Goal: Task Accomplishment & Management: Use online tool/utility

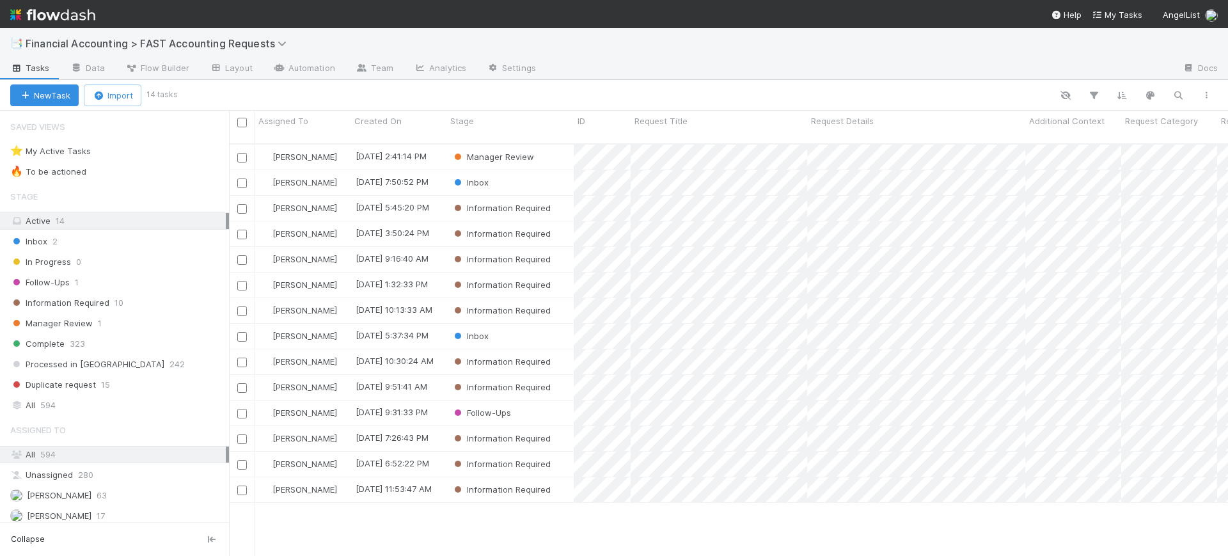
scroll to position [411, 987]
click at [554, 146] on div "Manager Review" at bounding box center [509, 157] width 127 height 25
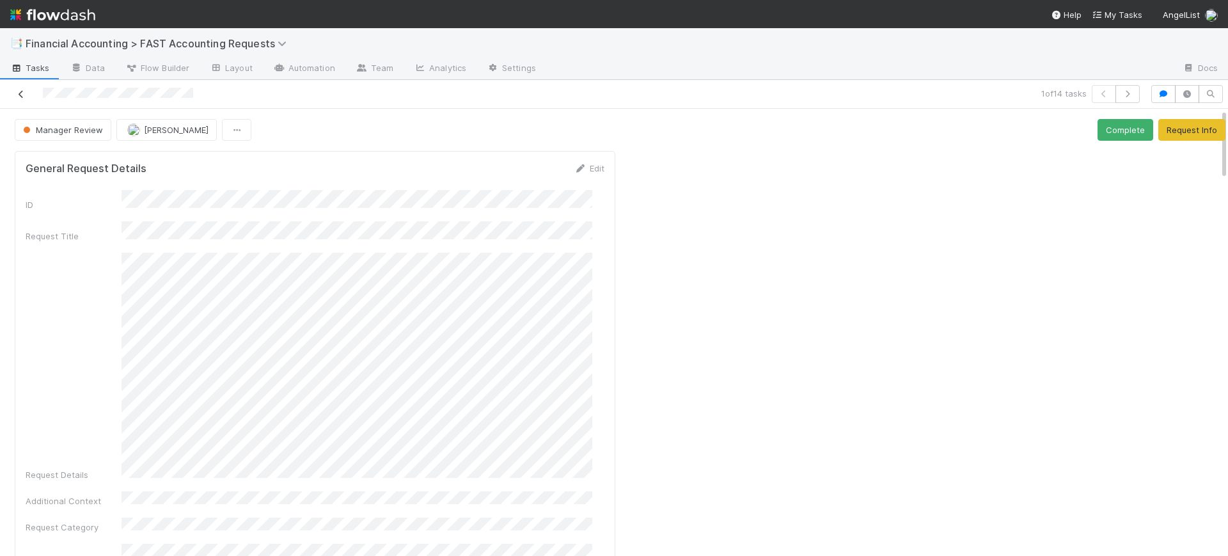
click at [18, 98] on icon at bounding box center [21, 94] width 13 height 8
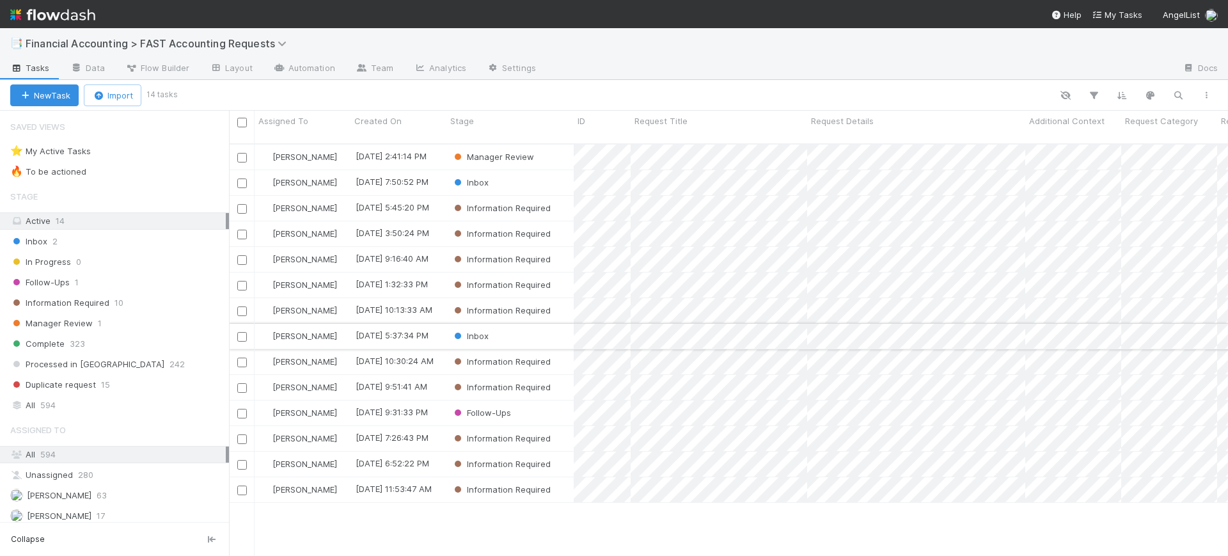
scroll to position [411, 987]
click at [78, 403] on div "All 594" at bounding box center [117, 405] width 215 height 16
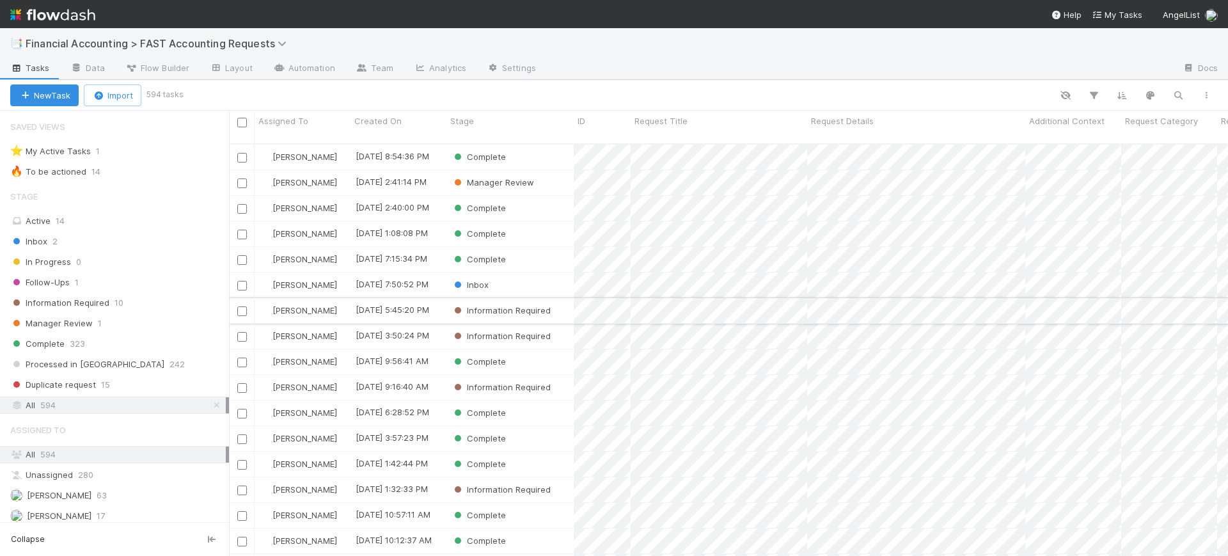
scroll to position [411, 987]
click at [551, 247] on div "Complete" at bounding box center [509, 259] width 127 height 25
click at [1175, 97] on icon "button" at bounding box center [1177, 96] width 13 height 12
type input "peer"
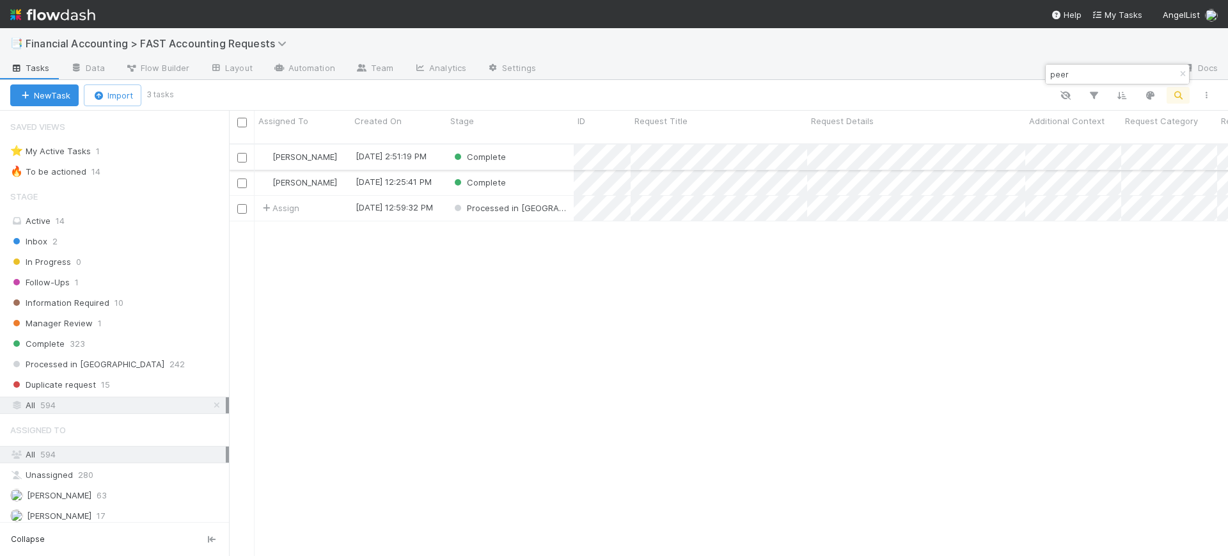
click at [531, 145] on div "Complete" at bounding box center [509, 157] width 127 height 25
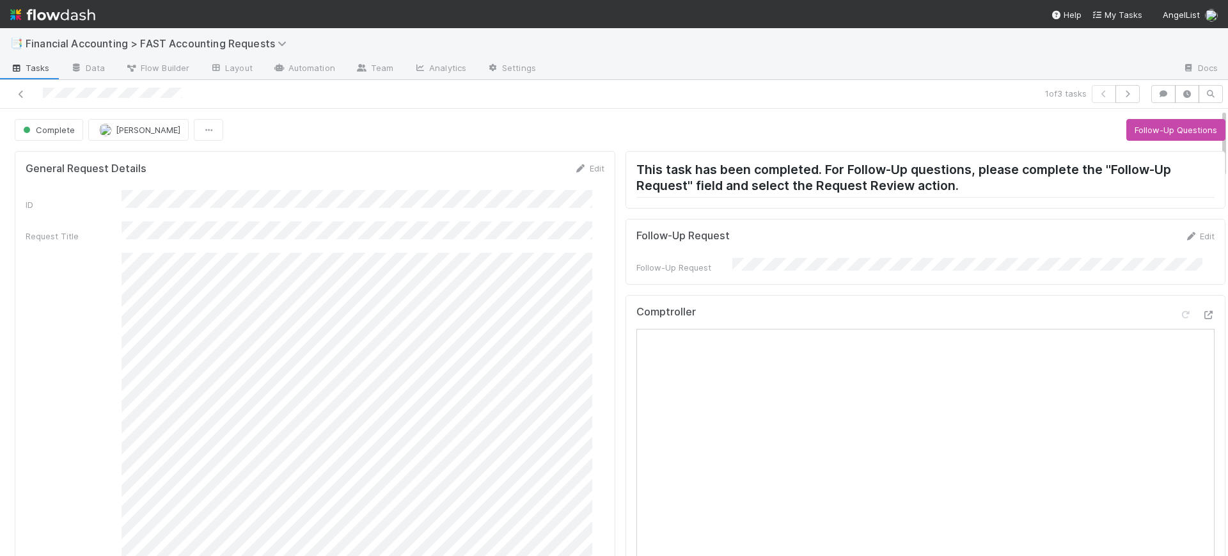
click at [625, 361] on div "Comptroller" at bounding box center [925, 479] width 600 height 368
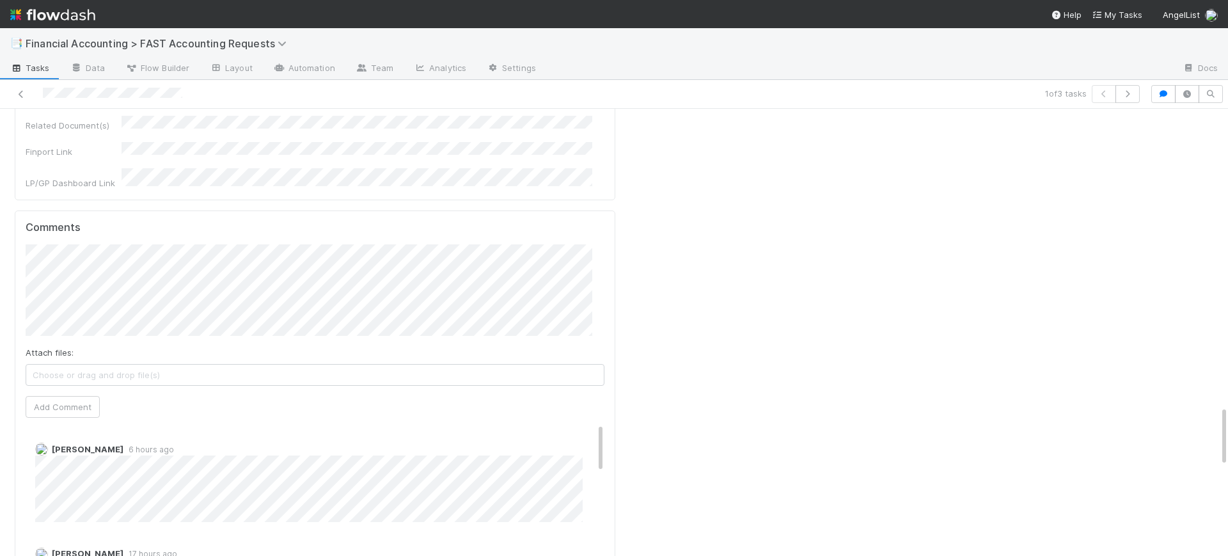
scroll to position [2174, 0]
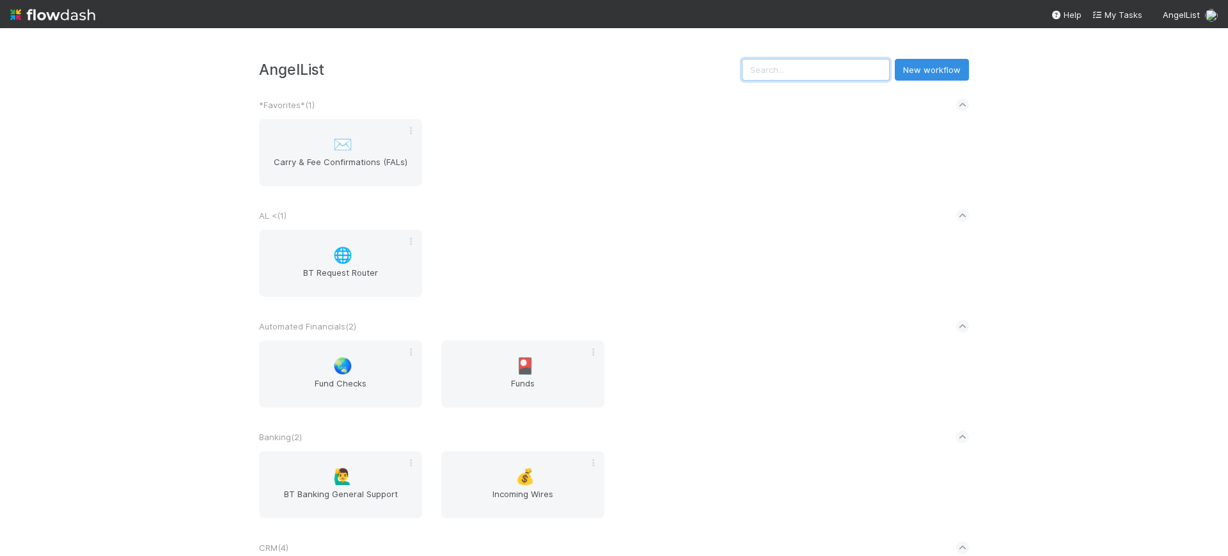
click at [783, 73] on input "text" at bounding box center [816, 70] width 148 height 22
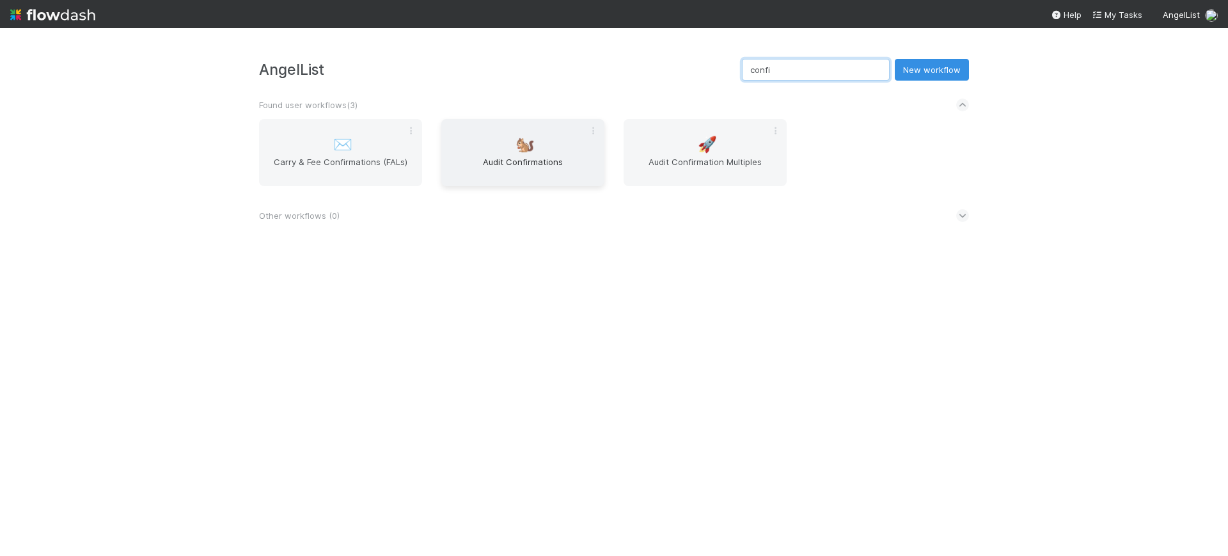
type input "confi"
click at [526, 157] on span "Audit Confirmations" at bounding box center [522, 168] width 153 height 26
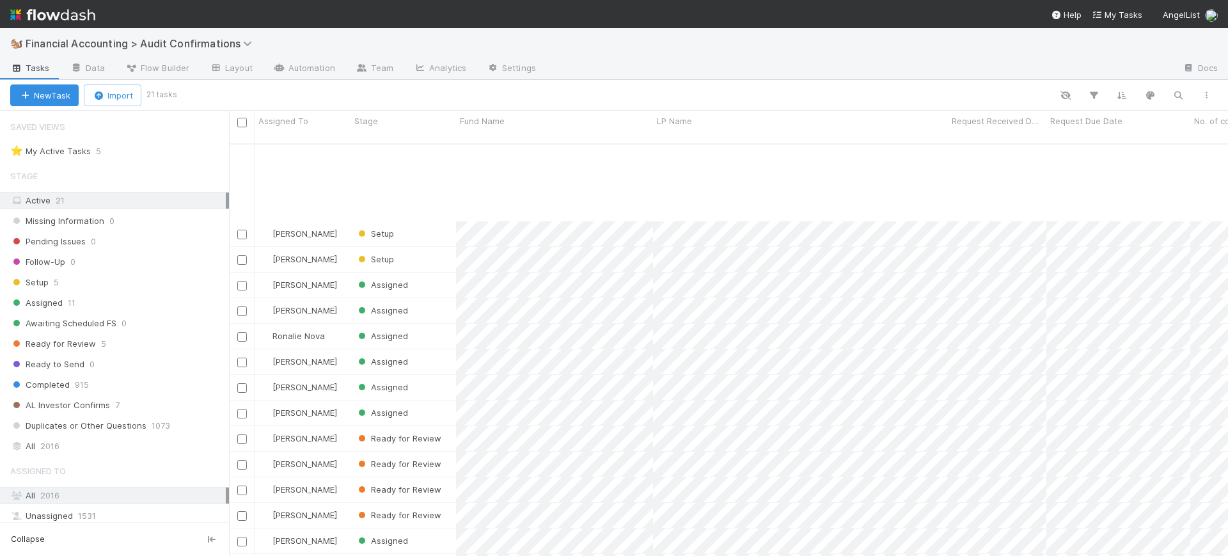
scroll to position [127, 0]
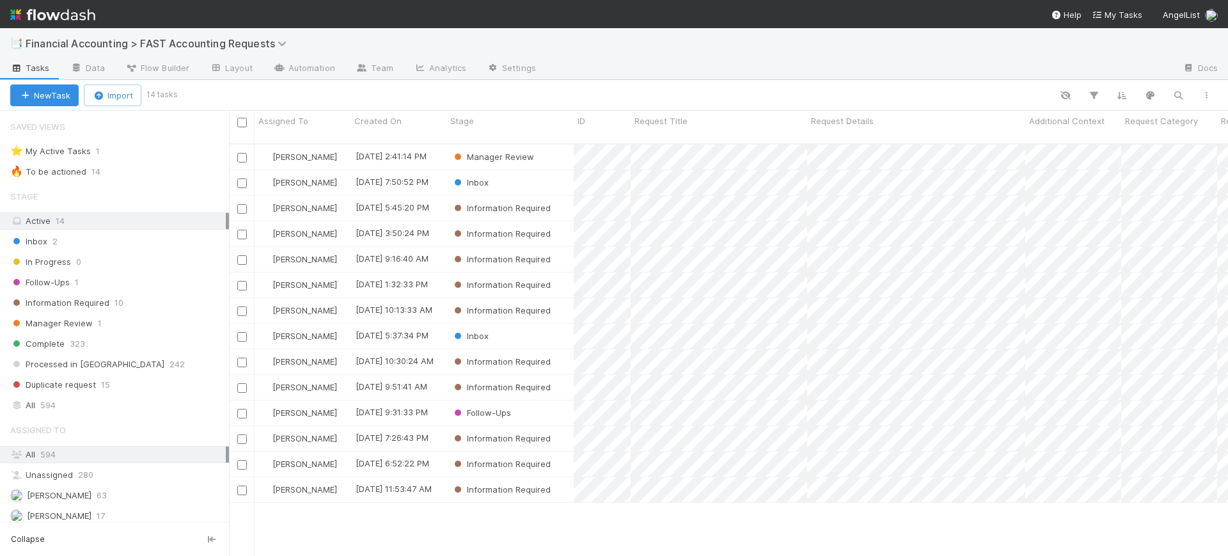
scroll to position [411, 987]
click at [343, 145] on div "[PERSON_NAME]" at bounding box center [302, 157] width 96 height 25
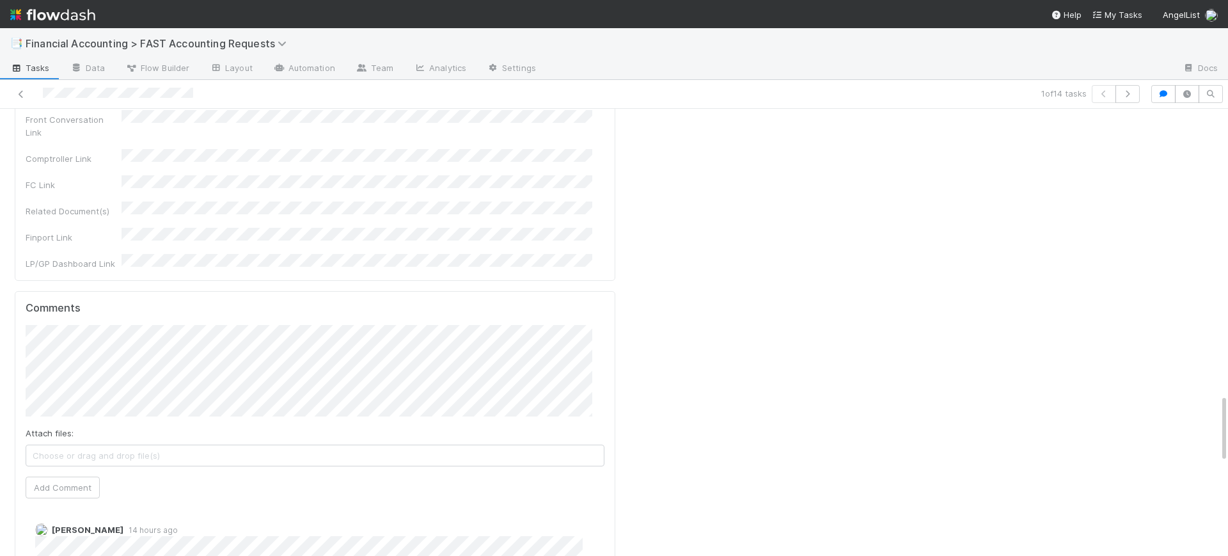
scroll to position [1886, 0]
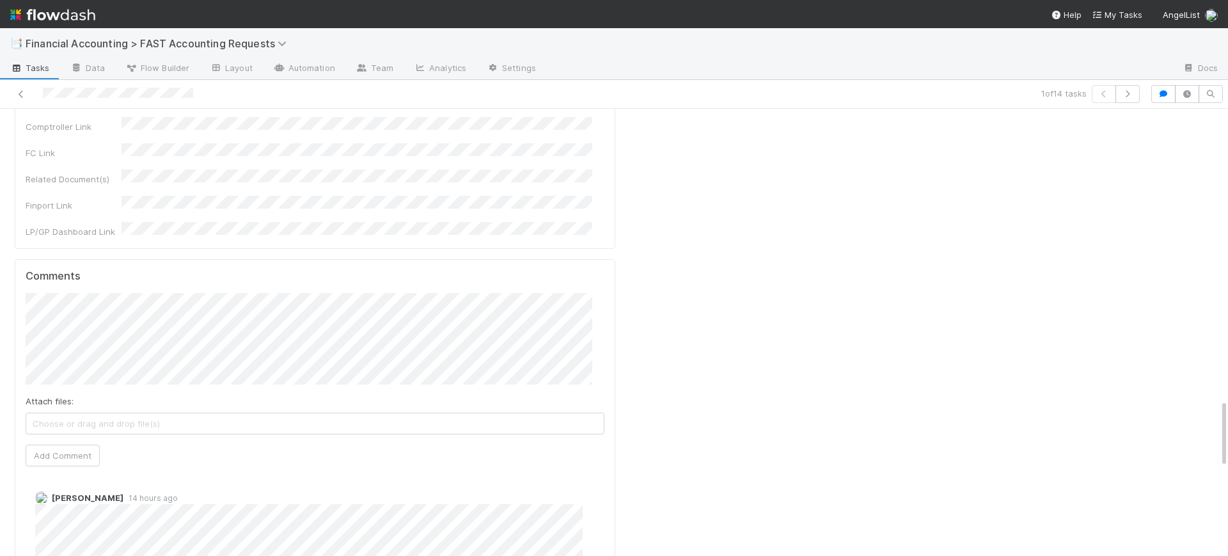
click at [591, 293] on div "Attach files: Choose or drag and drop file(s) Add Comment" at bounding box center [315, 379] width 579 height 173
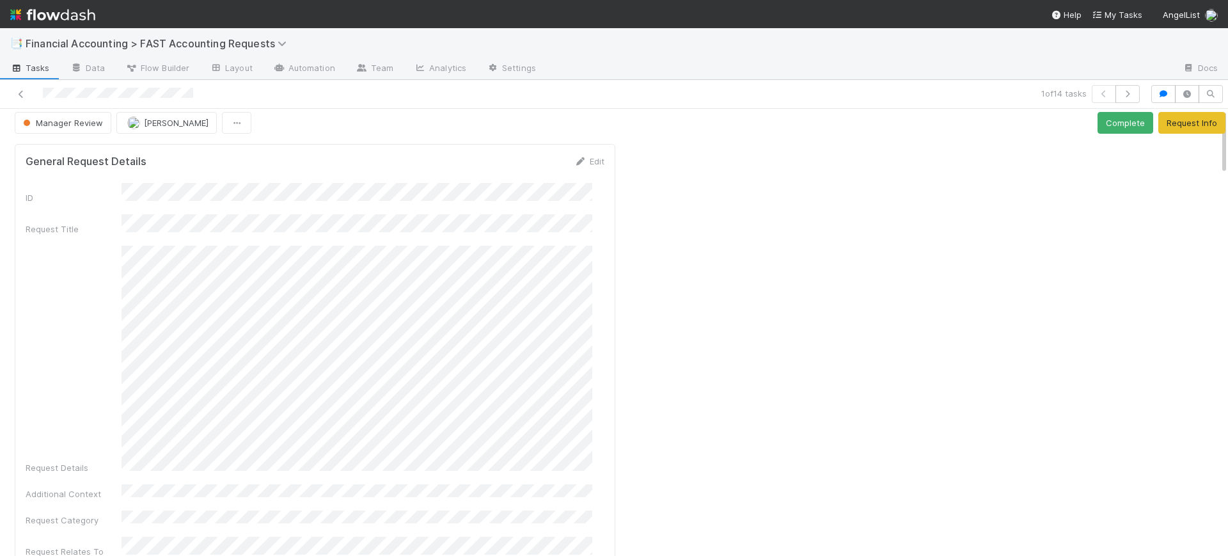
scroll to position [0, 0]
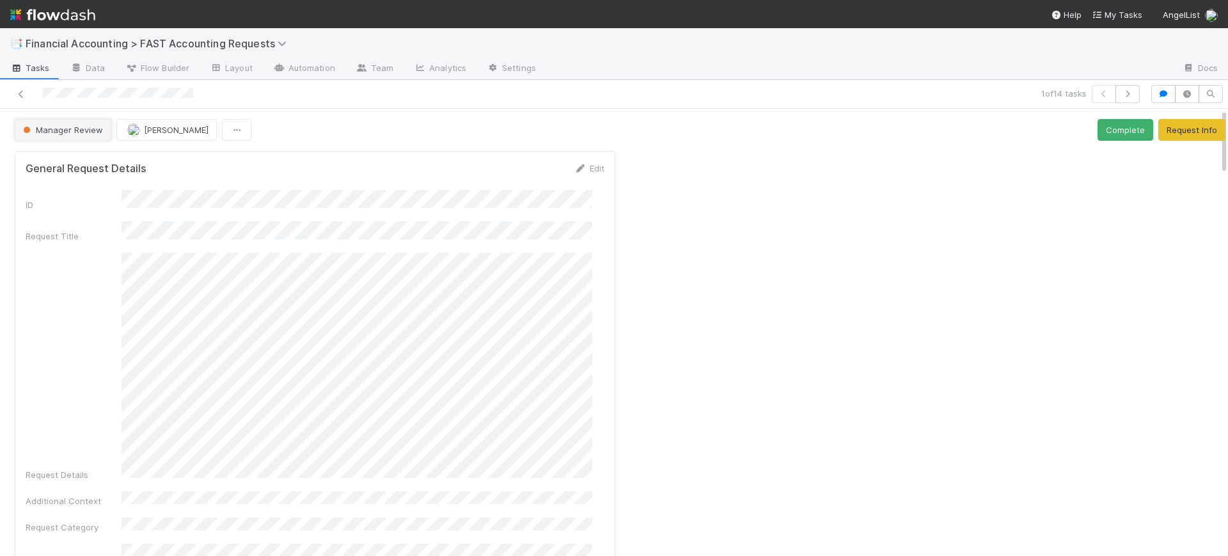
click at [61, 125] on span "Manager Review" at bounding box center [61, 130] width 82 height 10
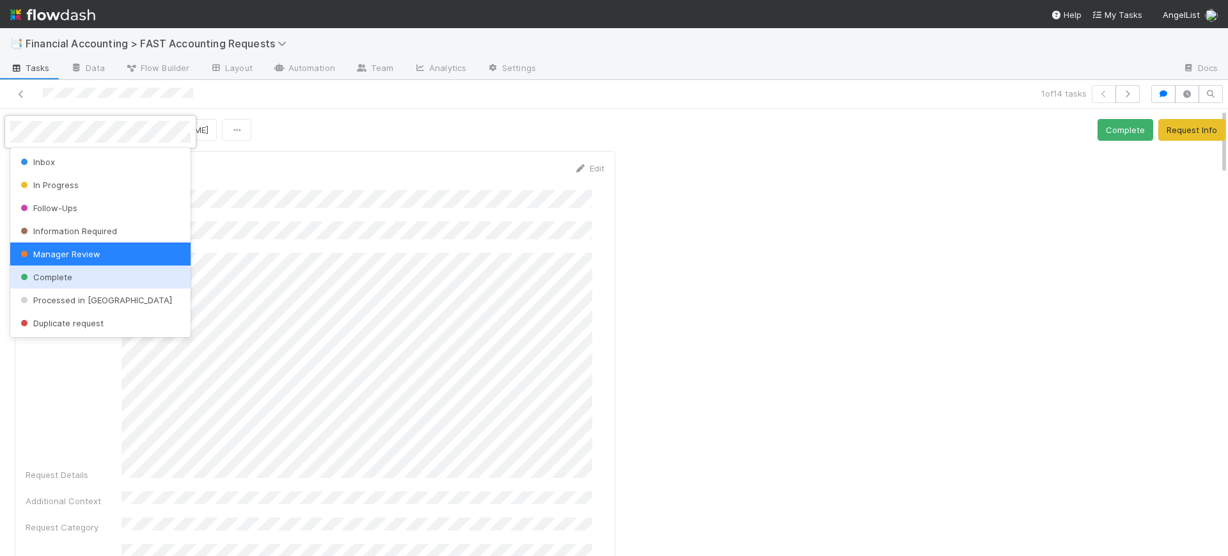
click at [82, 272] on div "Complete" at bounding box center [100, 276] width 180 height 23
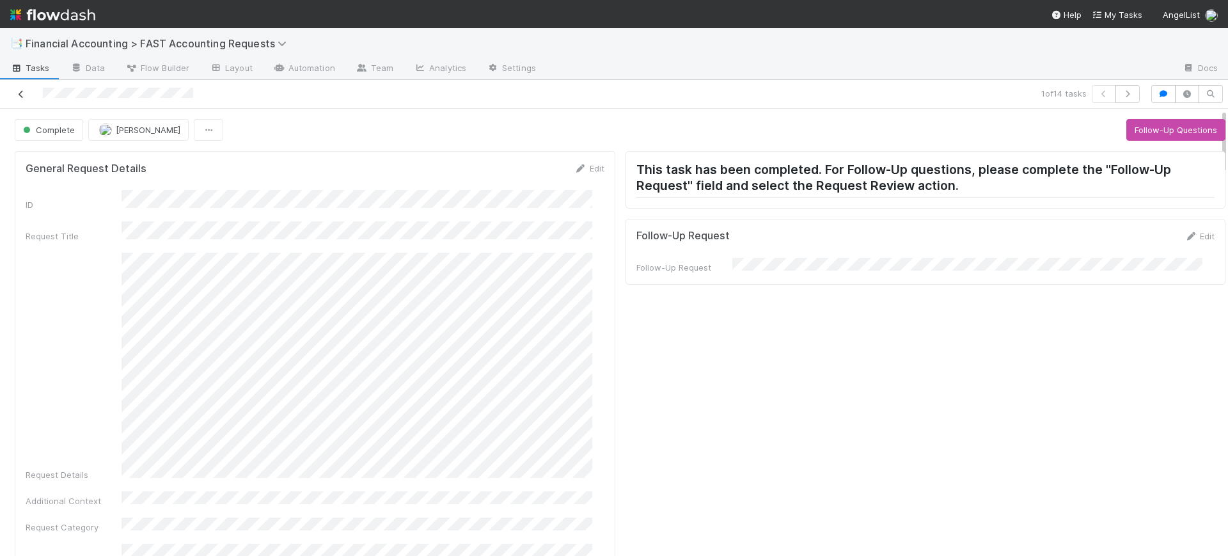
click at [20, 91] on icon at bounding box center [21, 94] width 13 height 8
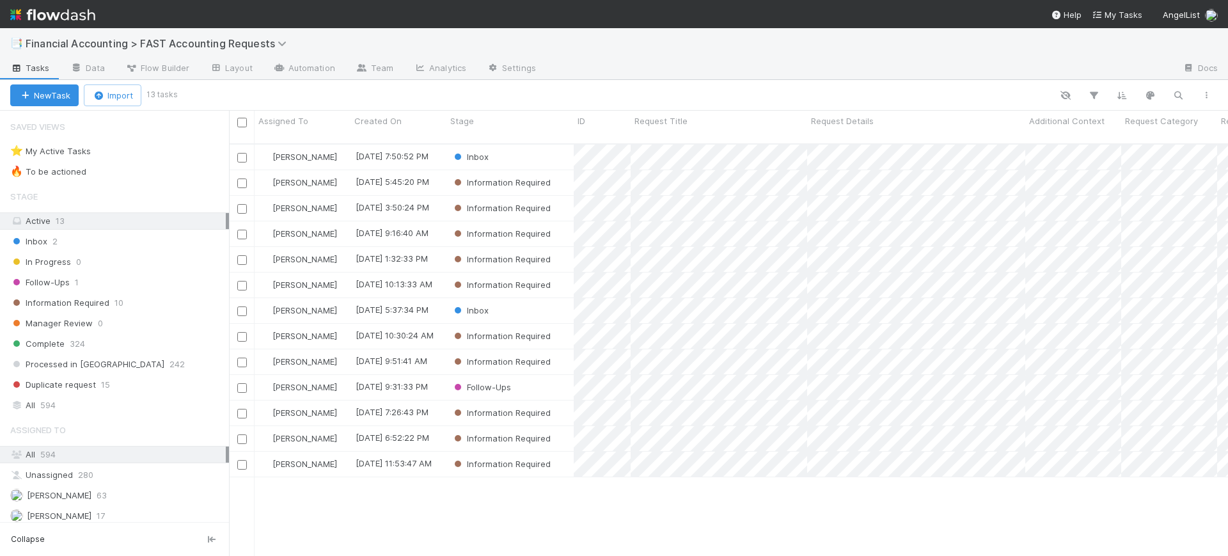
scroll to position [411, 987]
click at [510, 298] on div "Inbox" at bounding box center [509, 310] width 127 height 25
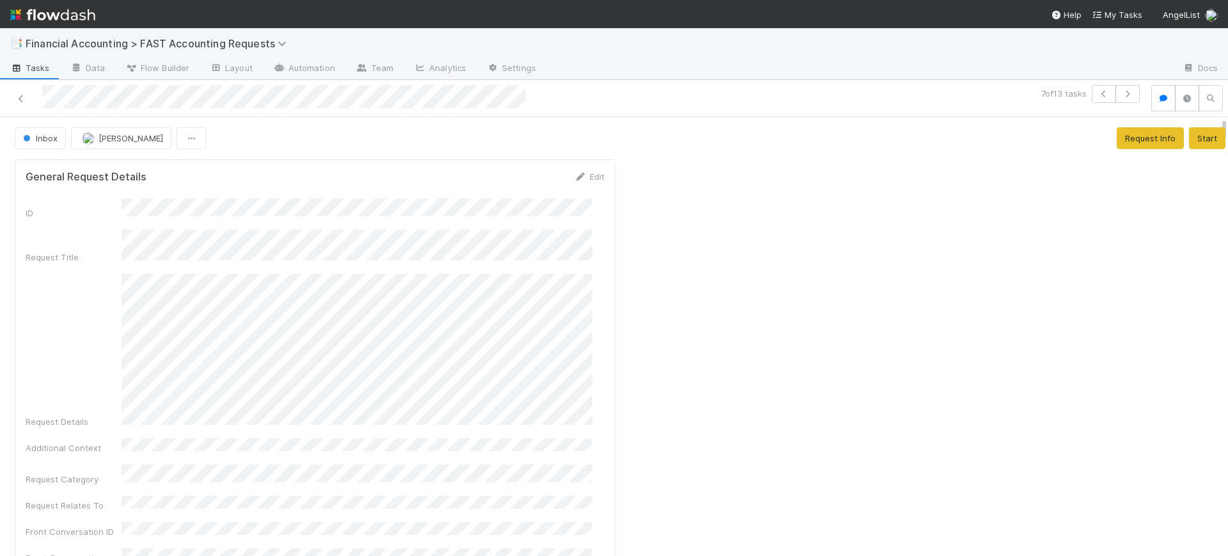
drag, startPoint x: 1212, startPoint y: 126, endPoint x: 1178, endPoint y: -51, distance: 179.7
click at [1178, 0] on html "📑 Financial Accounting > FAST Accounting Requests Tasks Data Flow Builder Layou…" at bounding box center [614, 278] width 1228 height 556
click at [73, 36] on span "Financial Accounting > FAST Accounting Requests" at bounding box center [165, 43] width 278 height 15
click at [79, 42] on span "Financial Accounting > FAST Accounting Requests" at bounding box center [159, 43] width 267 height 13
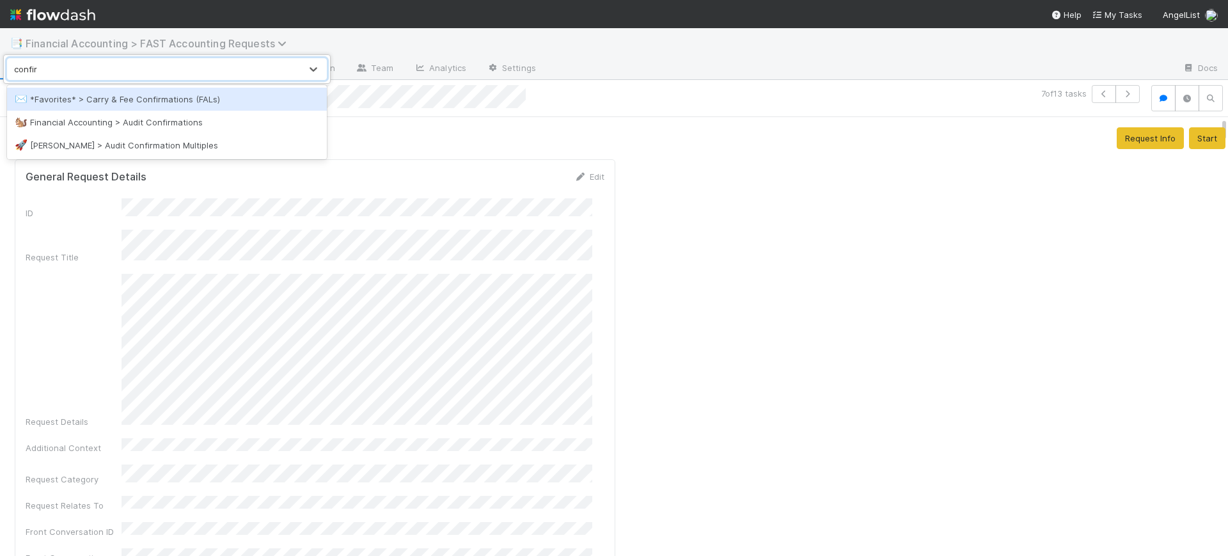
type input "confirm"
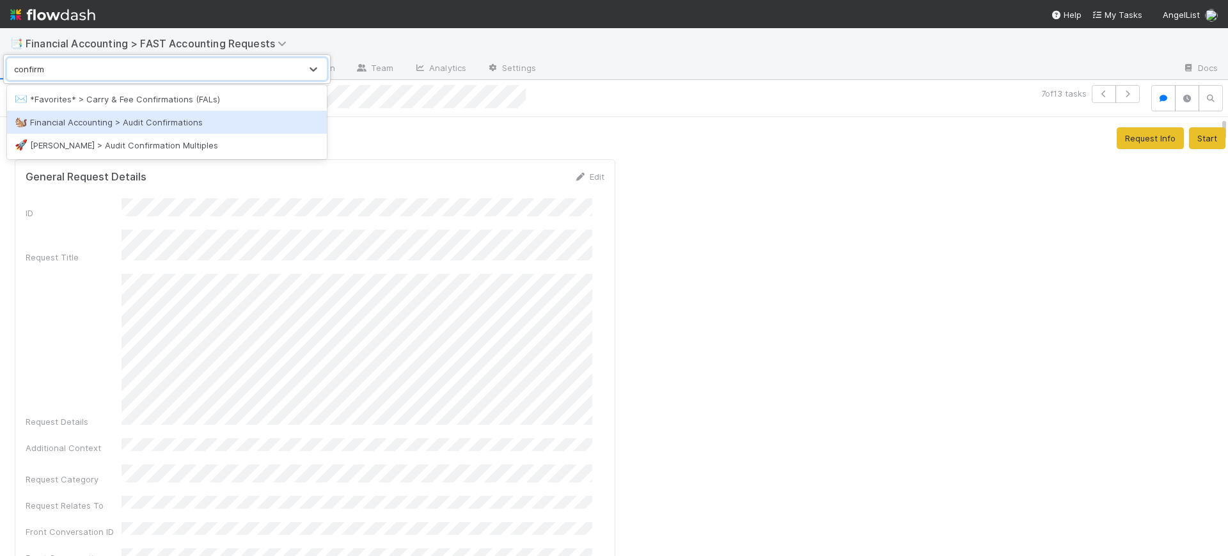
click at [166, 117] on div "🐿️ Financial Accounting > Audit Confirmations" at bounding box center [167, 122] width 304 height 13
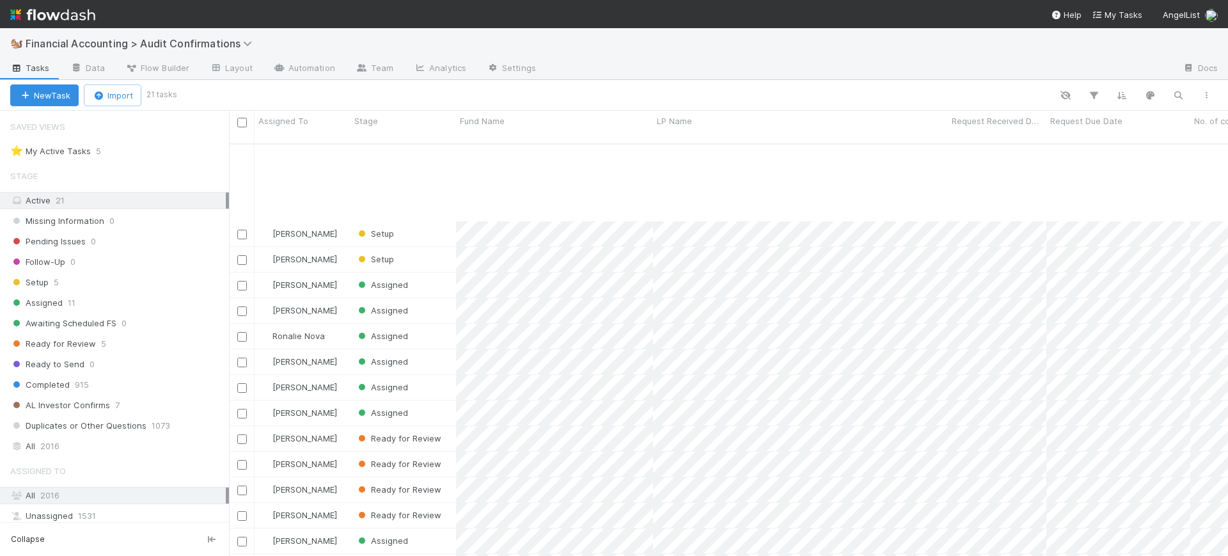
scroll to position [127, 0]
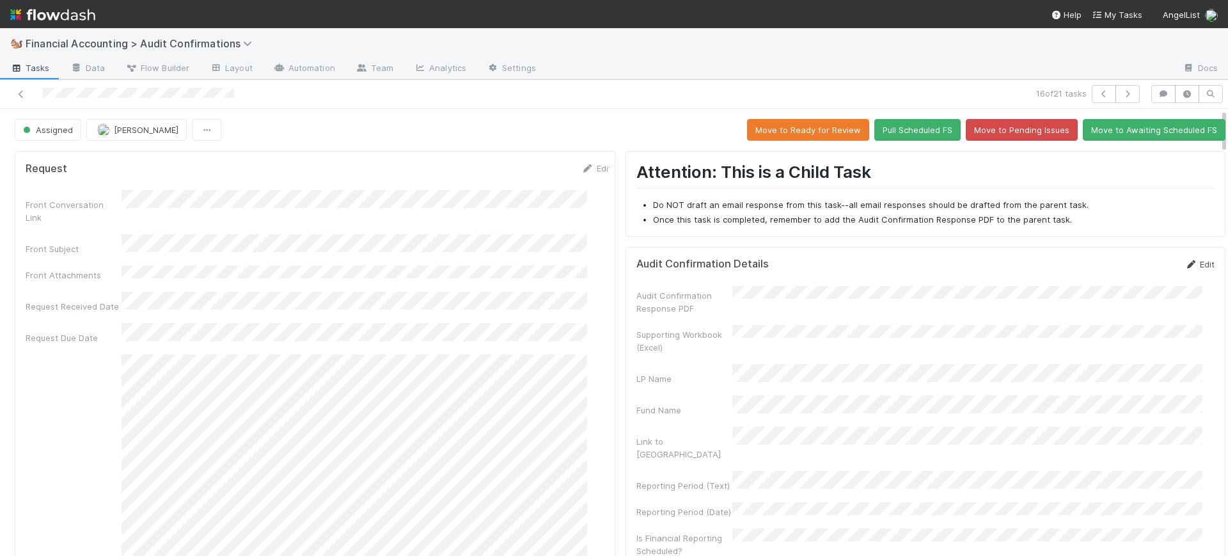
click at [1184, 264] on icon at bounding box center [1190, 264] width 13 height 8
click at [1128, 265] on button "Save" at bounding box center [1146, 269] width 36 height 22
click at [779, 127] on button "Move to Ready for Review" at bounding box center [808, 130] width 122 height 22
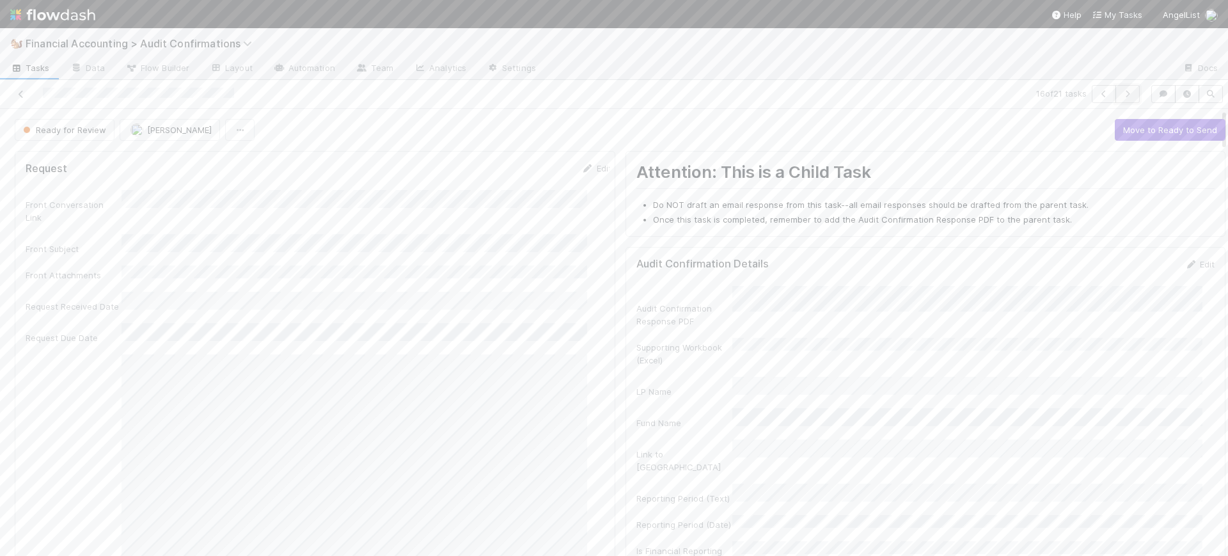
click at [1121, 90] on icon "button" at bounding box center [1127, 94] width 13 height 8
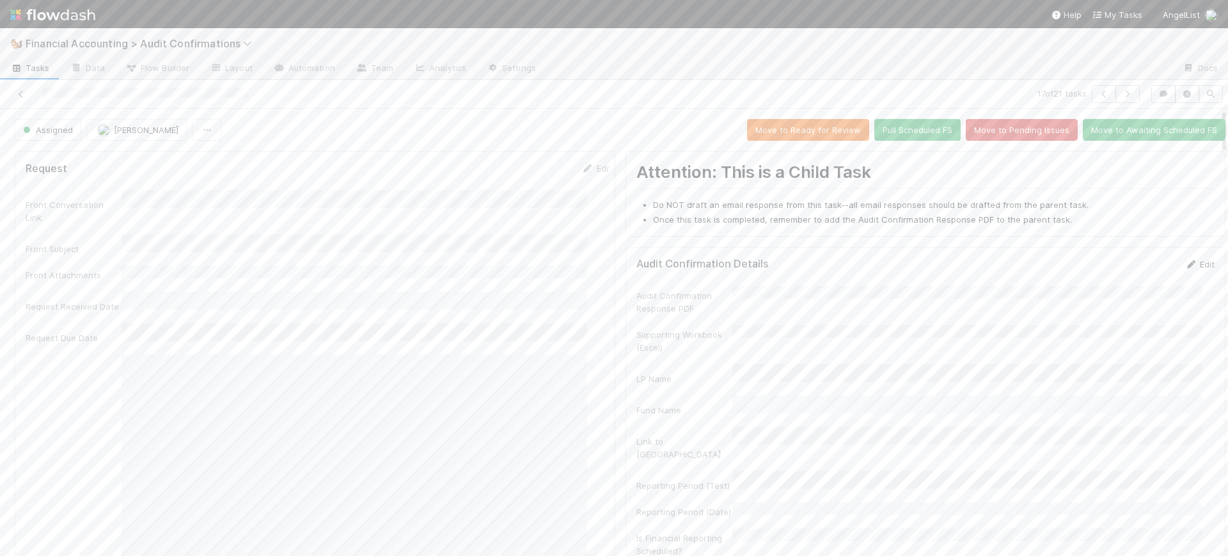
click at [1184, 260] on link "Edit" at bounding box center [1199, 264] width 30 height 10
click at [1055, 274] on div "Audit Confirmation Details Save Cancel" at bounding box center [925, 269] width 579 height 22
click at [1128, 260] on button "Save" at bounding box center [1146, 269] width 36 height 22
click at [812, 120] on button "Move to Ready for Review" at bounding box center [808, 130] width 122 height 22
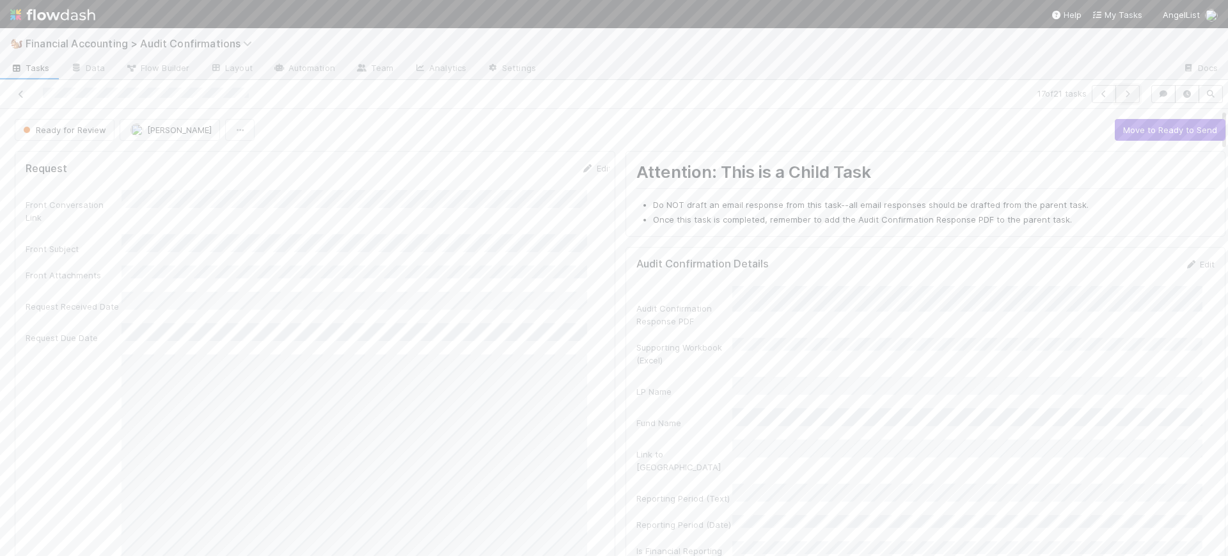
click at [1121, 95] on icon "button" at bounding box center [1127, 94] width 13 height 8
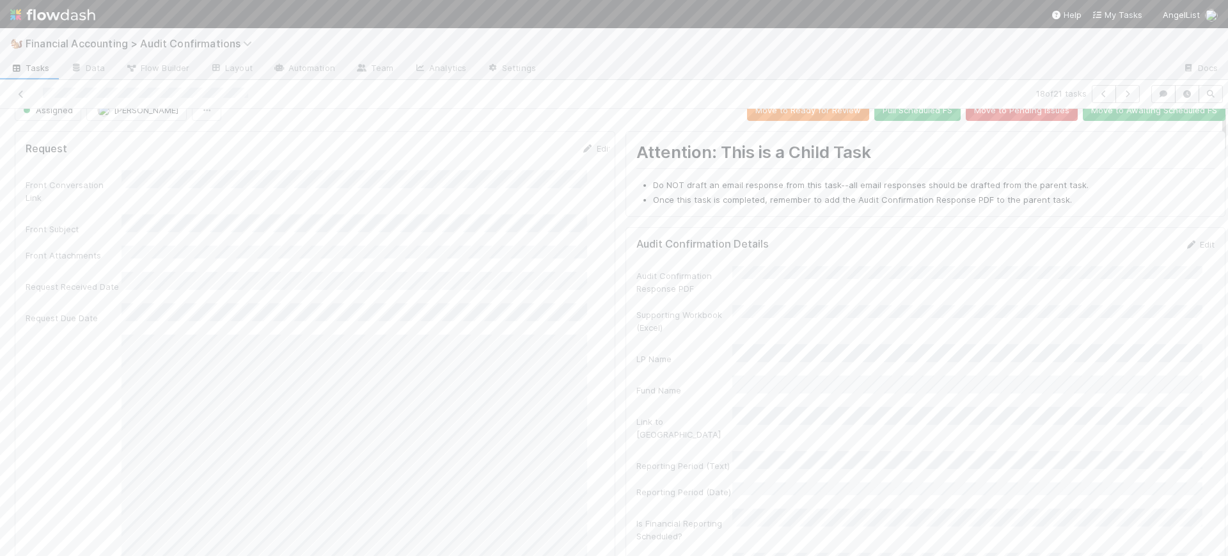
scroll to position [26, 0]
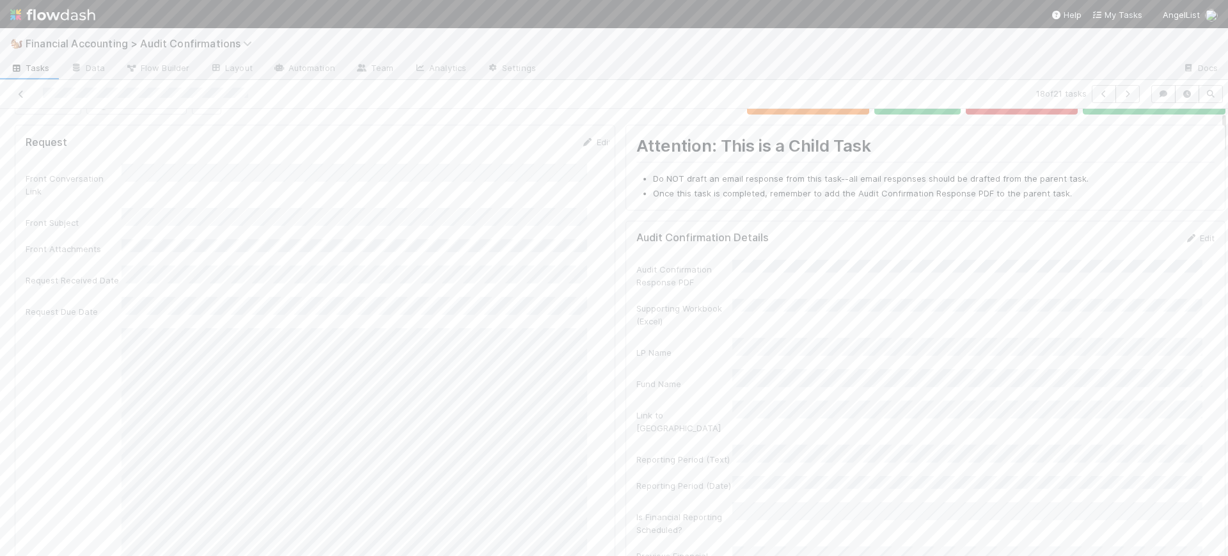
click at [1184, 240] on link "Edit" at bounding box center [1199, 238] width 30 height 10
drag, startPoint x: 1210, startPoint y: 134, endPoint x: 1209, endPoint y: 120, distance: 14.1
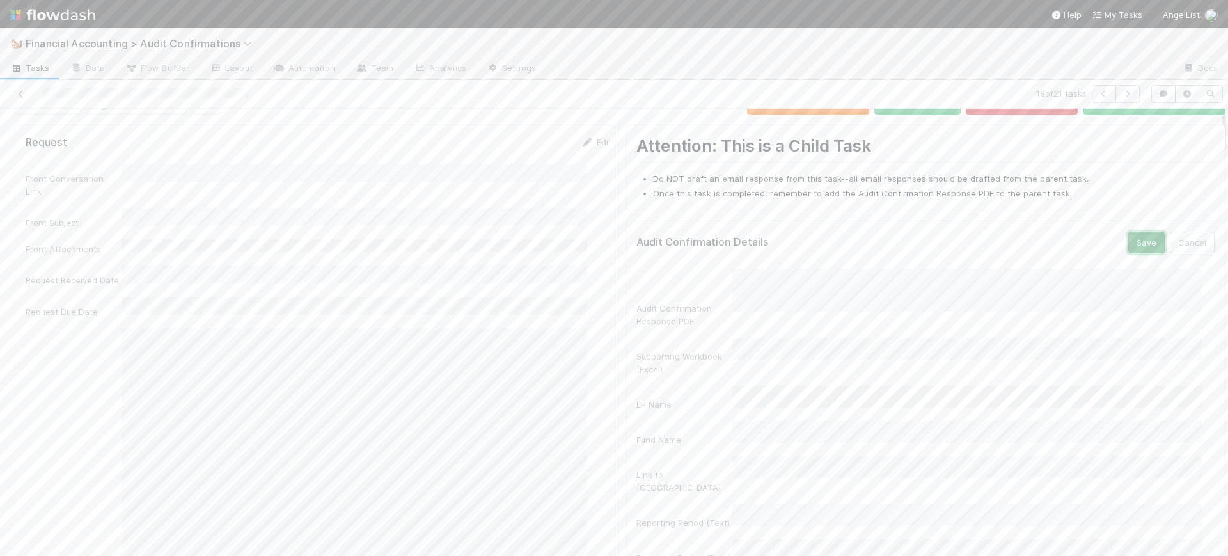
click at [1128, 237] on button "Save" at bounding box center [1146, 242] width 36 height 22
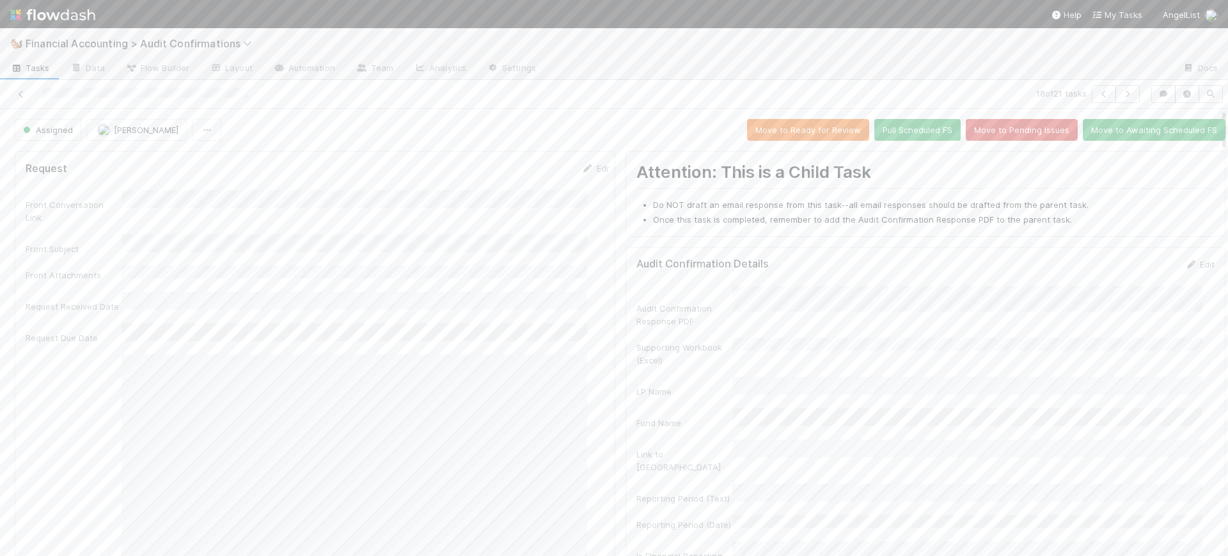
drag, startPoint x: 1211, startPoint y: 136, endPoint x: 947, endPoint y: 107, distance: 265.7
click at [1207, 93] on div "18 of 21 tasks Assigned Conor Queenan Move to Ready for Review Pull Scheduled F…" at bounding box center [614, 318] width 1228 height 476
click at [789, 131] on button "Move to Ready for Review" at bounding box center [808, 130] width 122 height 22
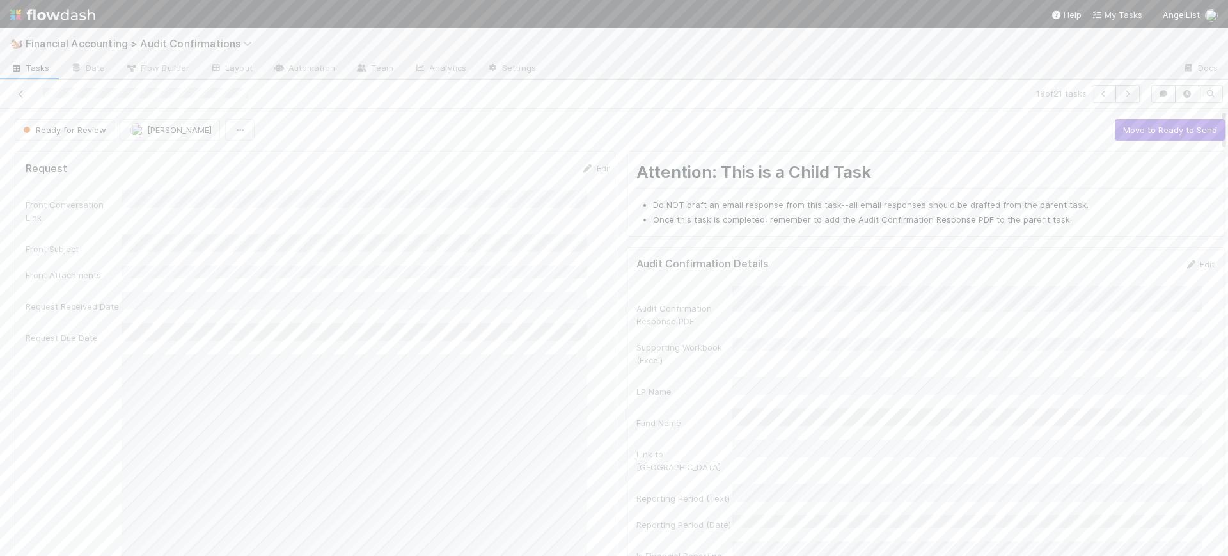
click at [1121, 91] on icon "button" at bounding box center [1127, 94] width 13 height 8
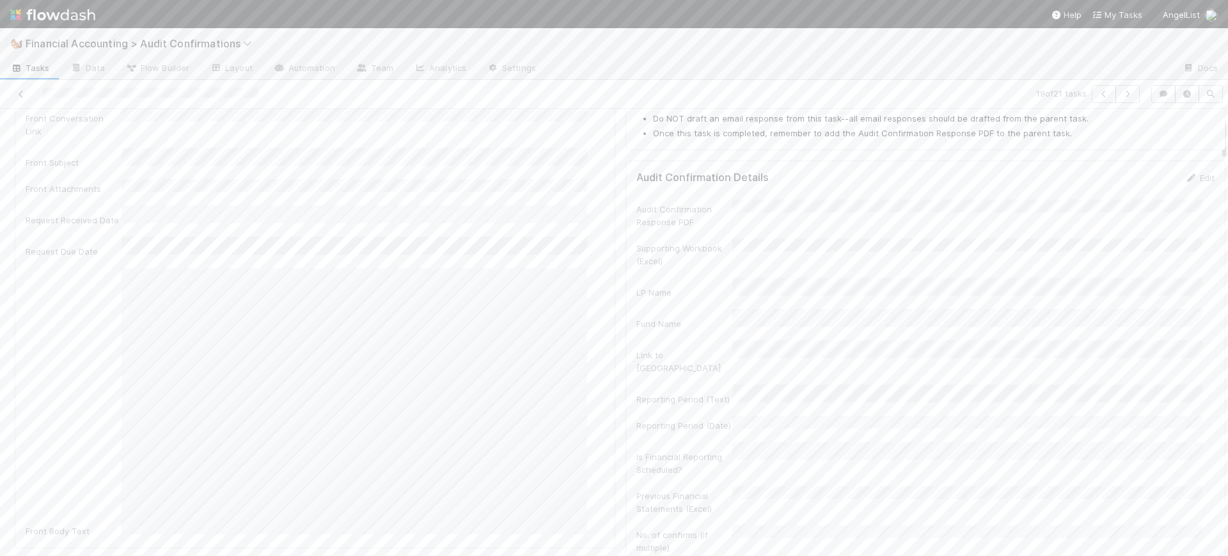
scroll to position [93, 0]
drag, startPoint x: 1211, startPoint y: 131, endPoint x: 1212, endPoint y: 140, distance: 9.0
click at [1184, 168] on icon at bounding box center [1190, 172] width 13 height 8
click at [1128, 175] on button "Save" at bounding box center [1146, 176] width 36 height 22
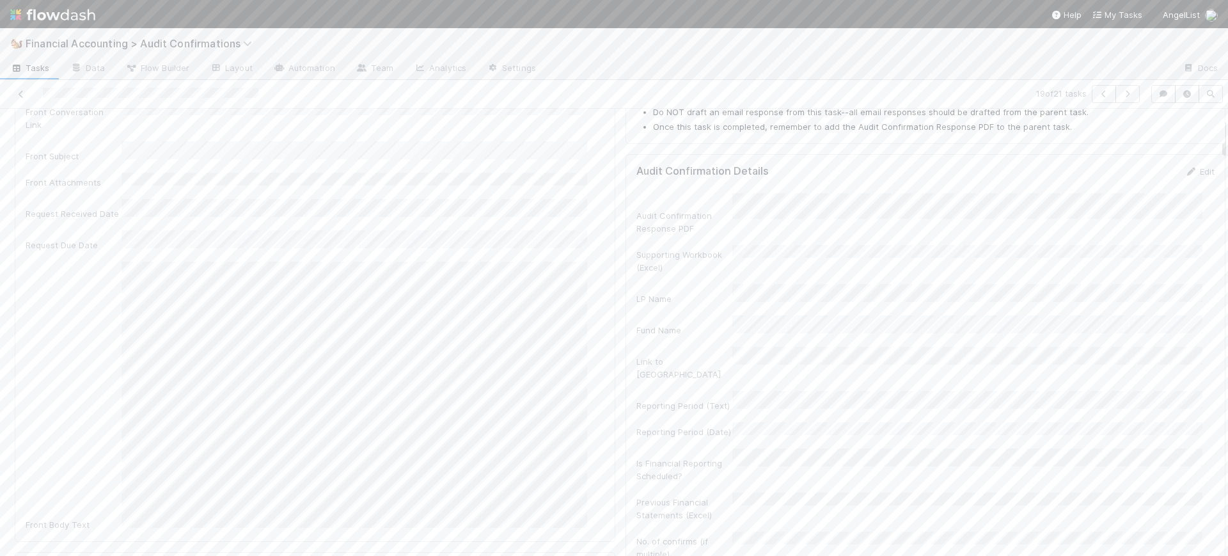
scroll to position [0, 0]
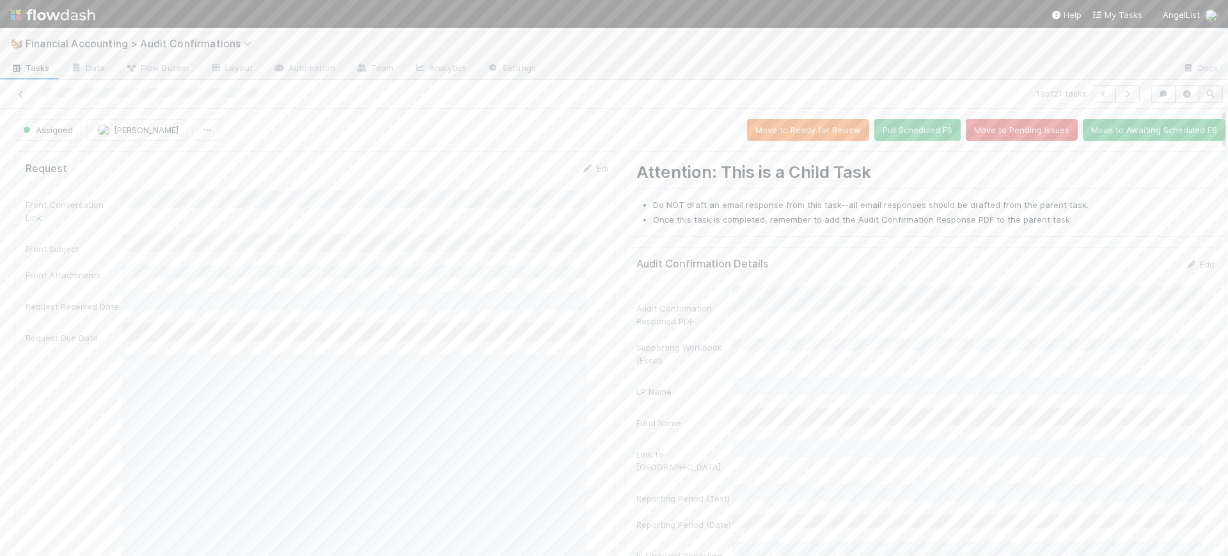
drag, startPoint x: 1212, startPoint y: 143, endPoint x: 1194, endPoint y: 93, distance: 53.0
click at [1194, 93] on div "19 of 21 tasks Assigned Conor Queenan Move to Ready for Review Pull Scheduled F…" at bounding box center [614, 318] width 1228 height 476
click at [766, 123] on button "Move to Ready for Review" at bounding box center [808, 130] width 122 height 22
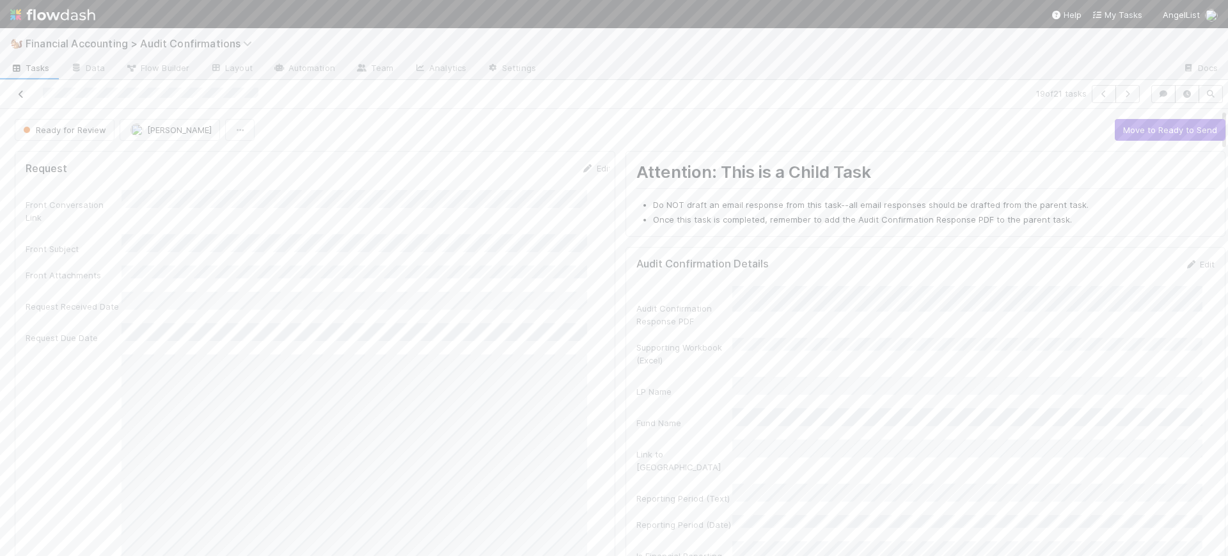
click at [17, 96] on icon at bounding box center [21, 94] width 13 height 8
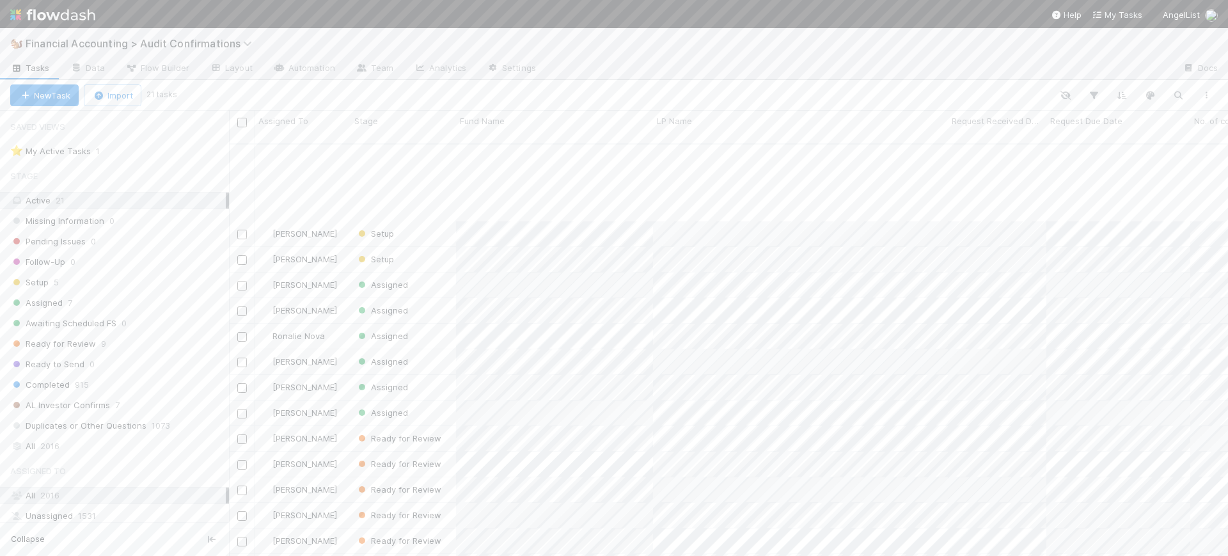
scroll to position [127, 0]
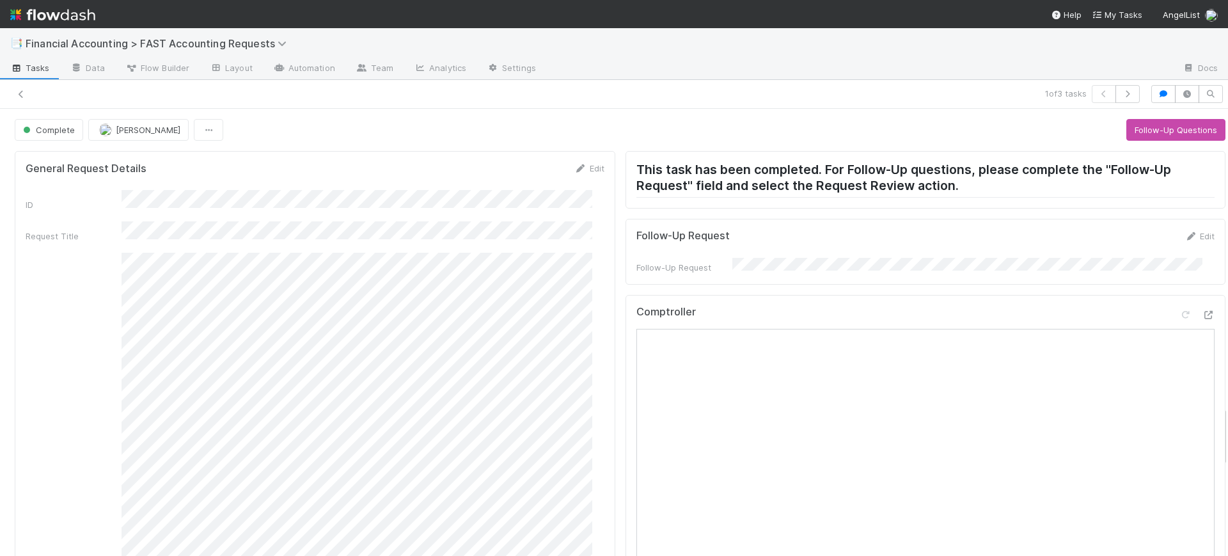
scroll to position [2174, 0]
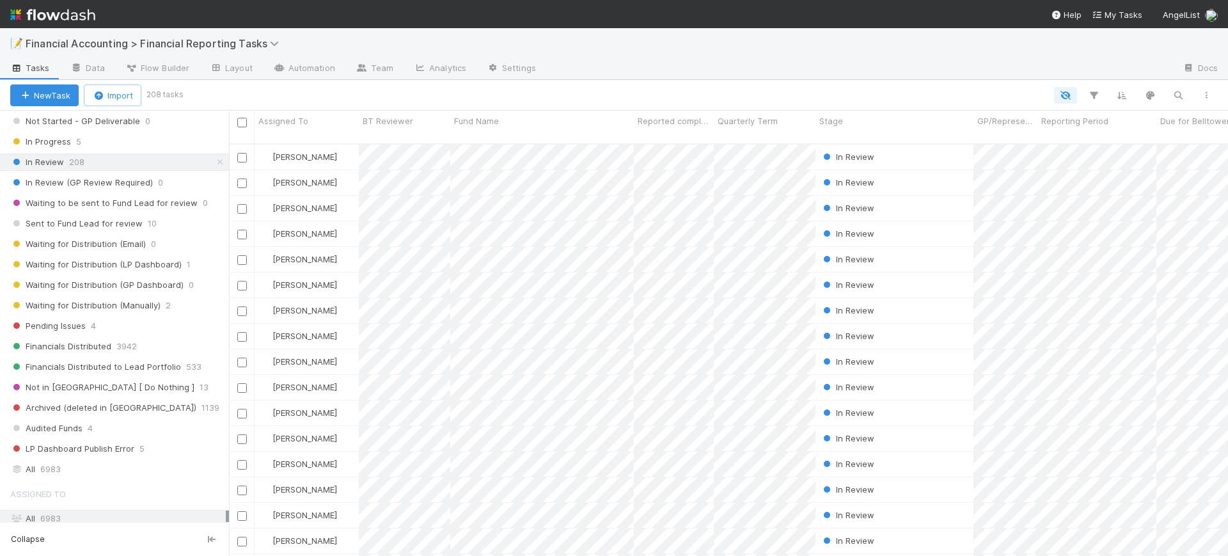
scroll to position [224, 0]
click at [1095, 99] on icon "button" at bounding box center [1093, 96] width 13 height 12
click at [970, 125] on button "Add Filter" at bounding box center [897, 134] width 384 height 19
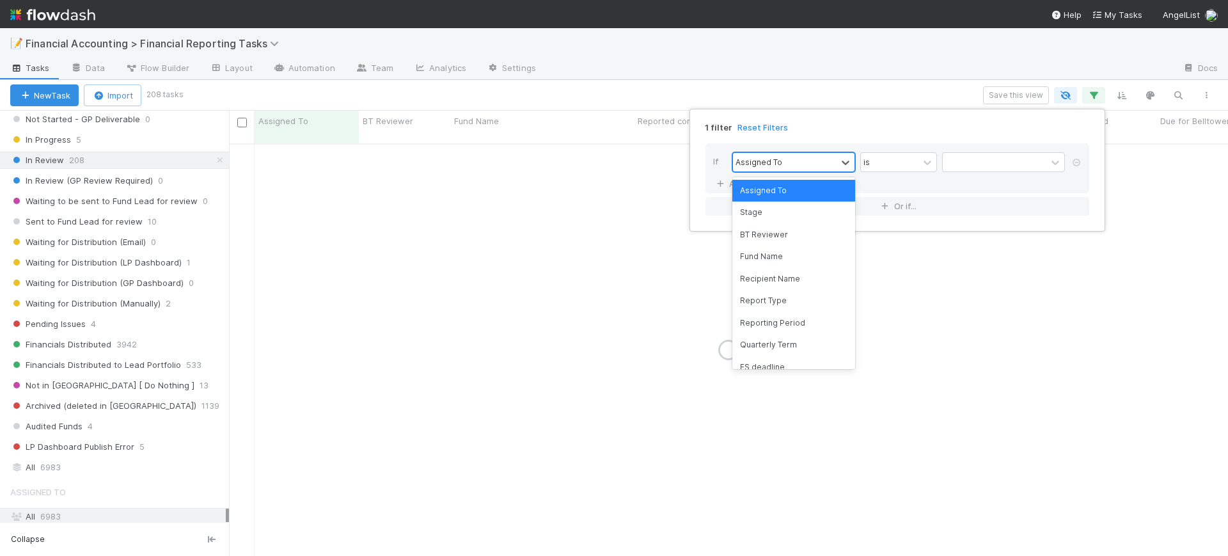
click at [833, 159] on div "Assigned To" at bounding box center [785, 162] width 104 height 19
click at [810, 259] on div "Fund Name" at bounding box center [793, 257] width 123 height 22
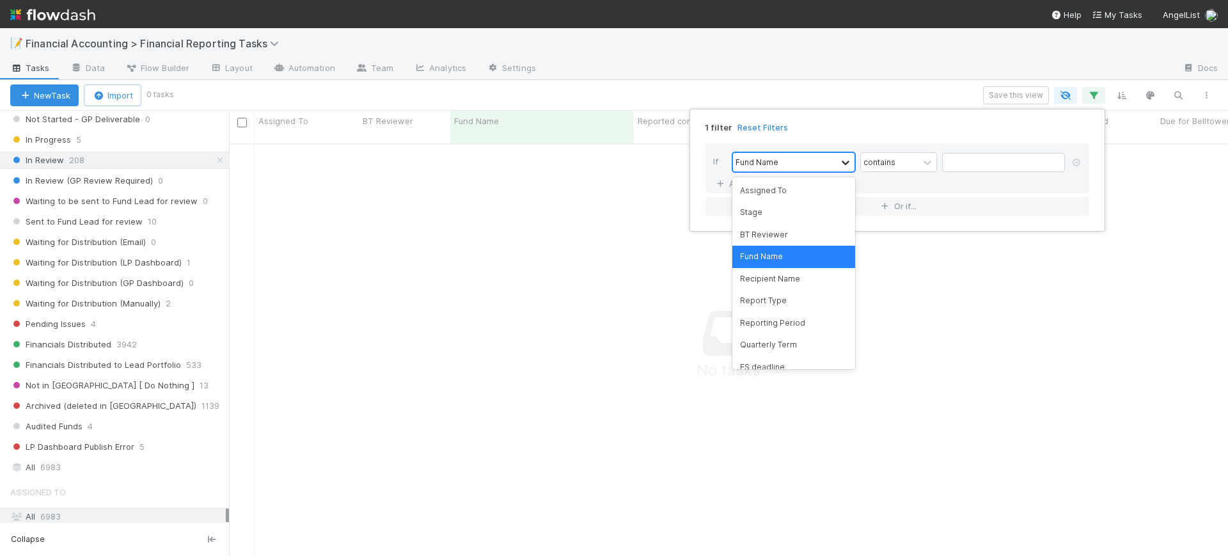
click at [842, 160] on icon at bounding box center [845, 162] width 8 height 4
click at [815, 182] on div "Assigned To" at bounding box center [793, 191] width 123 height 22
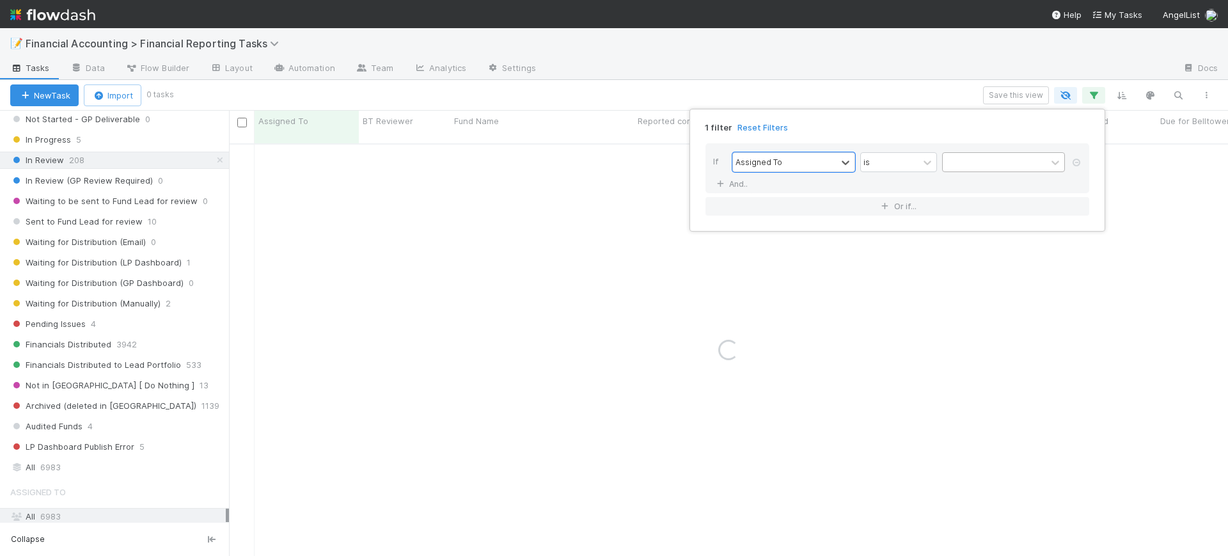
click at [949, 159] on div at bounding box center [994, 162] width 104 height 19
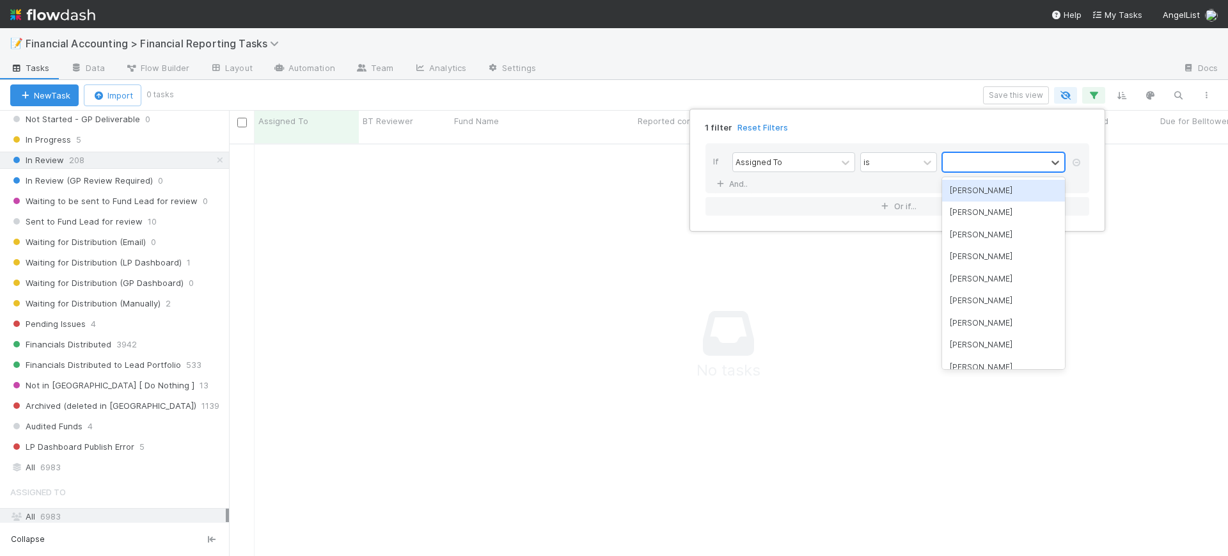
scroll to position [398, 974]
click at [963, 187] on div "[PERSON_NAME]" at bounding box center [1003, 191] width 123 height 22
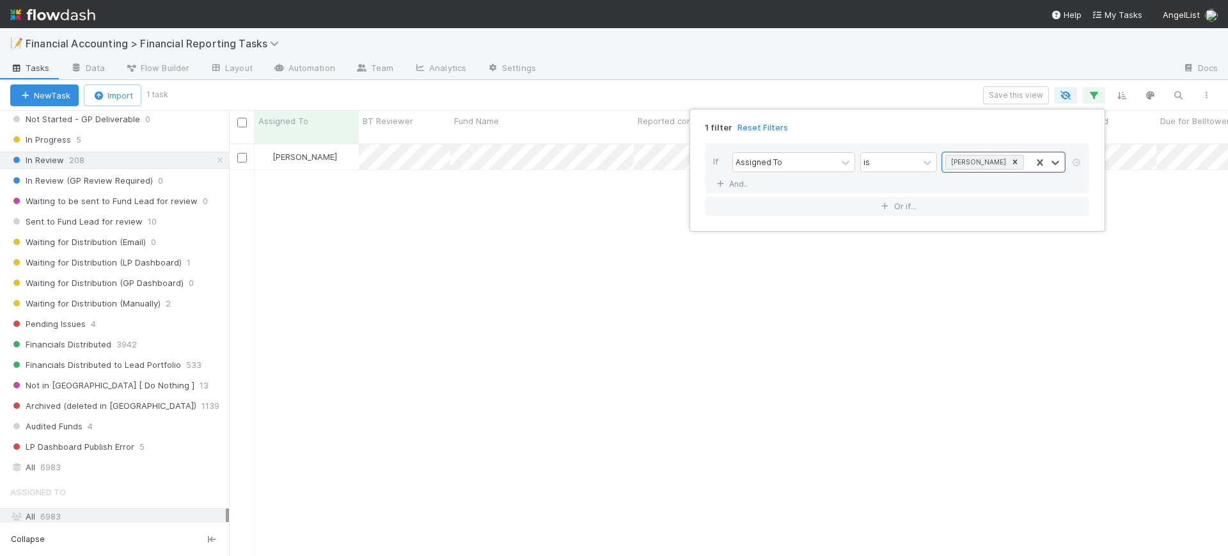
scroll to position [411, 987]
click at [275, 272] on div "1 filter Reset Filters If Assigned To is [PERSON_NAME] And.. Or if..." at bounding box center [614, 278] width 1228 height 556
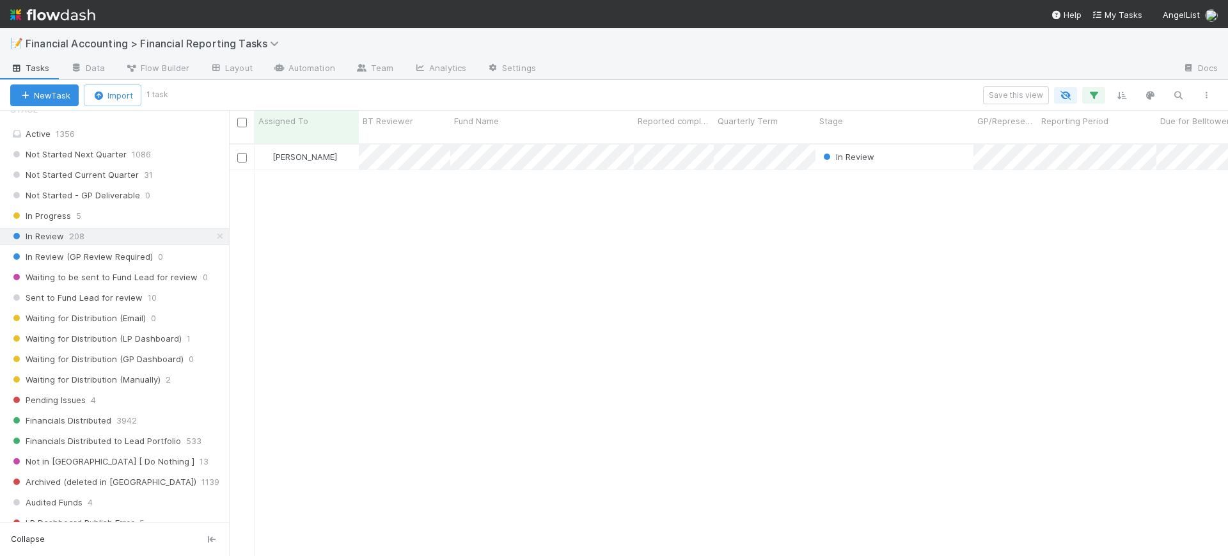
scroll to position [142, 0]
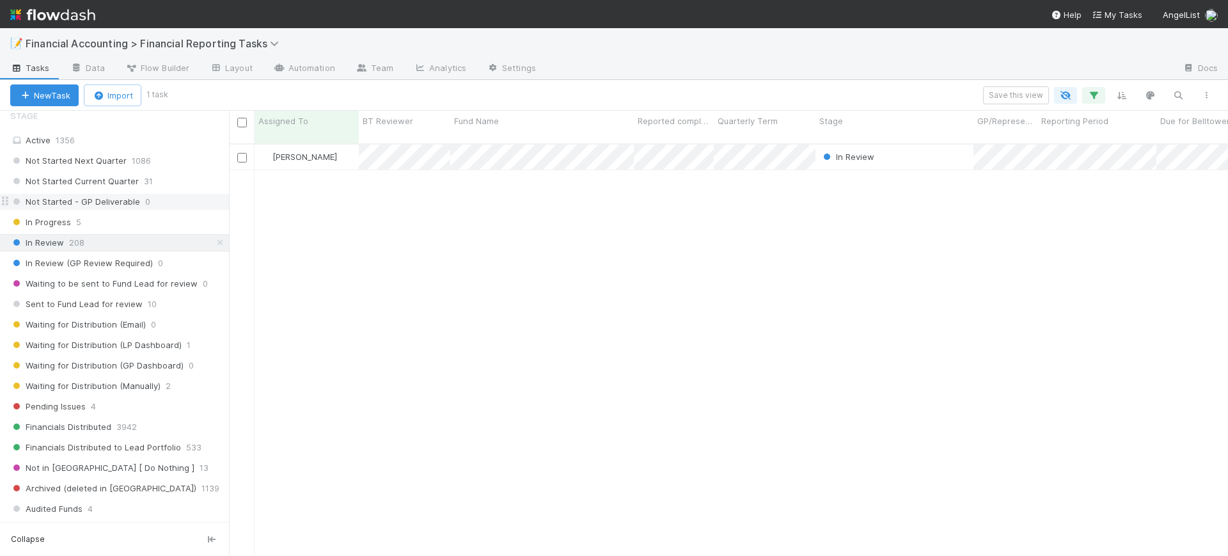
click at [148, 201] on div "Not Started - GP Deliverable 0" at bounding box center [119, 202] width 219 height 16
click at [151, 184] on div "Not Started Current Quarter 31" at bounding box center [119, 181] width 219 height 16
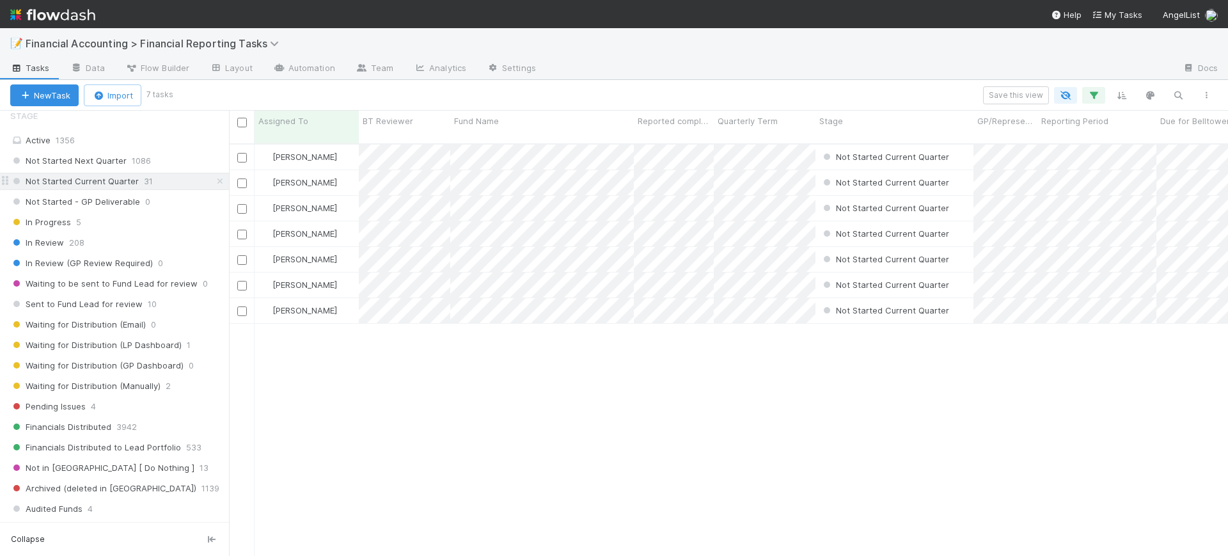
scroll to position [411, 987]
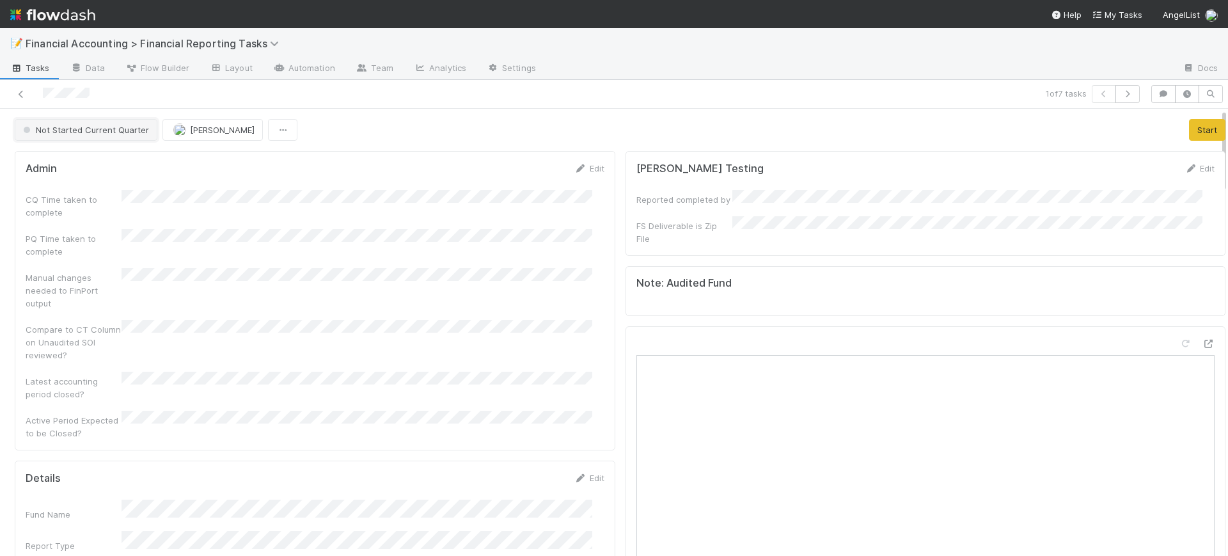
click at [120, 134] on span "Not Started Current Quarter" at bounding box center [84, 130] width 129 height 10
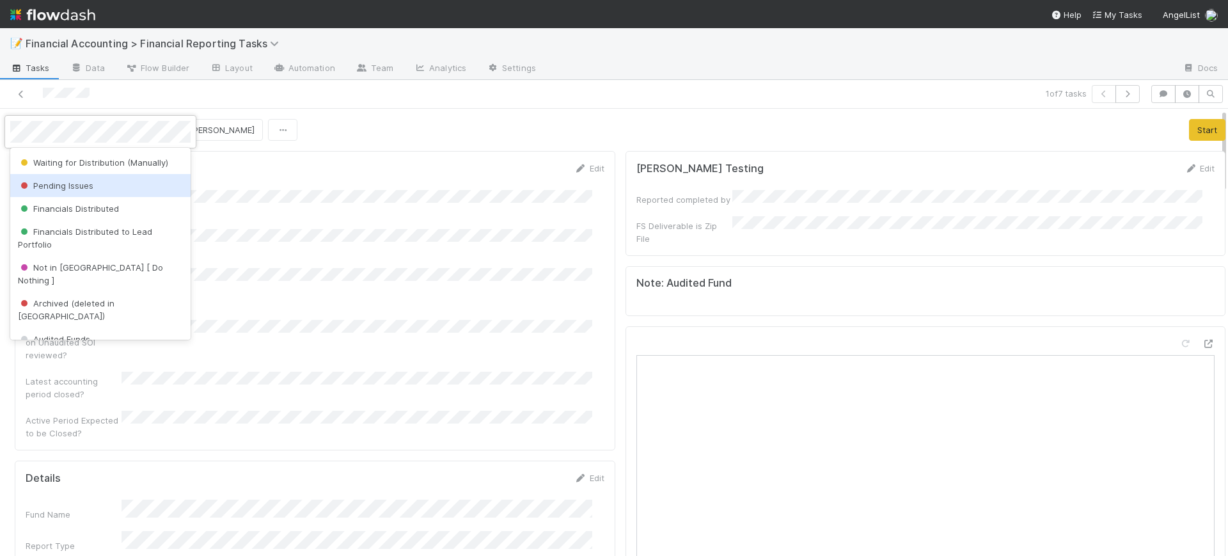
scroll to position [289, 0]
click at [120, 216] on div "Financials Distributed" at bounding box center [100, 210] width 180 height 23
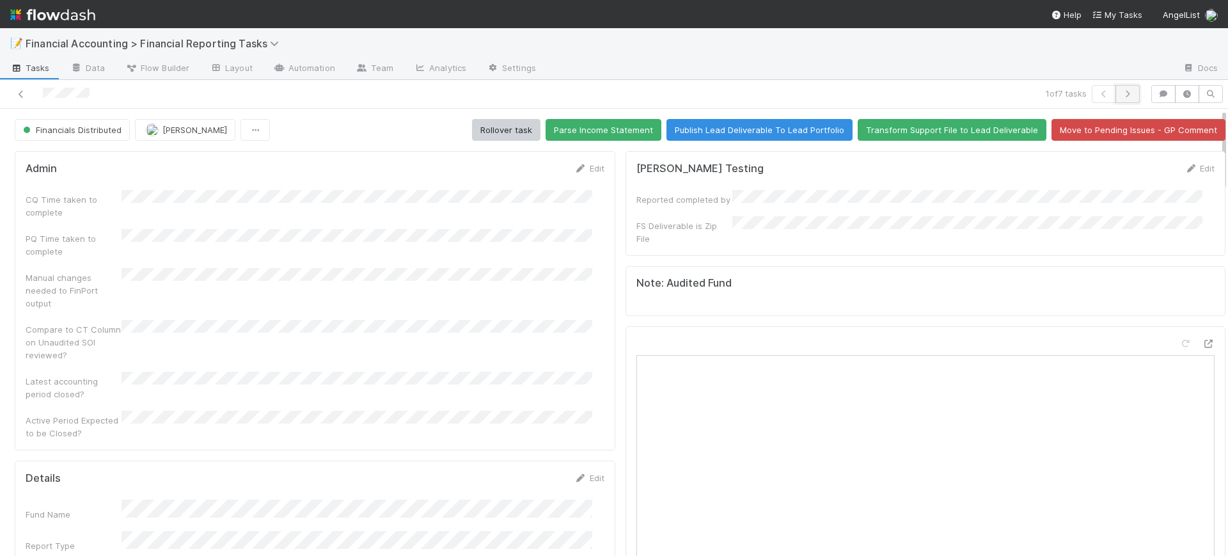
click at [1121, 96] on icon "button" at bounding box center [1127, 94] width 13 height 8
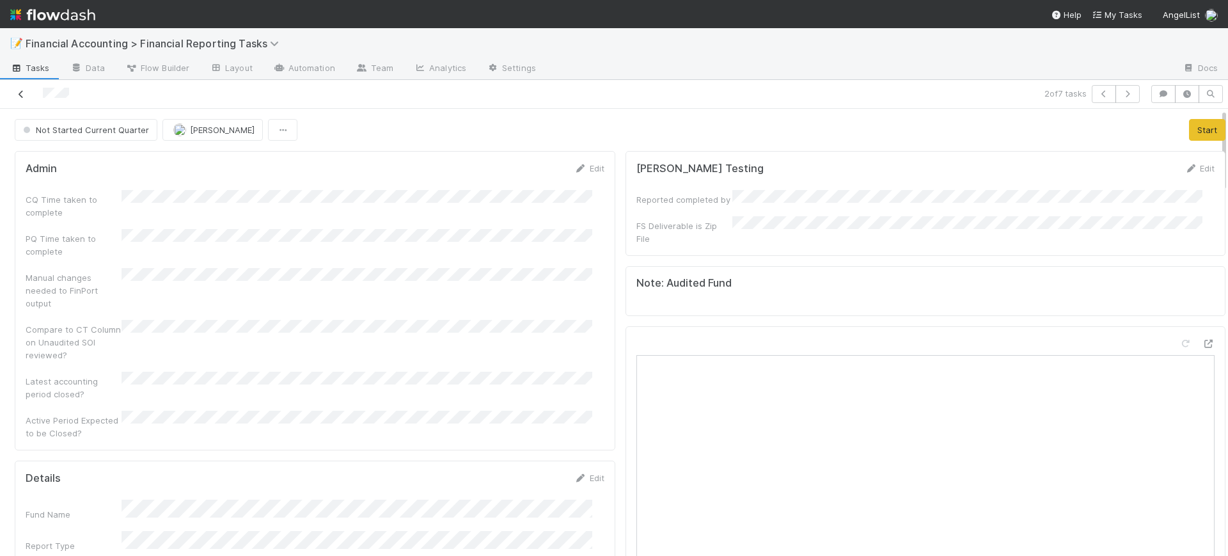
click at [22, 91] on icon at bounding box center [21, 94] width 13 height 8
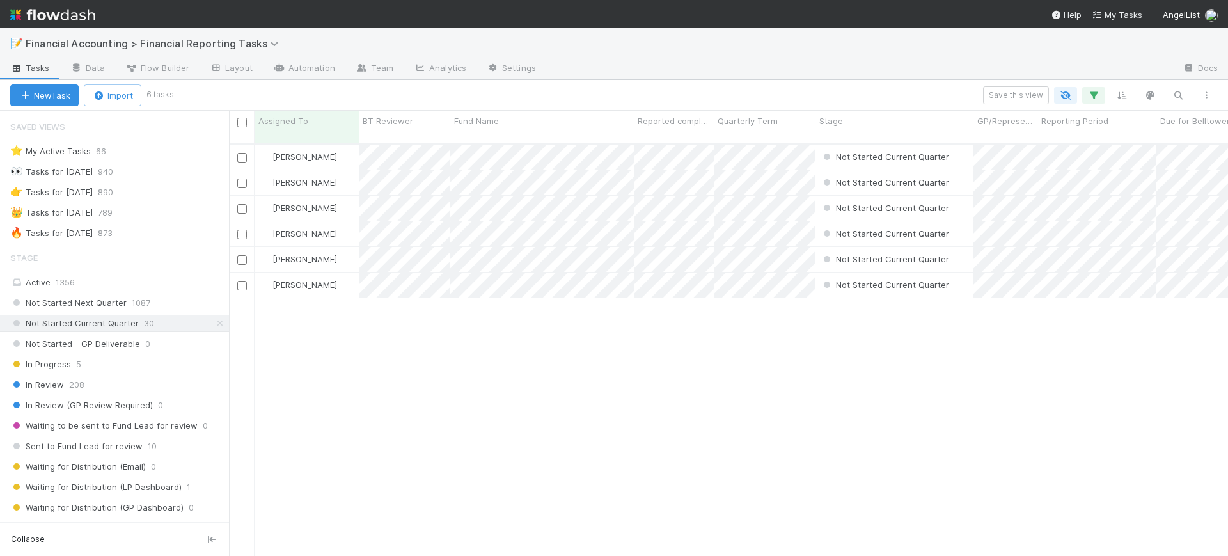
scroll to position [411, 987]
click at [65, 391] on div "In Review 208" at bounding box center [119, 385] width 219 height 16
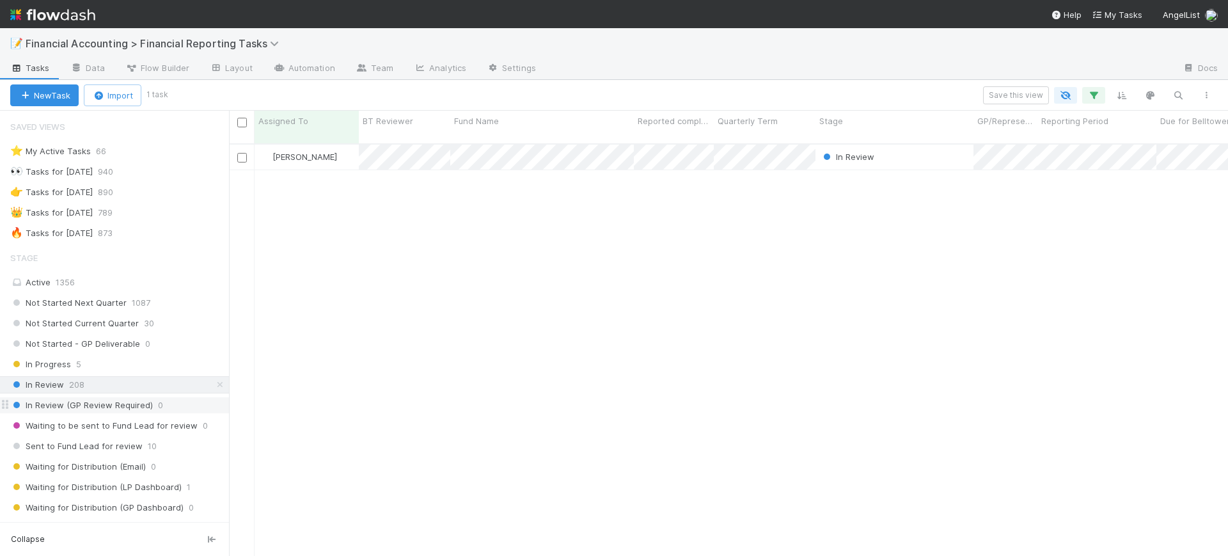
scroll to position [411, 987]
click at [78, 404] on span "In Review (GP Review Required)" at bounding box center [81, 405] width 143 height 16
click at [72, 387] on span "208" at bounding box center [76, 385] width 15 height 16
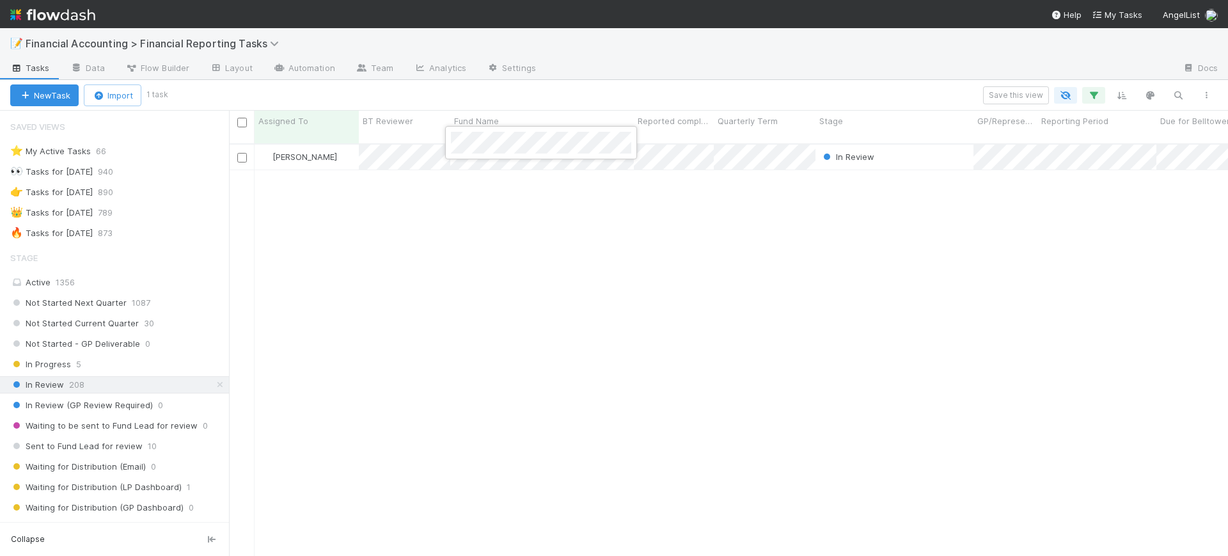
click at [731, 147] on div at bounding box center [614, 278] width 1228 height 556
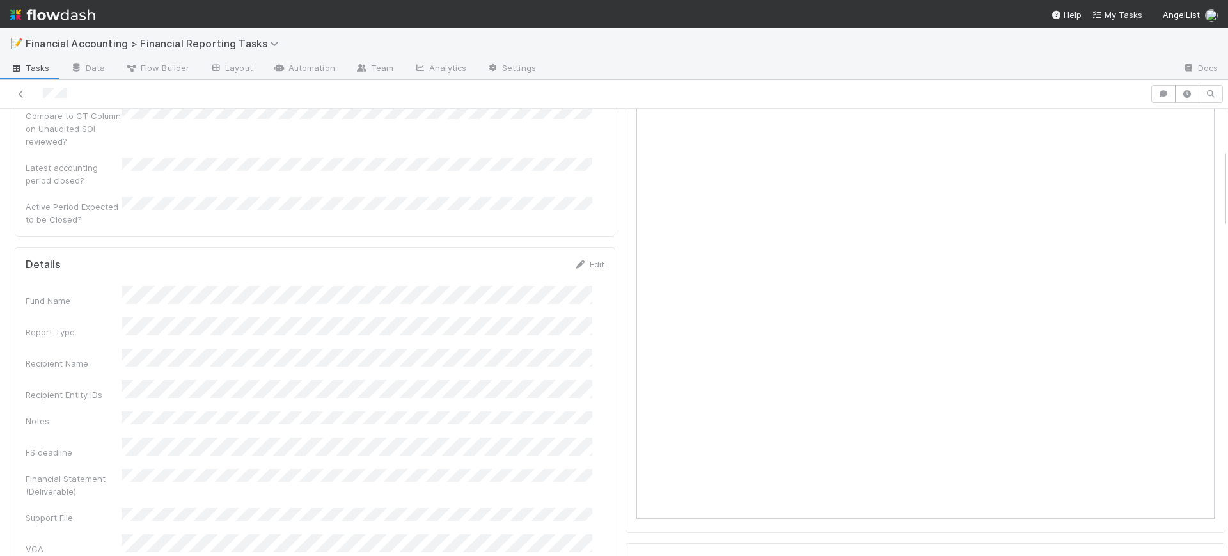
scroll to position [256, 0]
drag, startPoint x: 1208, startPoint y: 184, endPoint x: 1210, endPoint y: 156, distance: 27.6
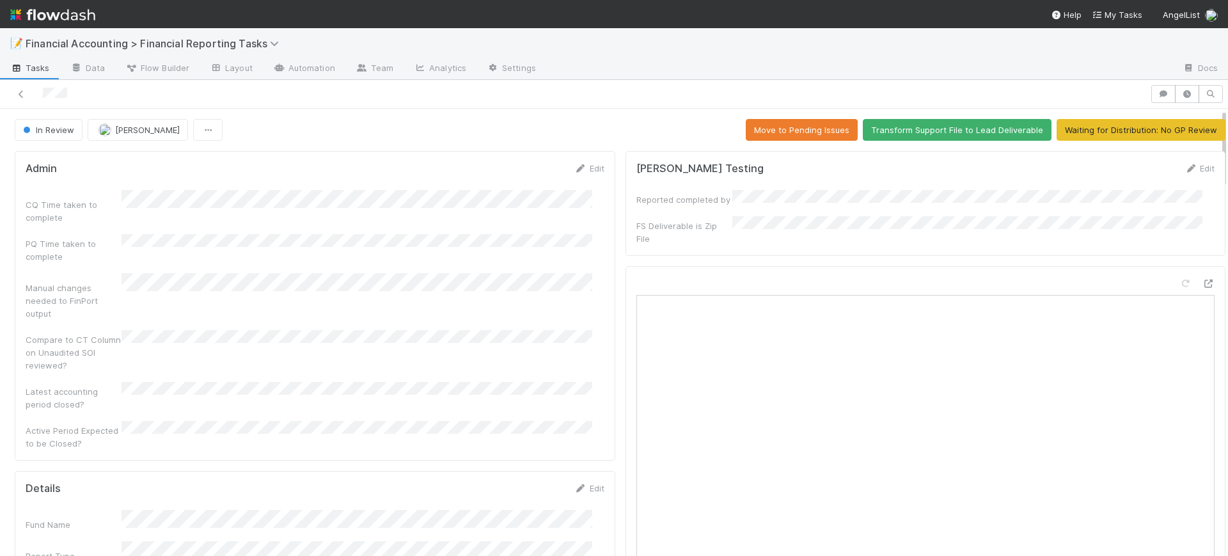
drag, startPoint x: 1210, startPoint y: 174, endPoint x: 975, endPoint y: 84, distance: 252.0
click at [1178, 59] on div "📝 Financial Accounting > Financial Reporting Tasks Tasks Data Flow Builder Layo…" at bounding box center [614, 292] width 1228 height 528
click at [1110, 124] on button "Waiting for Distribution: No GP Review" at bounding box center [1140, 130] width 169 height 22
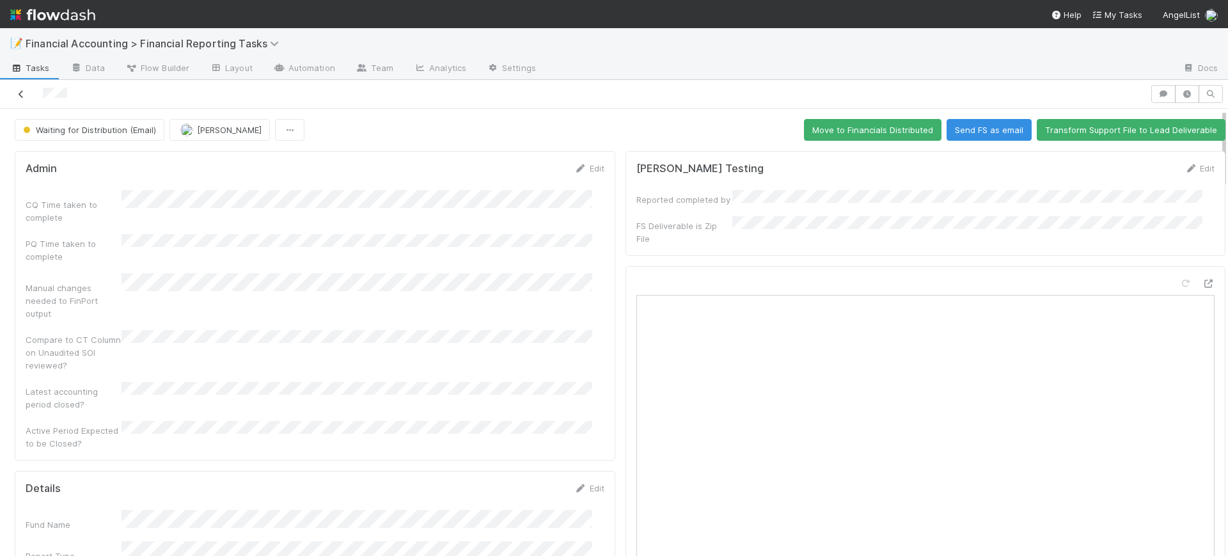
click at [16, 99] on link at bounding box center [21, 94] width 13 height 13
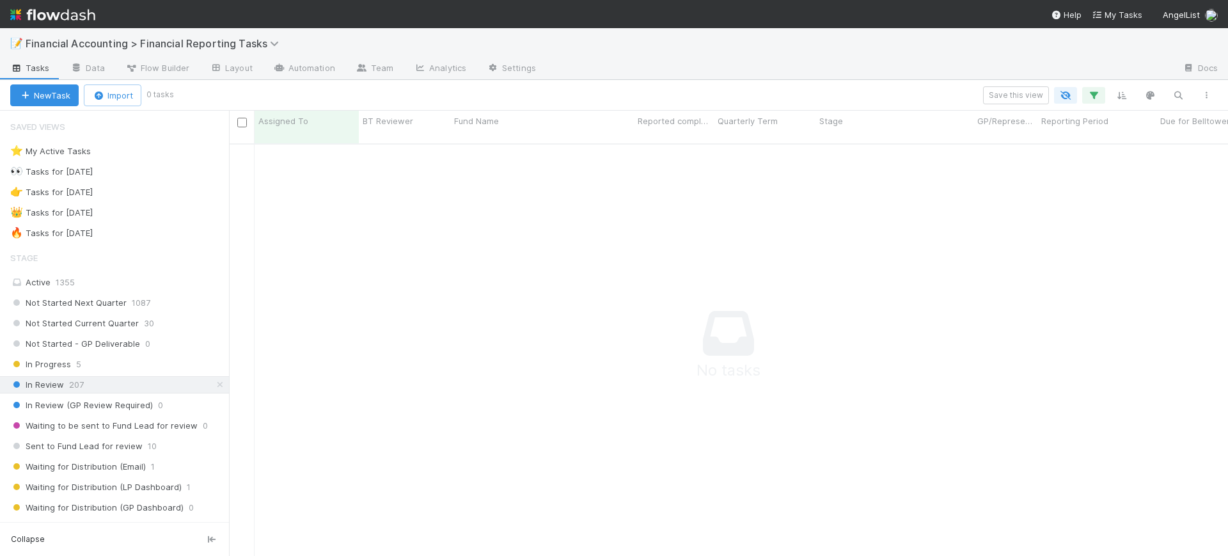
scroll to position [398, 974]
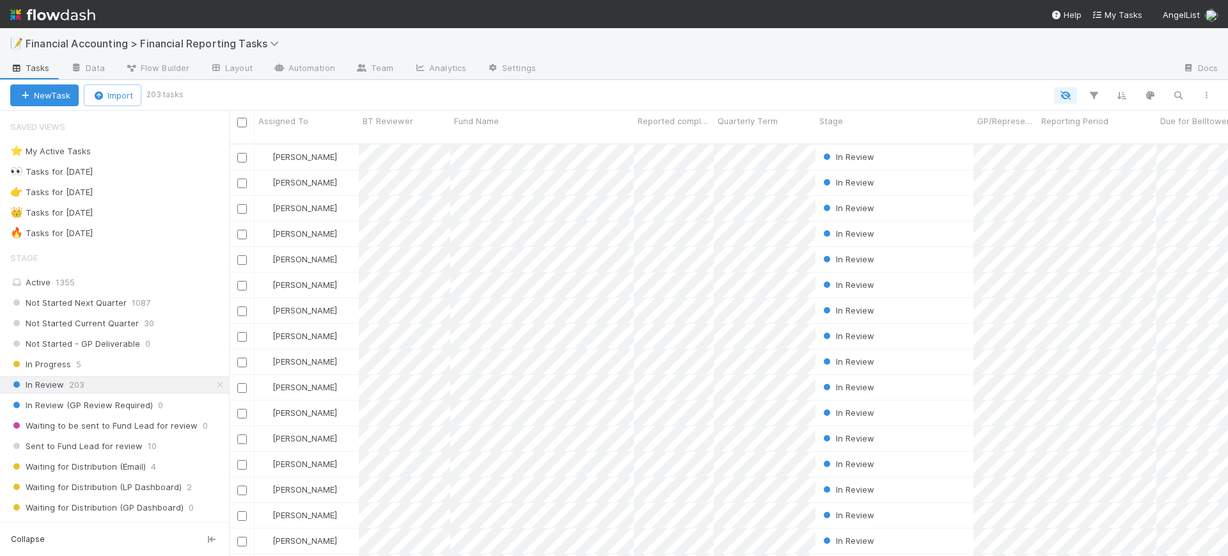
scroll to position [411, 987]
click at [239, 49] on span "Financial Accounting > Financial Reporting Tasks" at bounding box center [156, 43] width 260 height 13
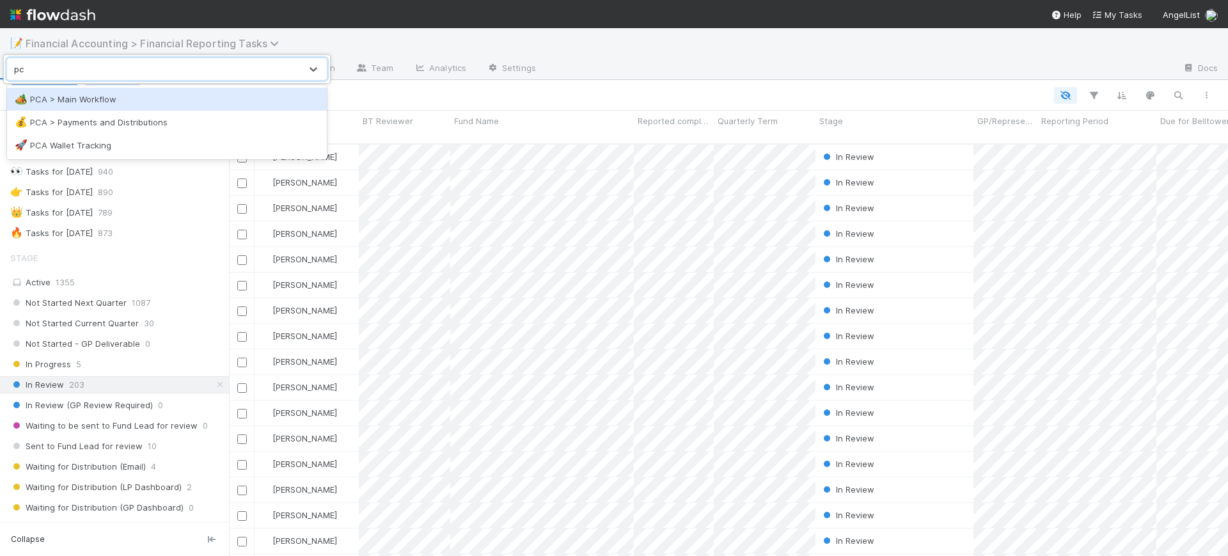
type input "pca"
click at [156, 101] on div "🏕️ PCA > Main Workflow" at bounding box center [167, 99] width 304 height 13
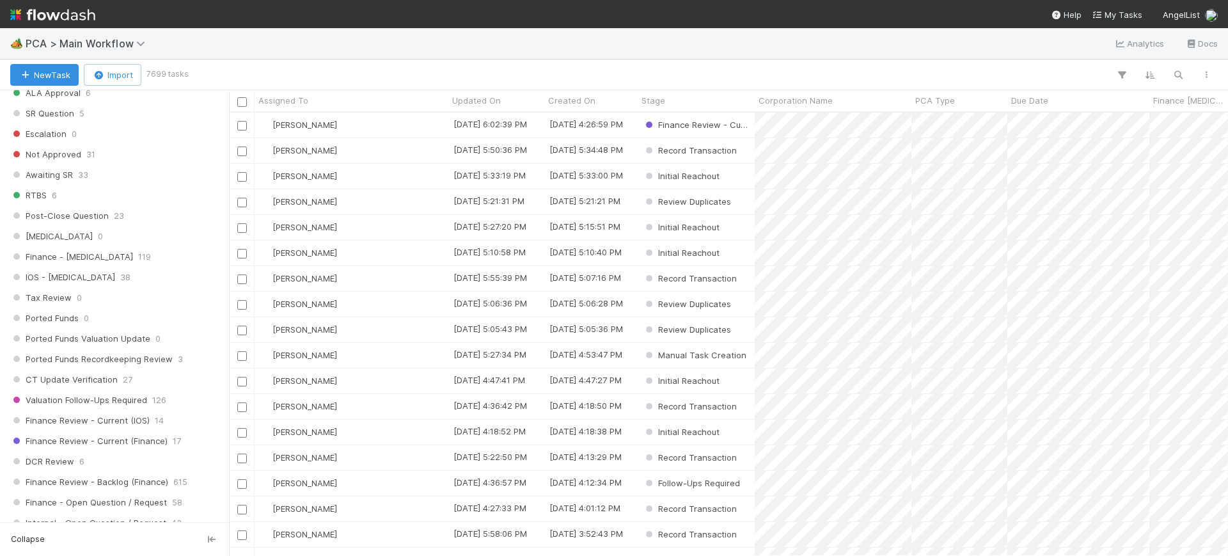
scroll to position [670, 0]
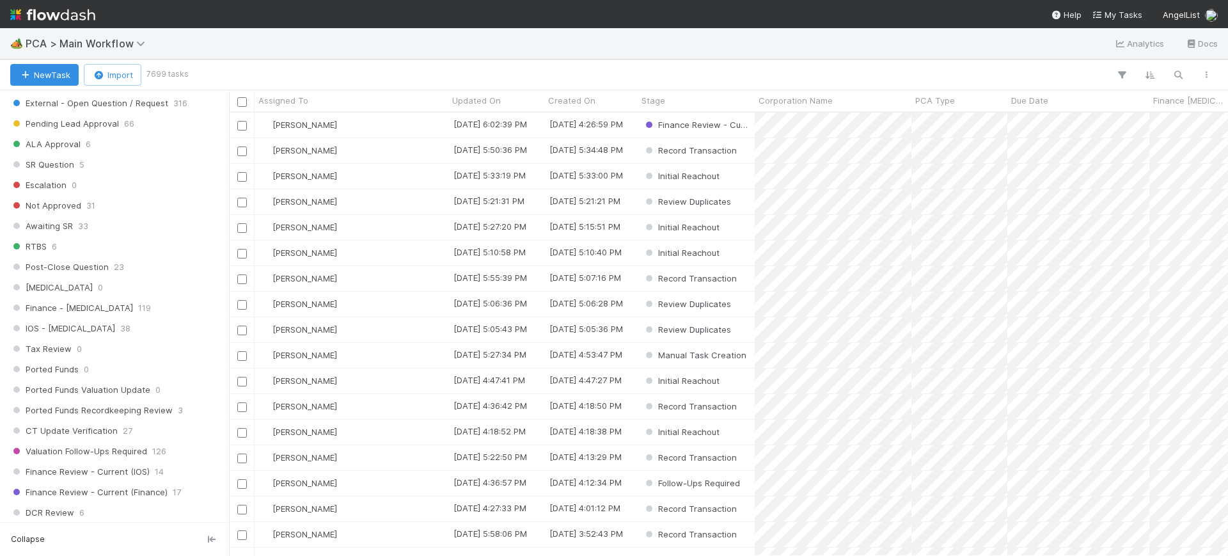
drag, startPoint x: 205, startPoint y: 47, endPoint x: 299, endPoint y: 551, distance: 512.4
click at [205, 47] on div "🏕️ PCA > Main Workflow Analytics Docs" at bounding box center [614, 43] width 1228 height 31
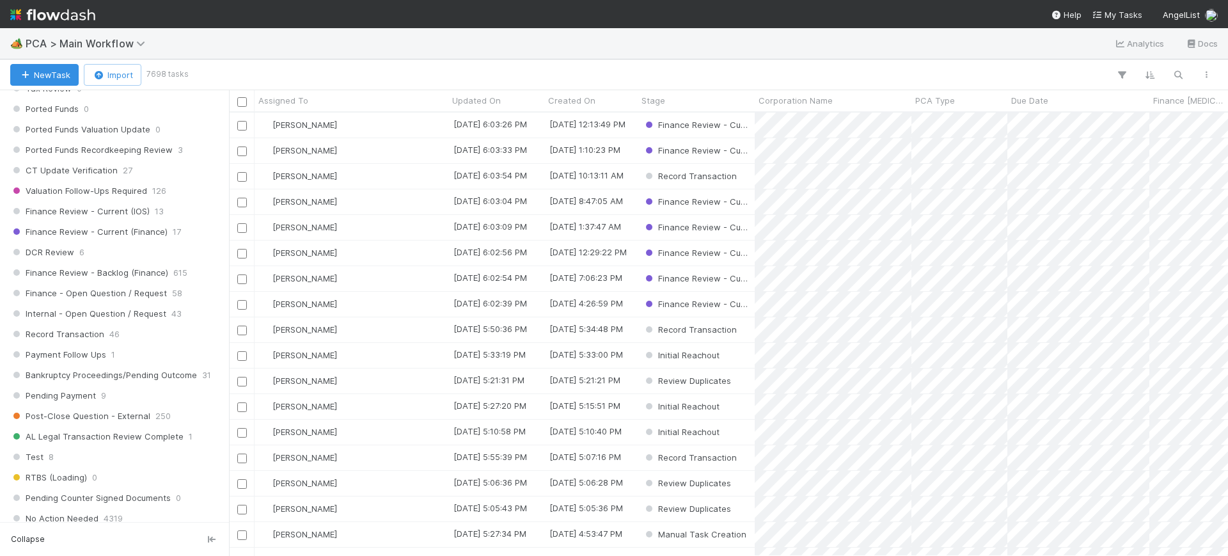
scroll to position [901, 0]
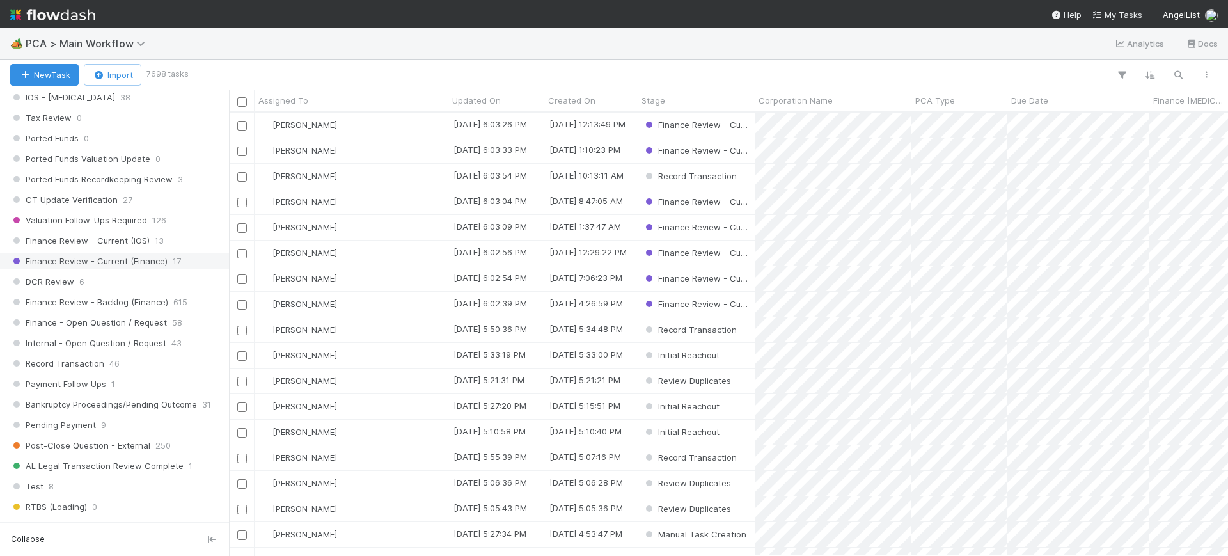
click at [160, 253] on span "Finance Review - Current (Finance)" at bounding box center [88, 261] width 157 height 16
click at [287, 96] on span "Assigned To" at bounding box center [283, 100] width 50 height 13
click at [327, 119] on div "Sort A → Z" at bounding box center [332, 124] width 146 height 19
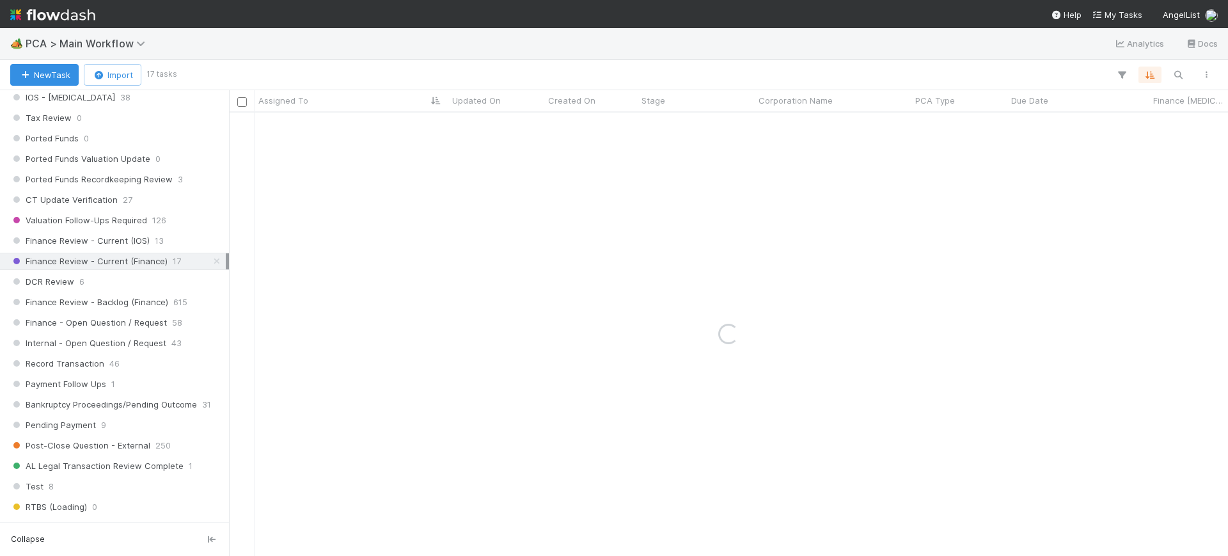
click at [324, 129] on div "Loading..." at bounding box center [728, 334] width 999 height 443
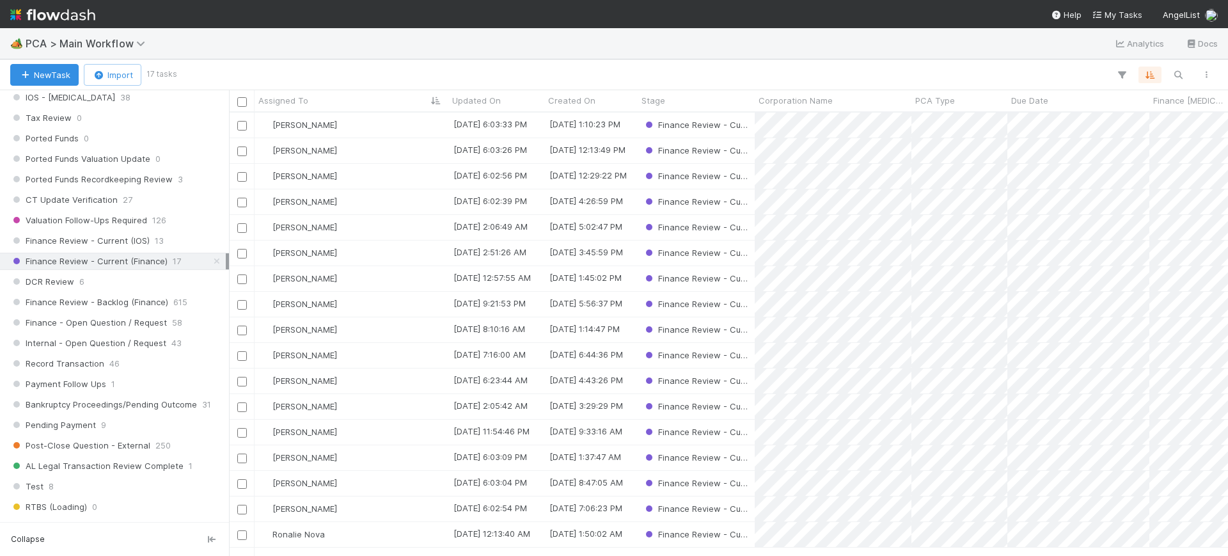
scroll to position [4, 0]
click at [238, 455] on input "checkbox" at bounding box center [242, 458] width 10 height 10
click at [242, 479] on input "checkbox" at bounding box center [242, 484] width 10 height 10
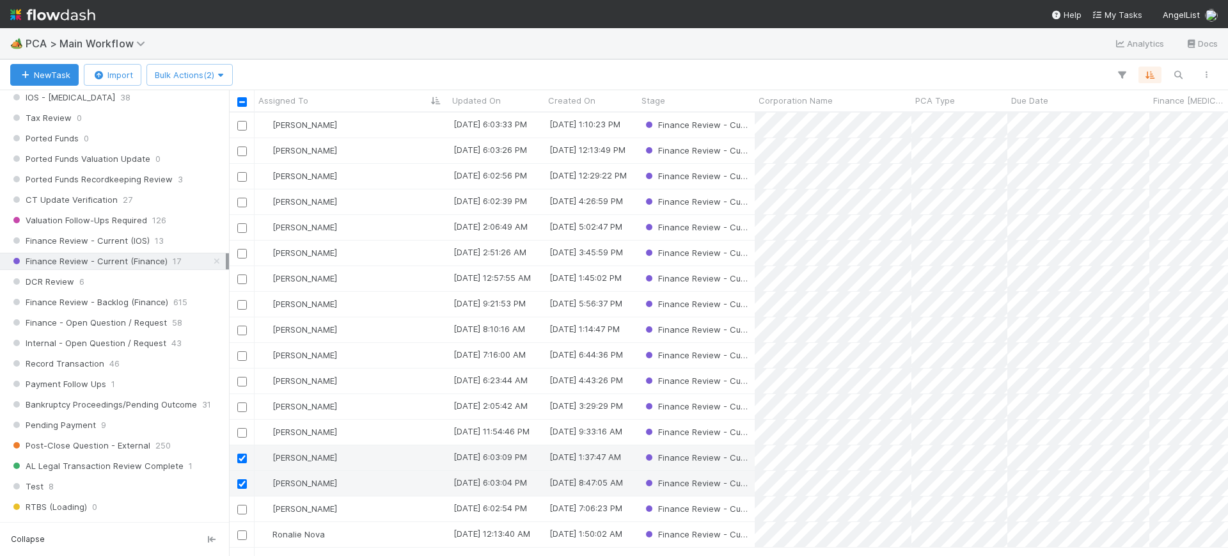
click at [241, 506] on input "checkbox" at bounding box center [242, 509] width 10 height 10
click at [239, 536] on div at bounding box center [241, 534] width 15 height 14
click at [244, 530] on input "checkbox" at bounding box center [242, 535] width 10 height 10
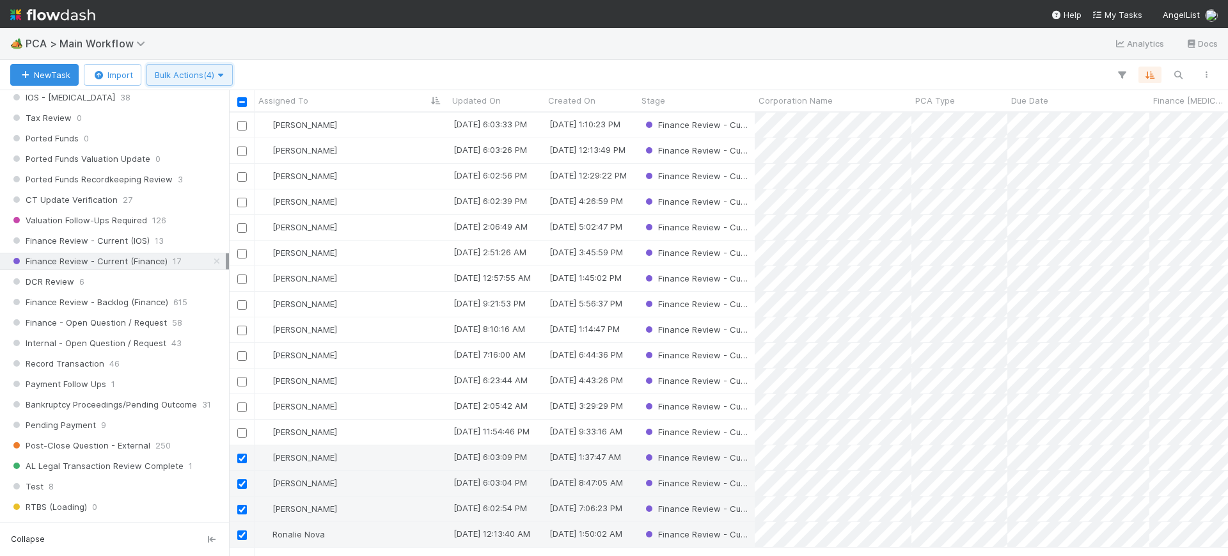
click at [203, 73] on span "Bulk Actions (4)" at bounding box center [190, 75] width 70 height 10
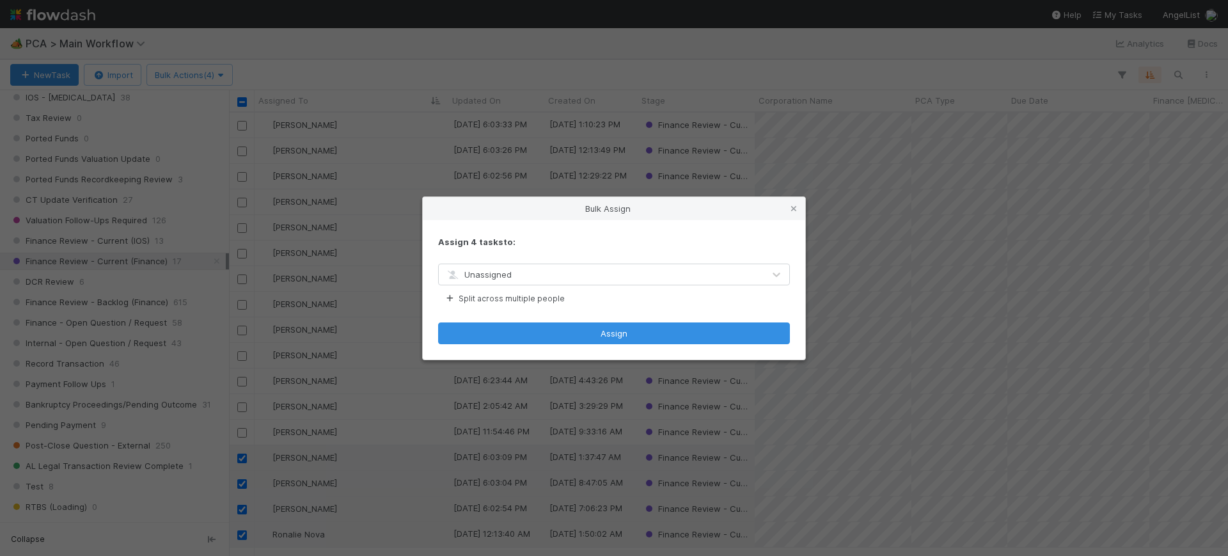
click at [480, 273] on span "Unassigned" at bounding box center [478, 274] width 66 height 10
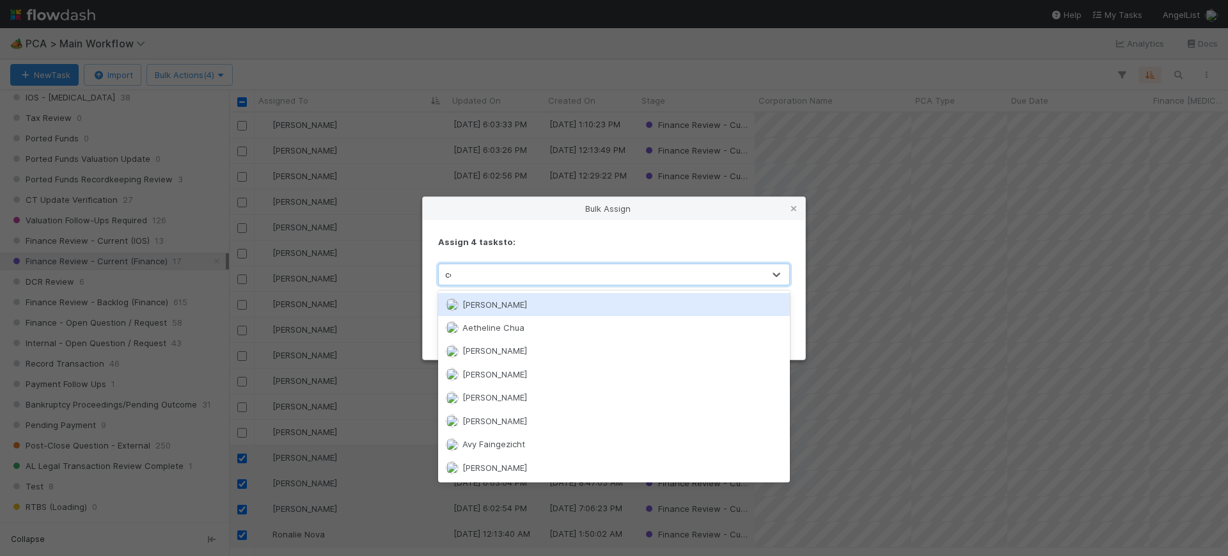
type input "conor"
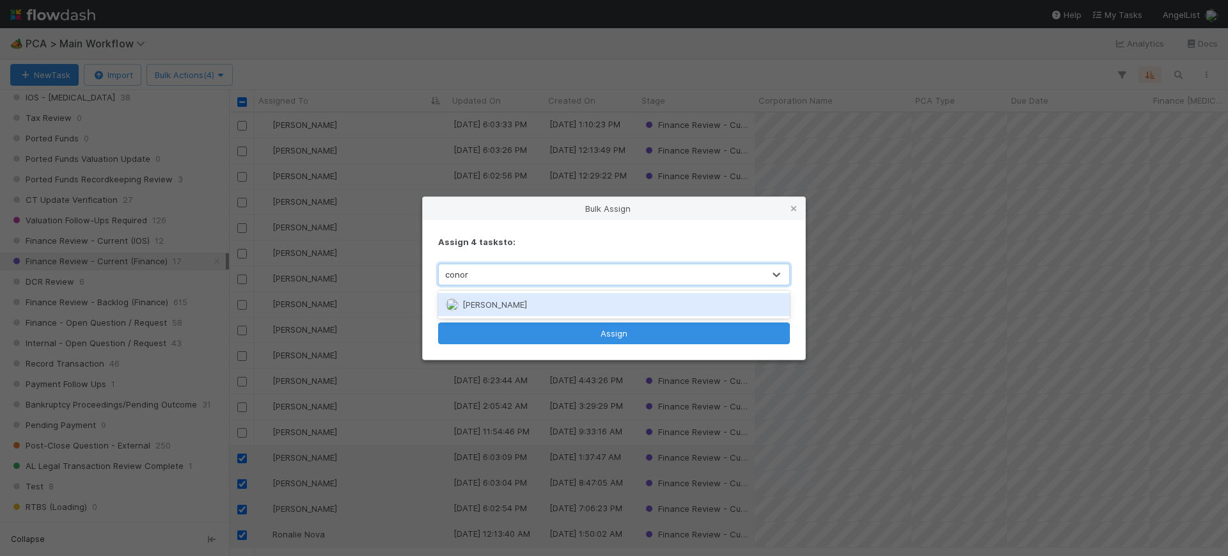
click at [547, 315] on div "[PERSON_NAME]" at bounding box center [614, 304] width 352 height 23
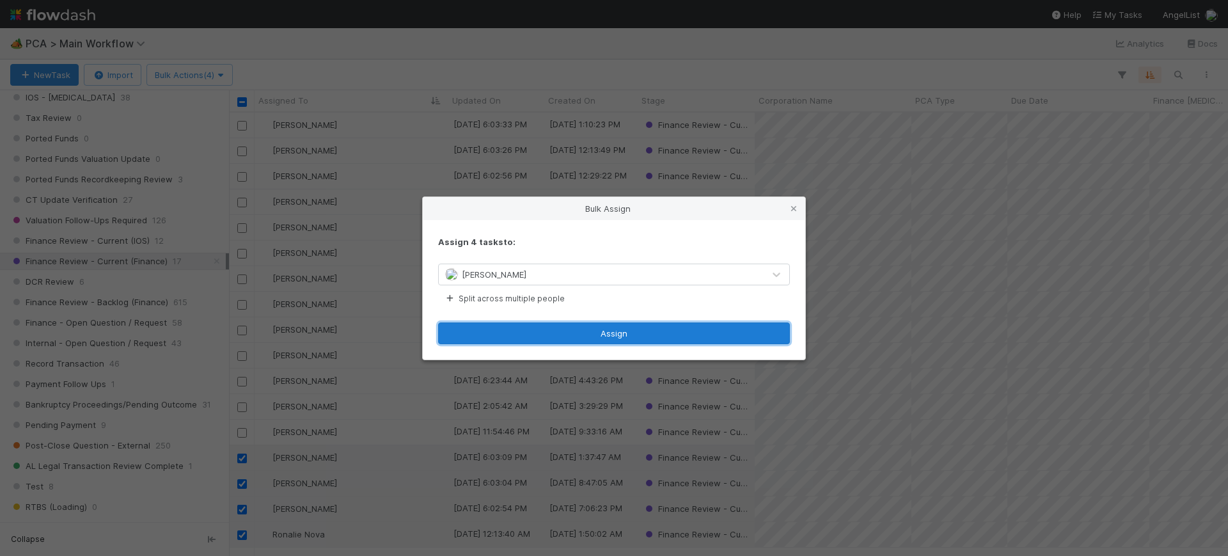
click at [593, 331] on button "Assign" at bounding box center [614, 333] width 352 height 22
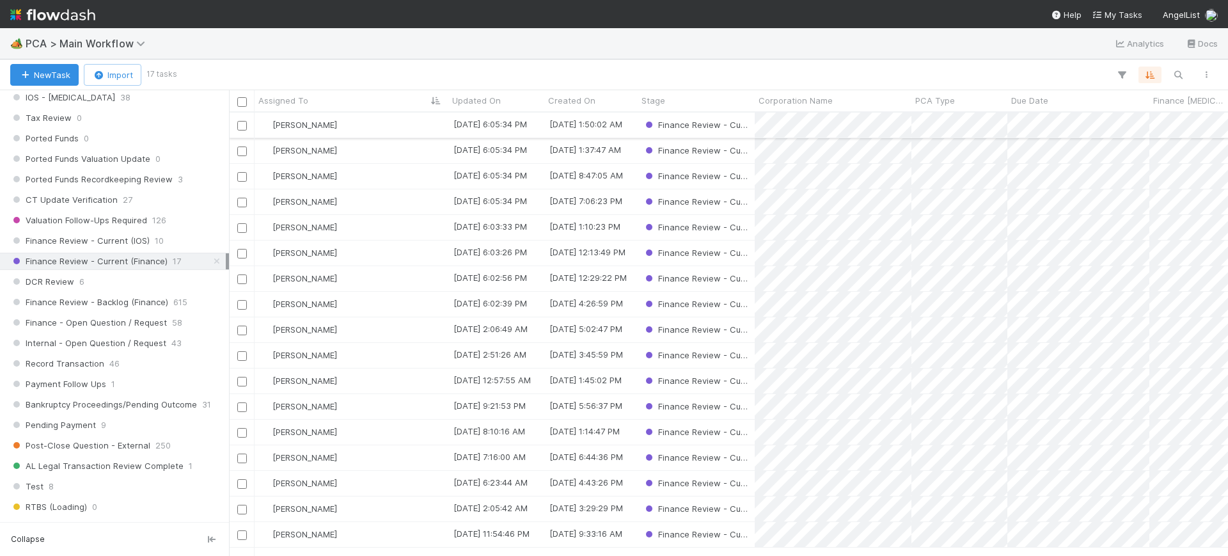
click at [423, 122] on div "[PERSON_NAME]" at bounding box center [351, 125] width 194 height 25
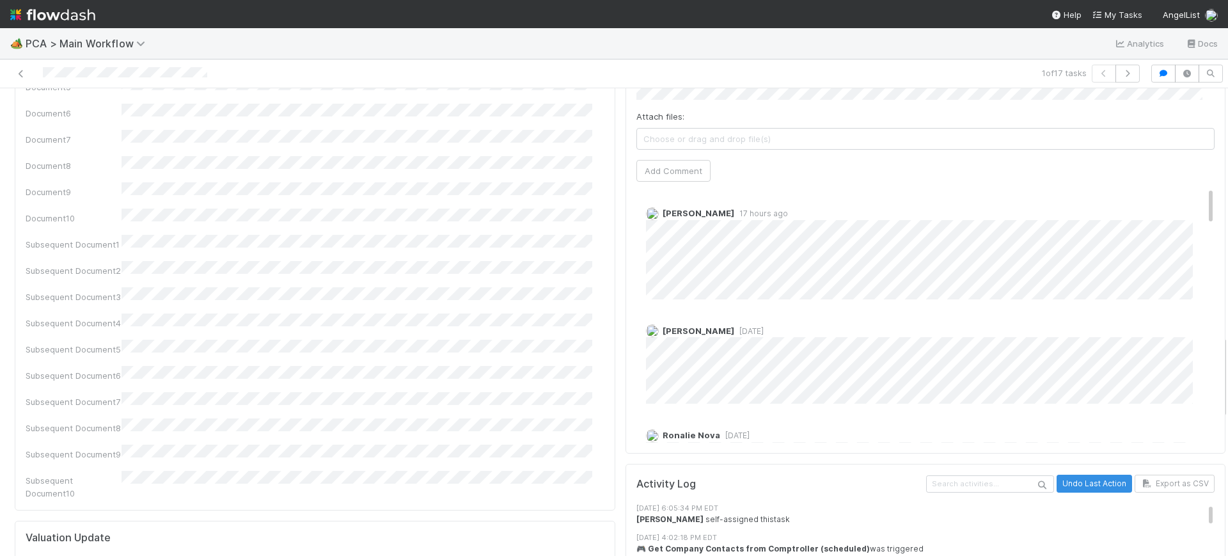
scroll to position [1337, 0]
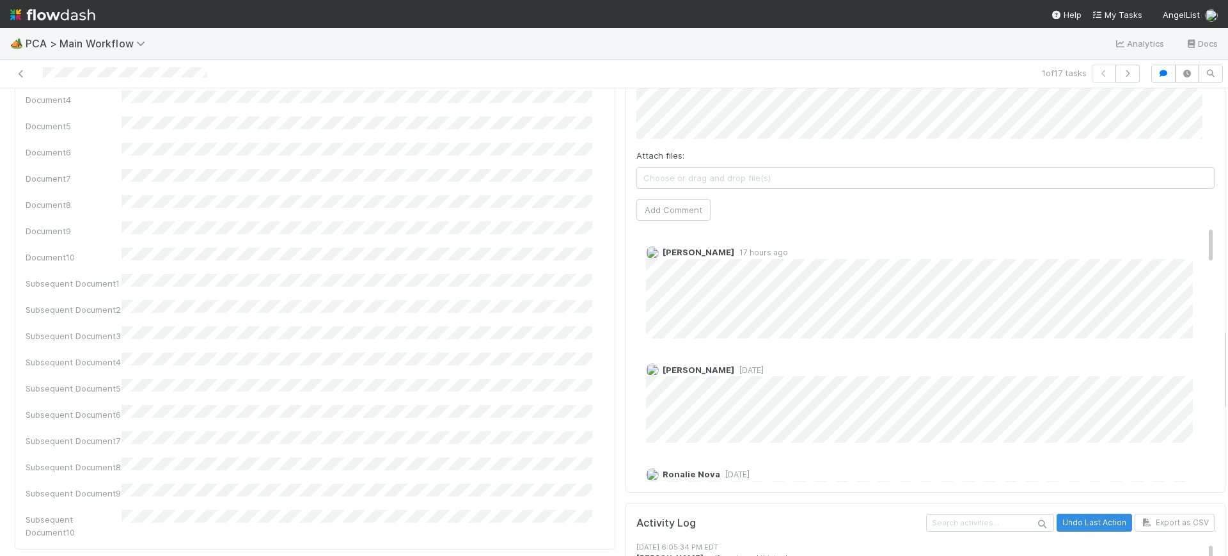
drag, startPoint x: 1212, startPoint y: 111, endPoint x: 1221, endPoint y: 351, distance: 239.9
click at [1221, 351] on div "🏕️ PCA > Main Workflow Analytics Docs 1 of 17 tasks Finance Review - Current (F…" at bounding box center [614, 292] width 1228 height 528
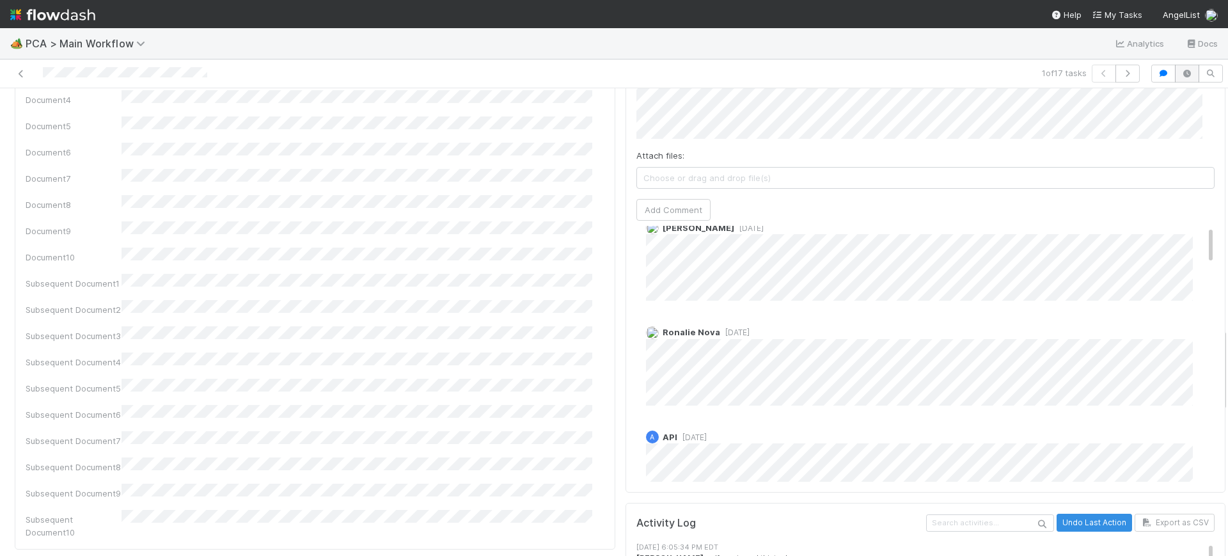
scroll to position [0, 0]
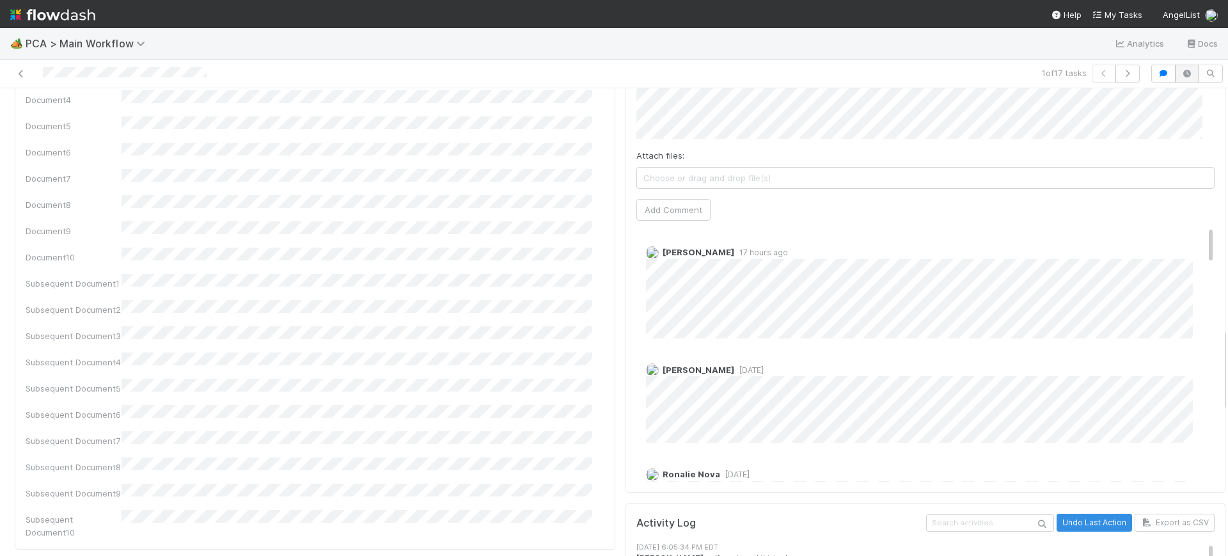
drag, startPoint x: 1185, startPoint y: 171, endPoint x: 1177, endPoint y: 65, distance: 105.9
click at [1177, 65] on div "1 of 17 tasks Finance Review - Current (Finance) Conor Queenan Finish Move to P…" at bounding box center [614, 307] width 1228 height 496
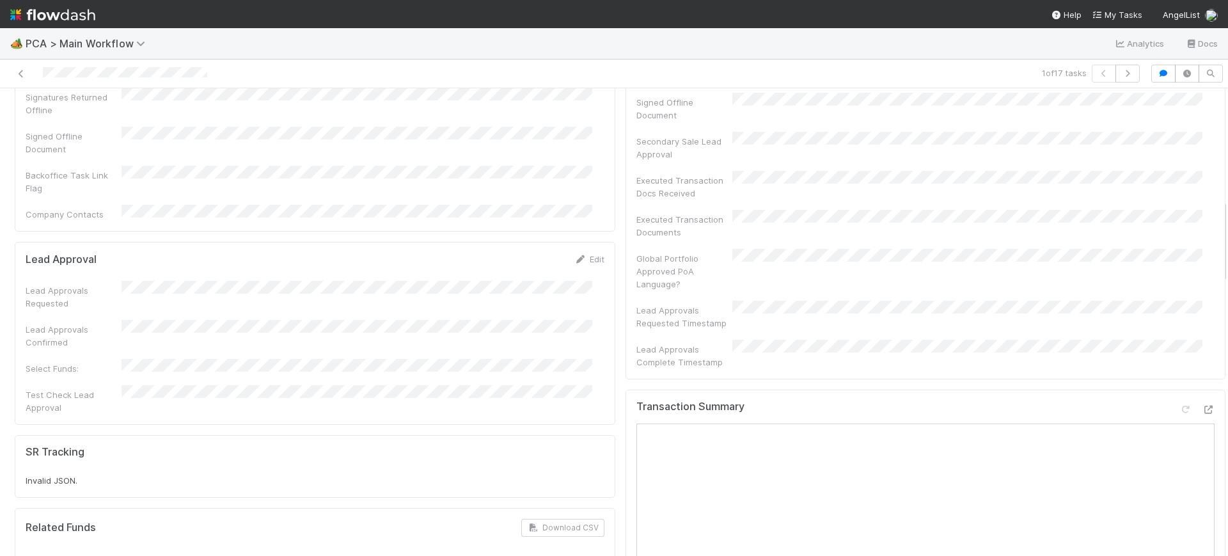
scroll to position [624, 0]
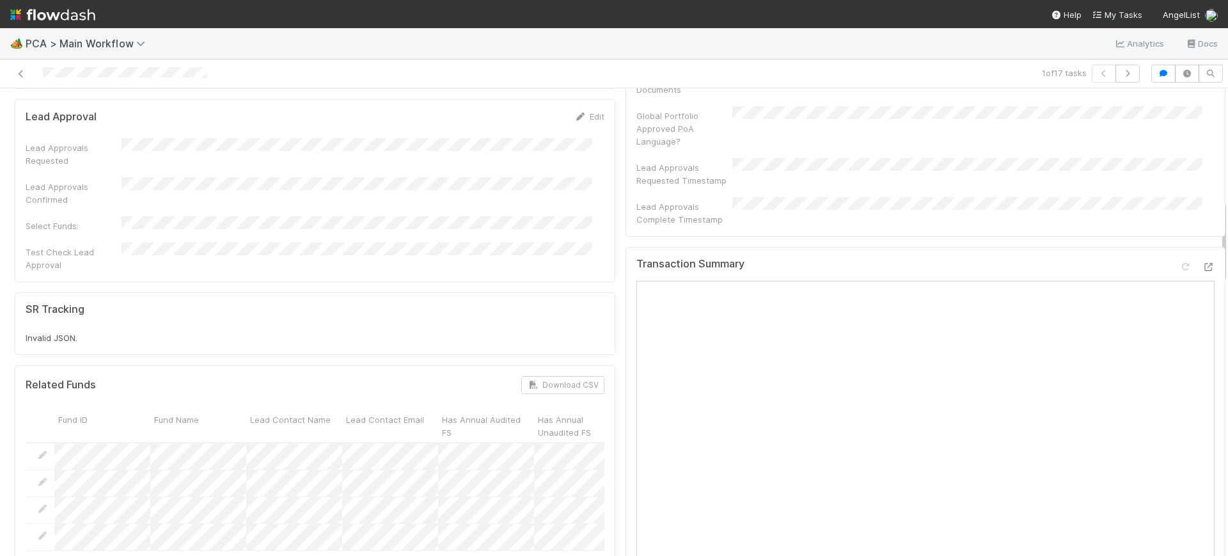
drag, startPoint x: 1212, startPoint y: 344, endPoint x: 1227, endPoint y: 216, distance: 128.8
click at [1227, 216] on div "🏕️ PCA > Main Workflow Analytics Docs 1 of 17 tasks Finance Review - Current (F…" at bounding box center [614, 292] width 1228 height 528
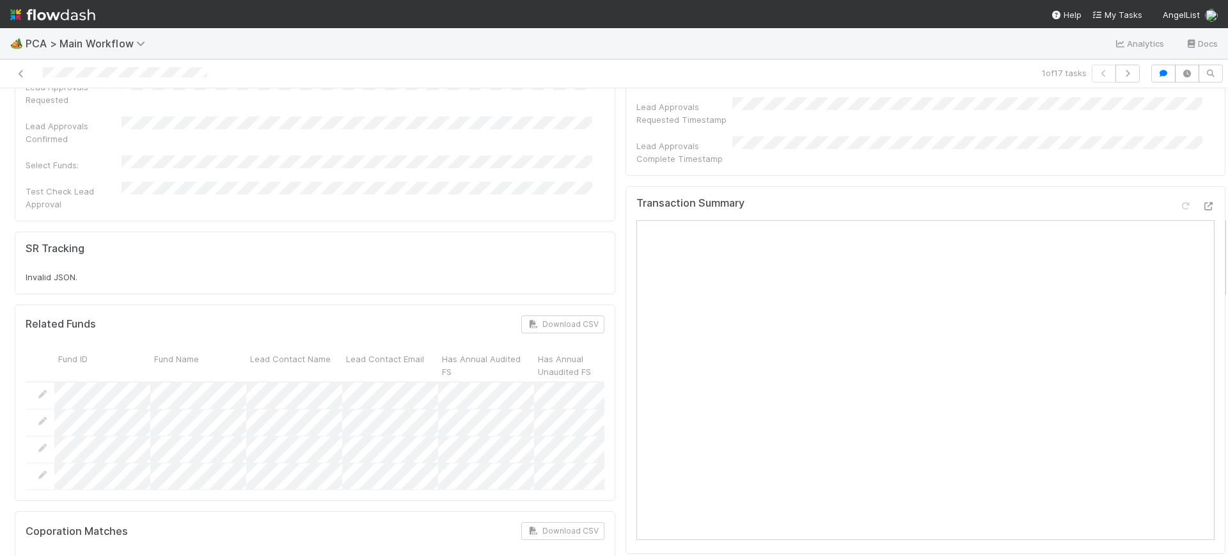
scroll to position [670, 0]
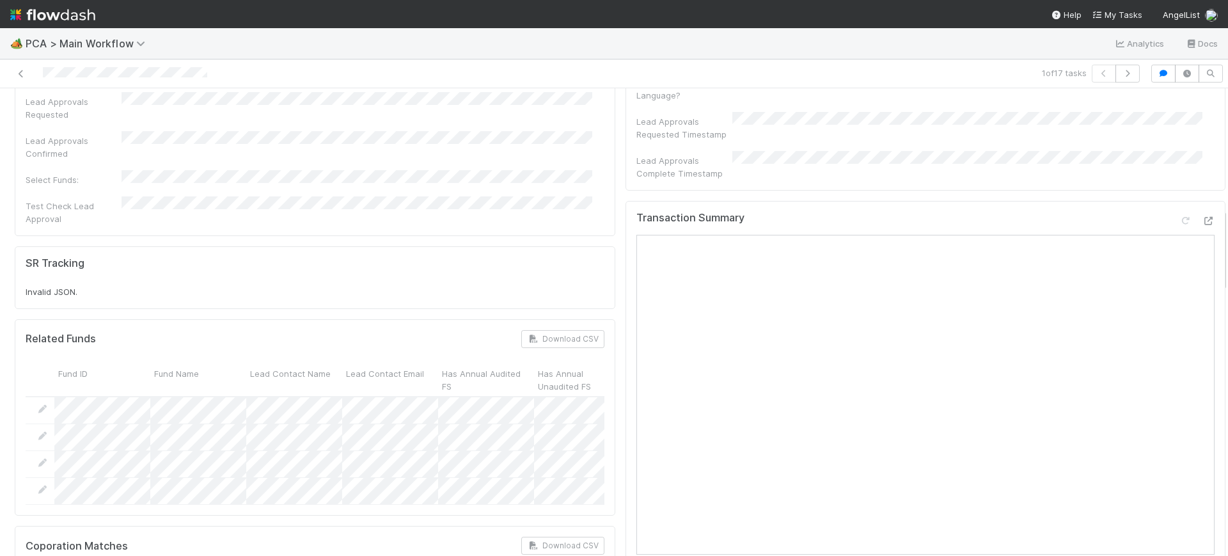
drag, startPoint x: 1210, startPoint y: 260, endPoint x: 1213, endPoint y: 268, distance: 8.7
click at [1213, 268] on div "Finance Review - Current (Finance) Conor Queenan Finish Move to Post-Close Ques…" at bounding box center [614, 321] width 1228 height 467
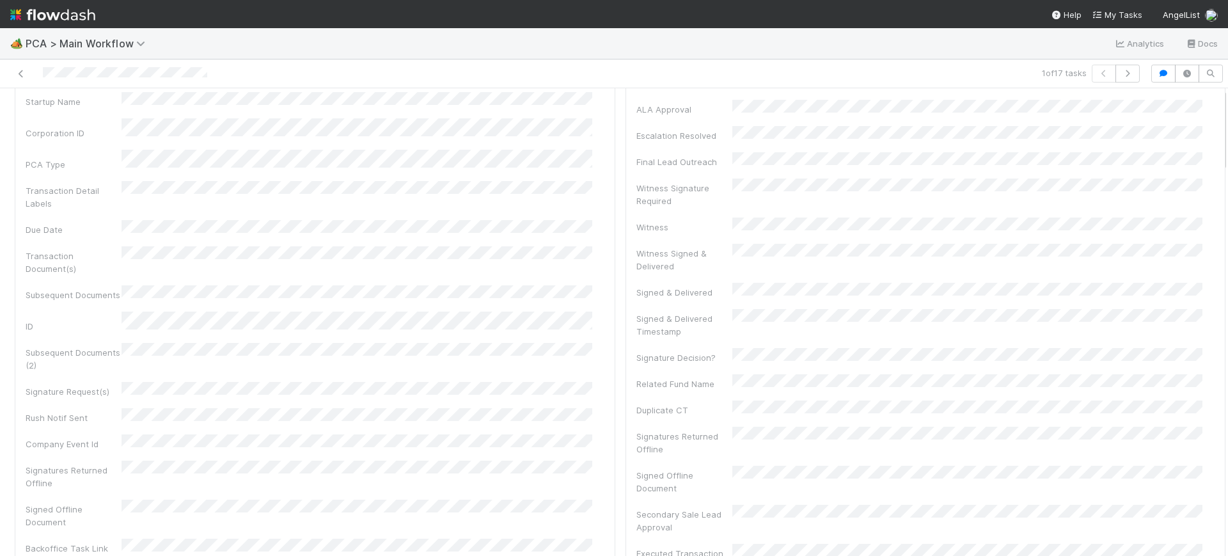
scroll to position [0, 0]
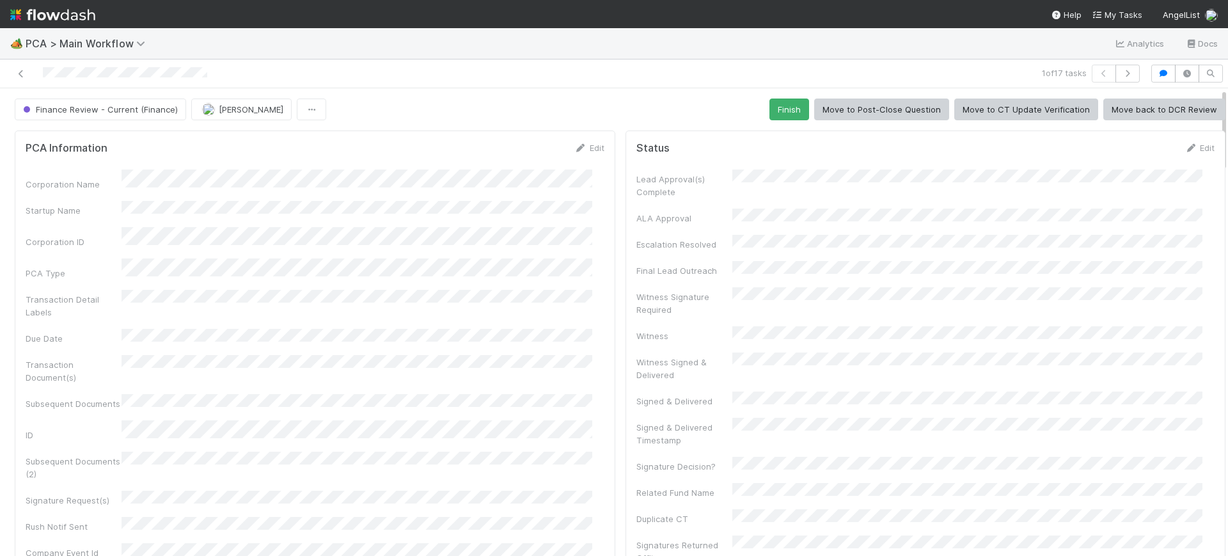
drag, startPoint x: 1211, startPoint y: 252, endPoint x: 1217, endPoint y: 25, distance: 227.1
click at [1217, 25] on div "🏕️ PCA > Main Workflow Analytics Docs 1 of 17 tasks Finance Review - Current (F…" at bounding box center [614, 278] width 1228 height 556
click at [780, 98] on button "Finish" at bounding box center [789, 109] width 40 height 22
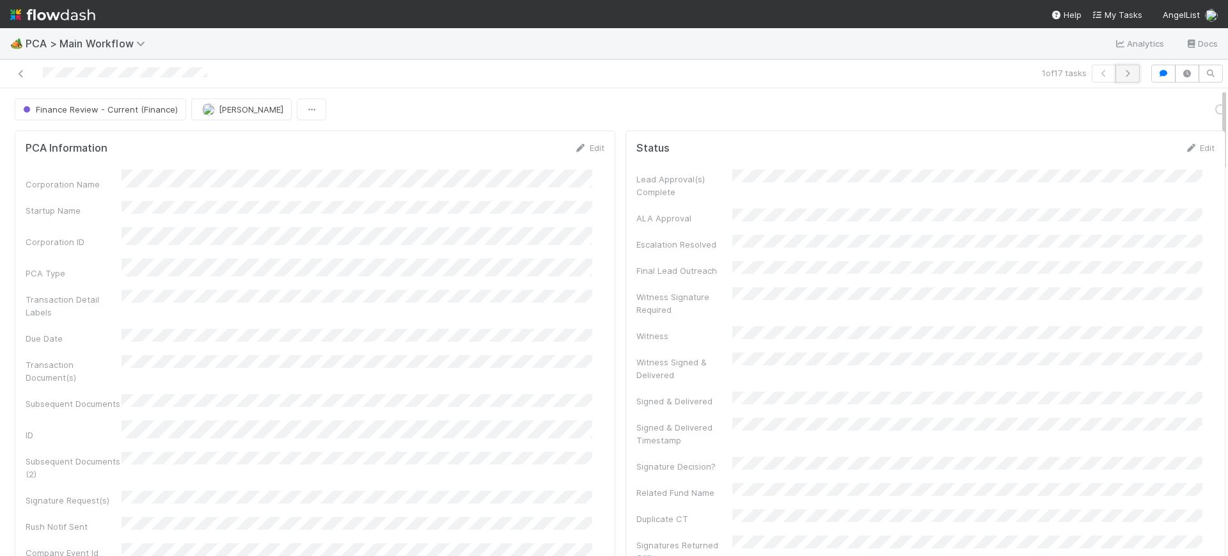
click at [1121, 70] on icon "button" at bounding box center [1127, 74] width 13 height 8
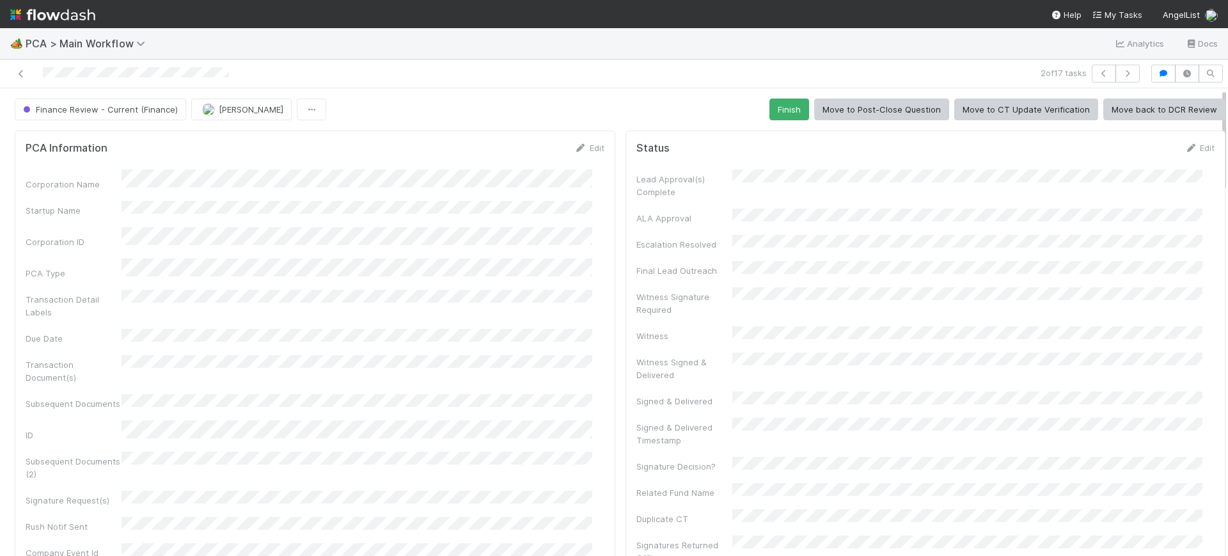
drag, startPoint x: 1210, startPoint y: 98, endPoint x: 1198, endPoint y: 27, distance: 72.6
click at [1198, 27] on div "🏕️ PCA > Main Workflow Analytics Docs 2 of 17 tasks Finance Review - Current (F…" at bounding box center [614, 278] width 1228 height 556
click at [245, 110] on span "[PERSON_NAME]" at bounding box center [251, 109] width 65 height 10
click at [251, 175] on div "[PERSON_NAME]" at bounding box center [273, 164] width 180 height 23
click at [1121, 72] on icon "button" at bounding box center [1127, 74] width 13 height 8
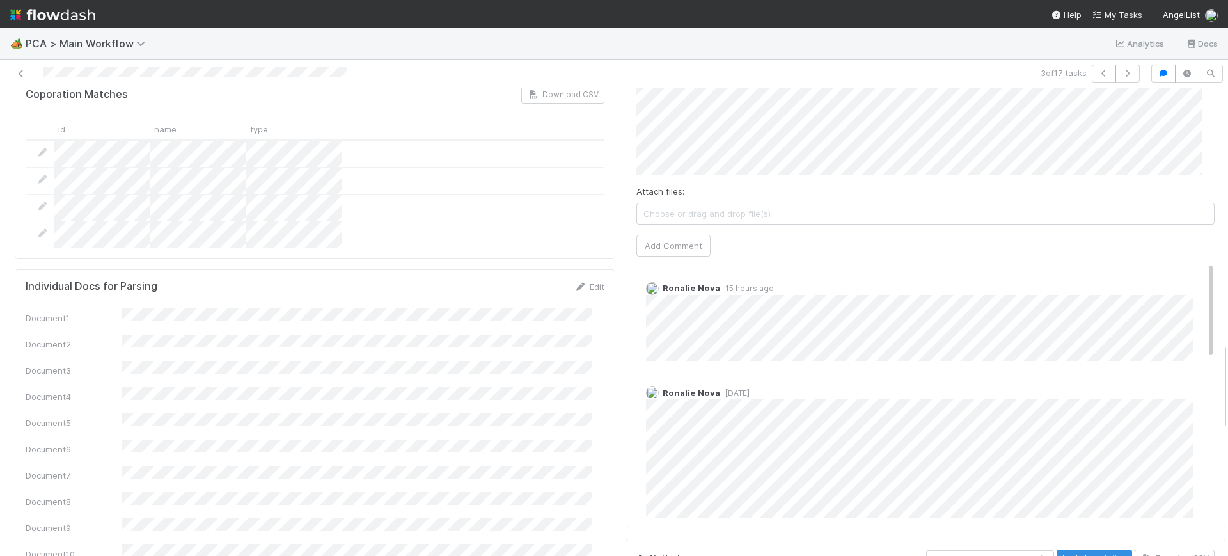
scroll to position [1363, 0]
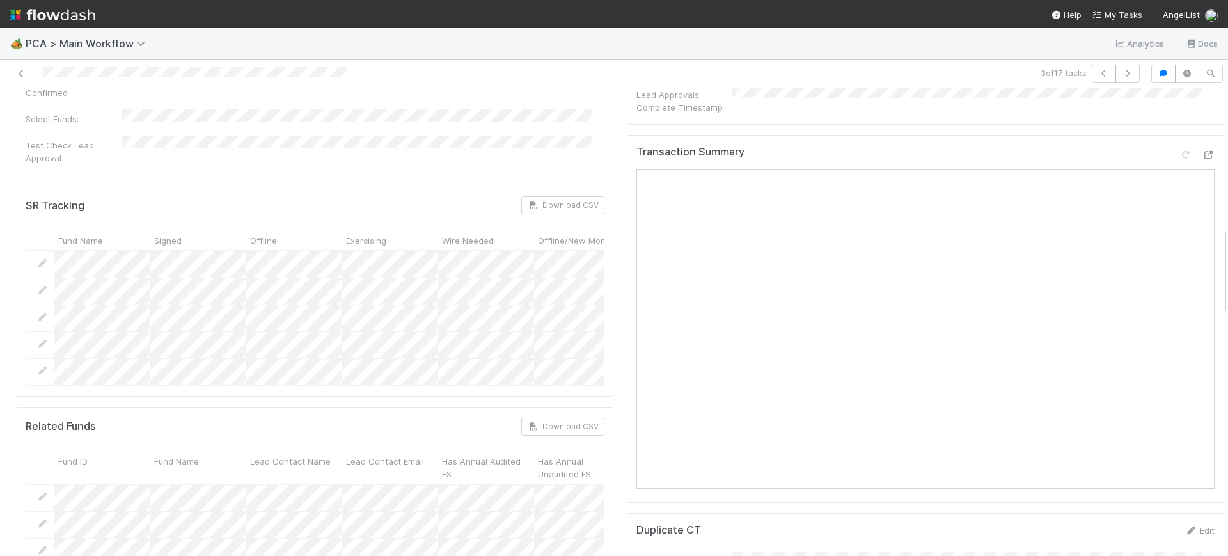
drag, startPoint x: 1210, startPoint y: 104, endPoint x: 1214, endPoint y: 235, distance: 131.1
click at [1220, 242] on div "🏕️ PCA > Main Workflow Analytics Docs 3 of 17 tasks Finance Review - Current (F…" at bounding box center [614, 292] width 1228 height 528
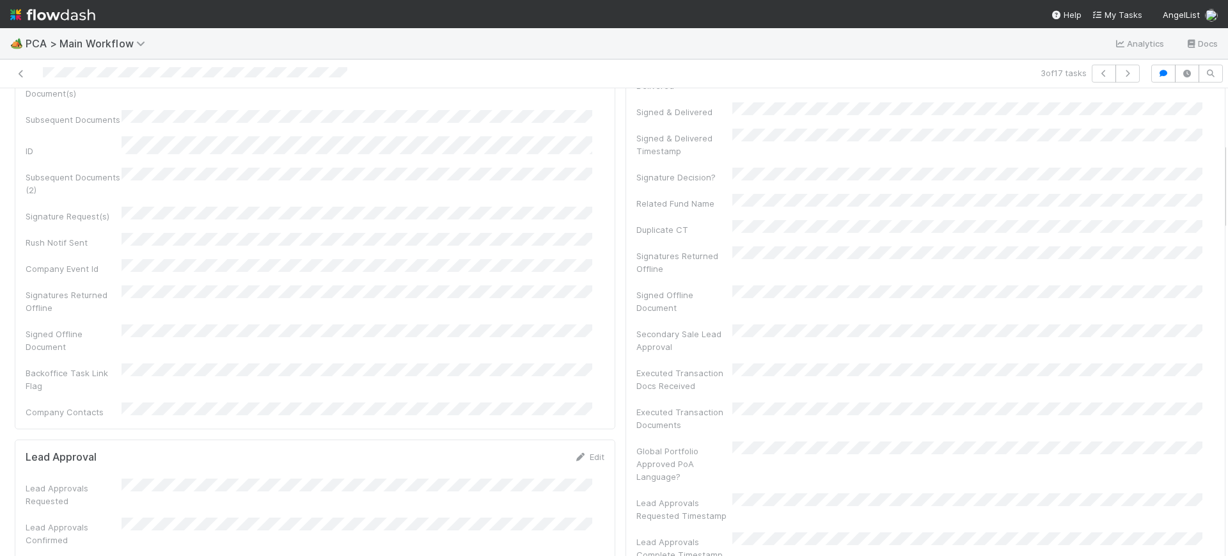
scroll to position [0, 0]
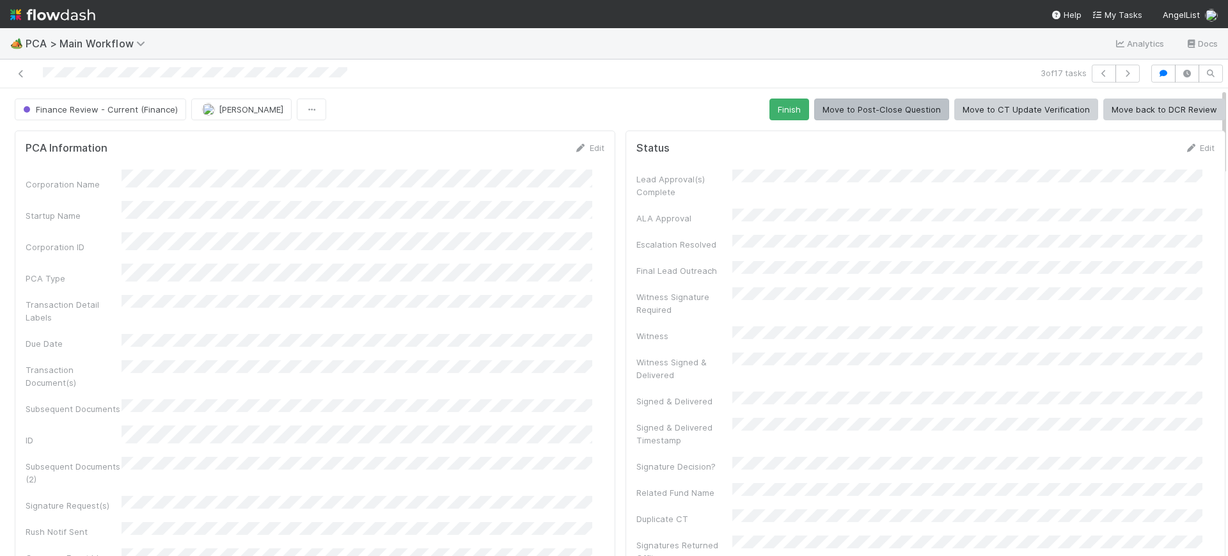
drag, startPoint x: 1212, startPoint y: 247, endPoint x: 801, endPoint y: 97, distance: 437.7
click at [1212, 59] on div "3 of 17 tasks Finance Review - Current (Finance) Conor Queenan Finish Move to P…" at bounding box center [614, 307] width 1228 height 496
click at [774, 98] on button "Finish" at bounding box center [789, 109] width 40 height 22
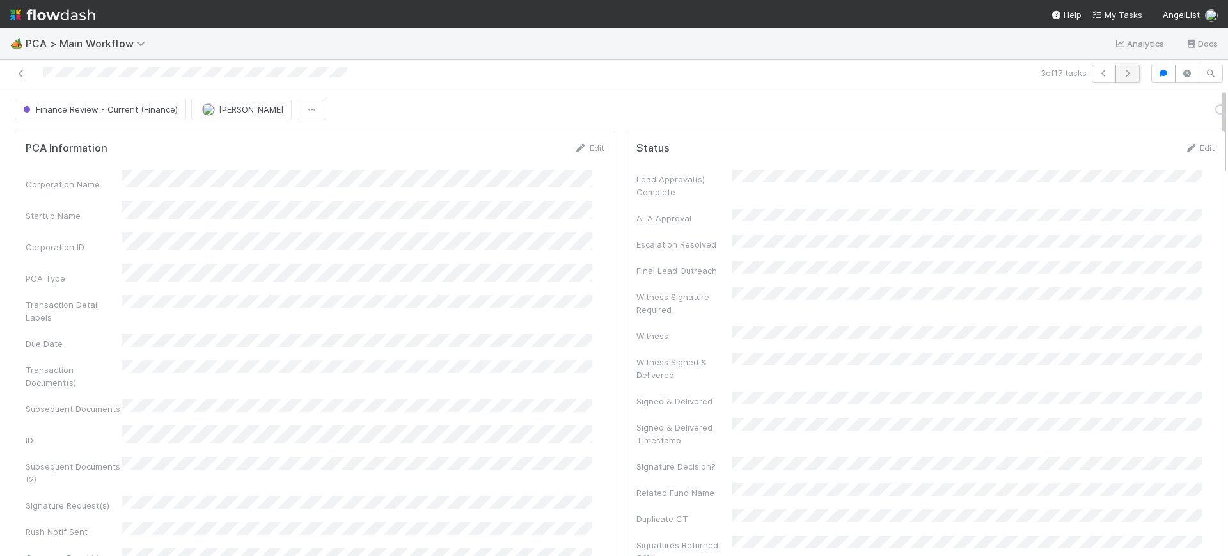
click at [1122, 65] on button "button" at bounding box center [1127, 74] width 24 height 18
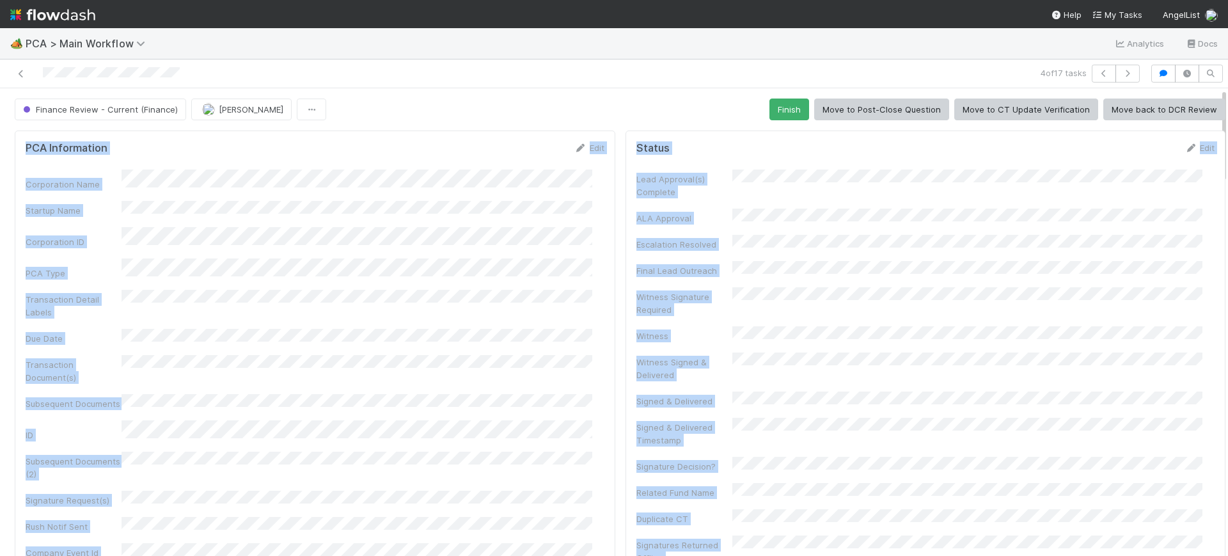
scroll to position [0, 4]
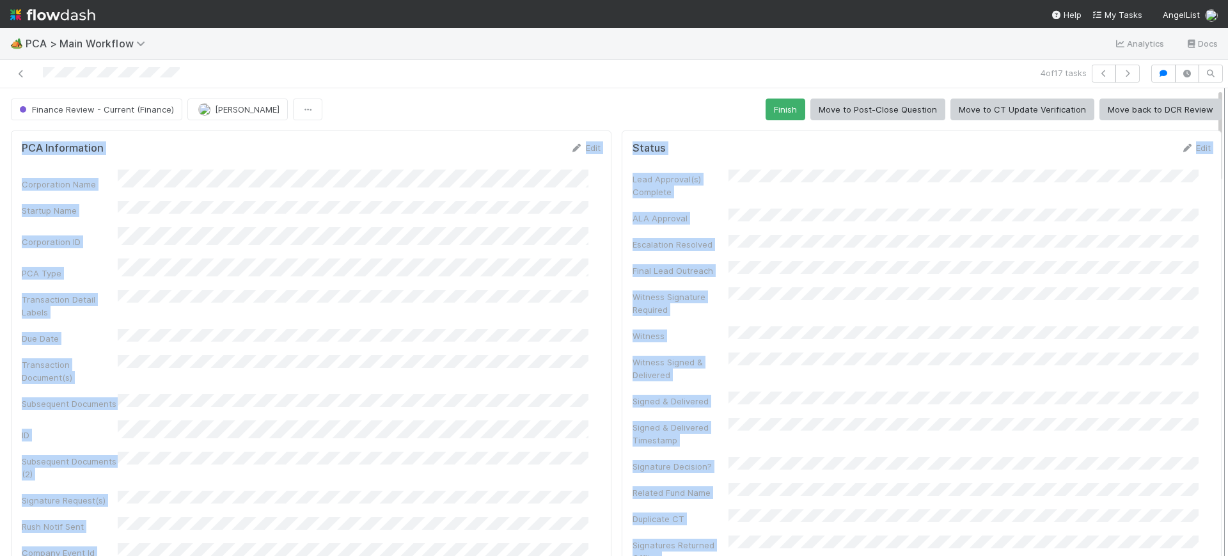
drag, startPoint x: 1210, startPoint y: 104, endPoint x: 1215, endPoint y: 143, distance: 39.3
click at [1215, 143] on div "Finance Review - Current (Finance) Conor Queenan Finish Move to Post-Close Ques…" at bounding box center [614, 321] width 1228 height 467
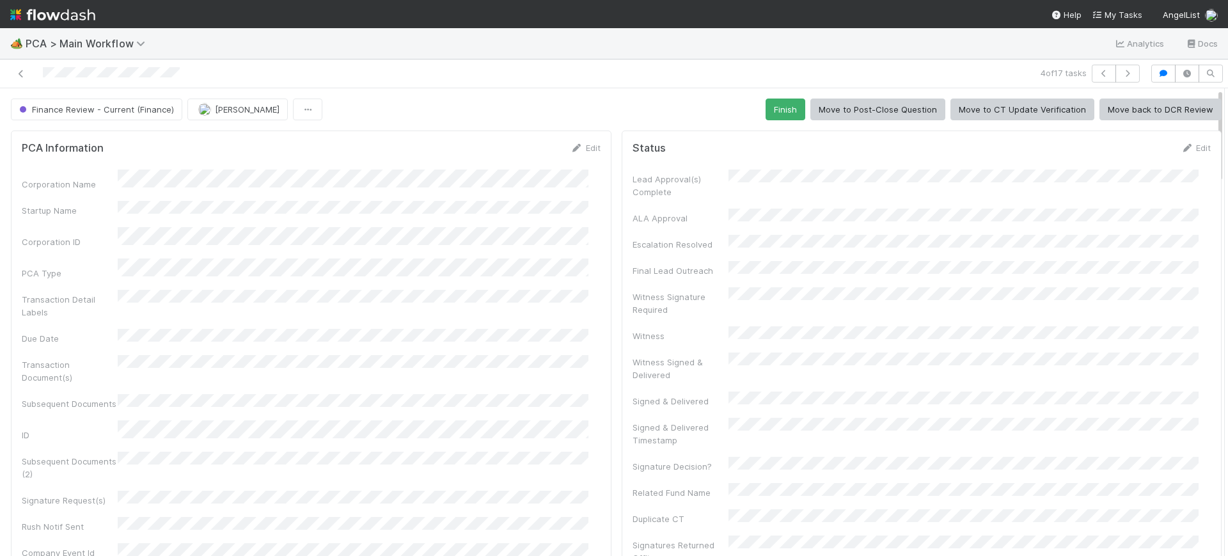
click at [786, 63] on div "4 of 17 tasks" at bounding box center [614, 73] width 1228 height 29
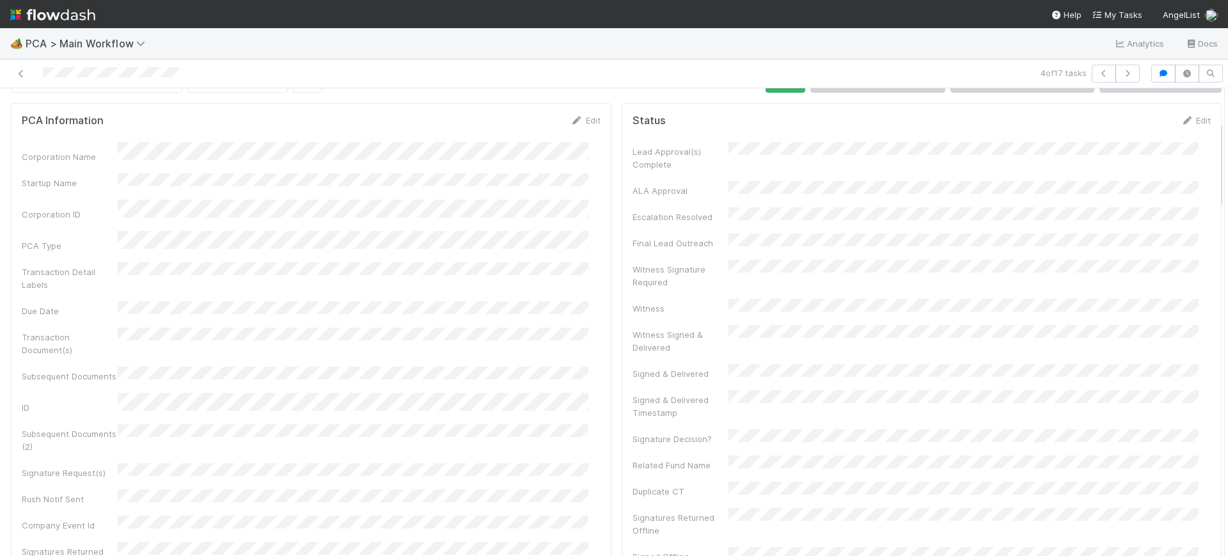
scroll to position [0, 0]
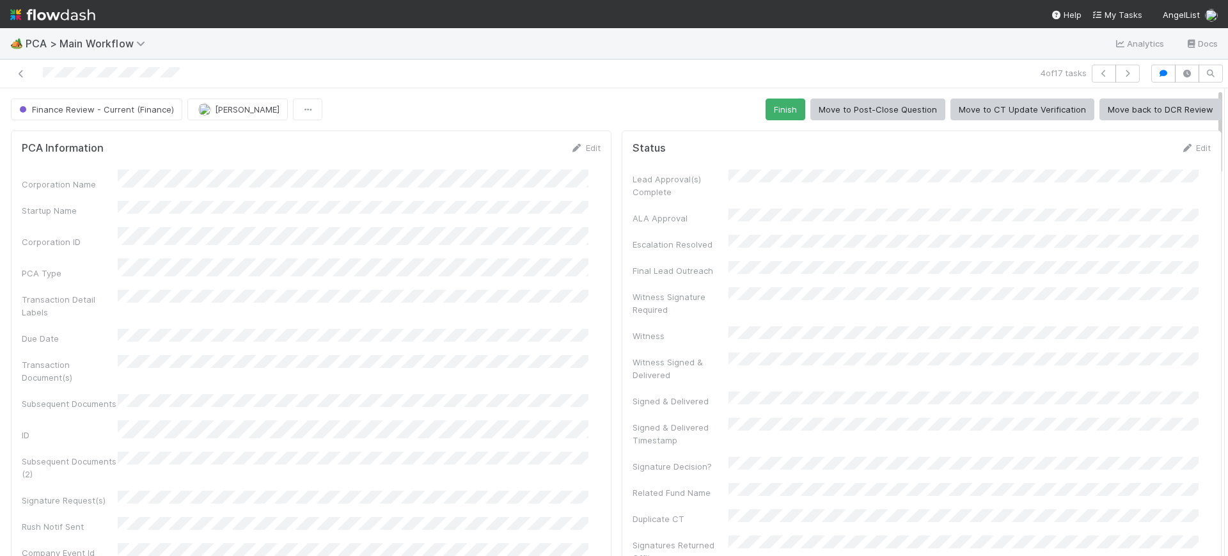
drag, startPoint x: 1208, startPoint y: 103, endPoint x: 1220, endPoint y: 68, distance: 36.6
click at [1220, 68] on div "🏕️ PCA > Main Workflow Analytics Docs 4 of 17 tasks Finance Review - Current (F…" at bounding box center [614, 292] width 1228 height 528
drag, startPoint x: 1209, startPoint y: 116, endPoint x: 1209, endPoint y: 128, distance: 12.1
click at [1224, 128] on div at bounding box center [1224, 321] width 1 height 467
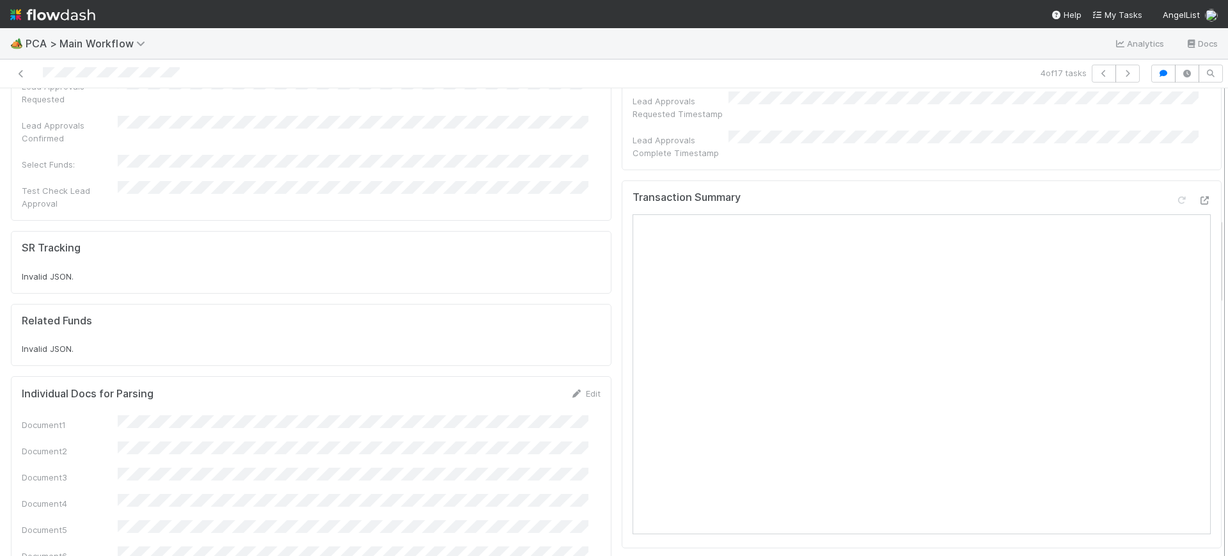
scroll to position [728, 0]
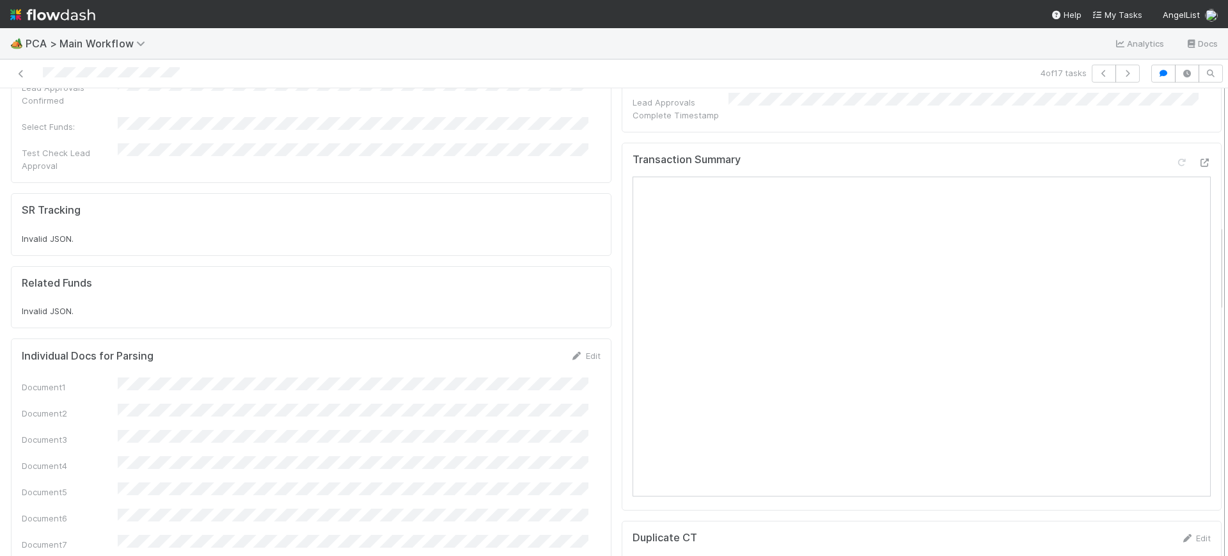
drag, startPoint x: 1207, startPoint y: 129, endPoint x: 1210, endPoint y: 265, distance: 136.2
click at [1210, 265] on div "Finance Review - Current (Finance) Conor Queenan Finish Move to Post-Close Ques…" at bounding box center [614, 321] width 1228 height 467
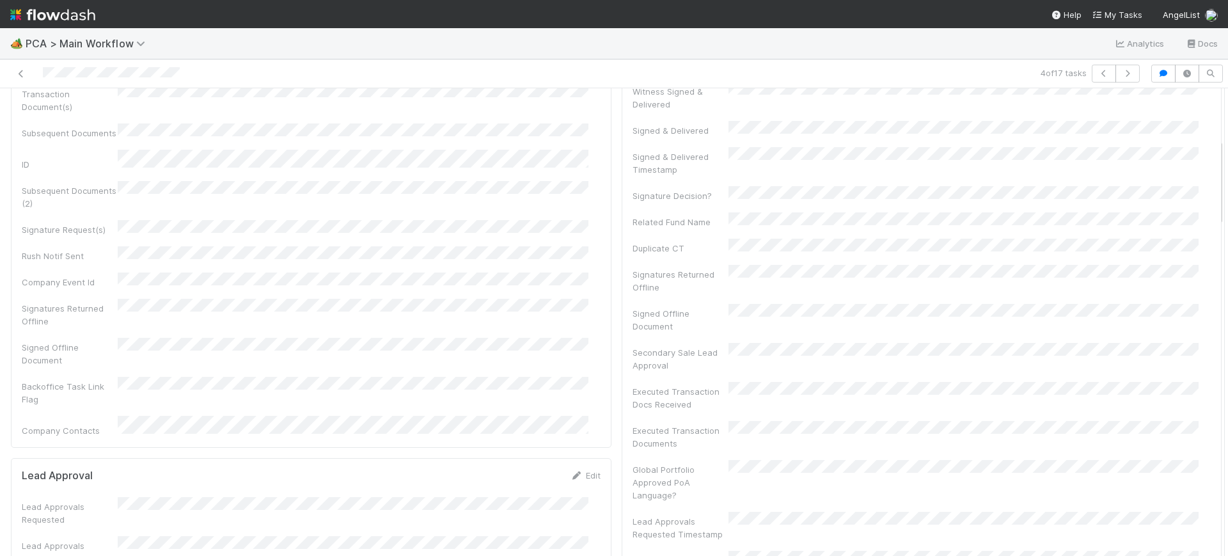
scroll to position [0, 0]
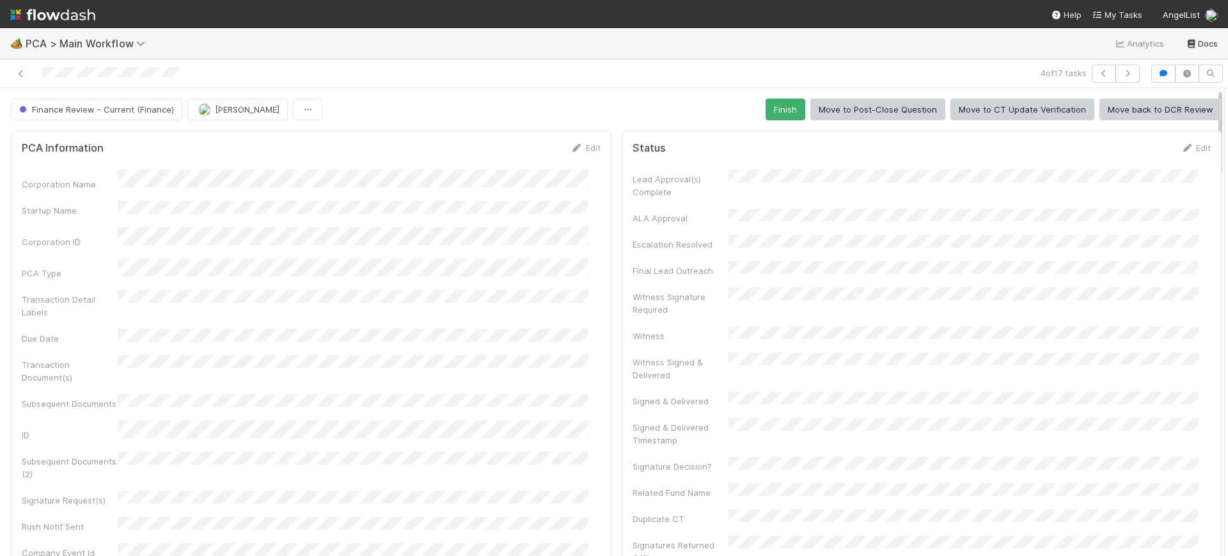
drag, startPoint x: 1208, startPoint y: 251, endPoint x: 1205, endPoint y: 47, distance: 204.0
click at [1205, 47] on div "🏕️ PCA > Main Workflow Analytics Docs 4 of 17 tasks Finance Review - Current (F…" at bounding box center [614, 292] width 1228 height 528
click at [785, 104] on button "Finish" at bounding box center [785, 109] width 40 height 22
click at [20, 74] on icon at bounding box center [21, 74] width 13 height 8
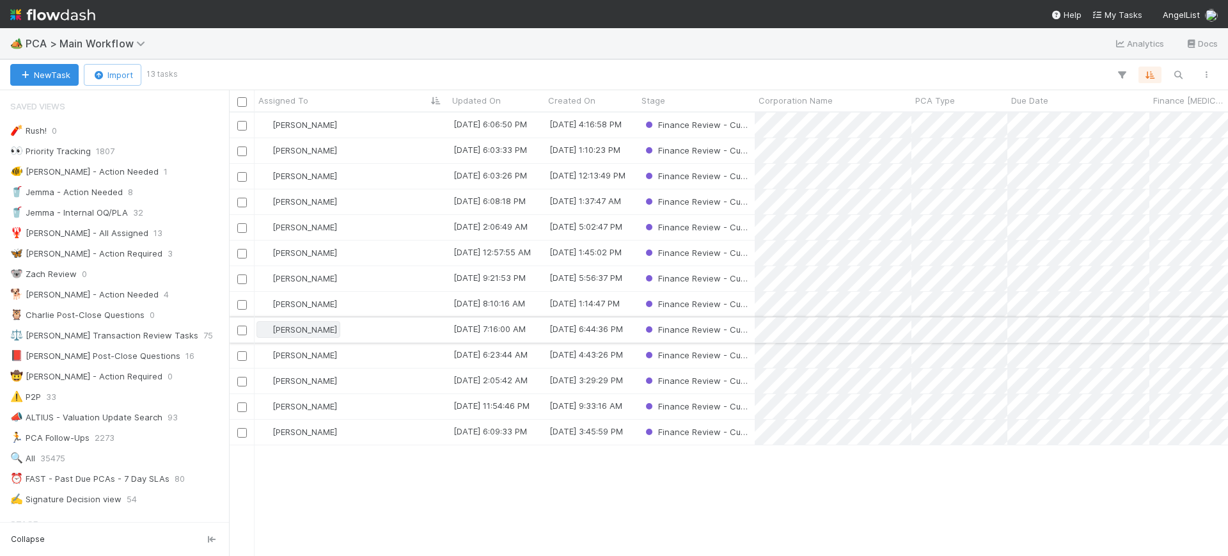
scroll to position [431, 987]
click at [411, 122] on div "[PERSON_NAME]" at bounding box center [351, 125] width 194 height 25
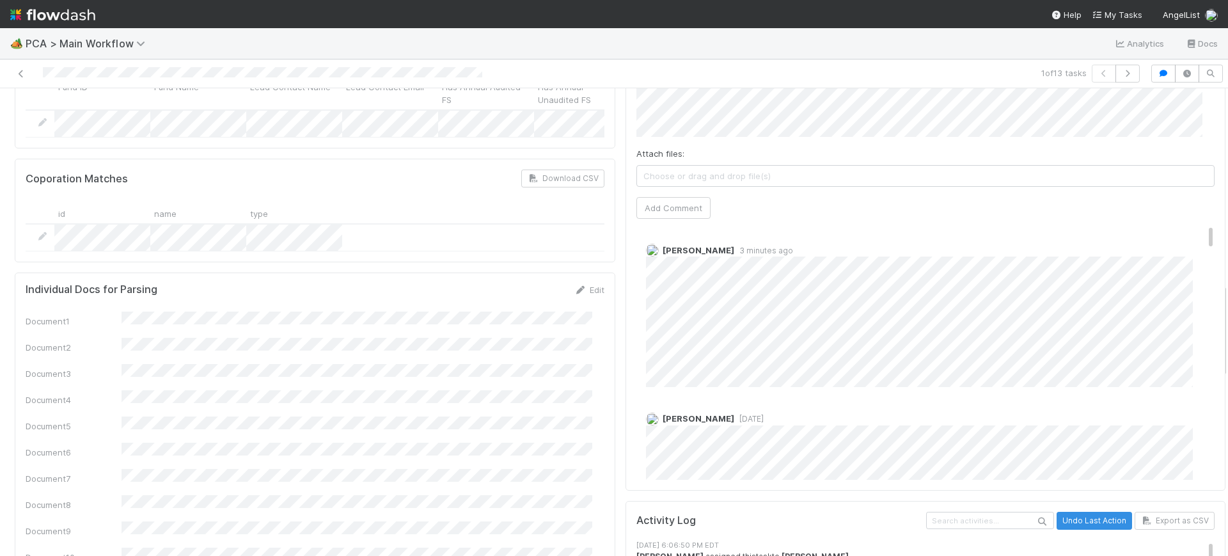
scroll to position [965, 0]
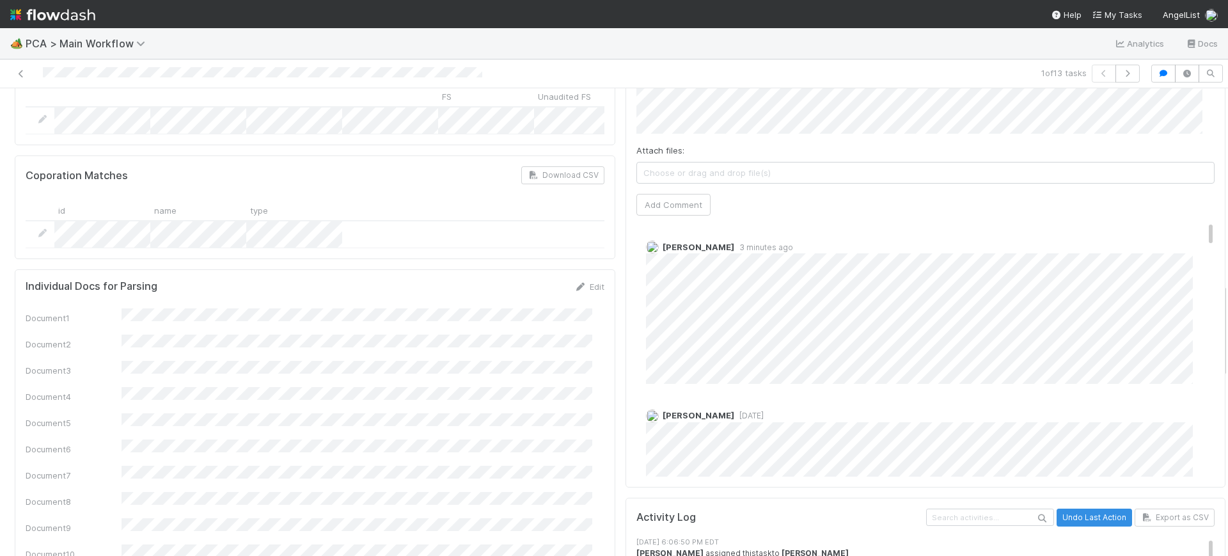
drag, startPoint x: 1212, startPoint y: 118, endPoint x: 1218, endPoint y: 312, distance: 194.5
click at [1218, 312] on div "🏕️ PCA > Main Workflow Analytics Docs 1 of 13 tasks Finance Review - Current (F…" at bounding box center [614, 292] width 1228 height 528
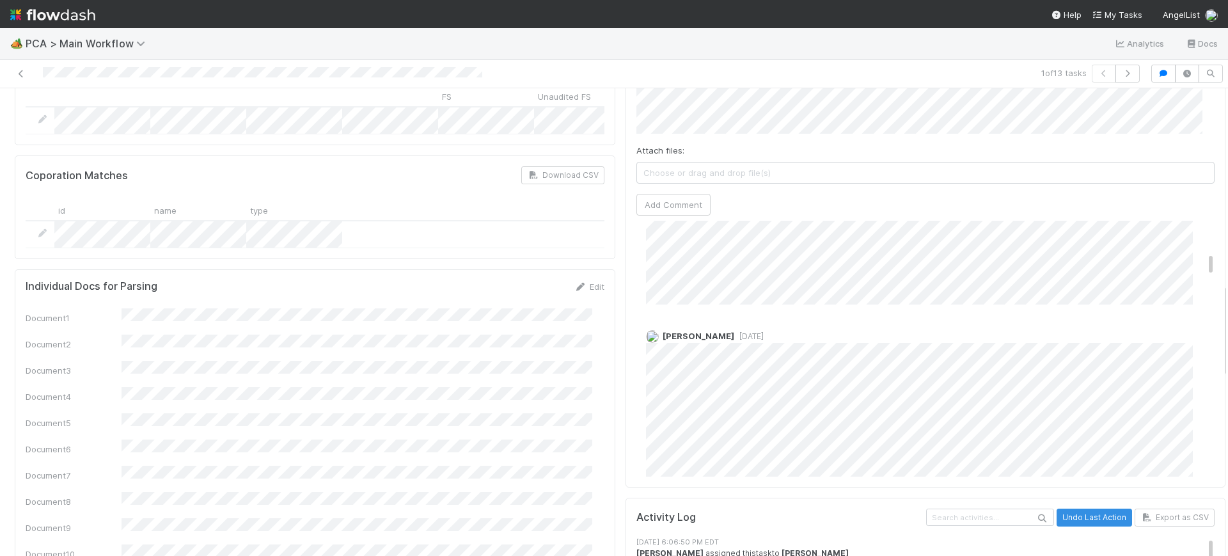
scroll to position [0, 0]
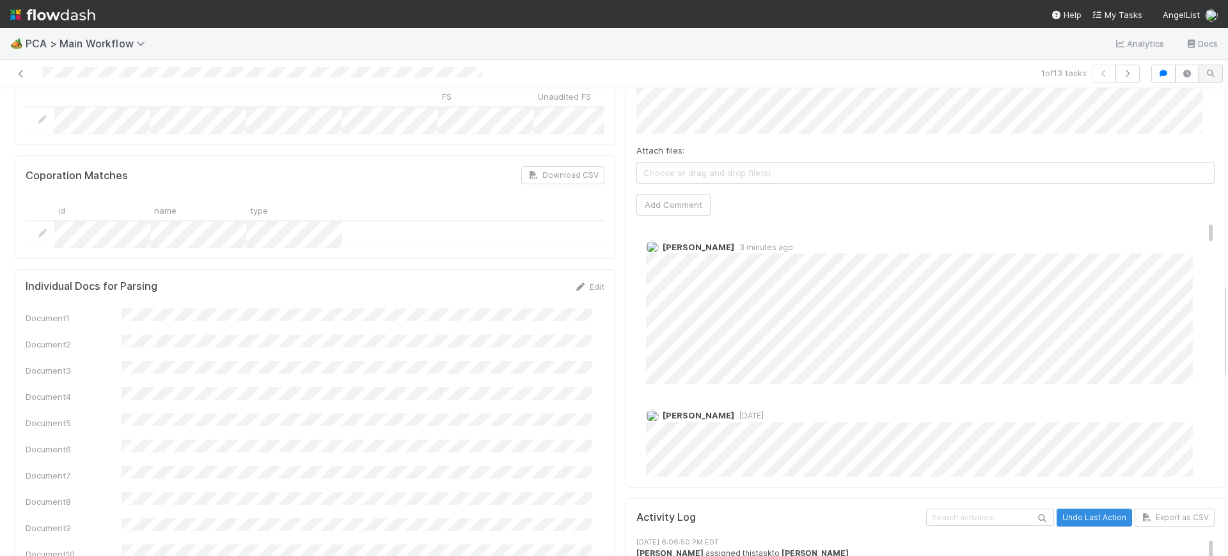
drag, startPoint x: 1186, startPoint y: 160, endPoint x: 1195, endPoint y: 77, distance: 84.2
click at [1195, 77] on div "1 of 13 tasks Finance Review - Current (Finance) Conor Queenan Finish Move to P…" at bounding box center [614, 307] width 1228 height 496
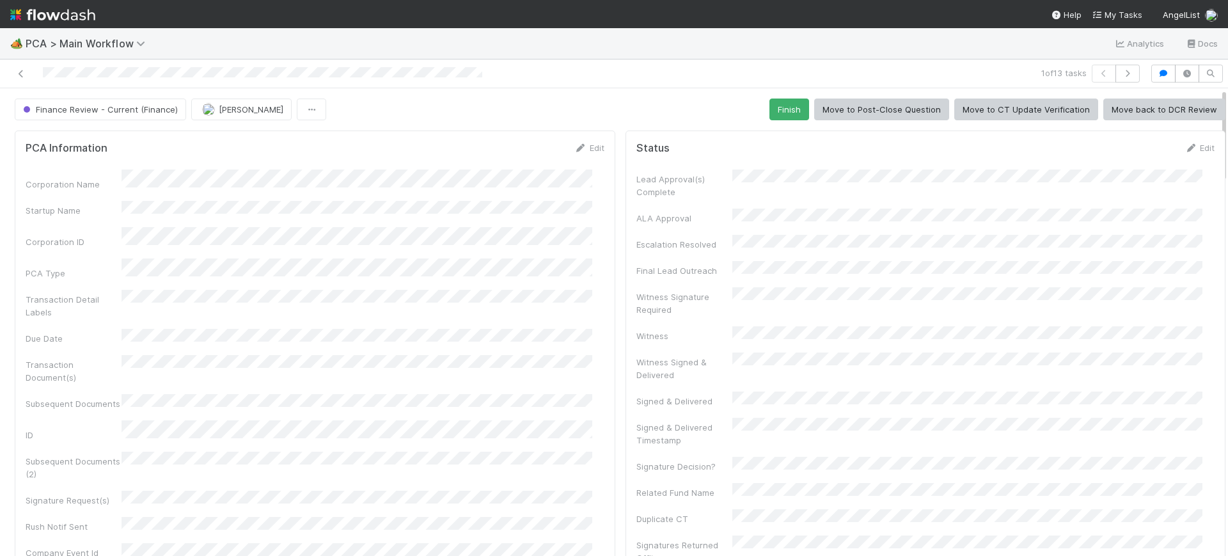
drag, startPoint x: 1211, startPoint y: 296, endPoint x: 1203, endPoint y: -12, distance: 308.3
click at [1203, 0] on html "🏕️ PCA > Main Workflow Analytics Docs 1 of 13 tasks Finance Review - Current (F…" at bounding box center [614, 278] width 1228 height 556
click at [174, 38] on div "🏕️ PCA > Main Workflow Analytics Docs" at bounding box center [614, 43] width 1228 height 31
click at [20, 72] on icon at bounding box center [21, 74] width 13 height 8
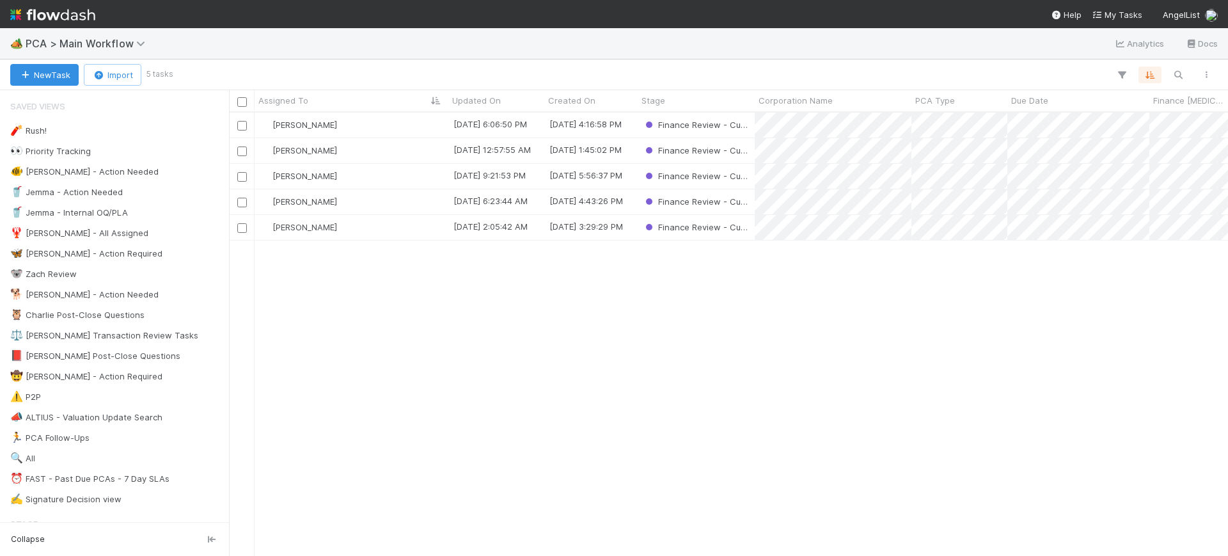
scroll to position [431, 987]
click at [432, 118] on div "[PERSON_NAME]" at bounding box center [351, 125] width 194 height 25
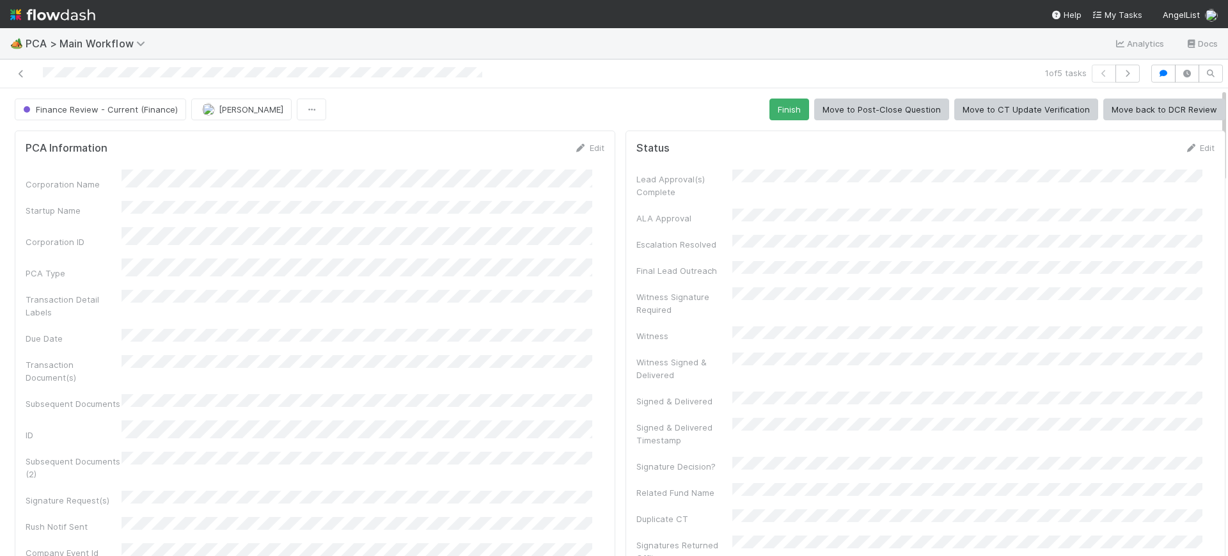
drag, startPoint x: 1210, startPoint y: 130, endPoint x: 1194, endPoint y: 33, distance: 98.5
click at [1194, 33] on div "🏕️ PCA > Main Workflow Analytics Docs 1 of 5 tasks Finance Review - Current (Fi…" at bounding box center [614, 292] width 1228 height 528
click at [774, 102] on button "Finish" at bounding box center [789, 109] width 40 height 22
click at [1121, 74] on icon "button" at bounding box center [1127, 74] width 13 height 8
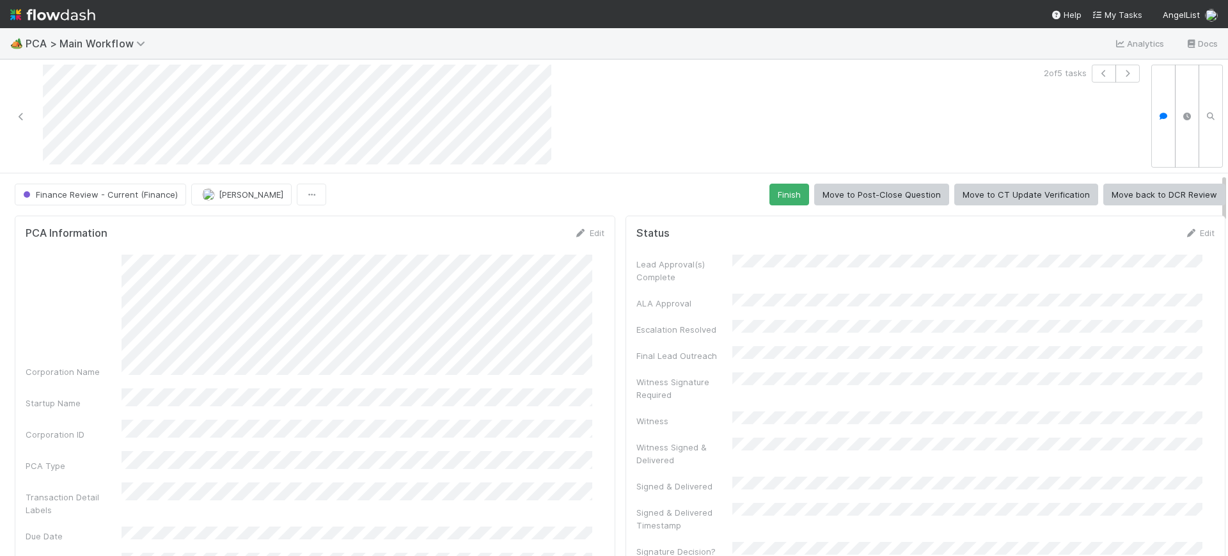
drag, startPoint x: 1212, startPoint y: 193, endPoint x: 1164, endPoint y: 26, distance: 173.6
click at [1164, 26] on div "🏕️ PCA > Main Workflow Analytics Docs 2 of 5 tasks Finance Review - Current (Fi…" at bounding box center [614, 278] width 1228 height 556
click at [203, 192] on img "button" at bounding box center [208, 194] width 13 height 13
click at [243, 218] on div "Conor Queenan you" at bounding box center [273, 225] width 180 height 23
click at [781, 187] on button "Finish" at bounding box center [789, 195] width 40 height 22
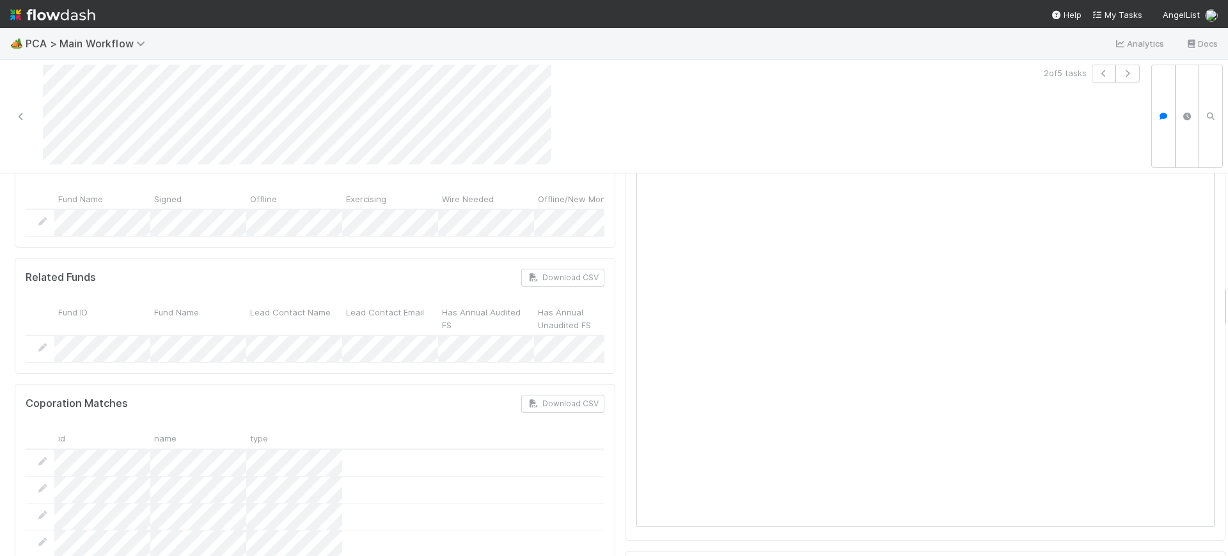
drag, startPoint x: 1211, startPoint y: 188, endPoint x: 1202, endPoint y: 265, distance: 77.2
click at [1217, 298] on div "🏕️ PCA > Main Workflow Analytics Docs 2 of 5 tasks Completed Conor Queenan Move…" at bounding box center [614, 292] width 1228 height 528
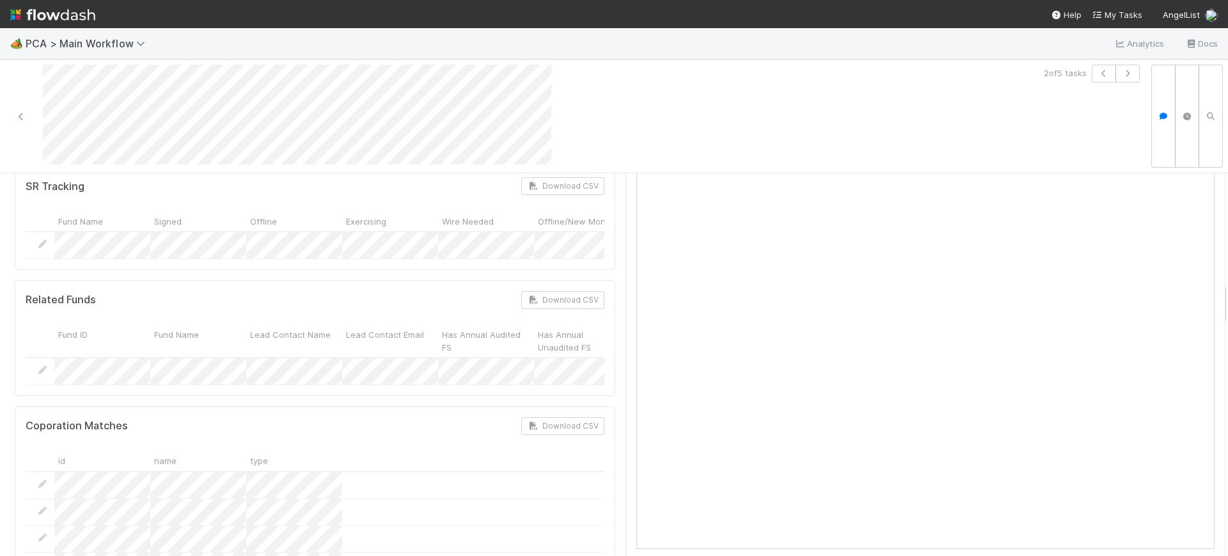
scroll to position [717, 0]
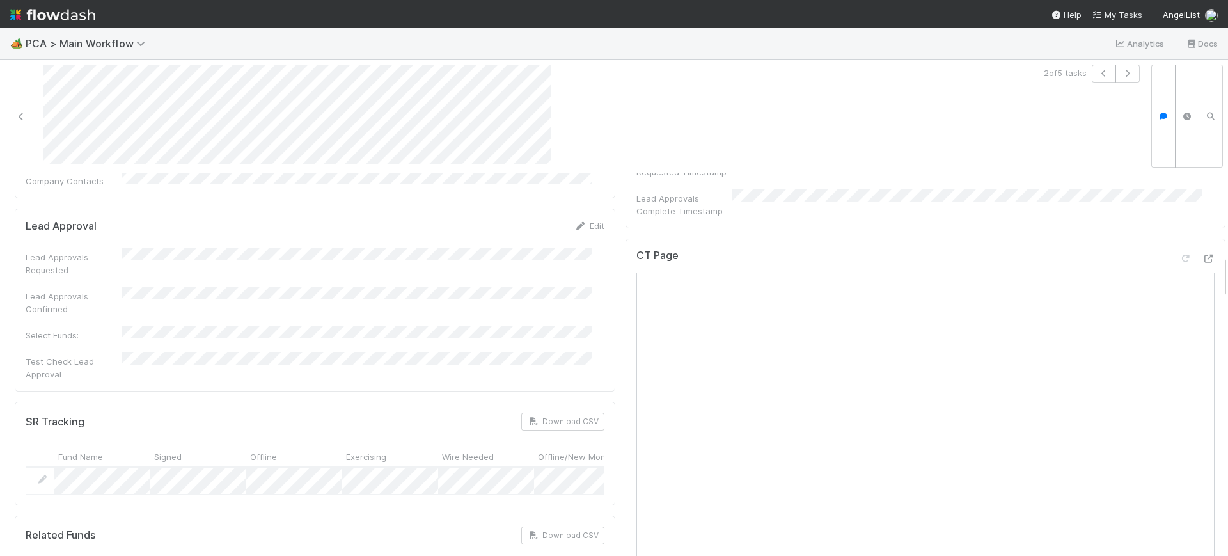
drag, startPoint x: 1211, startPoint y: 305, endPoint x: 1216, endPoint y: 276, distance: 29.2
click at [1216, 276] on div "🏕️ PCA > Main Workflow Analytics Docs 2 of 5 tasks Completed Conor Queenan Move…" at bounding box center [614, 292] width 1228 height 528
click at [80, 43] on span "PCA > Main Workflow" at bounding box center [89, 43] width 126 height 13
click at [80, 43] on div "Search workflows" at bounding box center [614, 278] width 1228 height 556
click at [17, 120] on link at bounding box center [21, 116] width 13 height 13
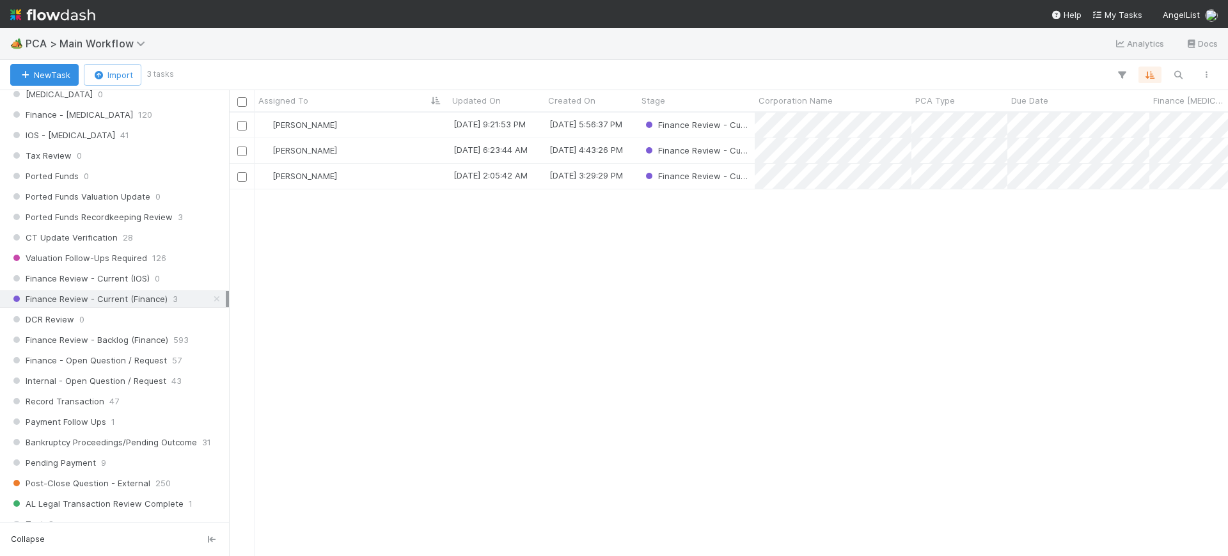
scroll to position [871, 0]
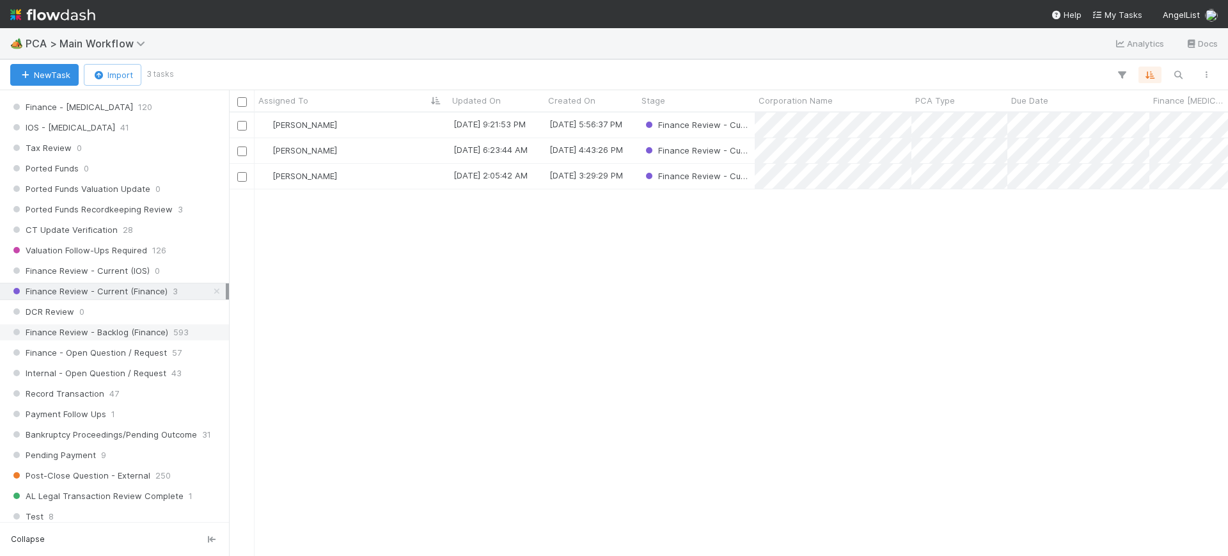
click at [152, 337] on span "Finance Review - Backlog (Finance)" at bounding box center [89, 332] width 158 height 16
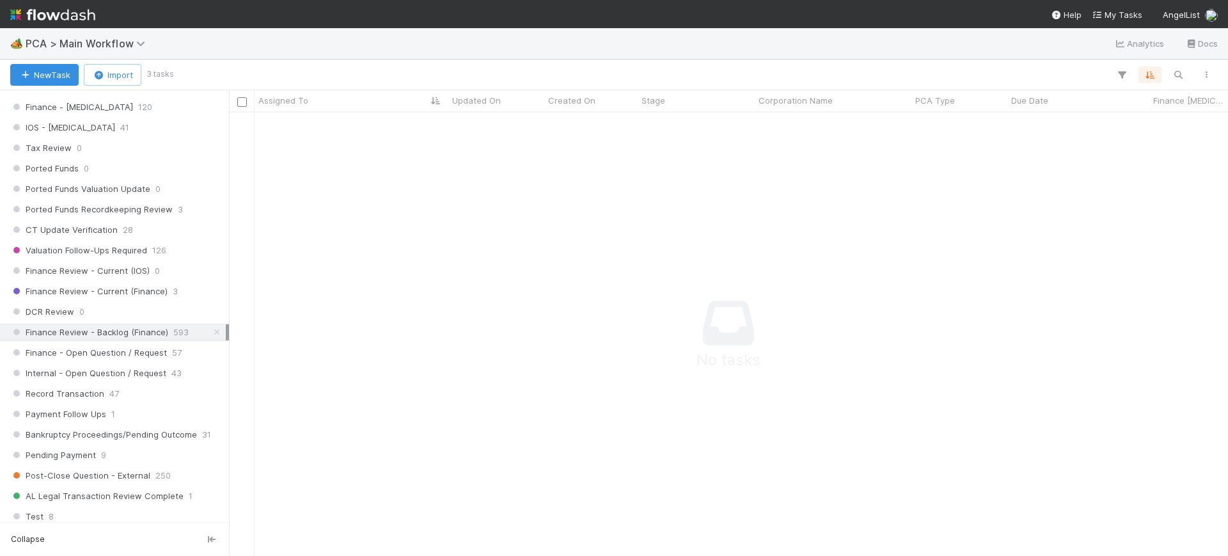
scroll to position [419, 974]
click at [1150, 75] on icon "button" at bounding box center [1149, 75] width 13 height 12
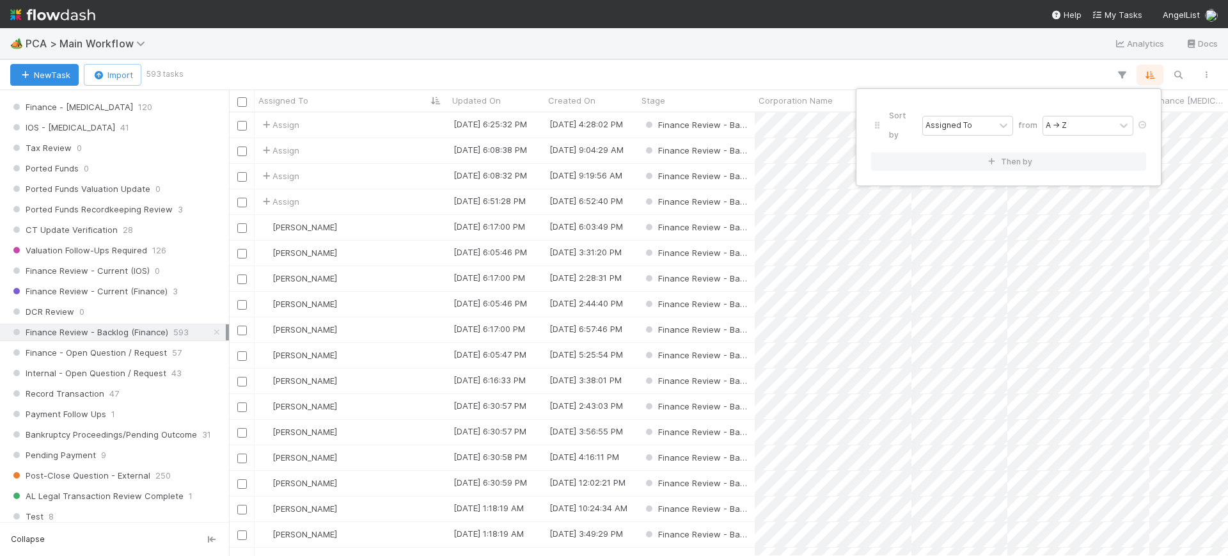
scroll to position [431, 987]
click at [1173, 75] on div "Sort by Assigned To from A → Z Then by" at bounding box center [614, 278] width 1228 height 556
click at [1173, 75] on icon "button" at bounding box center [1177, 75] width 13 height 12
click at [887, 76] on div at bounding box center [614, 278] width 1228 height 556
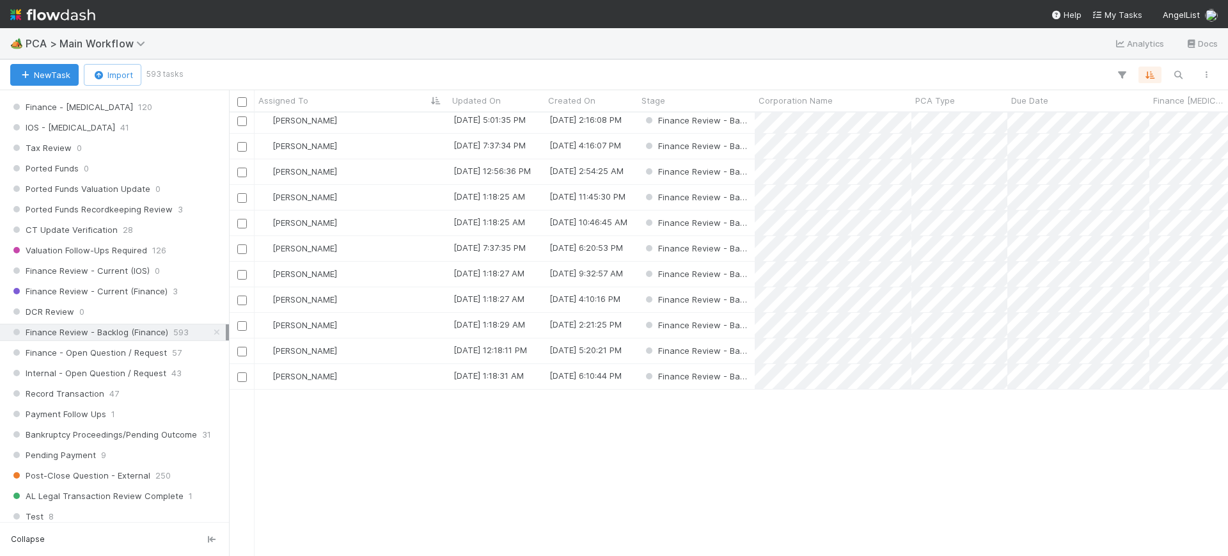
scroll to position [1896, 0]
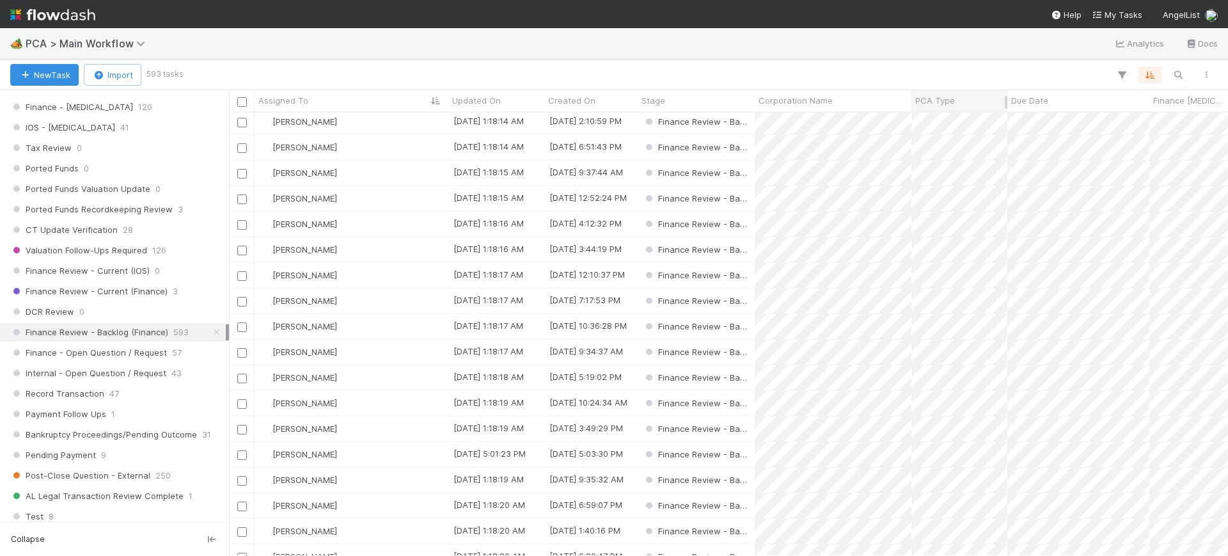
click at [951, 100] on span "PCA Type" at bounding box center [935, 100] width 40 height 13
click at [958, 126] on div "Sort A → Z" at bounding box center [989, 124] width 146 height 19
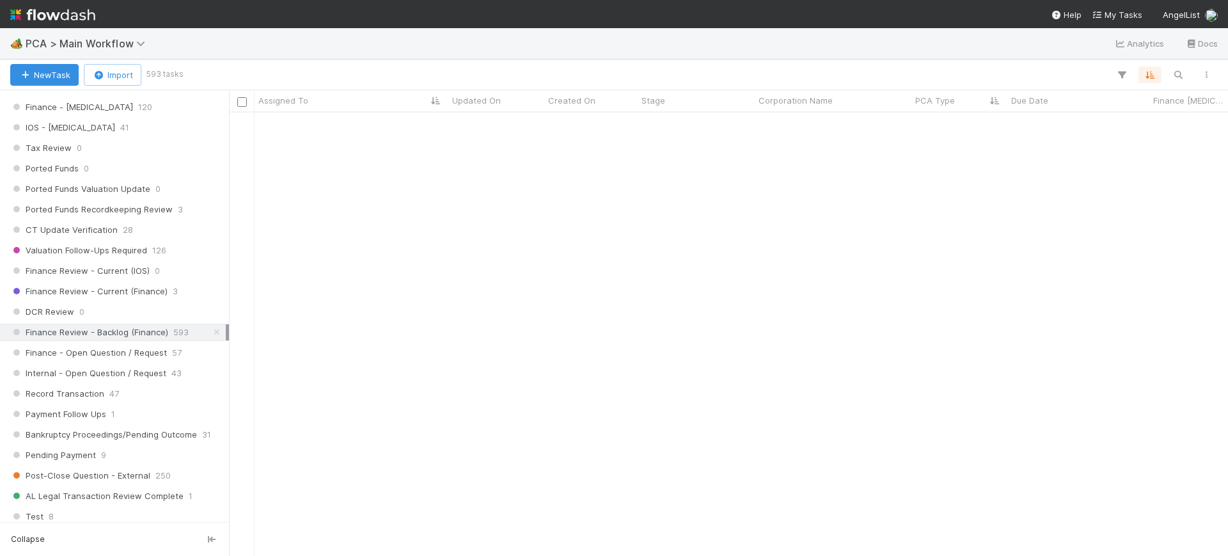
scroll to position [572, 0]
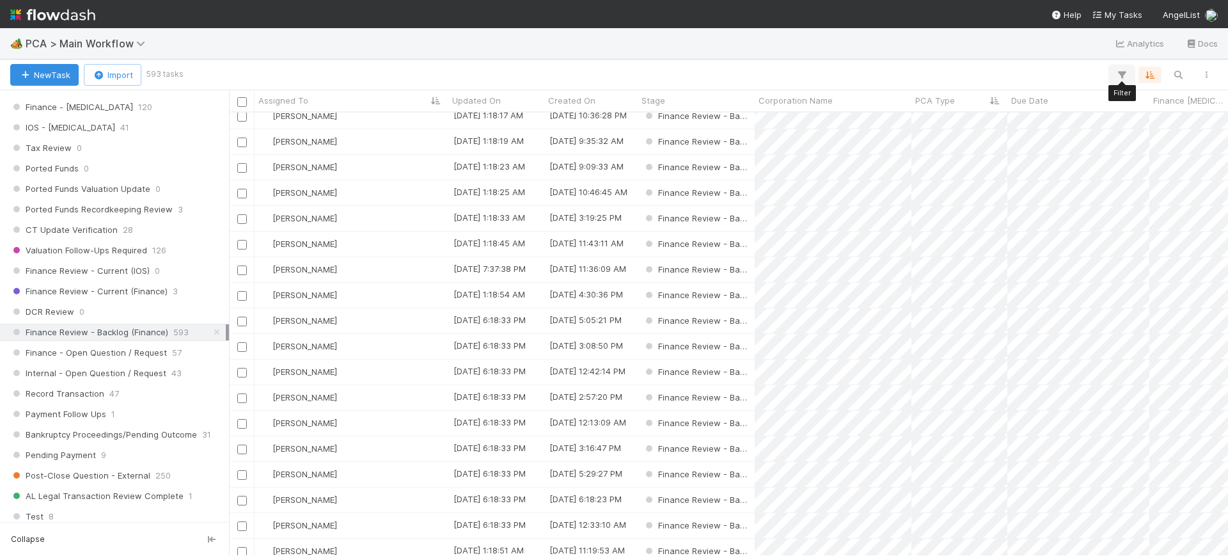
click at [1123, 71] on icon "button" at bounding box center [1121, 75] width 13 height 12
click at [934, 120] on button "Add Filter" at bounding box center [925, 113] width 384 height 19
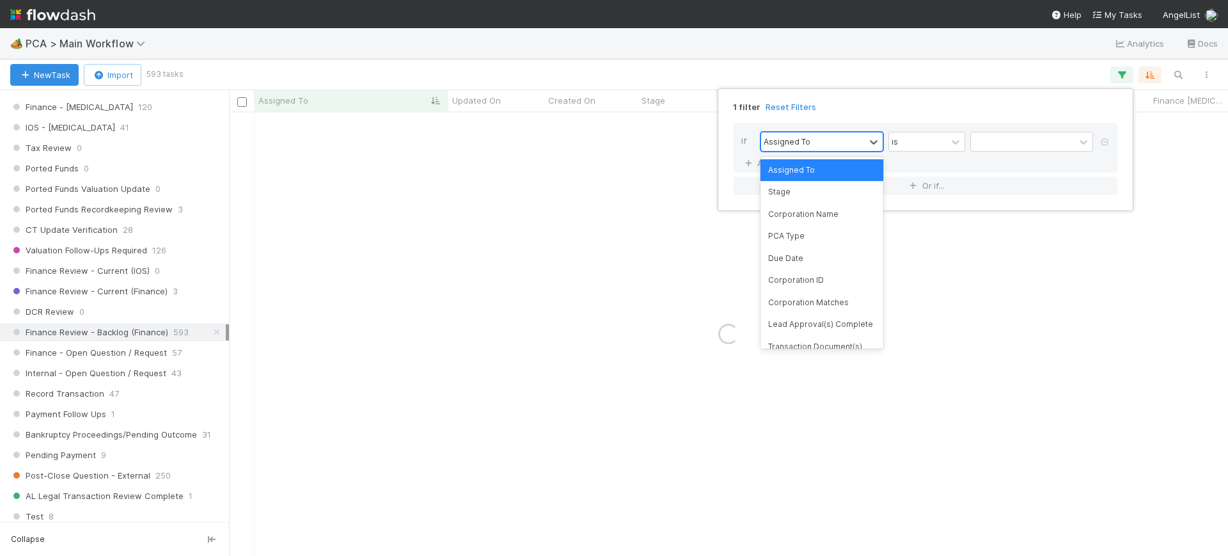
click at [846, 141] on div "Assigned To" at bounding box center [813, 141] width 104 height 19
click at [832, 235] on div "PCA Type" at bounding box center [821, 236] width 123 height 22
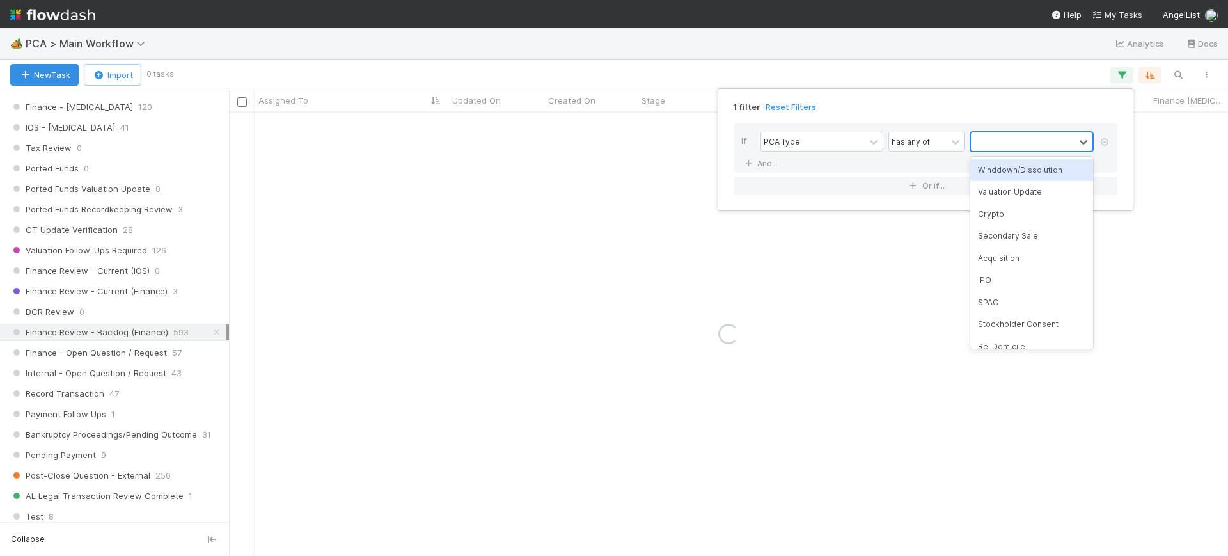
click at [1010, 132] on div at bounding box center [1031, 142] width 123 height 20
type input "follo"
click at [1010, 168] on div "Follow-on Financing" at bounding box center [1031, 170] width 123 height 22
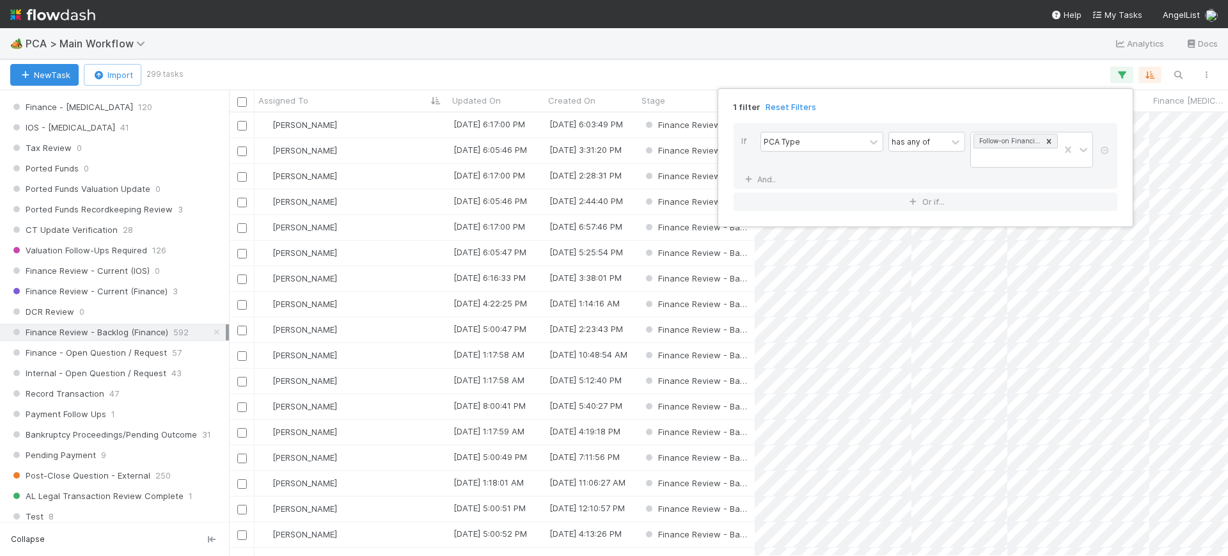
click at [841, 394] on div "1 filter Reset Filters If PCA Type has any of Follow-on Financing And.. Or if..." at bounding box center [614, 278] width 1228 height 556
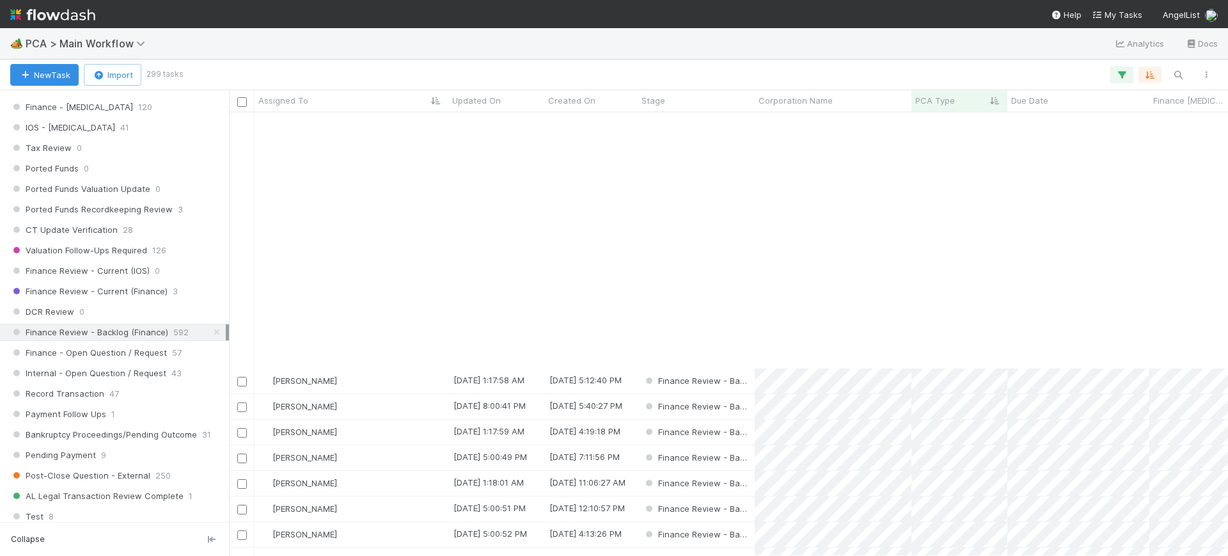
scroll to position [311, 0]
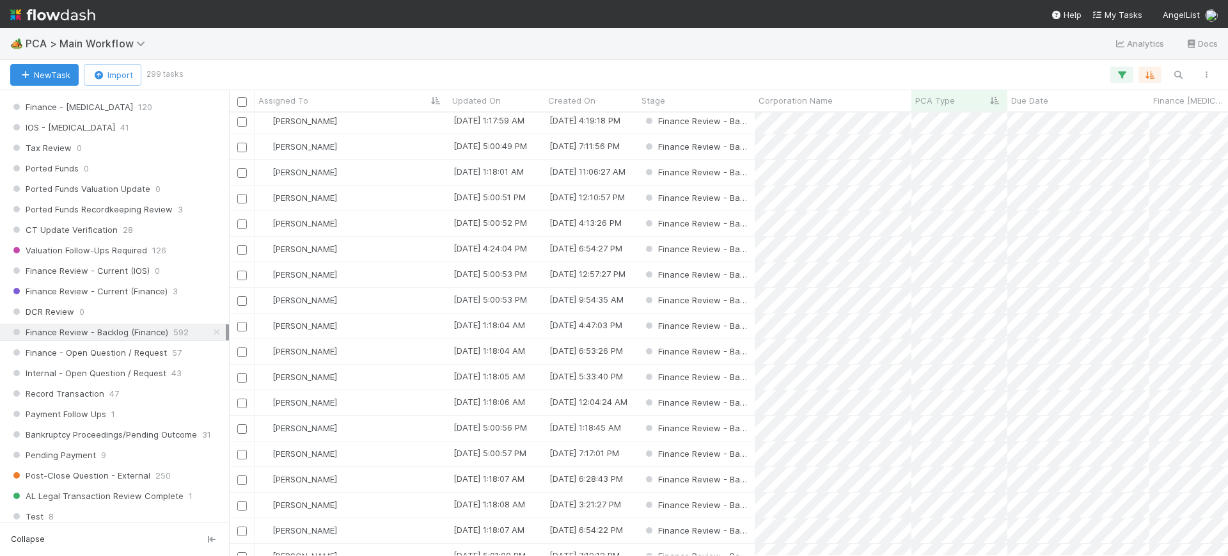
click at [241, 75] on input "checkbox" at bounding box center [242, 71] width 10 height 10
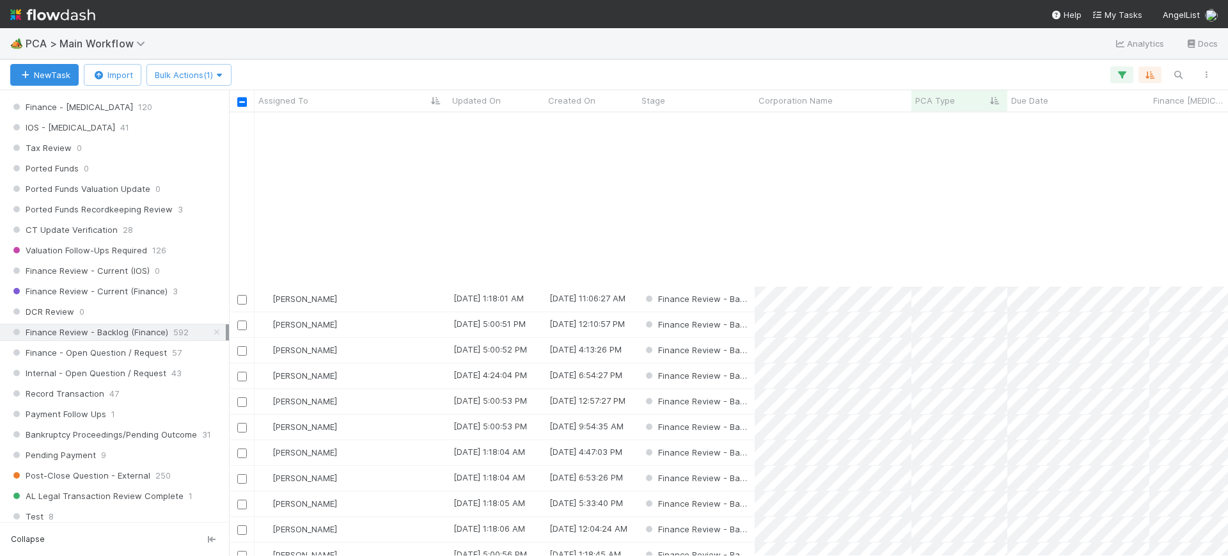
scroll to position [414, 0]
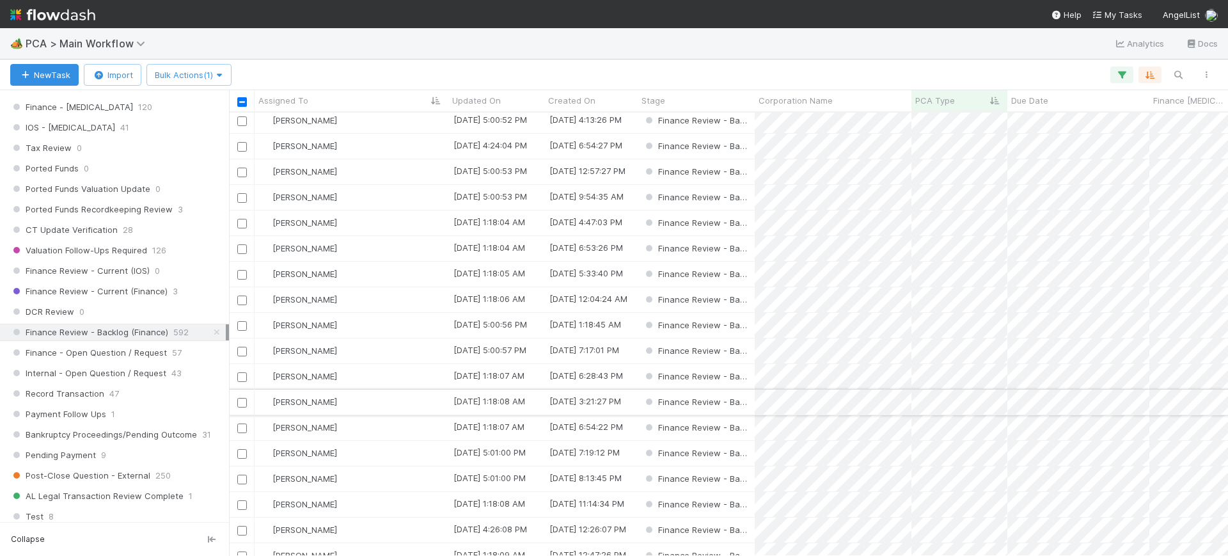
click at [244, 402] on input "checkbox" at bounding box center [242, 403] width 10 height 10
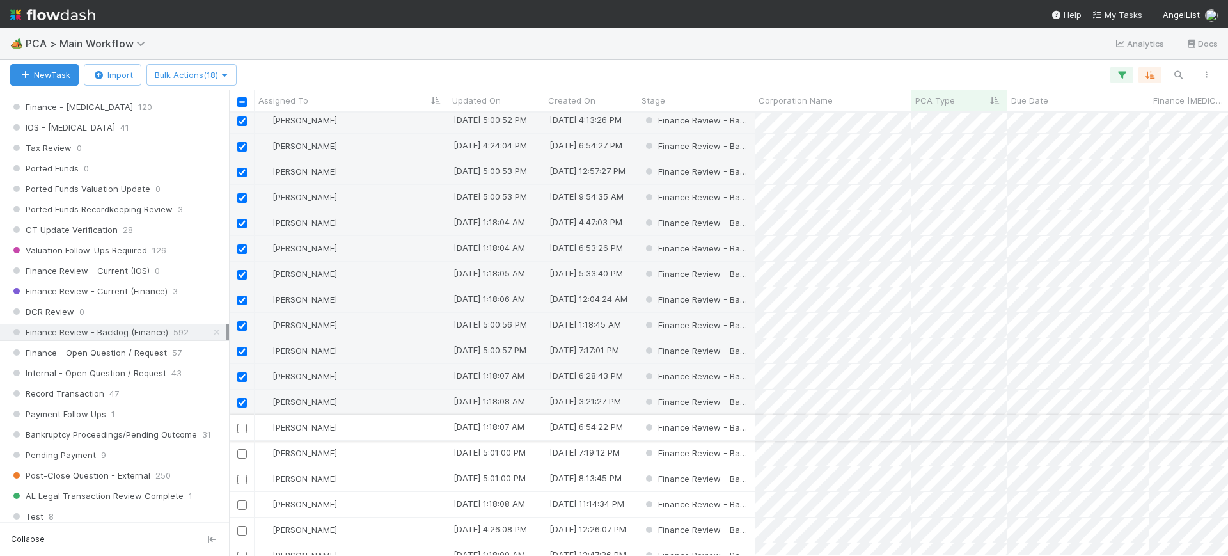
click at [242, 429] on input "checkbox" at bounding box center [242, 428] width 10 height 10
click at [192, 74] on span "Bulk Actions (20)" at bounding box center [192, 75] width 75 height 10
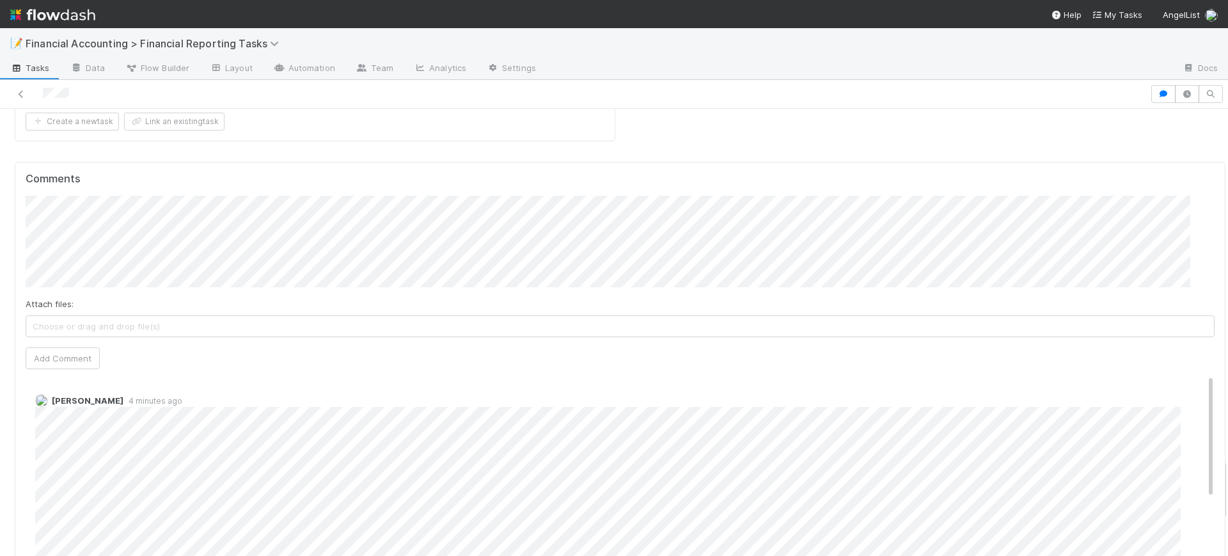
scroll to position [2558, 0]
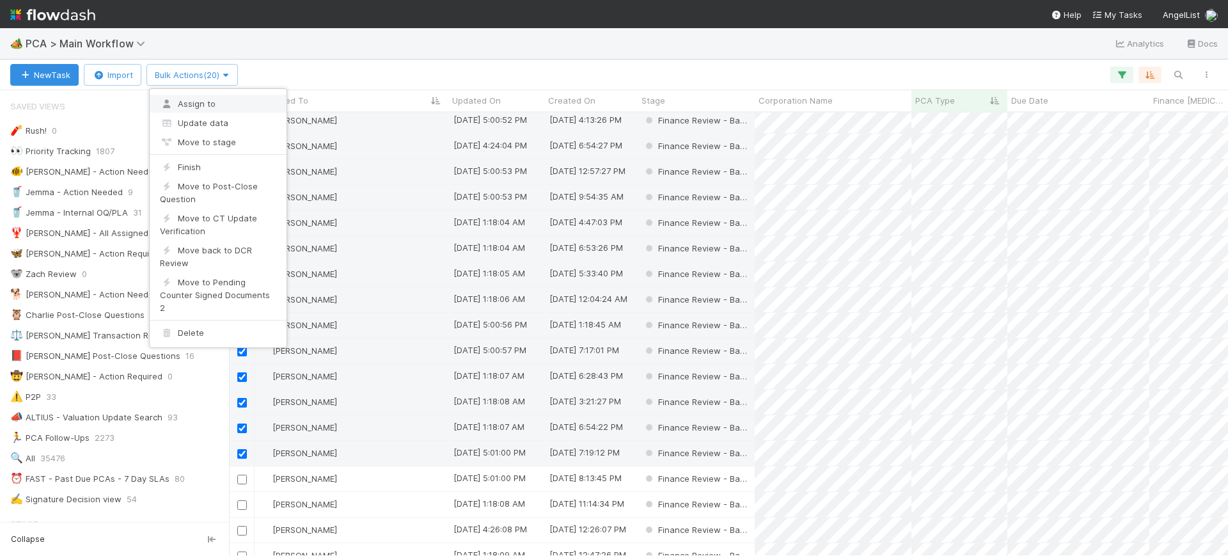
scroll to position [871, 0]
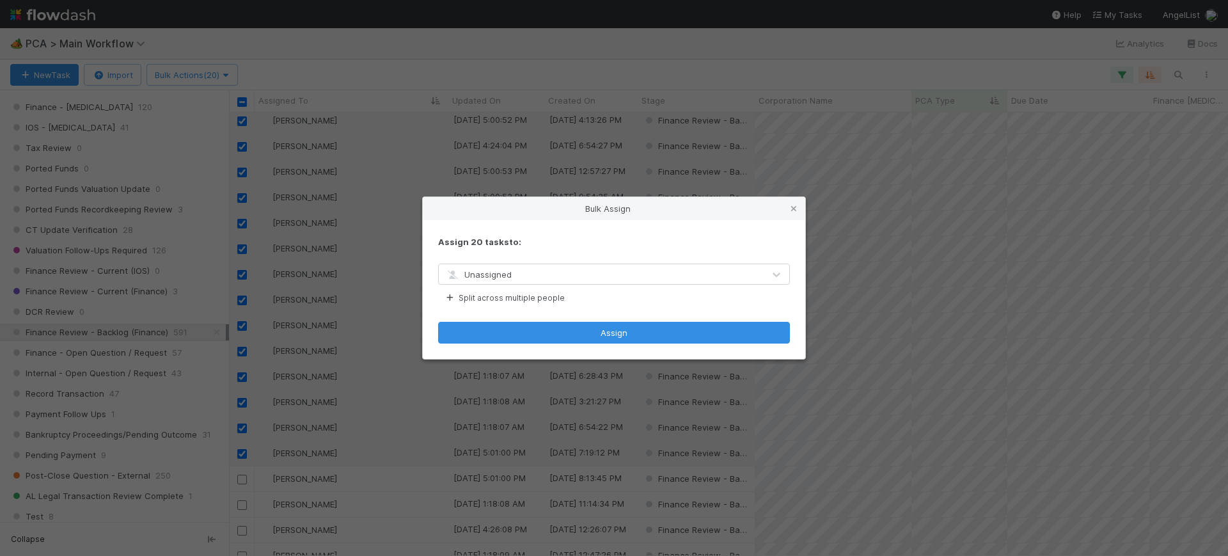
click at [542, 271] on div "Unassigned" at bounding box center [601, 274] width 325 height 20
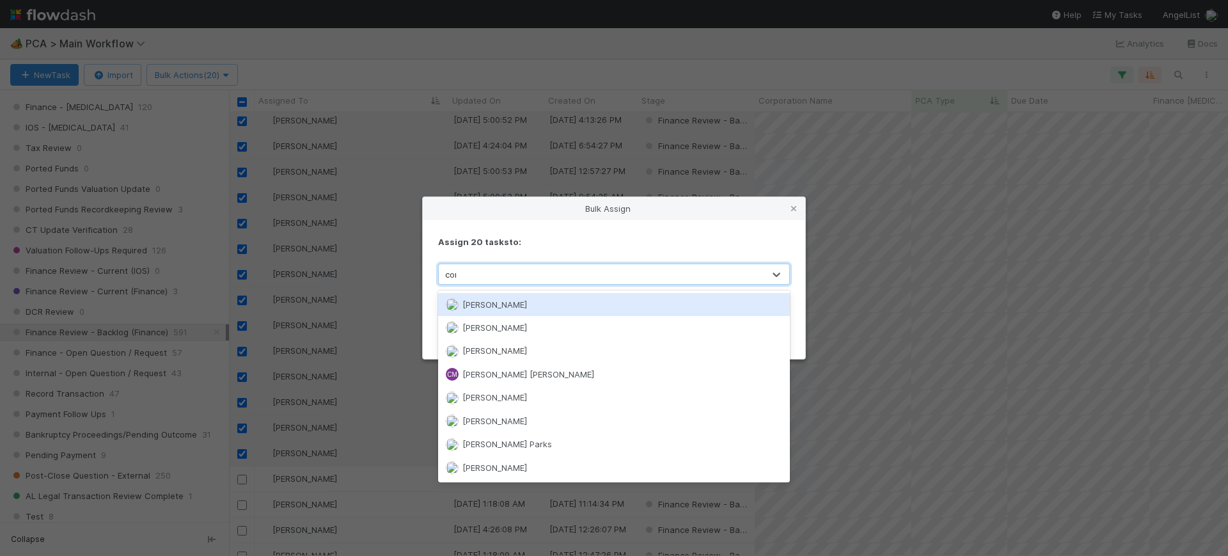
type input "conor"
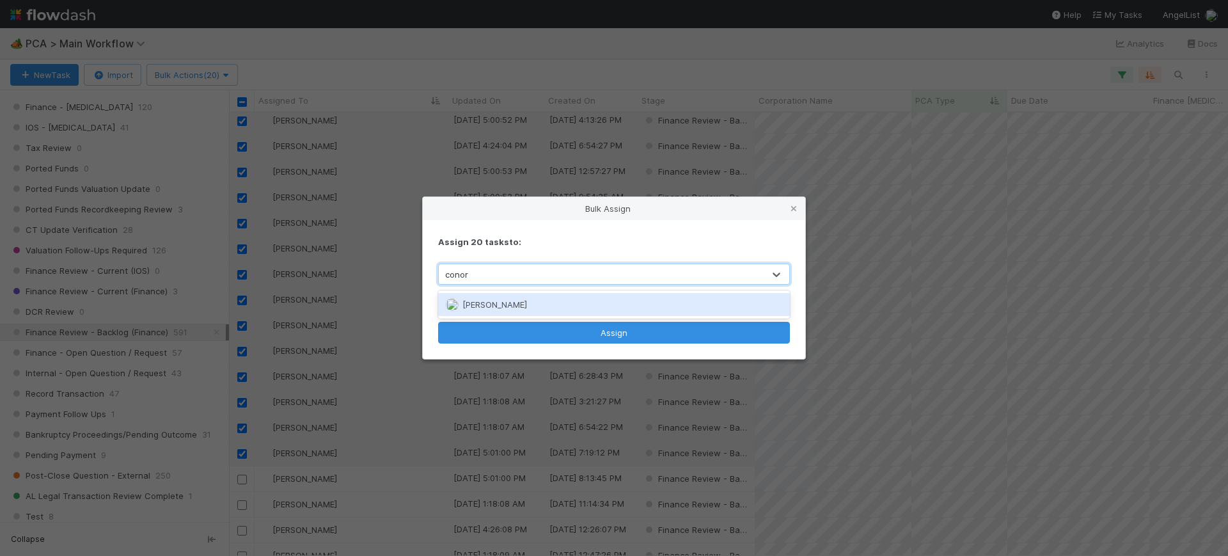
click at [537, 305] on div "[PERSON_NAME]" at bounding box center [614, 304] width 352 height 23
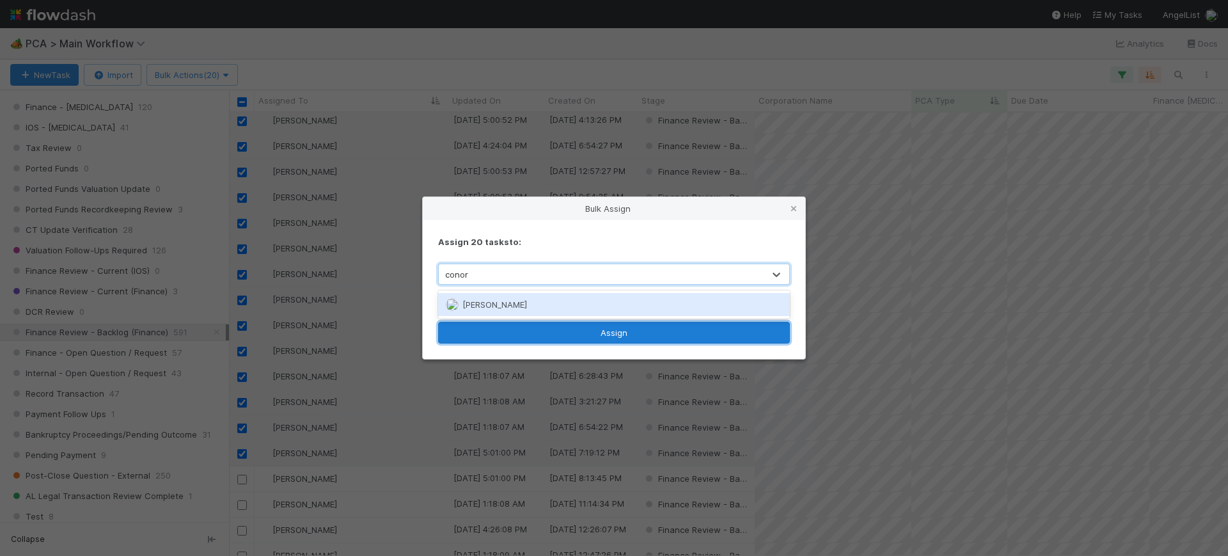
click at [609, 342] on button "Assign" at bounding box center [614, 333] width 352 height 22
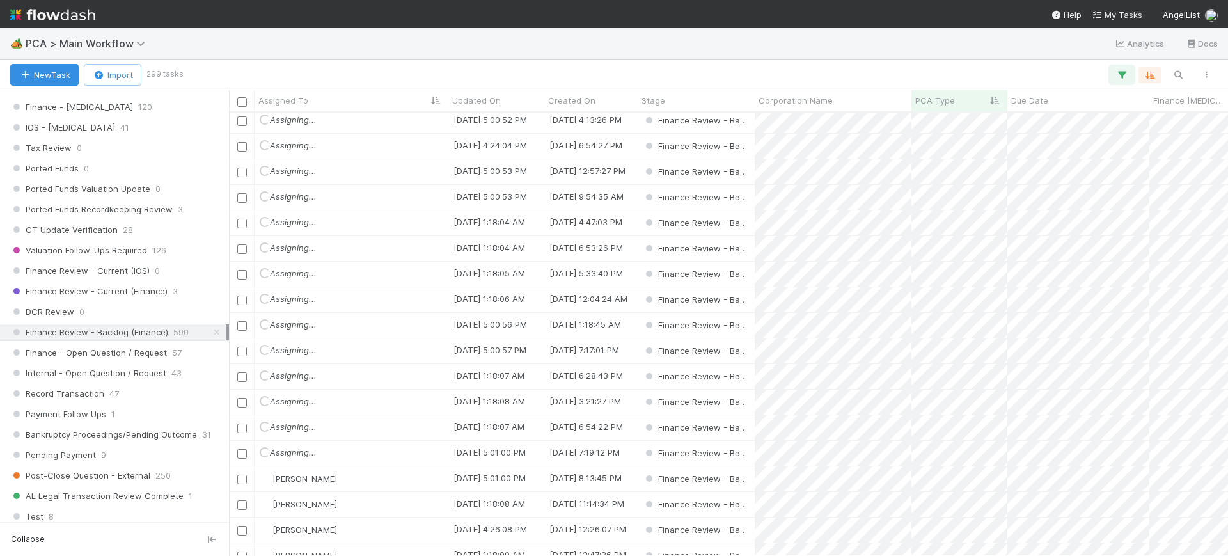
click at [1124, 75] on icon "button" at bounding box center [1121, 75] width 13 height 12
click at [1104, 148] on icon at bounding box center [1104, 150] width 13 height 8
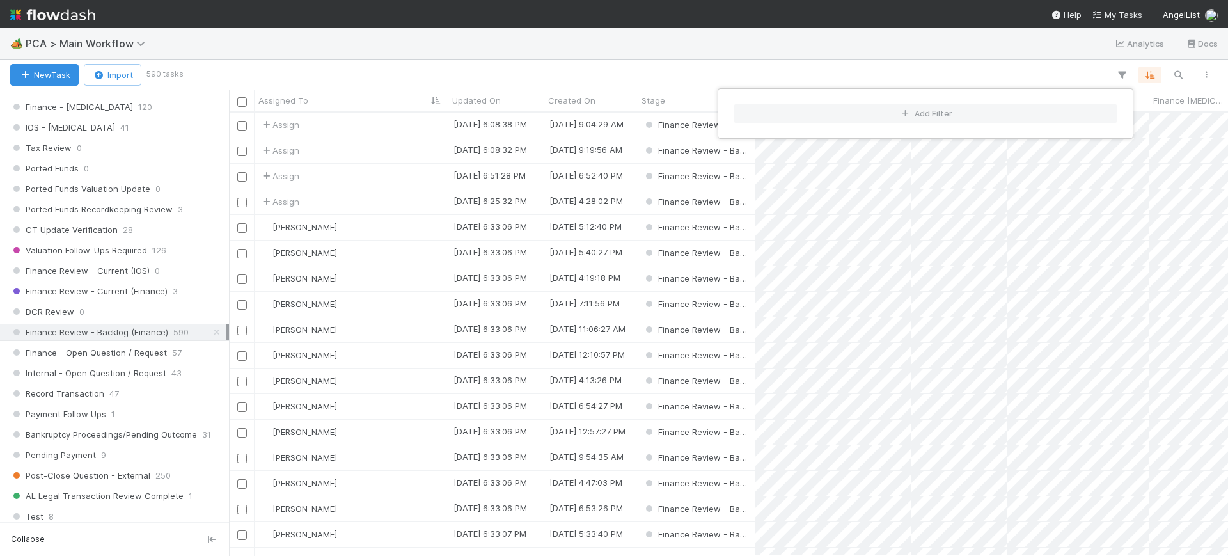
scroll to position [431, 987]
click at [901, 104] on button "Add Filter" at bounding box center [925, 113] width 384 height 19
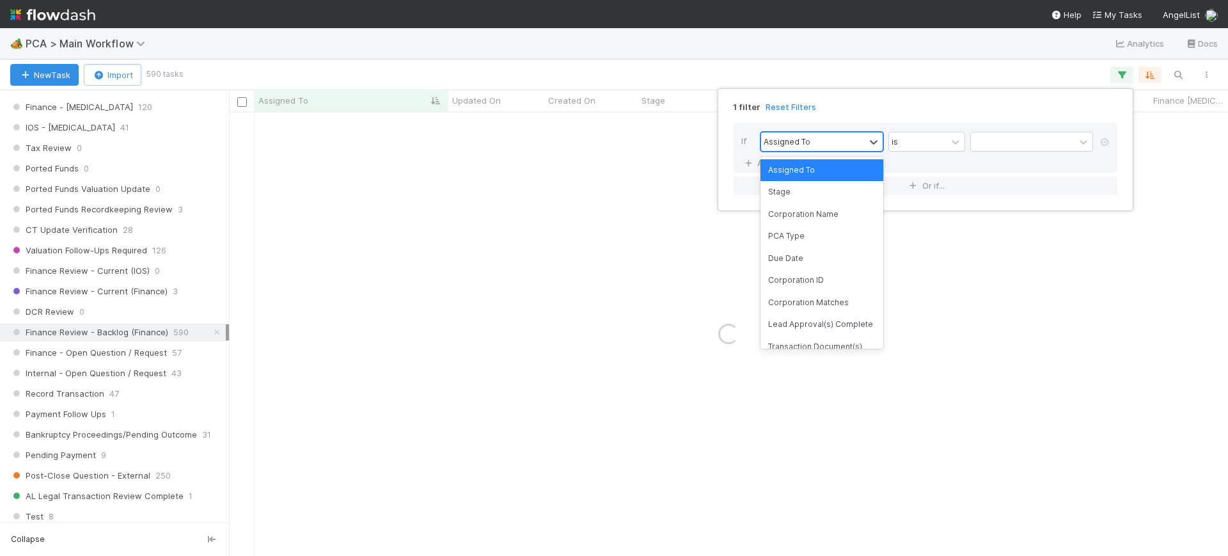
click at [822, 137] on div "Assigned To" at bounding box center [813, 141] width 104 height 19
click at [815, 237] on div "PCA Type" at bounding box center [821, 236] width 123 height 22
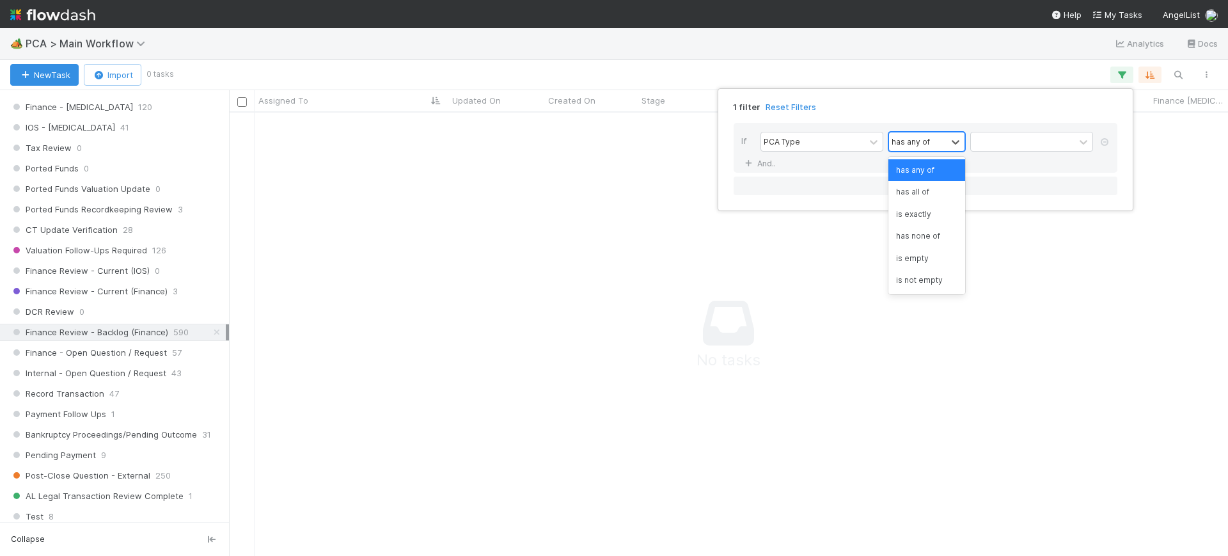
click at [921, 148] on div "has any of" at bounding box center [918, 141] width 58 height 19
click at [846, 153] on div "PCA Type has any of" at bounding box center [929, 143] width 338 height 22
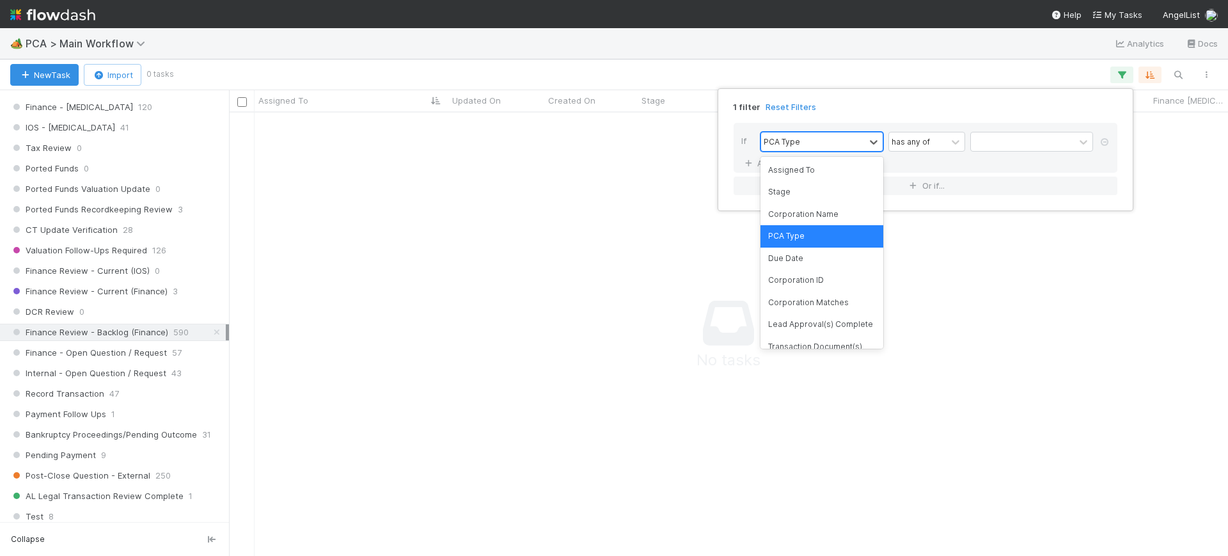
click at [845, 146] on div "PCA Type" at bounding box center [813, 141] width 104 height 19
click at [836, 164] on div "Assigned To" at bounding box center [821, 170] width 123 height 22
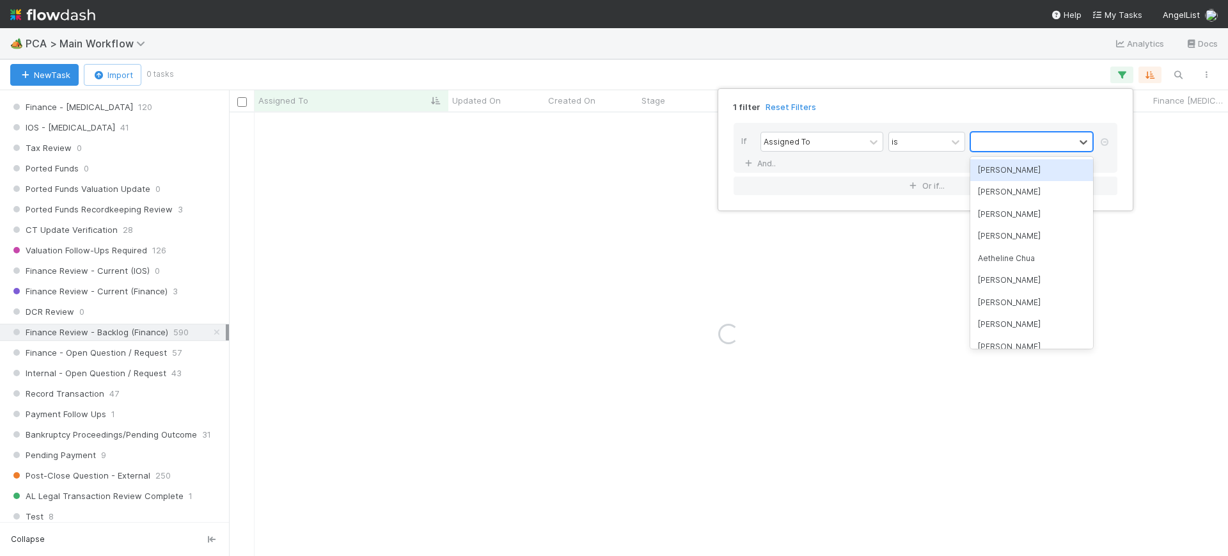
click at [1012, 134] on div at bounding box center [1023, 141] width 104 height 19
click at [1003, 166] on div "[PERSON_NAME]" at bounding box center [1031, 170] width 123 height 22
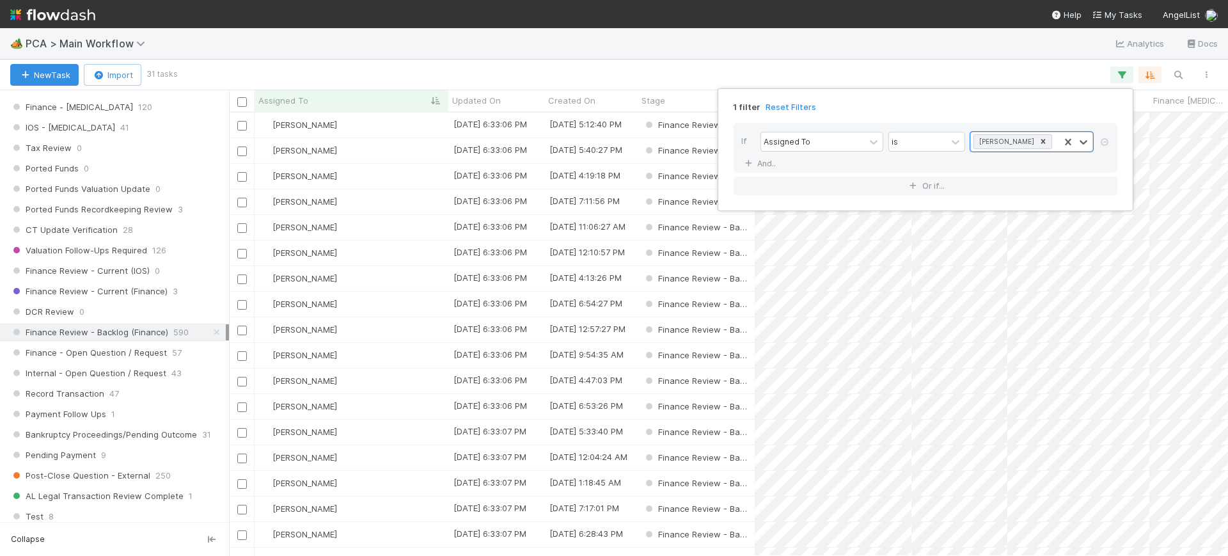
scroll to position [431, 987]
click at [686, 74] on div "1 filter Reset Filters If Assigned To is [PERSON_NAME] And.. Or if..." at bounding box center [614, 278] width 1228 height 556
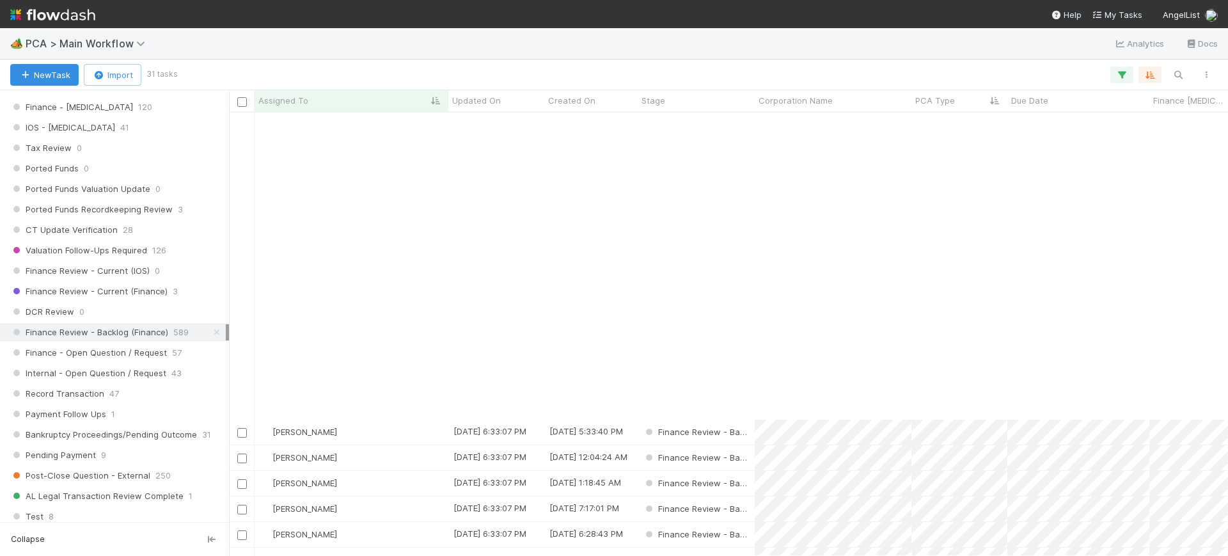
scroll to position [363, 0]
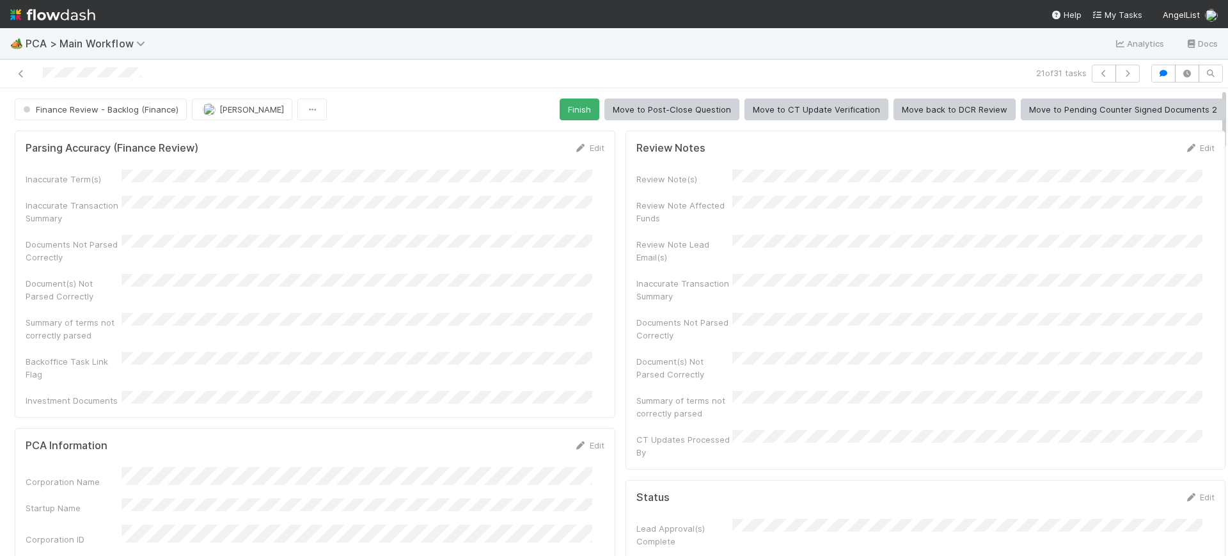
drag, startPoint x: 1210, startPoint y: 128, endPoint x: 1210, endPoint y: 181, distance: 53.1
click at [1210, 181] on div "Finance Review - Backlog (Finance) [PERSON_NAME] Finish Move to Post-Close Ques…" at bounding box center [614, 321] width 1228 height 467
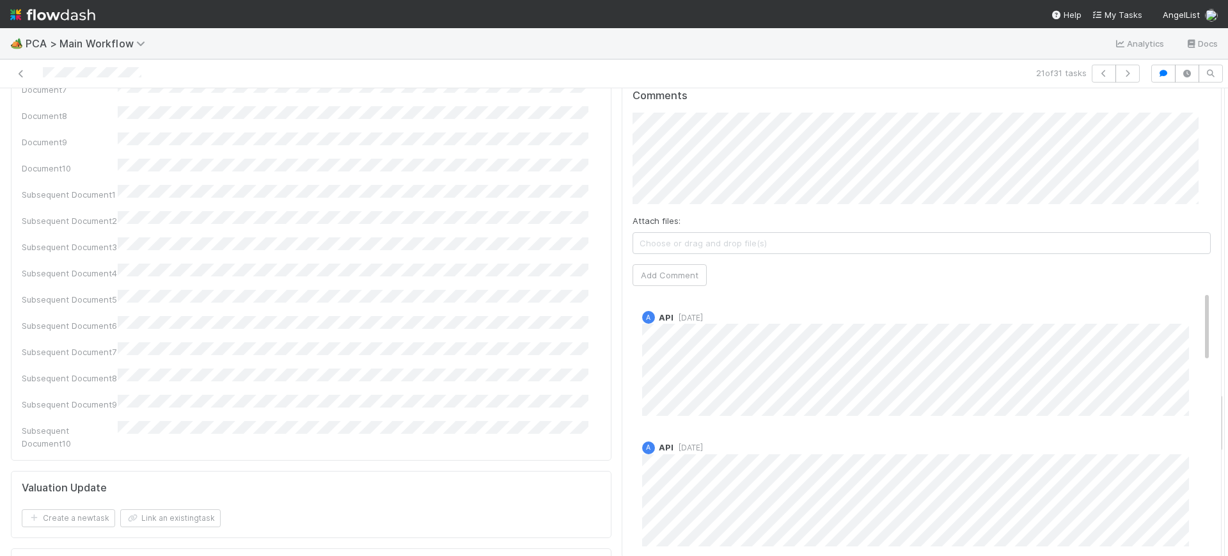
scroll to position [2249, 0]
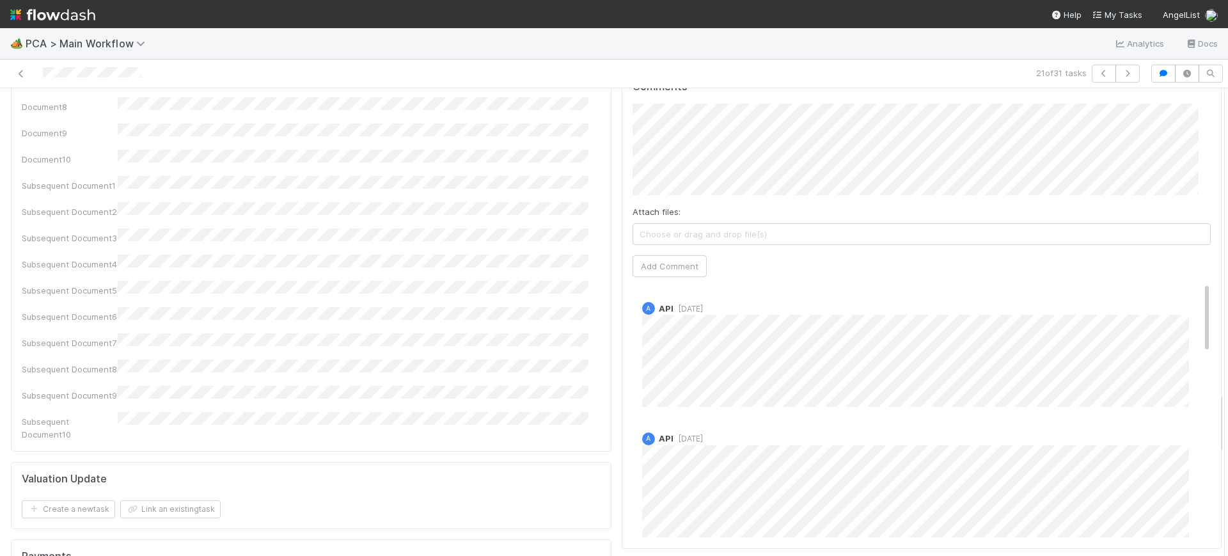
drag, startPoint x: 1207, startPoint y: 120, endPoint x: 1217, endPoint y: 423, distance: 303.3
click at [1217, 423] on div "🏕️ PCA > Main Workflow Analytics Docs 21 of 31 tasks Finance Review - Backlog (…" at bounding box center [614, 292] width 1228 height 528
drag, startPoint x: 1182, startPoint y: 223, endPoint x: 1184, endPoint y: 106, distance: 117.0
click at [1184, 106] on div "Comments Attach files: Choose or drag and drop file(s) Add Comment A API [DATE]…" at bounding box center [921, 309] width 579 height 457
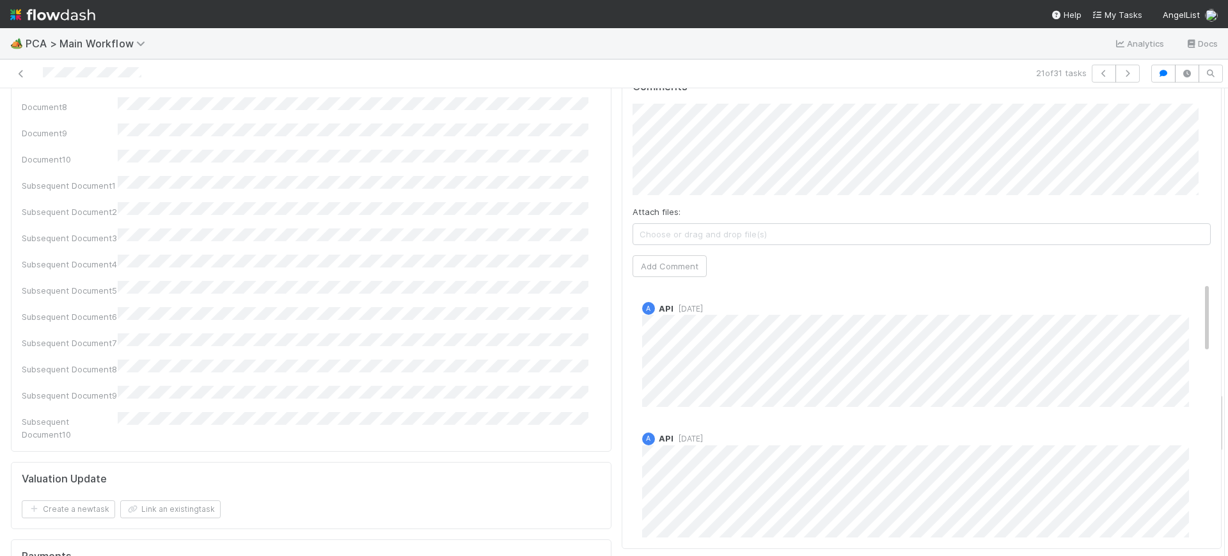
drag, startPoint x: 1206, startPoint y: 414, endPoint x: 1207, endPoint y: 345, distance: 69.7
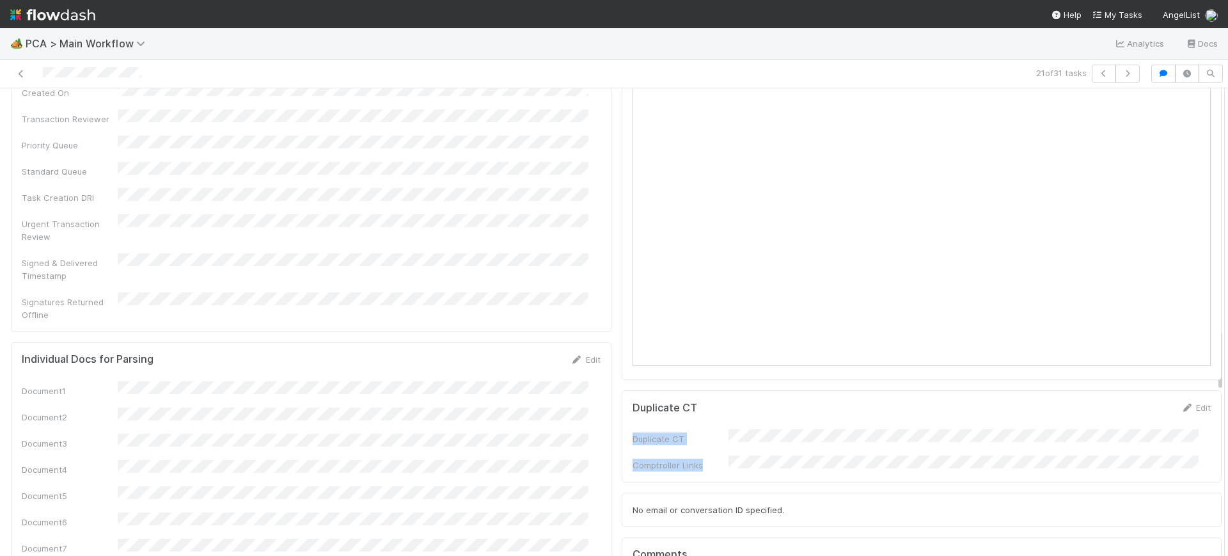
drag, startPoint x: 1205, startPoint y: 363, endPoint x: 1201, endPoint y: 313, distance: 49.4
click at [1201, 313] on div "Parsing Accuracy (Finance Review) Edit Inaccurate Term(s) Inaccurate Transactio…" at bounding box center [616, 131] width 1240 height 3576
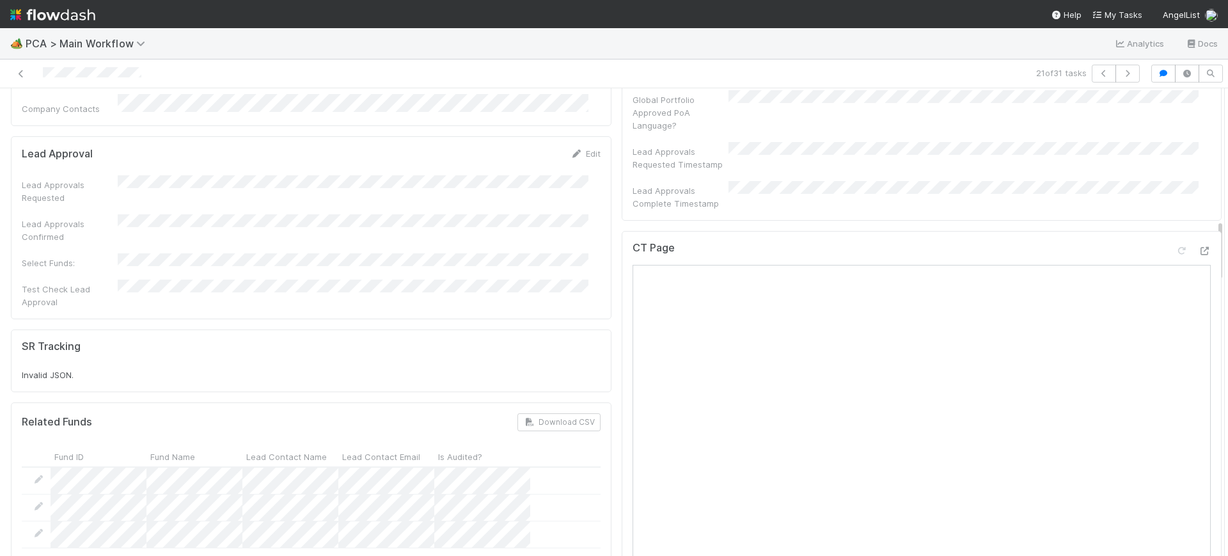
scroll to position [966, 0]
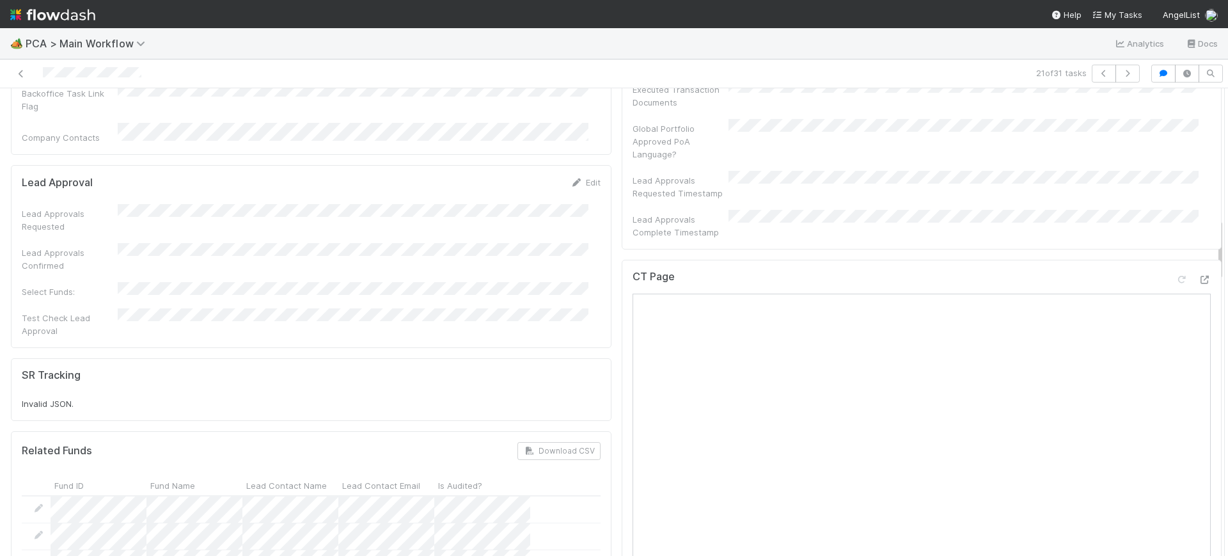
drag, startPoint x: 1207, startPoint y: 340, endPoint x: 1205, endPoint y: 230, distance: 110.0
click at [622, 260] on div "CT Page" at bounding box center [922, 539] width 600 height 559
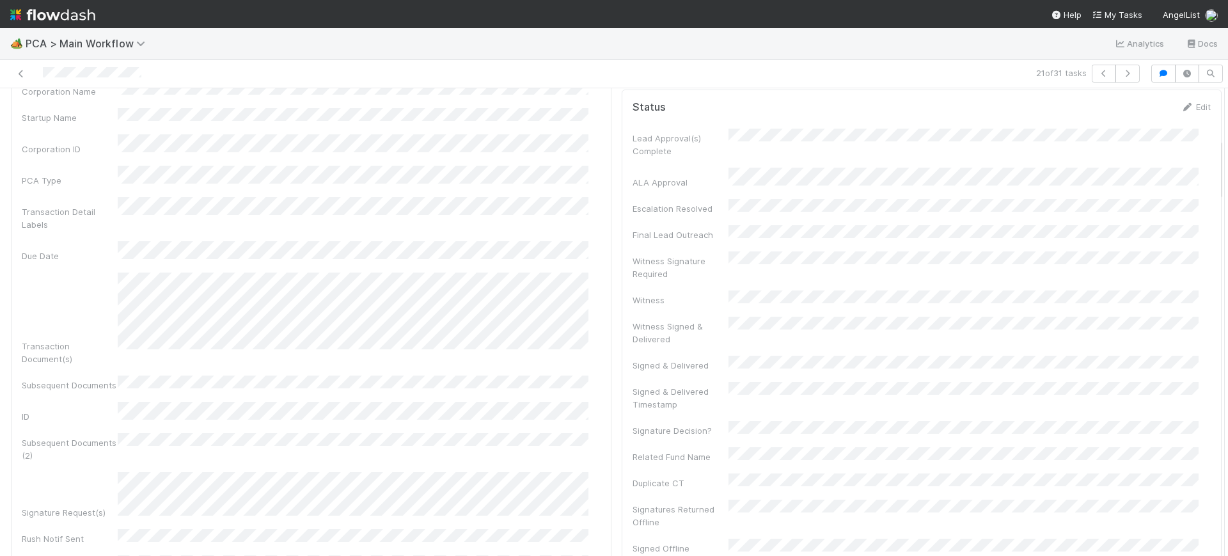
scroll to position [358, 0]
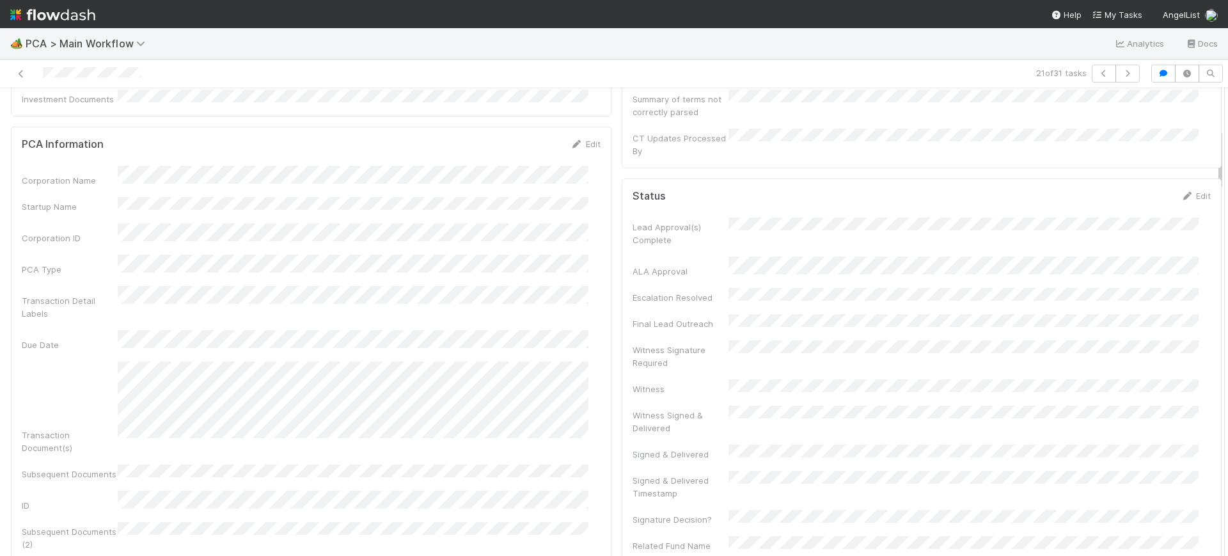
drag, startPoint x: 1207, startPoint y: 160, endPoint x: 1198, endPoint y: 125, distance: 36.8
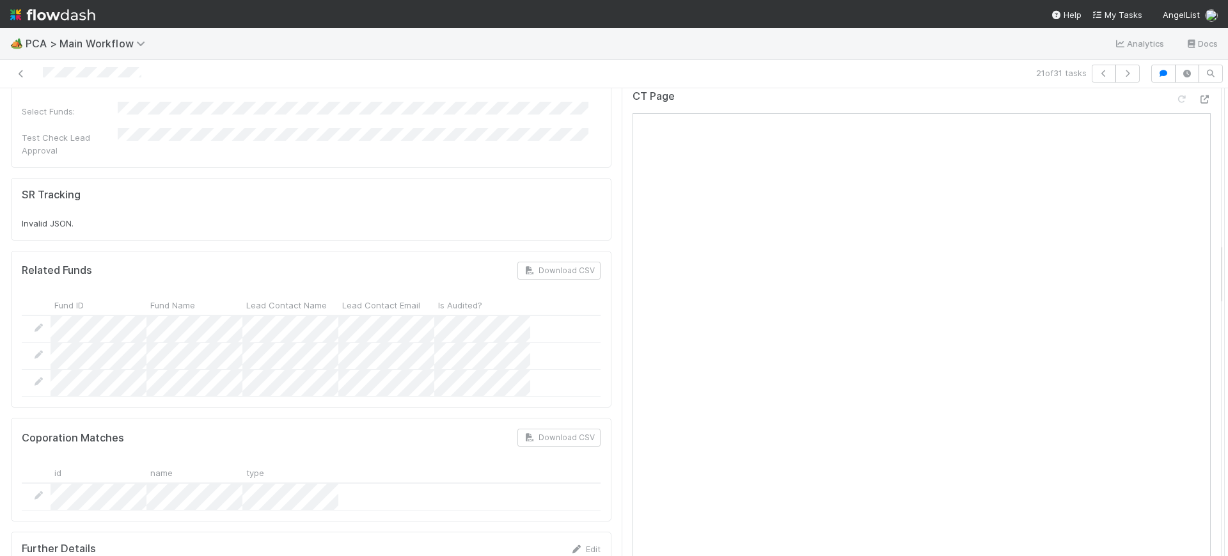
drag, startPoint x: 1208, startPoint y: 143, endPoint x: 1200, endPoint y: 260, distance: 117.9
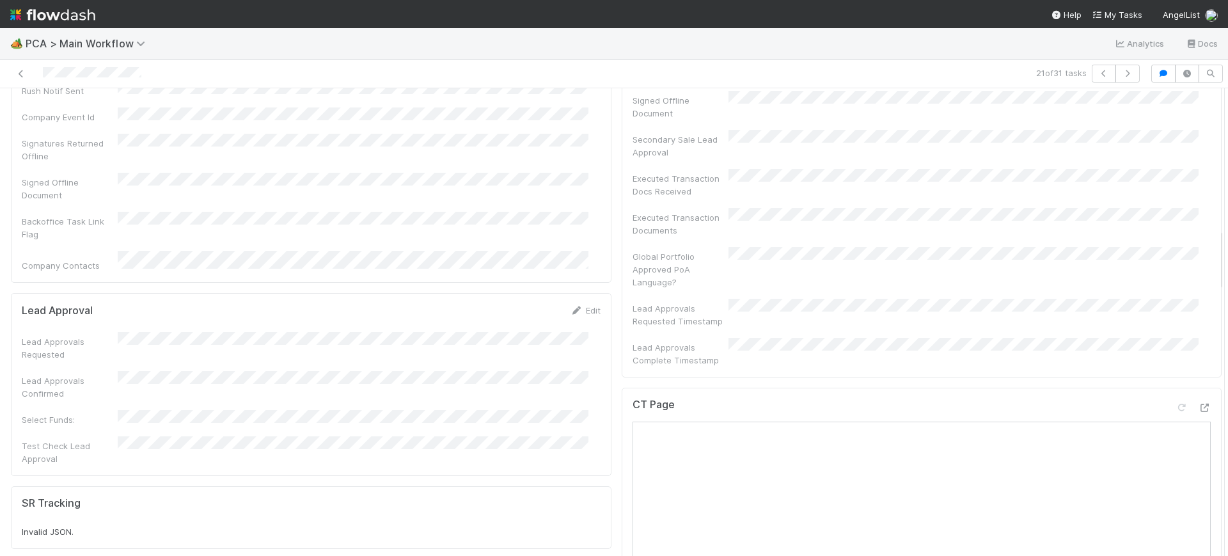
scroll to position [1056, 0]
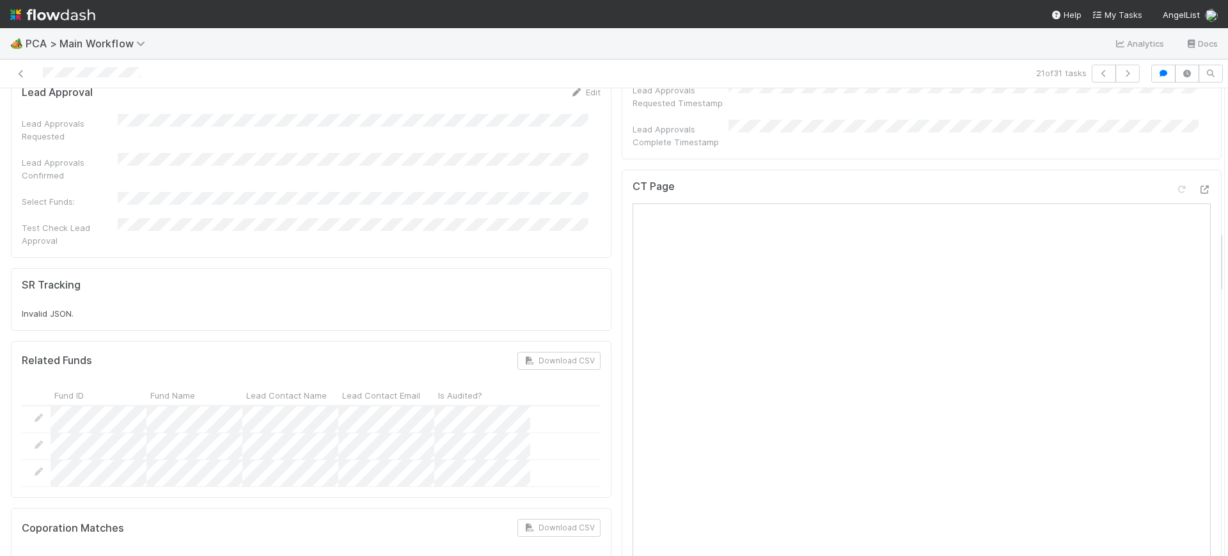
drag, startPoint x: 1207, startPoint y: 256, endPoint x: 1225, endPoint y: 244, distance: 21.3
click at [1225, 244] on div "🏕️ PCA > Main Workflow Analytics Docs 21 of 31 tasks Finance Review - Backlog (…" at bounding box center [614, 292] width 1228 height 528
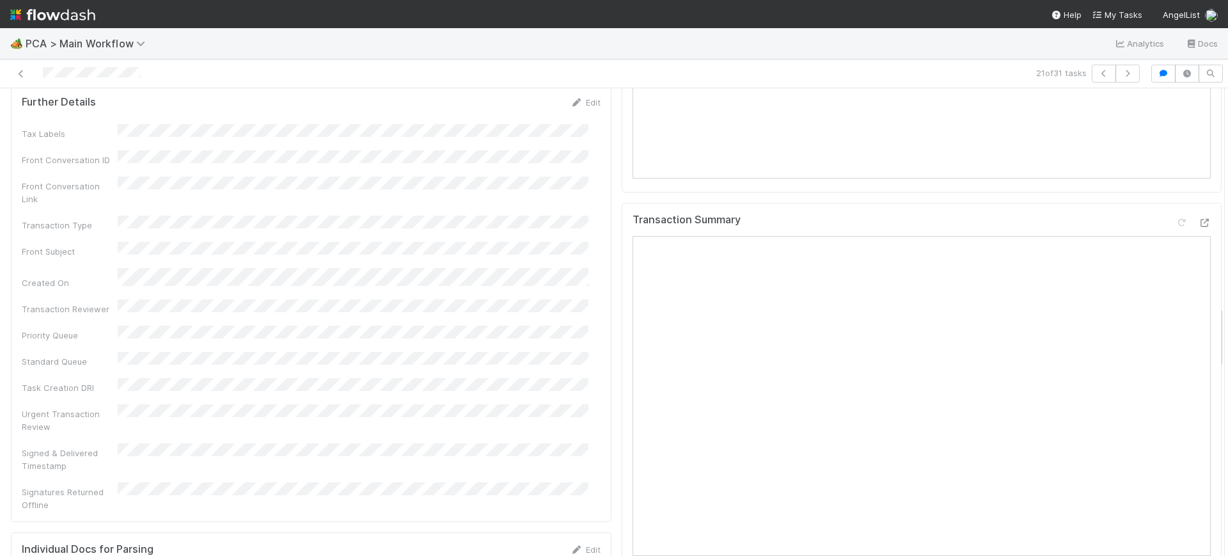
scroll to position [1568, 0]
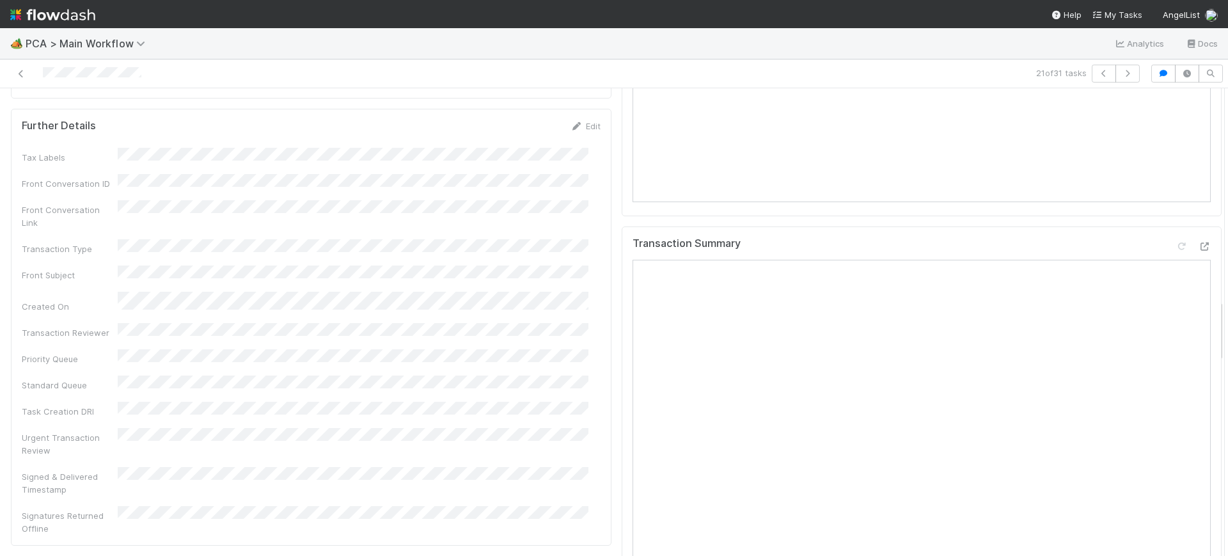
drag, startPoint x: 1207, startPoint y: 238, endPoint x: 1206, endPoint y: 307, distance: 69.1
click at [1206, 307] on div "Parsing Accuracy (Finance Review) Edit Inaccurate Term(s) Inaccurate Transactio…" at bounding box center [616, 345] width 1240 height 3576
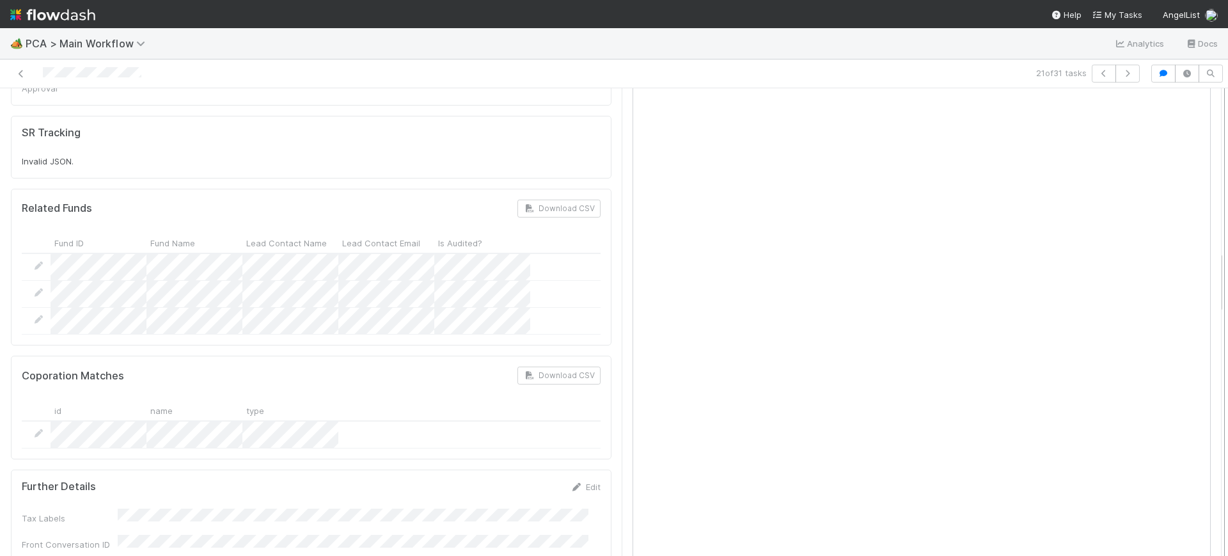
scroll to position [1203, 0]
drag, startPoint x: 1208, startPoint y: 343, endPoint x: 1214, endPoint y: 294, distance: 49.6
click at [1214, 294] on div "Finance Review - Backlog (Finance) [PERSON_NAME] Finish Move to Post-Close Ques…" at bounding box center [614, 321] width 1228 height 467
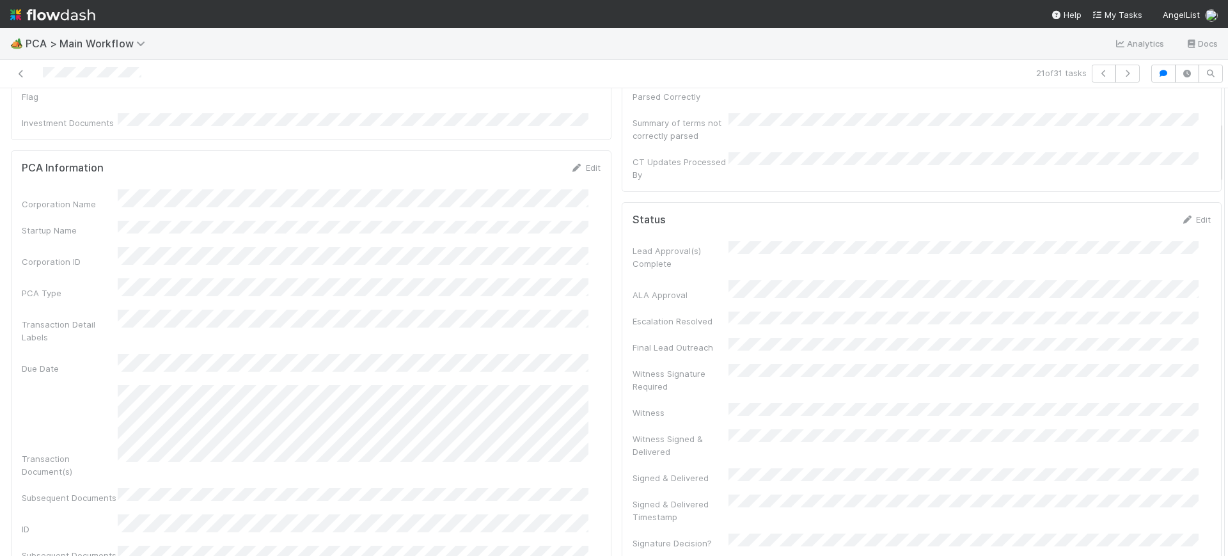
scroll to position [0, 0]
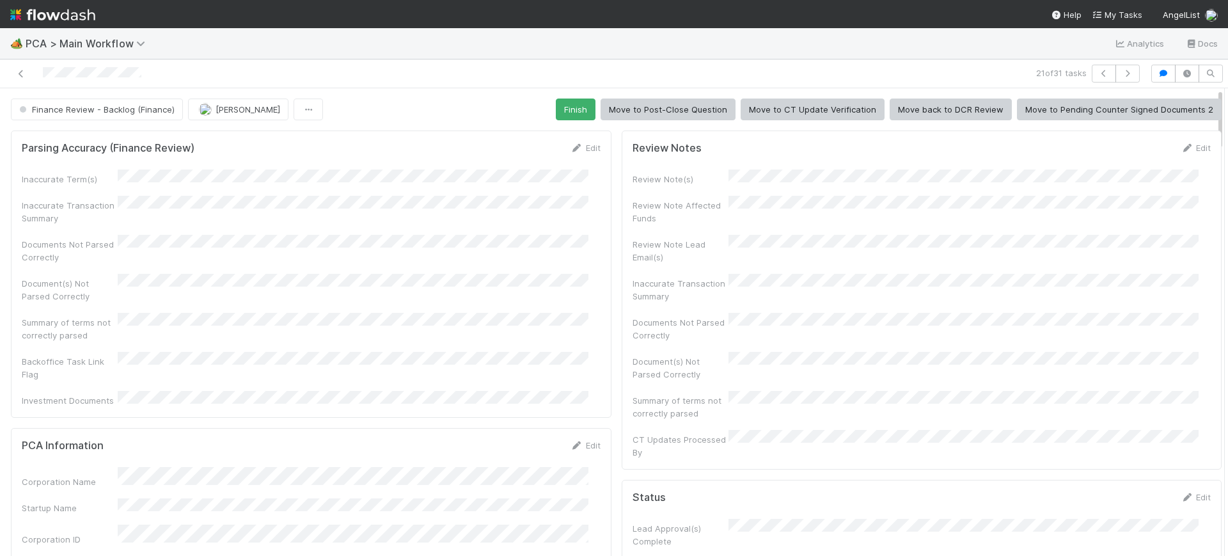
drag, startPoint x: 1208, startPoint y: 263, endPoint x: 1212, endPoint y: 32, distance: 231.5
click at [1212, 32] on div "🏕️ PCA > Main Workflow Analytics Docs 21 of 31 tasks Finance Review - Backlog (…" at bounding box center [614, 292] width 1228 height 528
click at [566, 114] on button "Finish" at bounding box center [576, 109] width 40 height 22
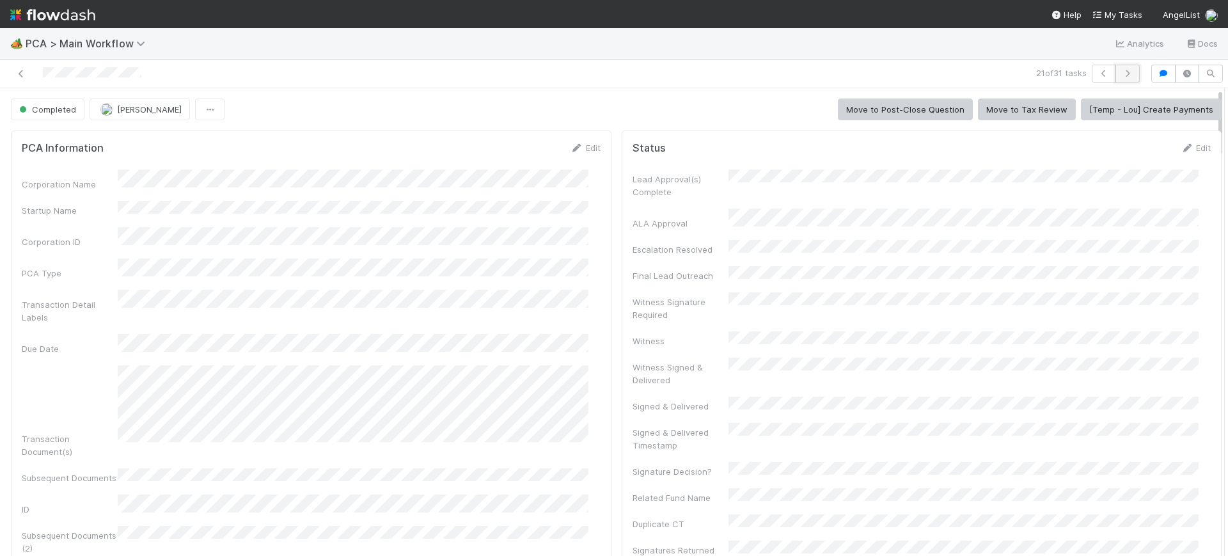
click at [1123, 72] on button "button" at bounding box center [1127, 74] width 24 height 18
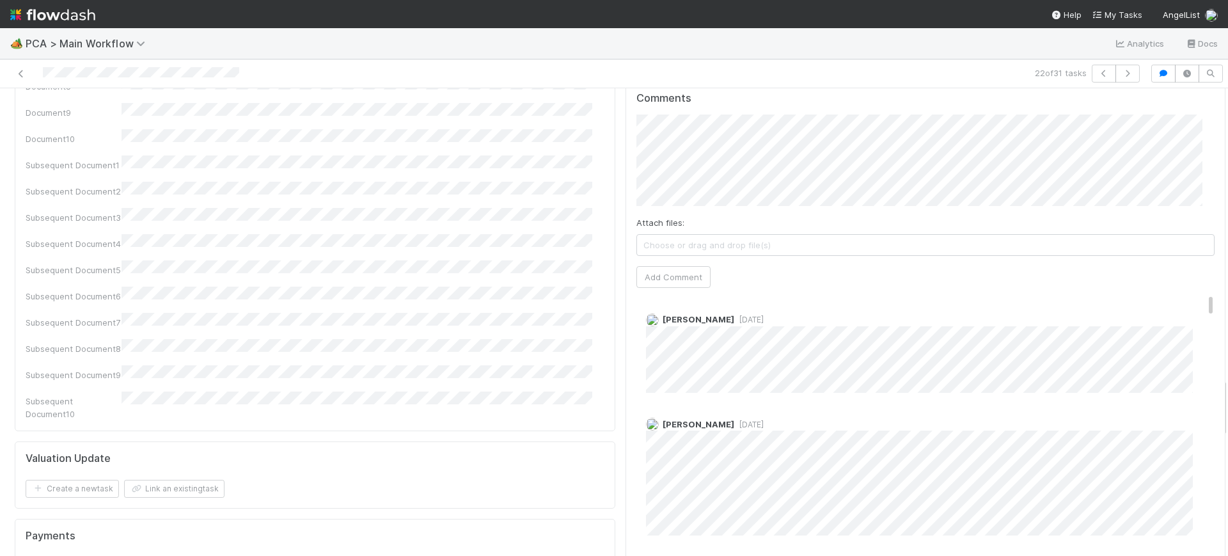
scroll to position [2280, 0]
drag, startPoint x: 1212, startPoint y: 109, endPoint x: 1213, endPoint y: 399, distance: 289.7
click at [1213, 399] on div "Finance Review - Backlog (Finance) [PERSON_NAME] Finish Move to Post-Close Ques…" at bounding box center [614, 321] width 1228 height 467
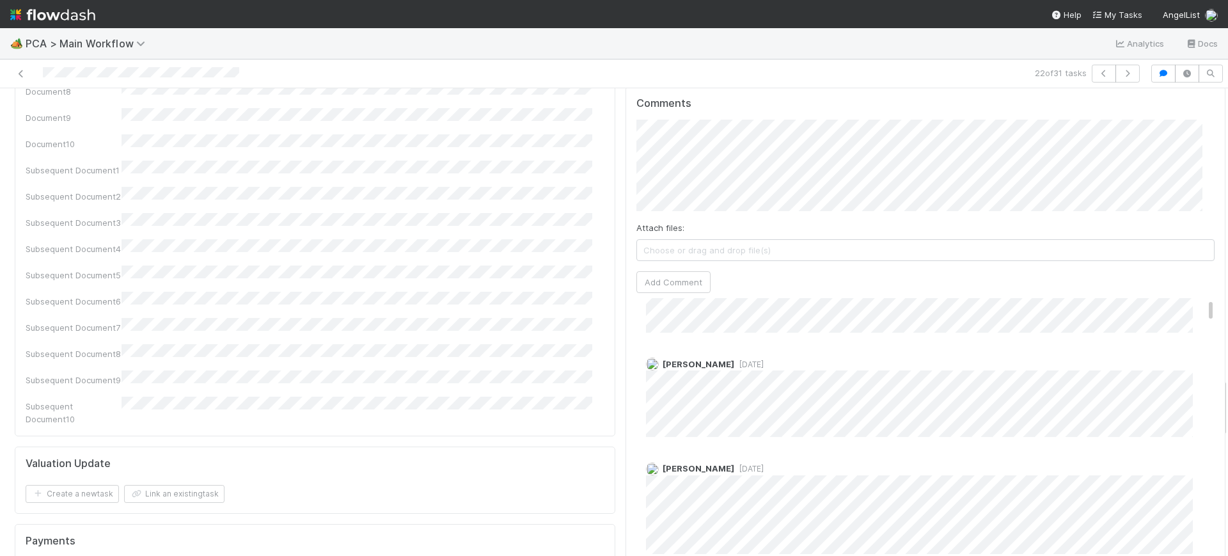
scroll to position [0, 0]
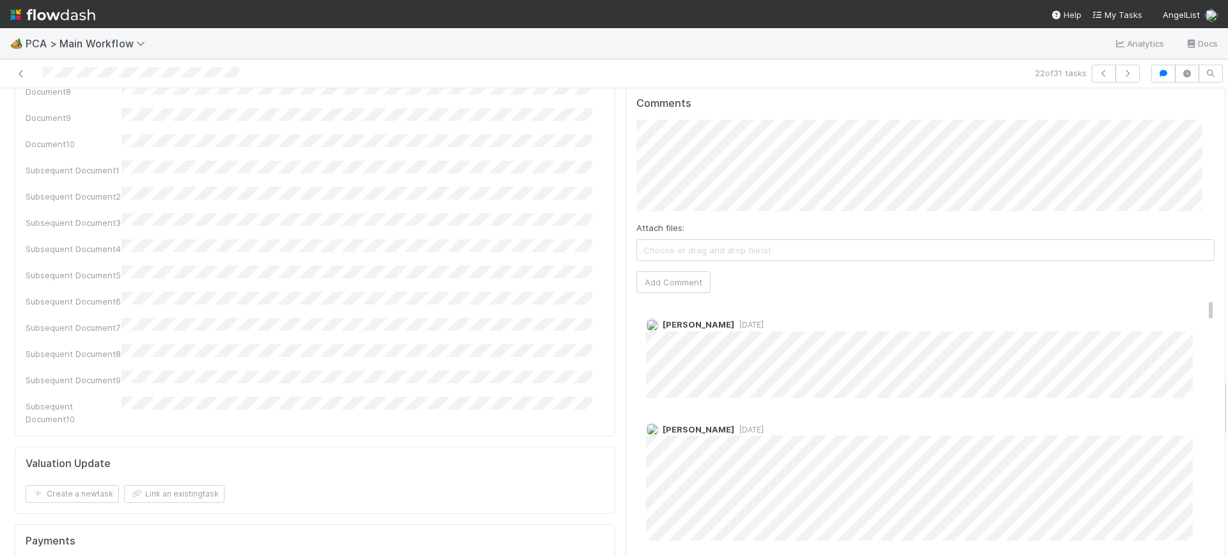
drag, startPoint x: 1185, startPoint y: 215, endPoint x: 1171, endPoint y: 117, distance: 98.8
click at [1171, 117] on div "Comments Attach files: Choose or drag and drop file(s) Add Comment [PERSON_NAME…" at bounding box center [925, 325] width 579 height 457
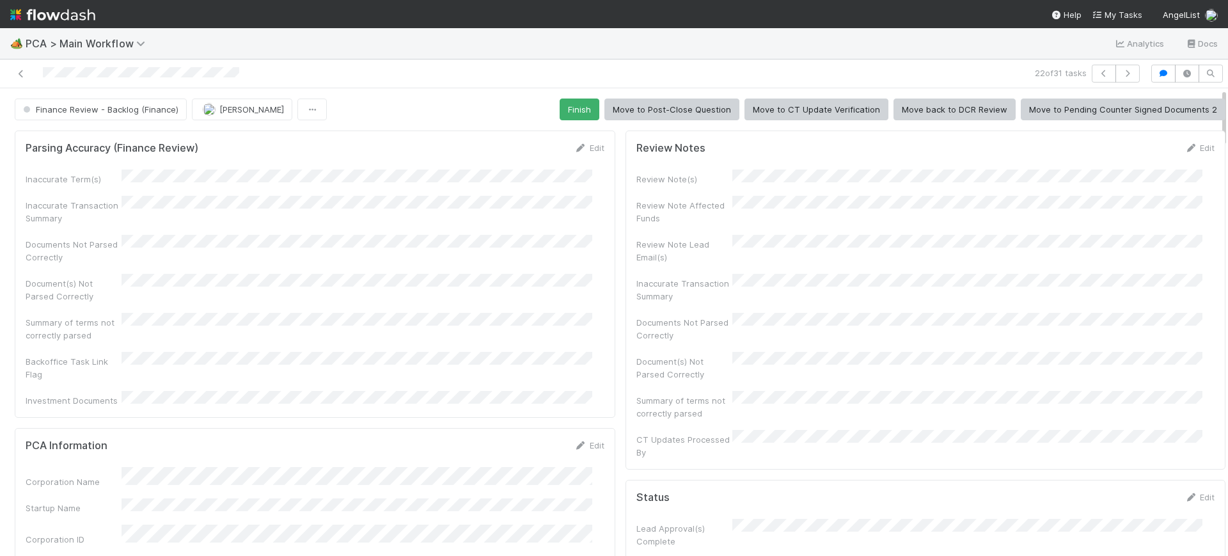
drag, startPoint x: 1212, startPoint y: 398, endPoint x: 732, endPoint y: 68, distance: 582.1
click at [1198, 48] on div "🏕️ PCA > Main Workflow Analytics Docs 22 of 31 tasks Finance Review - Backlog (…" at bounding box center [614, 292] width 1228 height 528
click at [559, 105] on button "Finish" at bounding box center [579, 109] width 40 height 22
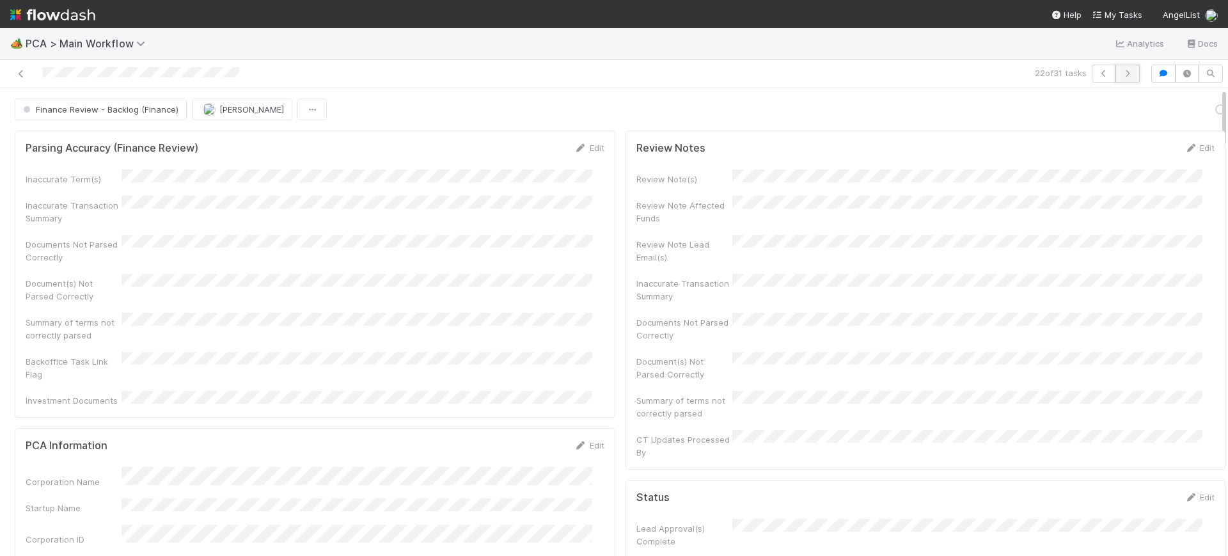
click at [1121, 71] on icon "button" at bounding box center [1127, 74] width 13 height 8
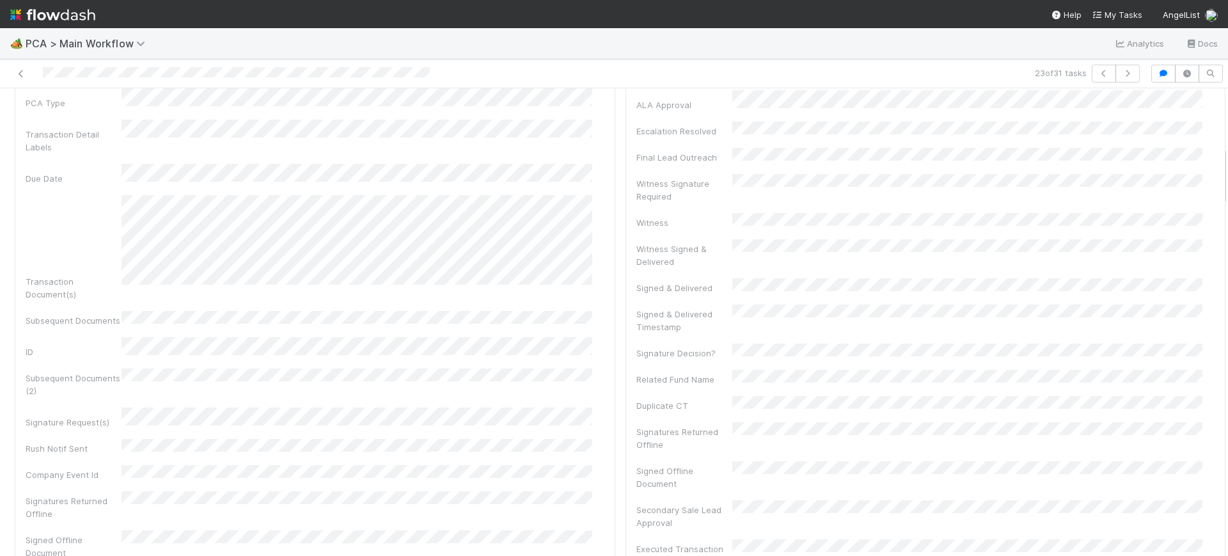
scroll to position [432, 0]
drag, startPoint x: 1211, startPoint y: 104, endPoint x: 1222, endPoint y: 159, distance: 56.1
click at [1222, 159] on div "🏕️ PCA > Main Workflow Analytics Docs 23 of 31 tasks Finance Review - Backlog (…" at bounding box center [614, 292] width 1228 height 528
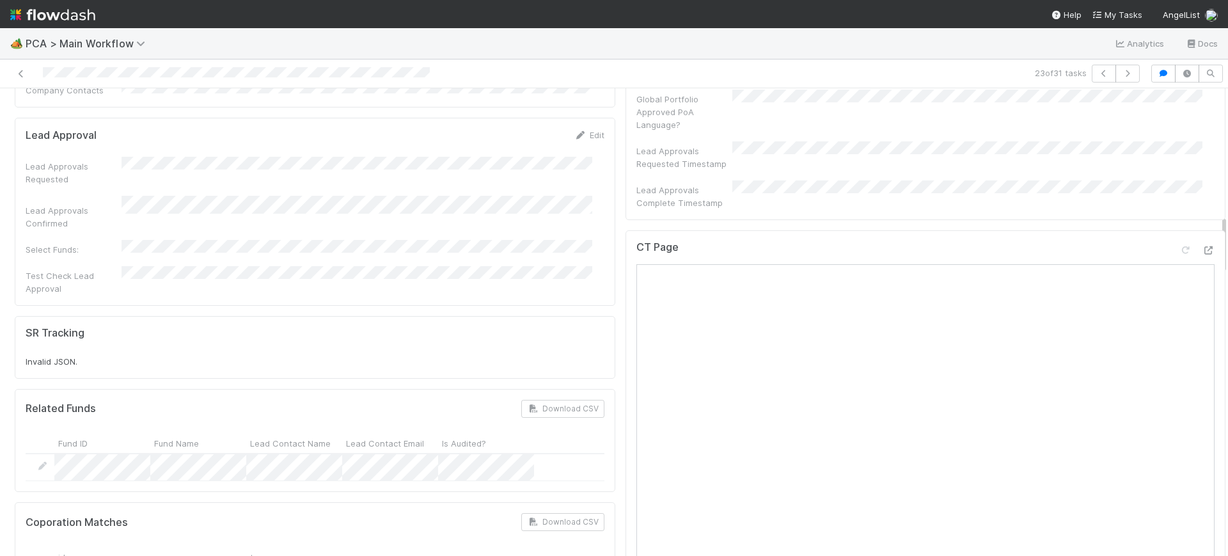
drag, startPoint x: 1211, startPoint y: 153, endPoint x: 1213, endPoint y: 224, distance: 71.6
click at [1213, 224] on div "Finance Review - Backlog (Finance) [PERSON_NAME] Finish Move to Post-Close Ques…" at bounding box center [614, 321] width 1228 height 467
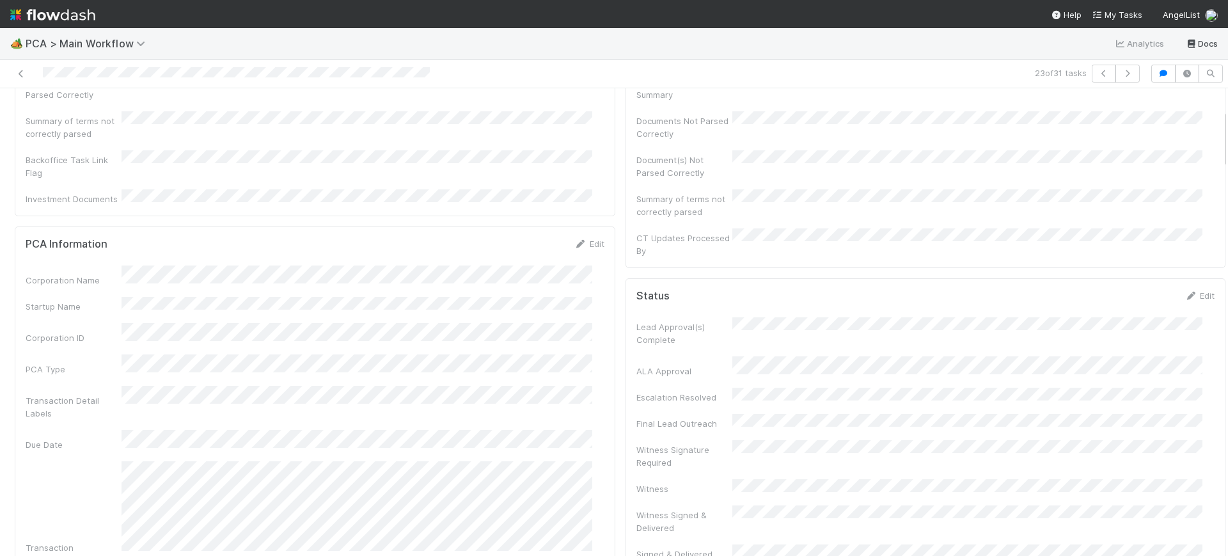
scroll to position [0, 0]
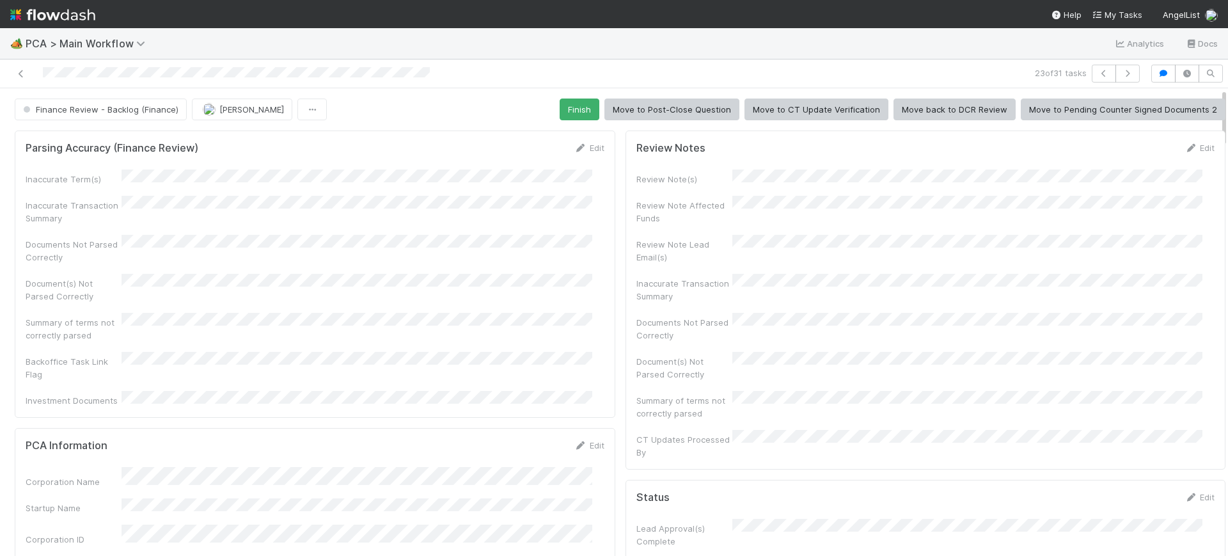
drag, startPoint x: 1210, startPoint y: 235, endPoint x: 471, endPoint y: 124, distance: 747.5
click at [1184, 44] on div "🏕️ PCA > Main Workflow Analytics Docs 23 of 31 tasks Finance Review - Backlog (…" at bounding box center [614, 292] width 1228 height 528
click at [567, 103] on button "Finish" at bounding box center [579, 109] width 40 height 22
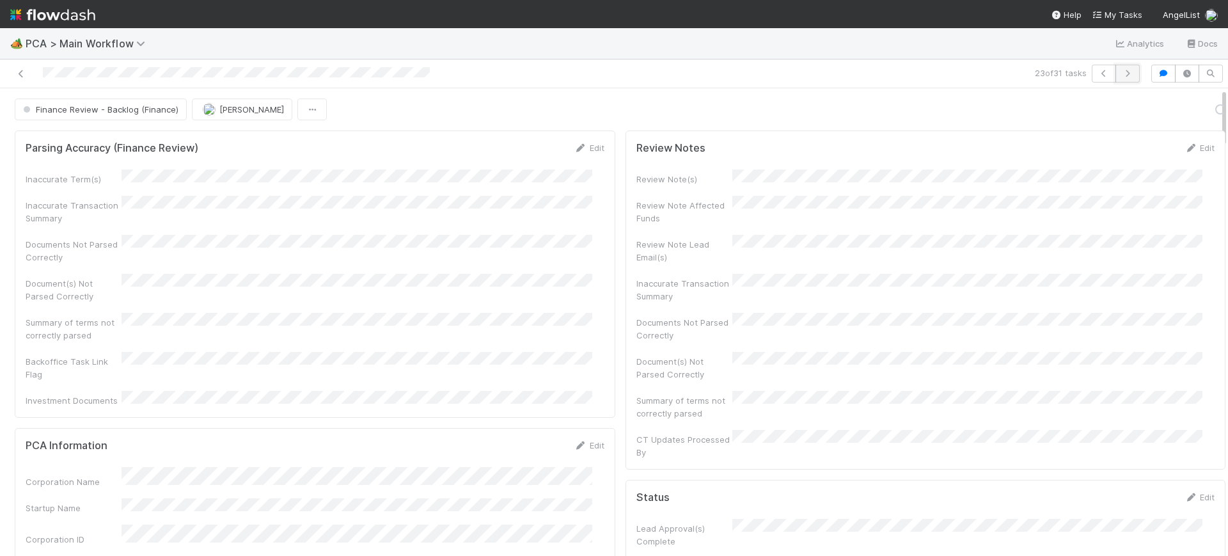
click at [1116, 68] on button "button" at bounding box center [1127, 74] width 24 height 18
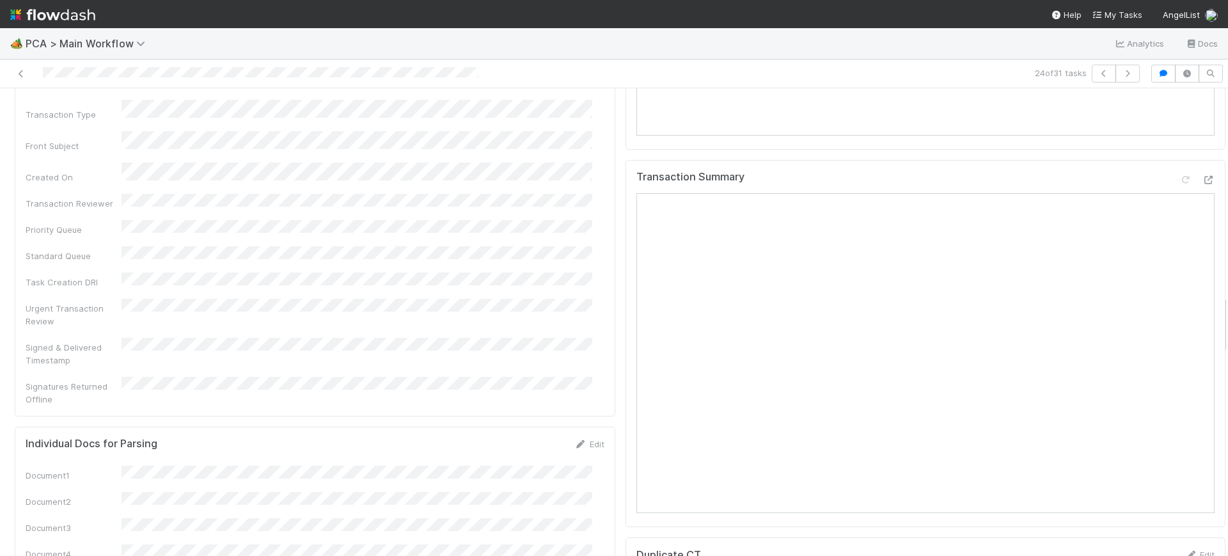
scroll to position [1645, 0]
drag, startPoint x: 1210, startPoint y: 115, endPoint x: 1226, endPoint y: 324, distance: 209.6
click at [1226, 324] on div "🏕️ PCA > Main Workflow Analytics Docs 24 of 31 tasks Finance Review - Backlog (…" at bounding box center [614, 292] width 1228 height 528
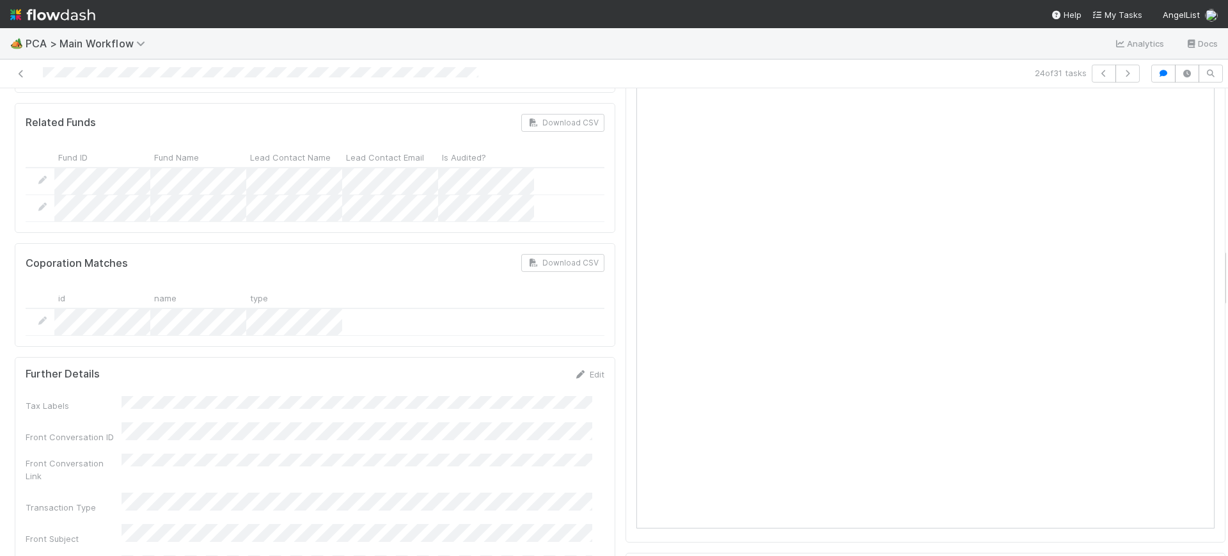
scroll to position [1237, 0]
drag, startPoint x: 1212, startPoint y: 320, endPoint x: 1214, endPoint y: 269, distance: 51.8
click at [1214, 269] on div "Finance Review - Backlog (Finance) [PERSON_NAME] Finish Move to Post-Close Ques…" at bounding box center [614, 321] width 1228 height 467
drag, startPoint x: 1214, startPoint y: 273, endPoint x: 1212, endPoint y: 261, distance: 12.4
click at [1212, 261] on div "Finance Review - Backlog (Finance) [PERSON_NAME] Finish Move to Post-Close Ques…" at bounding box center [614, 321] width 1228 height 467
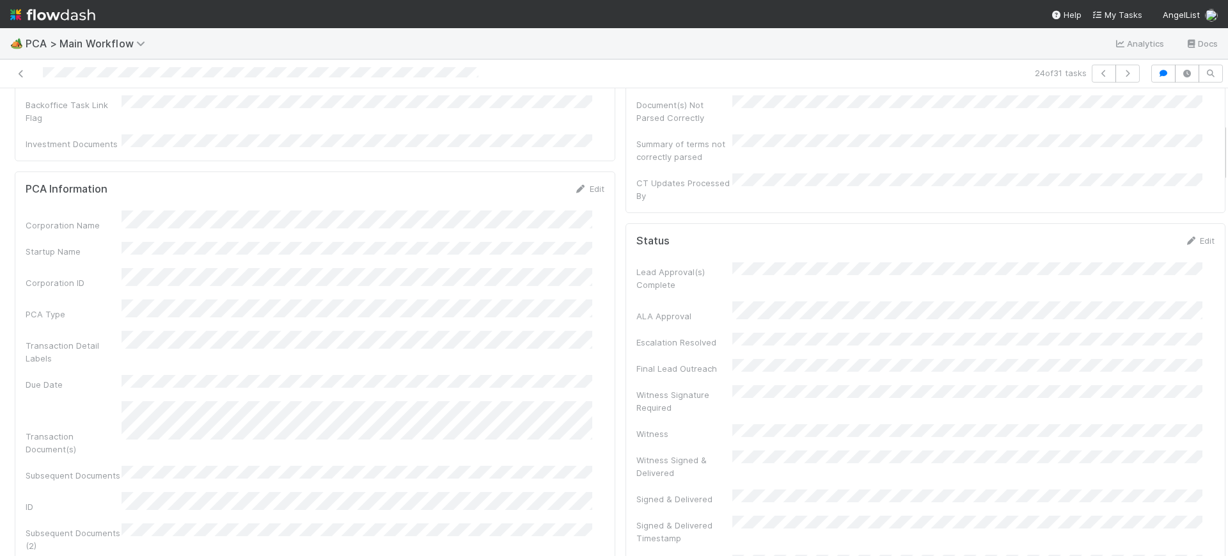
scroll to position [271, 0]
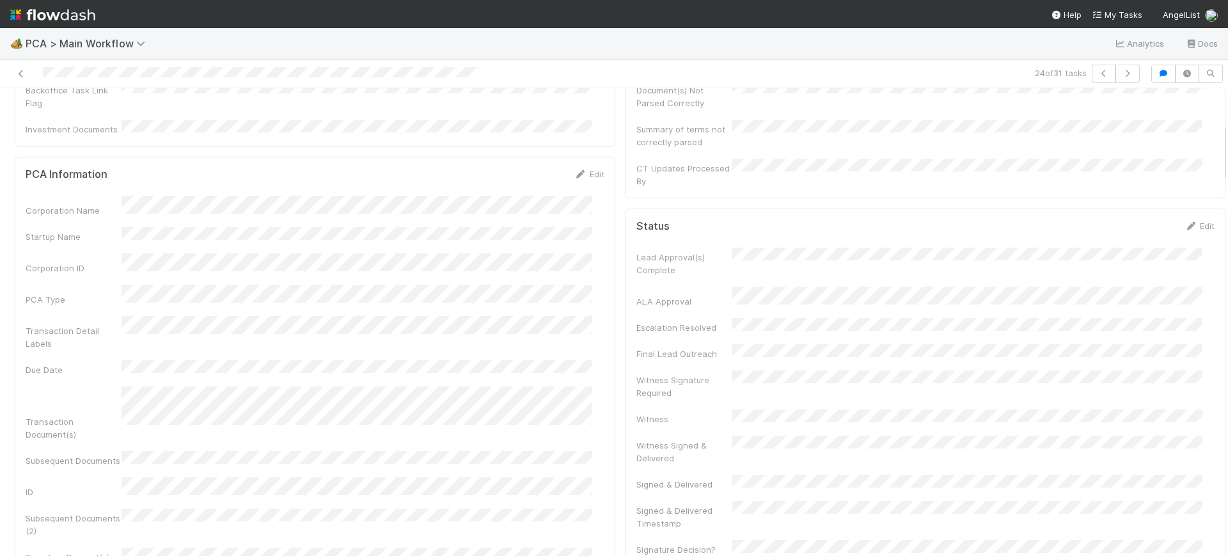
drag, startPoint x: 1212, startPoint y: 261, endPoint x: 1227, endPoint y: 138, distance: 123.7
click at [1227, 138] on div "🏕️ PCA > Main Workflow Analytics Docs 24 of 31 tasks Finance Review - Backlog (…" at bounding box center [614, 292] width 1228 height 528
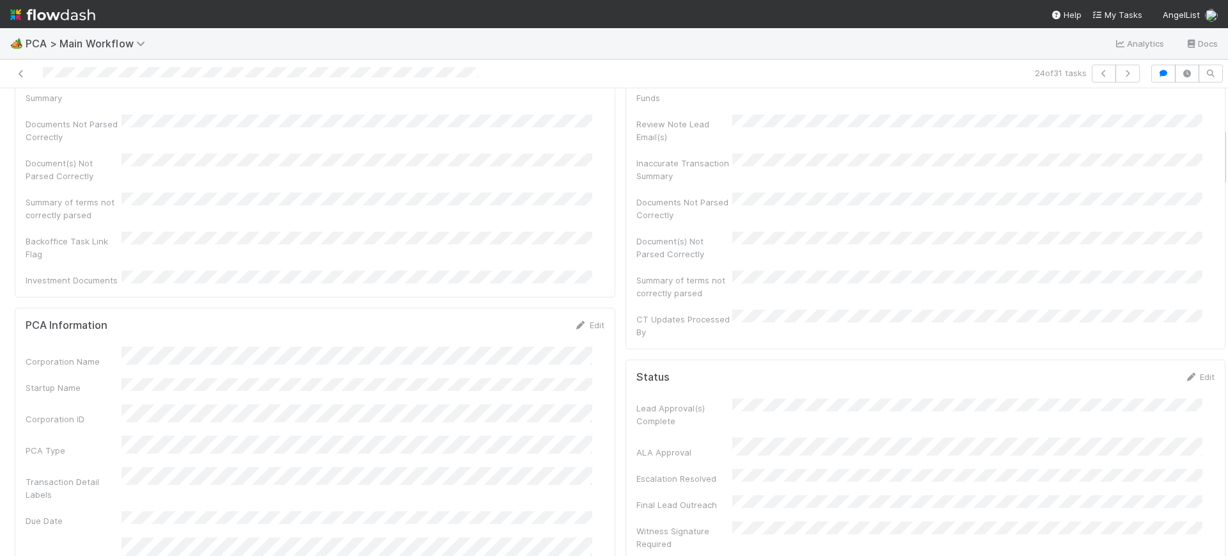
scroll to position [0, 0]
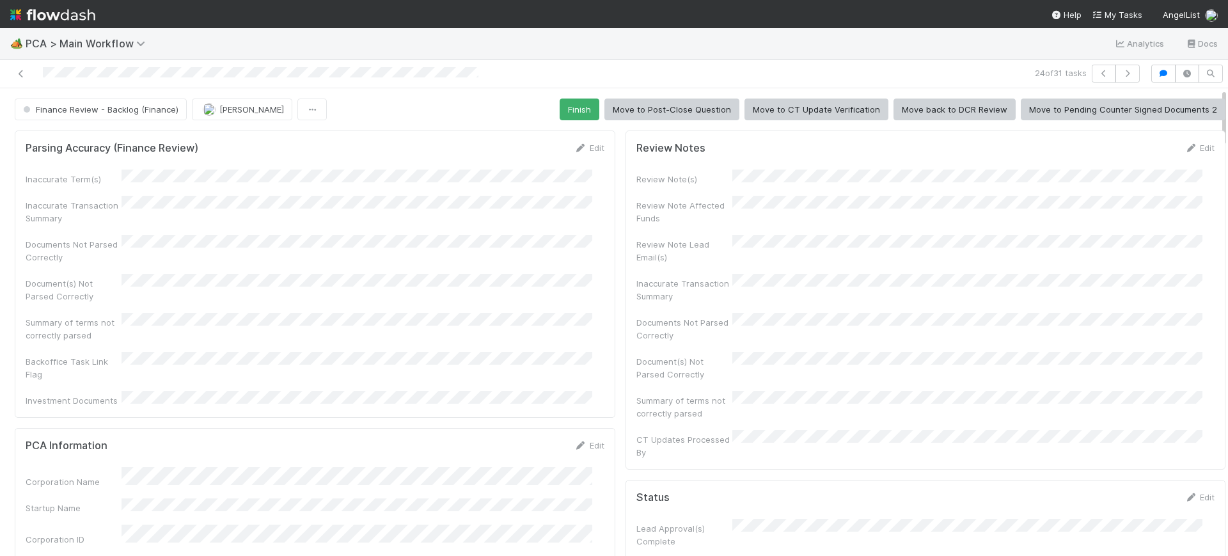
drag, startPoint x: 1211, startPoint y: 152, endPoint x: 1221, endPoint y: 68, distance: 84.3
click at [1221, 68] on div "🏕️ PCA > Main Workflow Analytics Docs 24 of 31 tasks Finance Review - Backlog (…" at bounding box center [614, 292] width 1228 height 528
click at [564, 106] on button "Finish" at bounding box center [579, 109] width 40 height 22
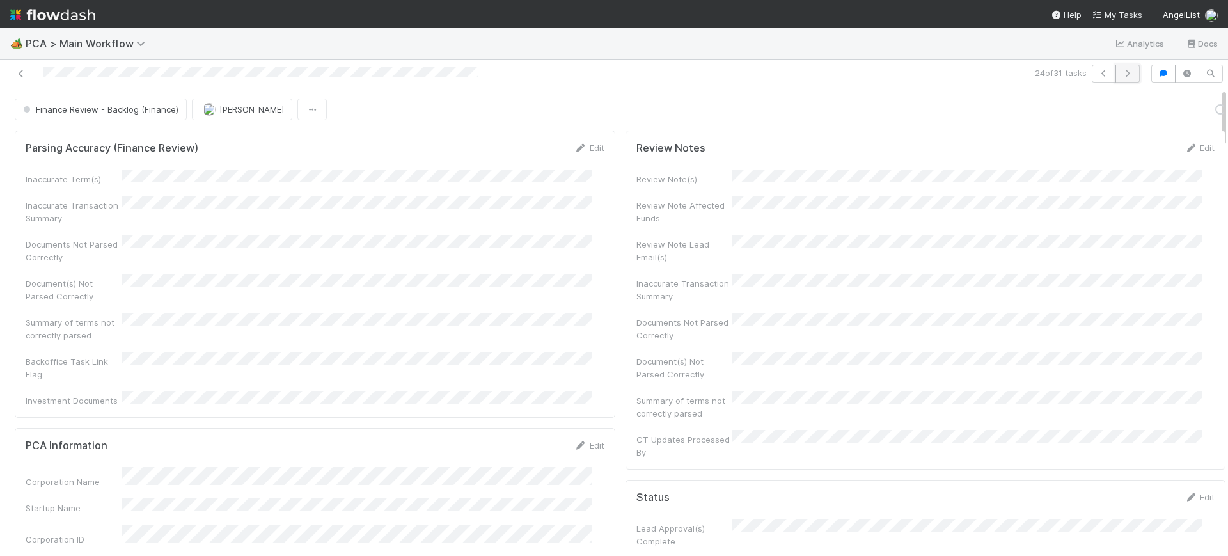
click at [1121, 73] on icon "button" at bounding box center [1127, 74] width 13 height 8
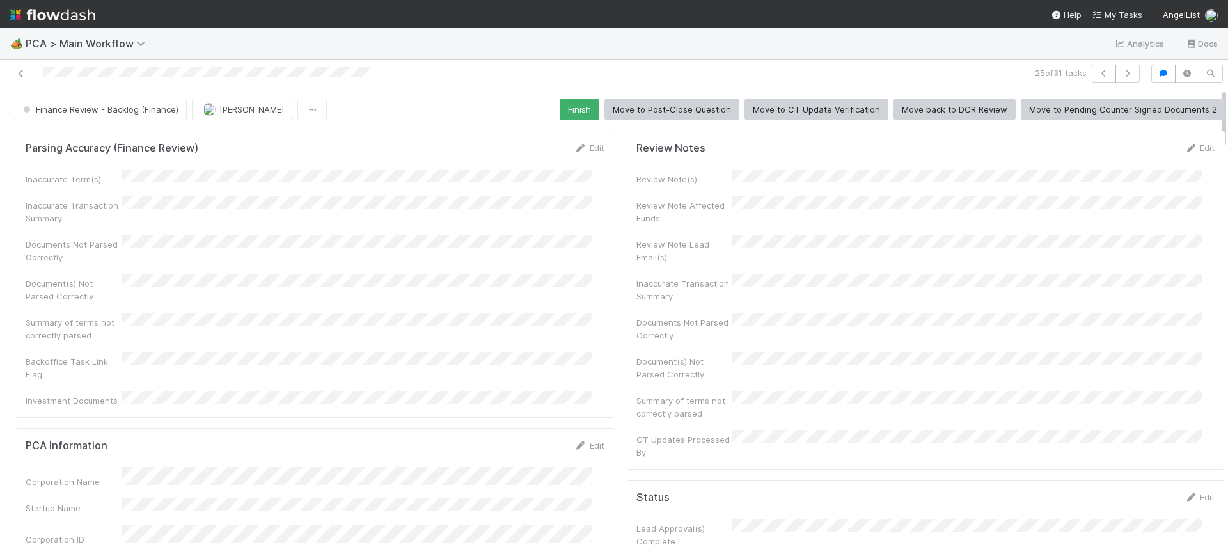
drag, startPoint x: 1211, startPoint y: 102, endPoint x: 1221, endPoint y: 86, distance: 19.0
click at [1221, 86] on div "🏕️ PCA > Main Workflow Analytics Docs 25 of 31 tasks Finance Review - Backlog (…" at bounding box center [614, 292] width 1228 height 528
drag, startPoint x: 565, startPoint y: 115, endPoint x: 570, endPoint y: 102, distance: 13.8
click at [570, 102] on button "Finish" at bounding box center [579, 109] width 40 height 22
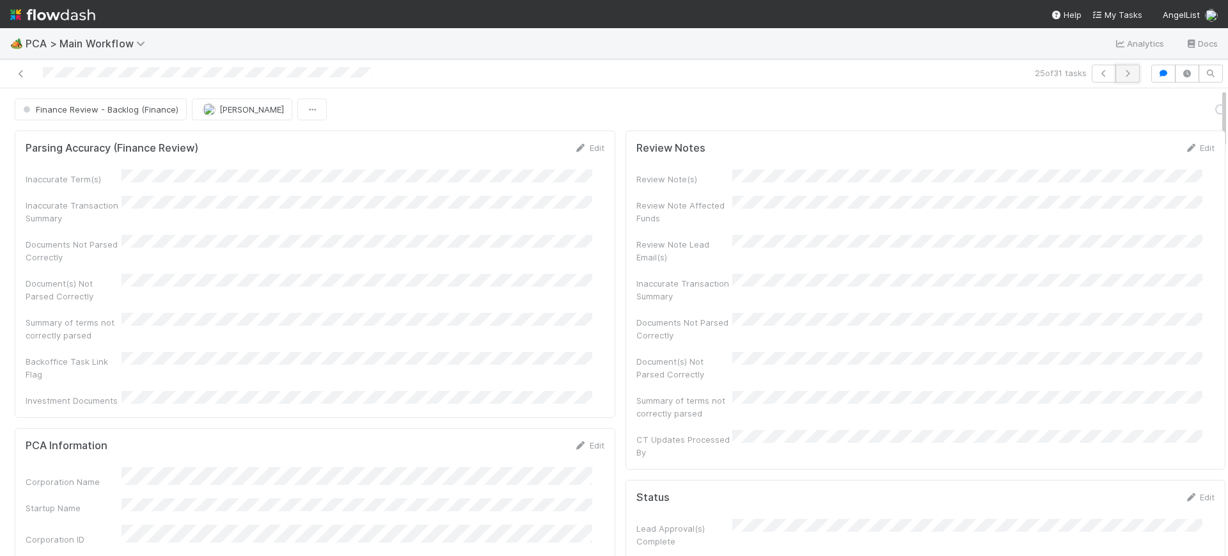
click at [1118, 67] on button "button" at bounding box center [1127, 74] width 24 height 18
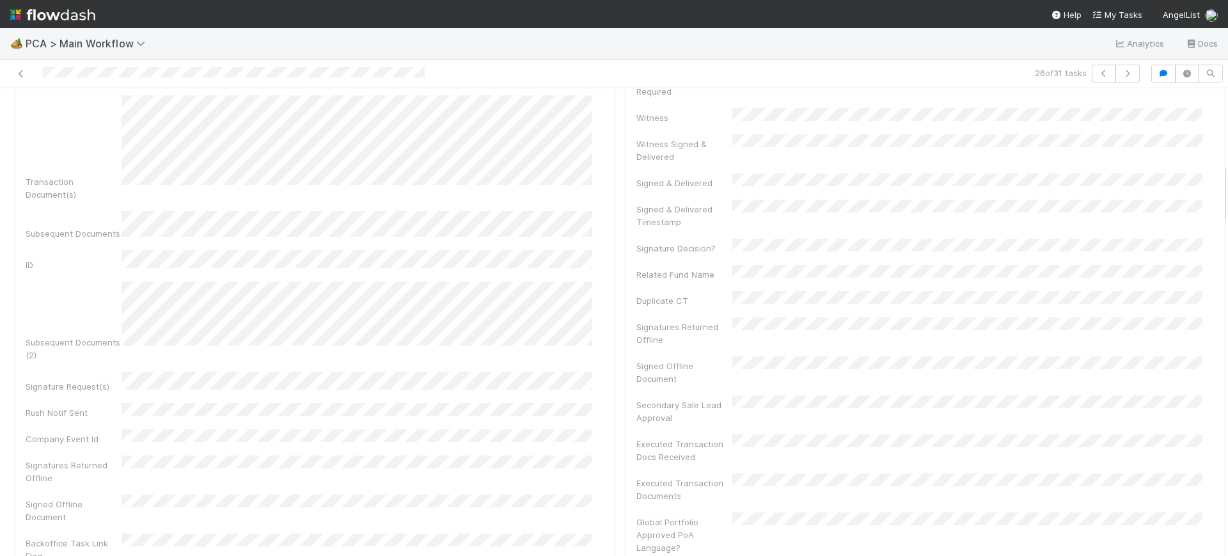
scroll to position [492, 0]
drag, startPoint x: 1211, startPoint y: 99, endPoint x: 1227, endPoint y: 162, distance: 64.7
click at [1227, 162] on div "🏕️ PCA > Main Workflow Analytics Docs 26 of 31 tasks Finance Review - Backlog (…" at bounding box center [614, 292] width 1228 height 528
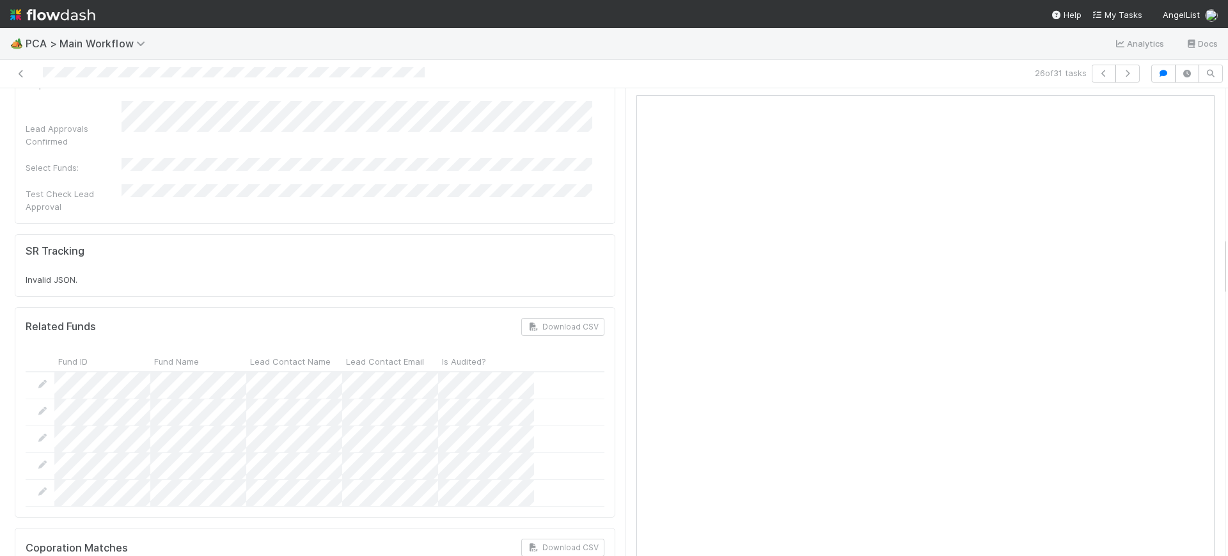
scroll to position [1154, 0]
drag, startPoint x: 1212, startPoint y: 166, endPoint x: 1213, endPoint y: 251, distance: 84.4
click at [1213, 251] on div "Finance Review - Backlog (Finance) [PERSON_NAME] Finish Move to Post-Close Ques…" at bounding box center [614, 321] width 1228 height 467
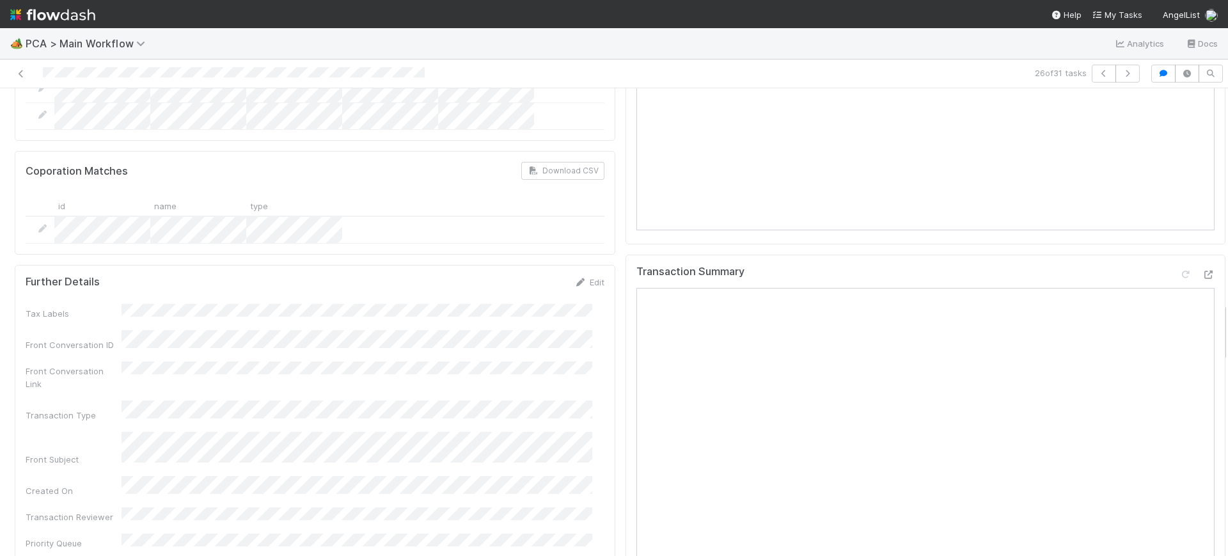
scroll to position [0, 0]
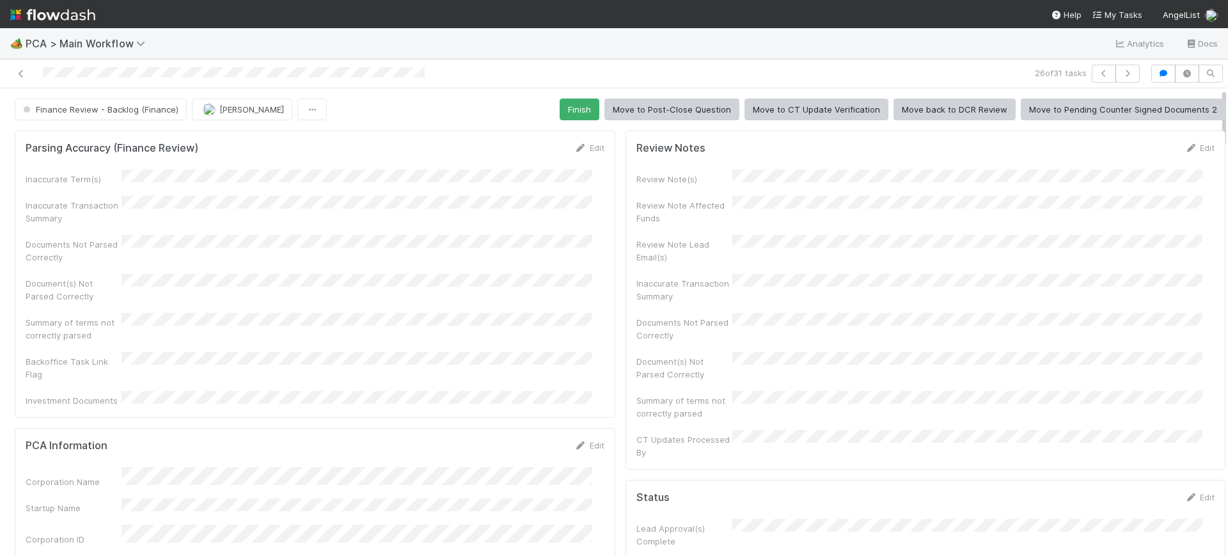
drag, startPoint x: 1212, startPoint y: 246, endPoint x: 1206, endPoint y: 5, distance: 240.5
click at [1206, 5] on div "🏕️ PCA > Main Workflow Analytics Docs 26 of 31 tasks Finance Review - Backlog (…" at bounding box center [614, 278] width 1228 height 556
click at [563, 106] on button "Finish" at bounding box center [579, 109] width 40 height 22
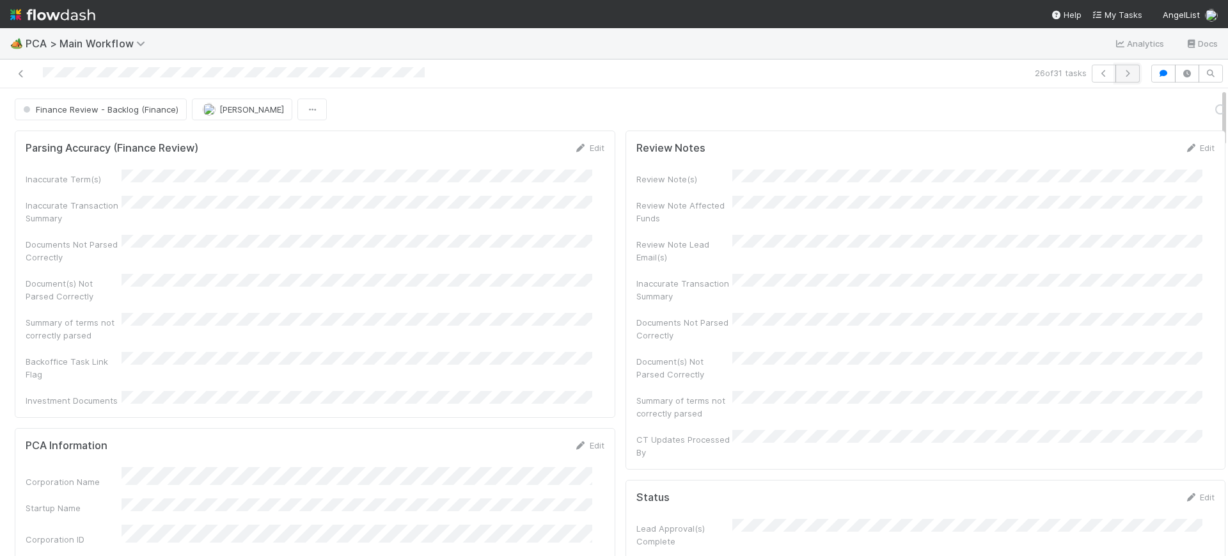
click at [1121, 70] on icon "button" at bounding box center [1127, 74] width 13 height 8
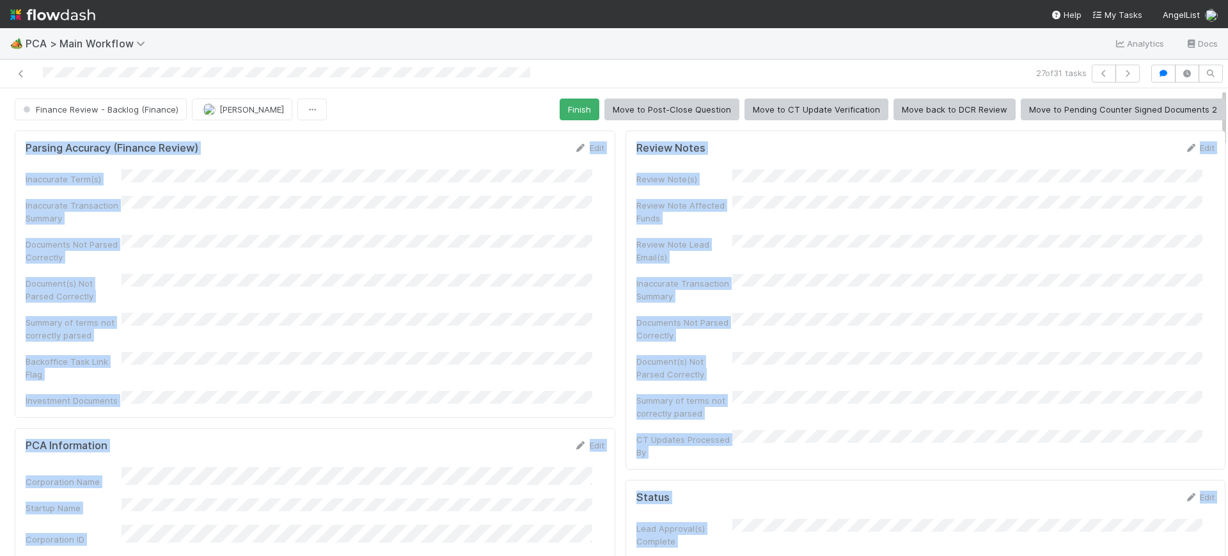
scroll to position [0, 4]
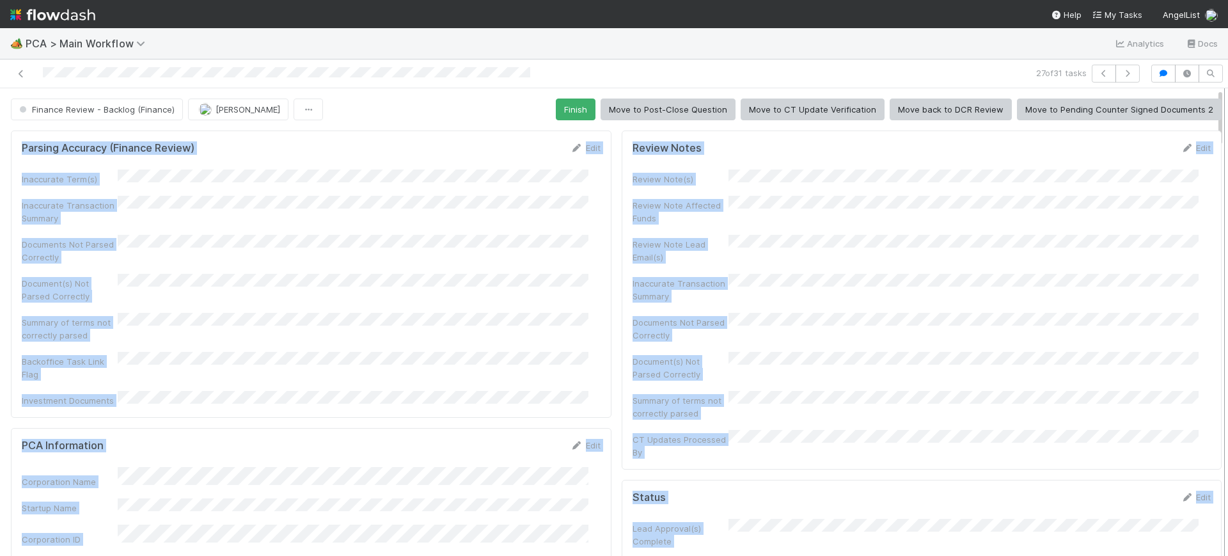
drag, startPoint x: 1210, startPoint y: 116, endPoint x: 1214, endPoint y: 150, distance: 34.8
click at [1214, 150] on div "Finance Review - Backlog (Finance) [PERSON_NAME] Finish Move to Post-Close Ques…" at bounding box center [614, 321] width 1228 height 467
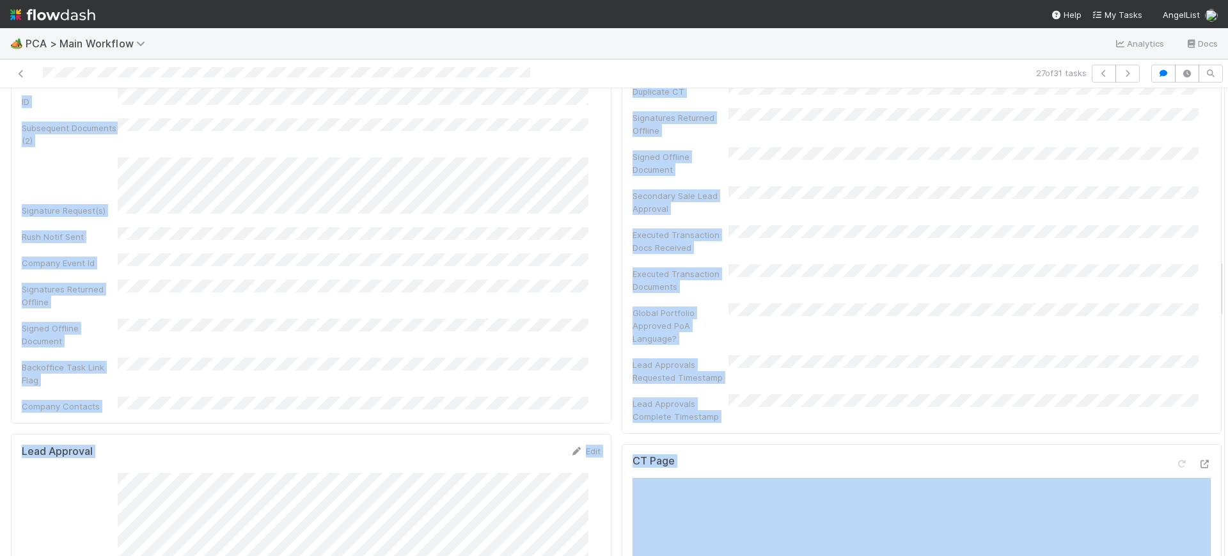
scroll to position [1338, 0]
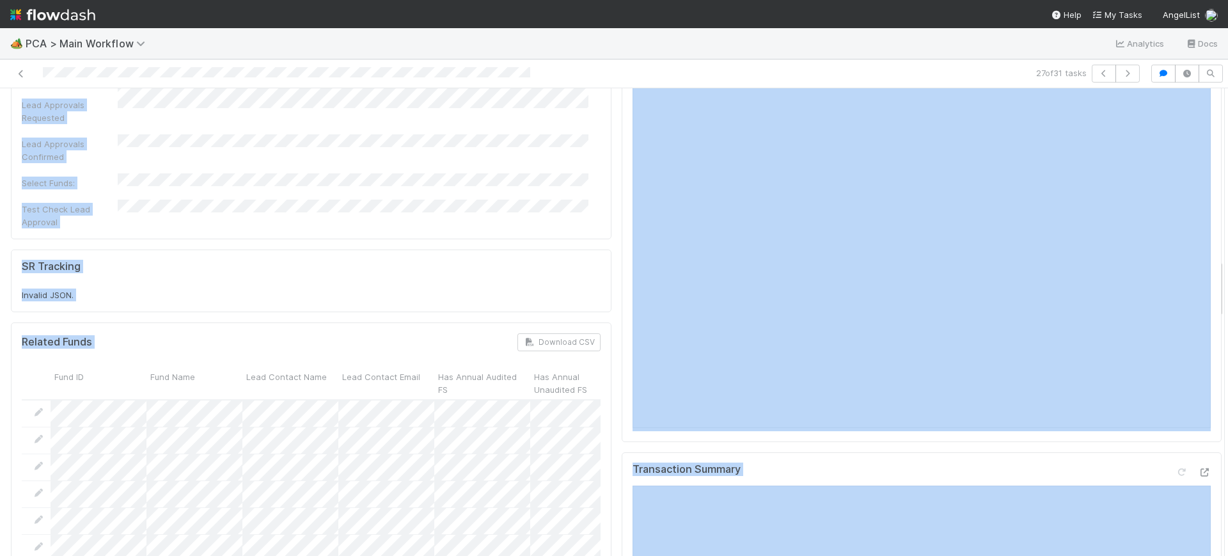
click at [1187, 348] on div "CT Page" at bounding box center [922, 161] width 600 height 559
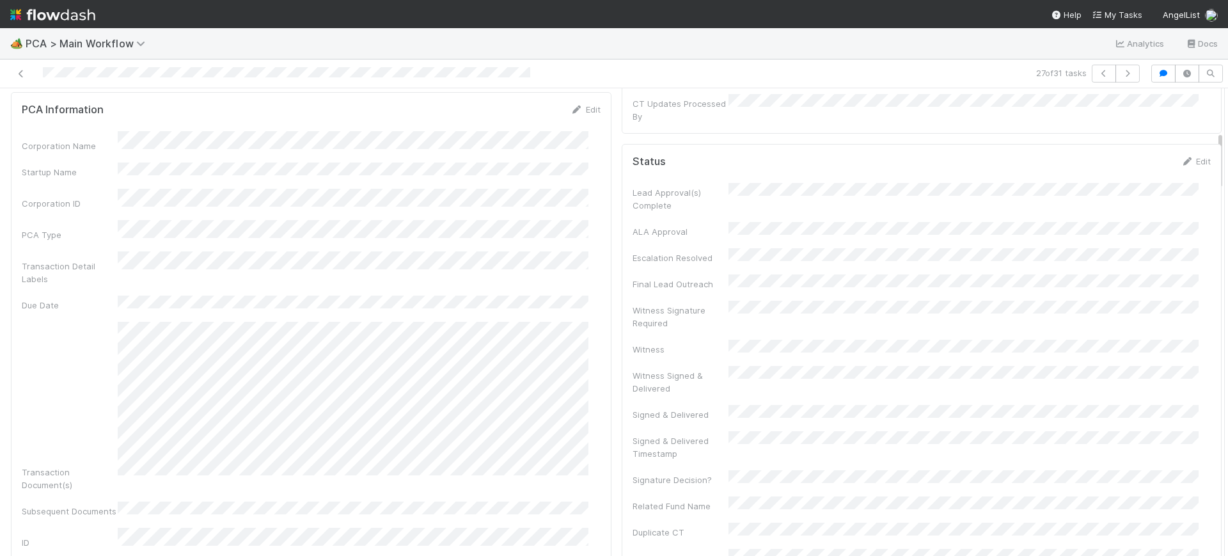
scroll to position [331, 0]
drag, startPoint x: 1207, startPoint y: 287, endPoint x: 1227, endPoint y: 158, distance: 130.7
click at [1227, 158] on div "🏕️ PCA > Main Workflow Analytics Docs 27 of 31 tasks Finance Review - Backlog (…" at bounding box center [614, 292] width 1228 height 528
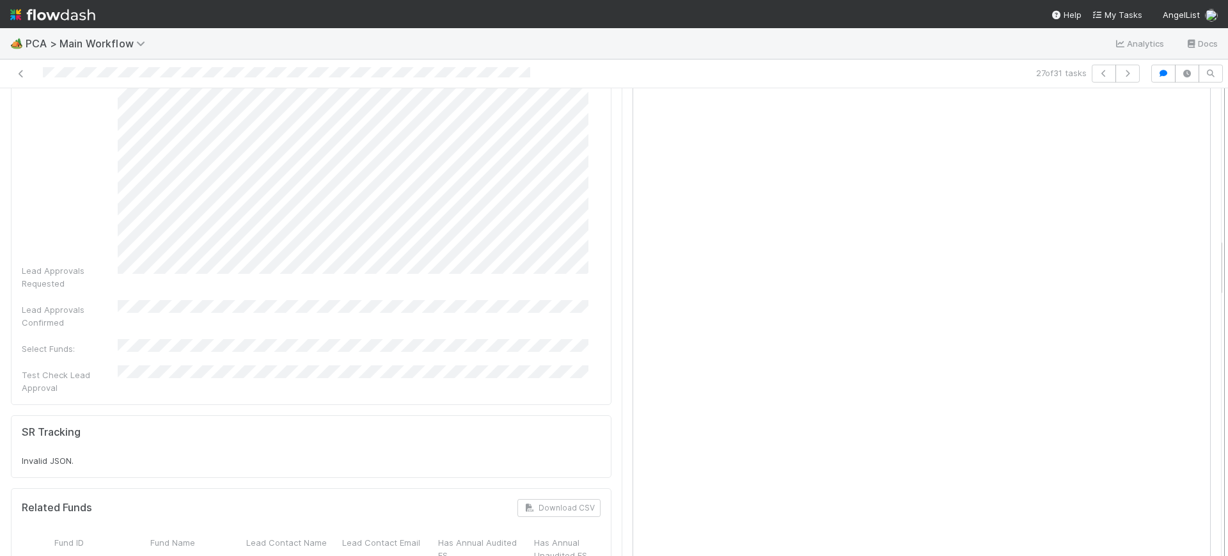
scroll to position [1198, 0]
drag, startPoint x: 1208, startPoint y: 143, endPoint x: 1211, endPoint y: 253, distance: 110.7
click at [1211, 253] on div "Finance Review - Backlog (Finance) [PERSON_NAME] Finish Move to Post-Close Ques…" at bounding box center [614, 321] width 1228 height 467
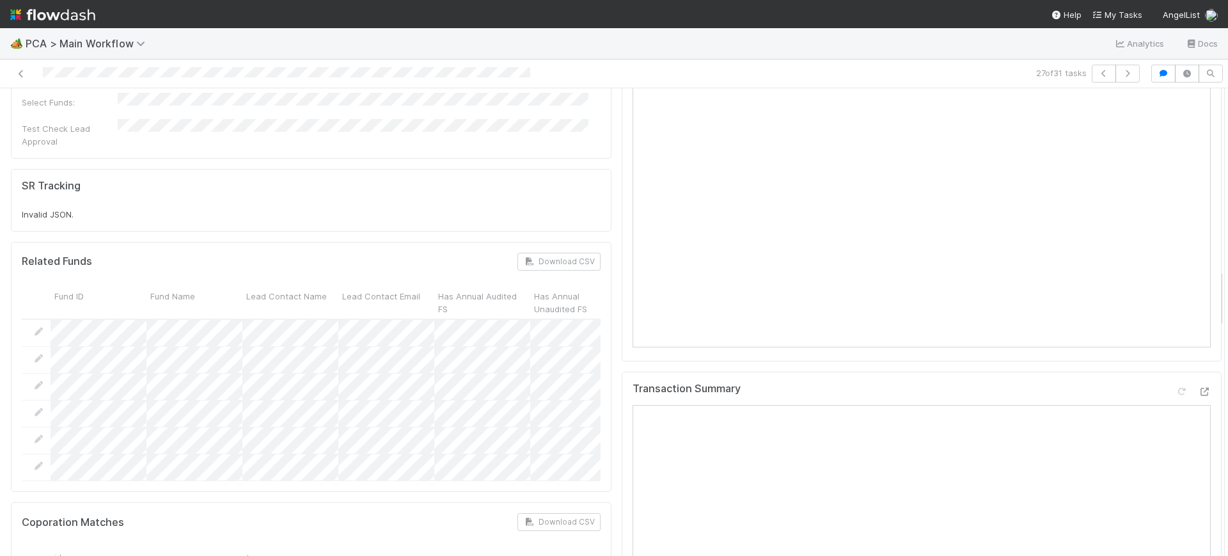
scroll to position [1403, 0]
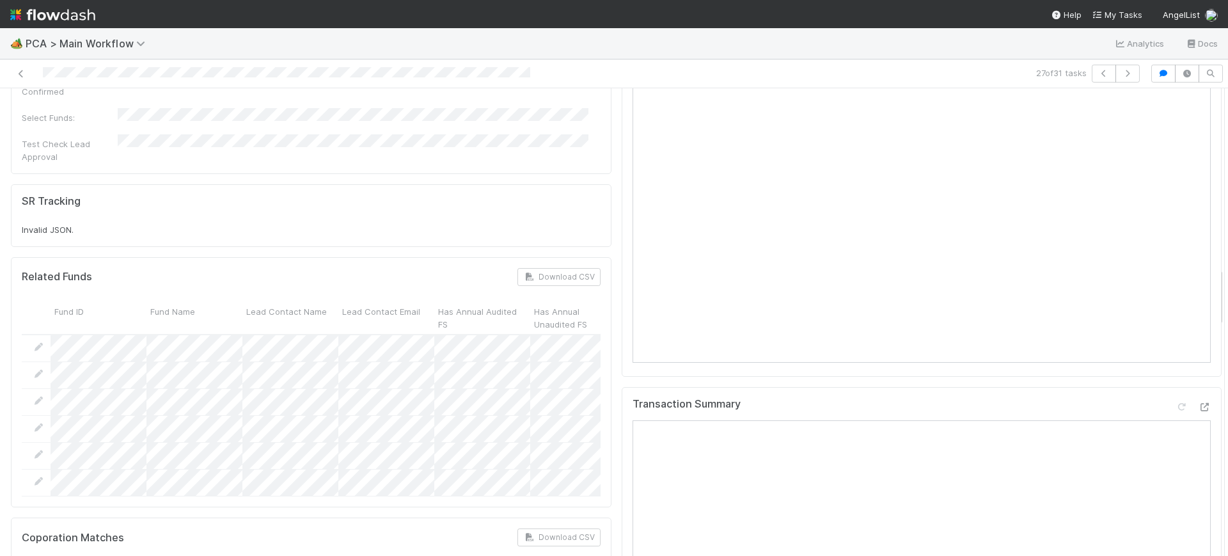
drag, startPoint x: 1208, startPoint y: 253, endPoint x: 1207, endPoint y: 279, distance: 26.2
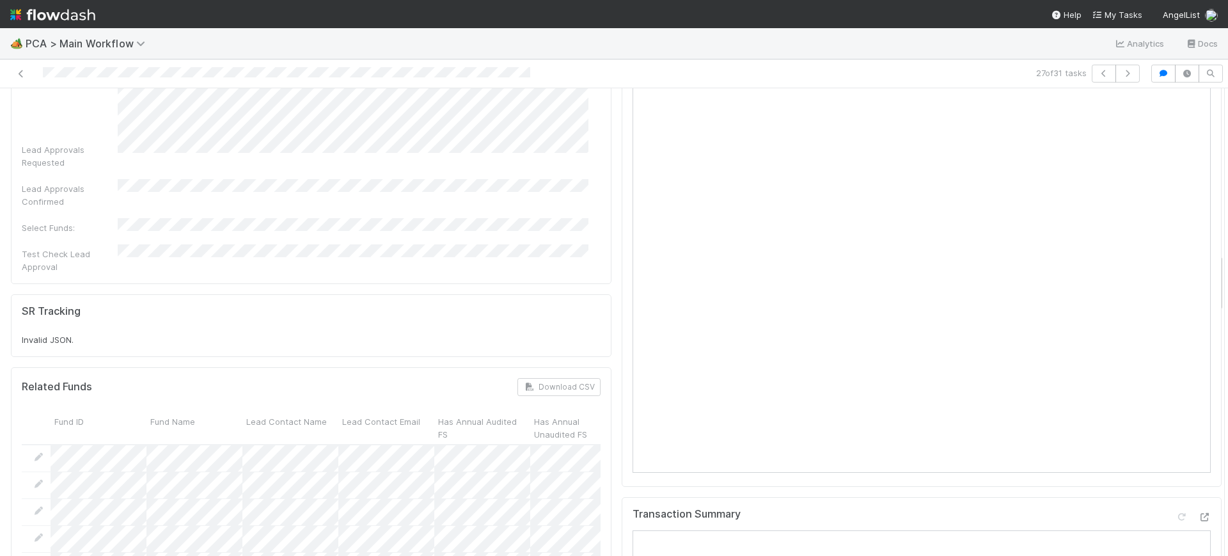
scroll to position [1272, 0]
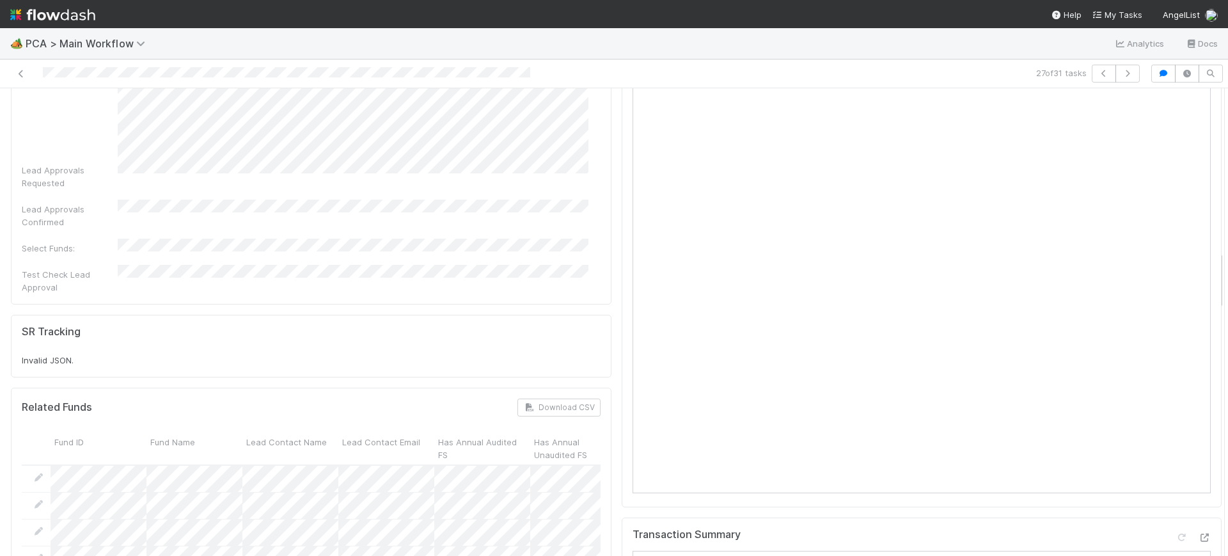
drag, startPoint x: 1207, startPoint y: 292, endPoint x: 1207, endPoint y: 275, distance: 16.6
click at [1121, 73] on icon "button" at bounding box center [1127, 74] width 13 height 8
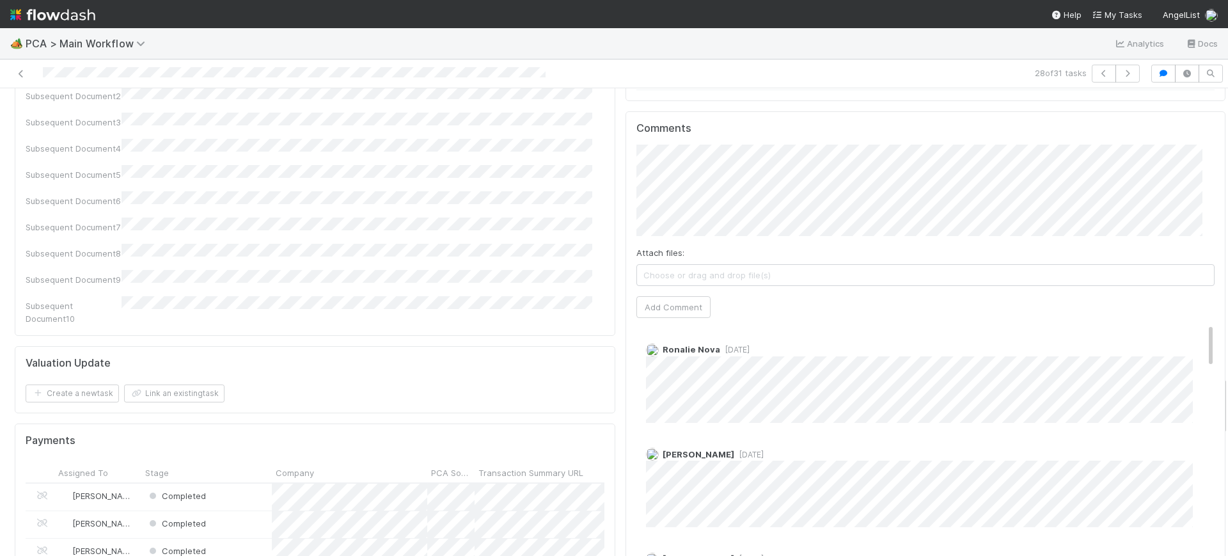
scroll to position [2257, 0]
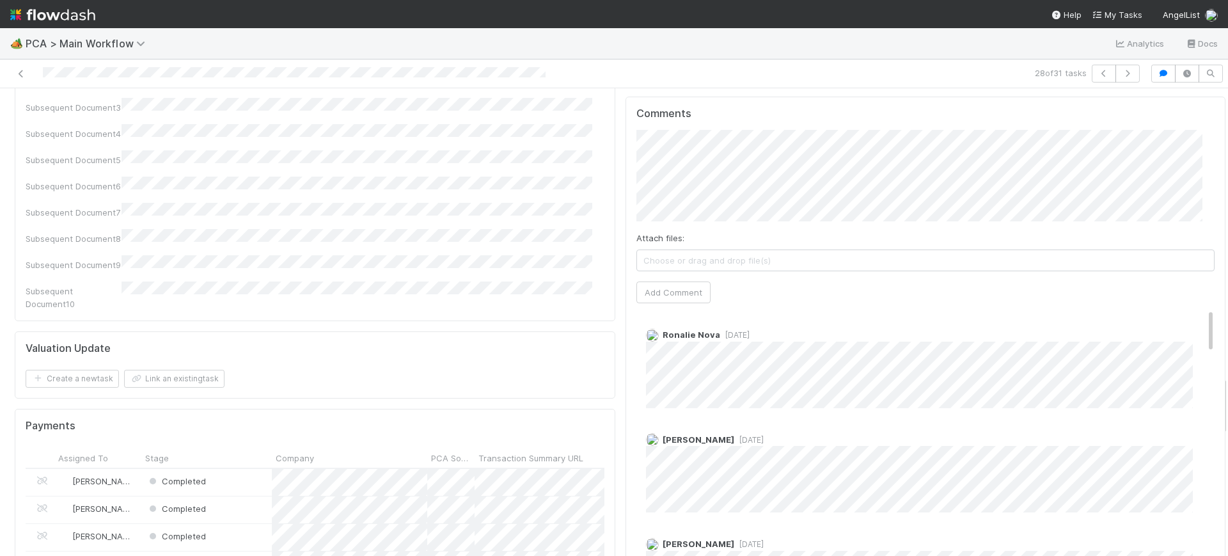
drag, startPoint x: 1211, startPoint y: 102, endPoint x: 1205, endPoint y: 389, distance: 287.8
click at [1187, 318] on div "Ronalie Nova [DATE]" at bounding box center [931, 362] width 591 height 89
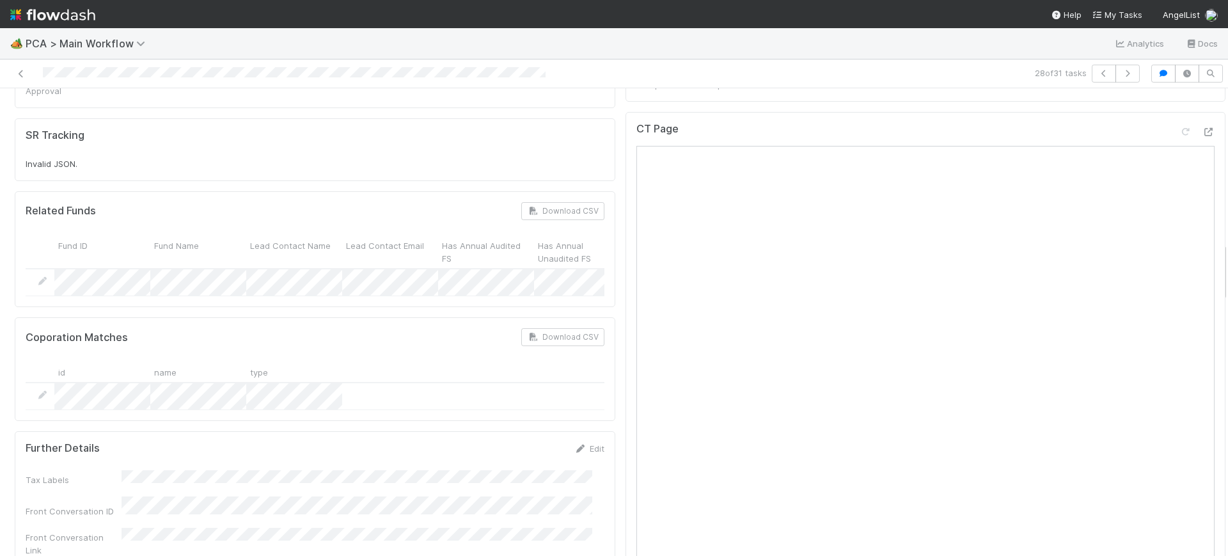
scroll to position [1208, 0]
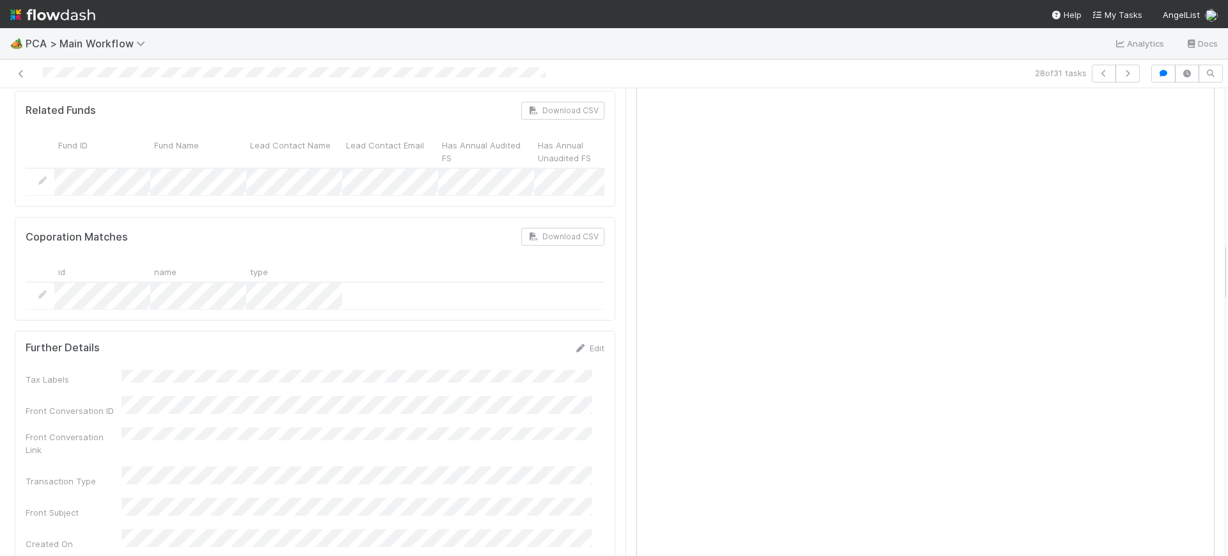
drag, startPoint x: 1212, startPoint y: 394, endPoint x: 1227, endPoint y: 260, distance: 134.4
click at [1227, 260] on div "🏕️ PCA > Main Workflow Analytics Docs 28 of 31 tasks Finance Review - Backlog (…" at bounding box center [614, 292] width 1228 height 528
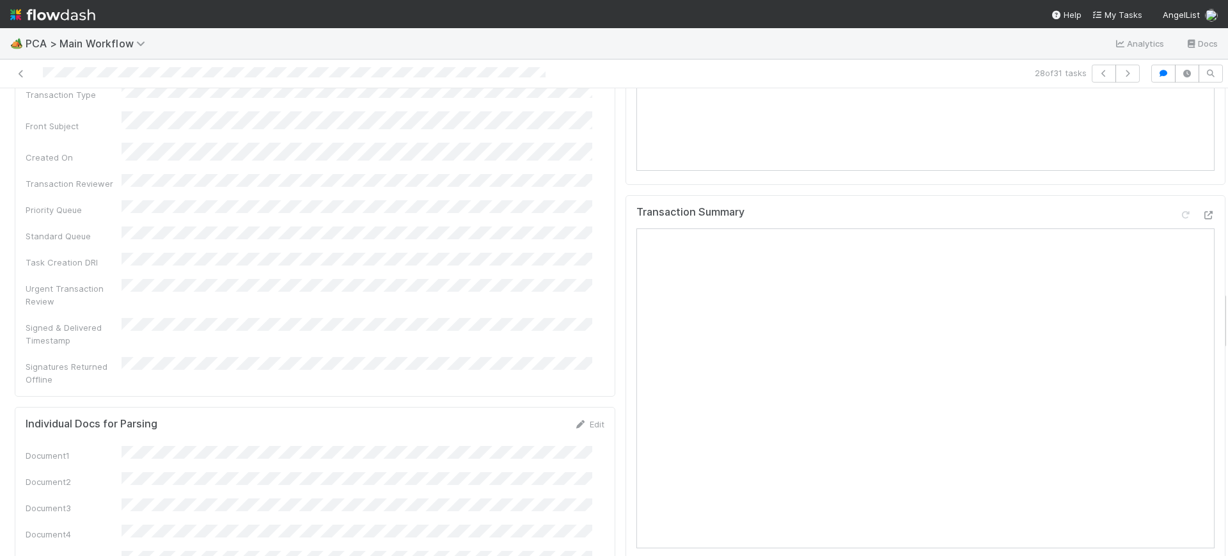
scroll to position [1590, 0]
drag, startPoint x: 1212, startPoint y: 255, endPoint x: 1215, endPoint y: 304, distance: 48.7
click at [1215, 304] on div "Finance Review - Backlog (Finance) [PERSON_NAME] Finish Move to Post-Close Ques…" at bounding box center [614, 321] width 1228 height 467
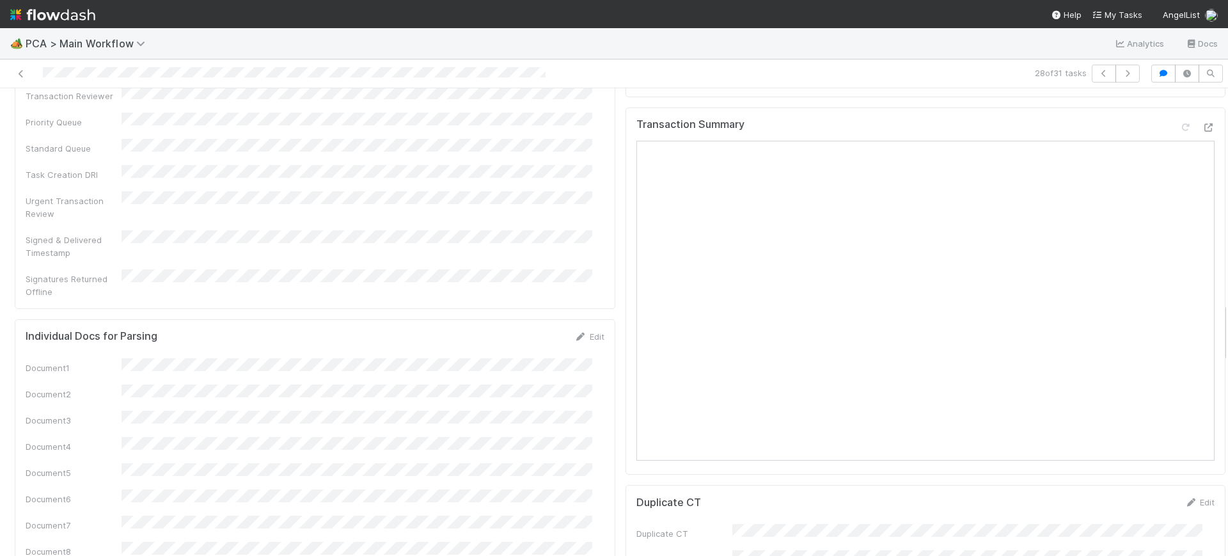
drag, startPoint x: 1210, startPoint y: 316, endPoint x: 1211, endPoint y: 277, distance: 39.0
click at [1211, 277] on div "Parsing Accuracy (Finance Review) Edit Inaccurate Term(s) Inaccurate Transactio…" at bounding box center [620, 330] width 1240 height 3774
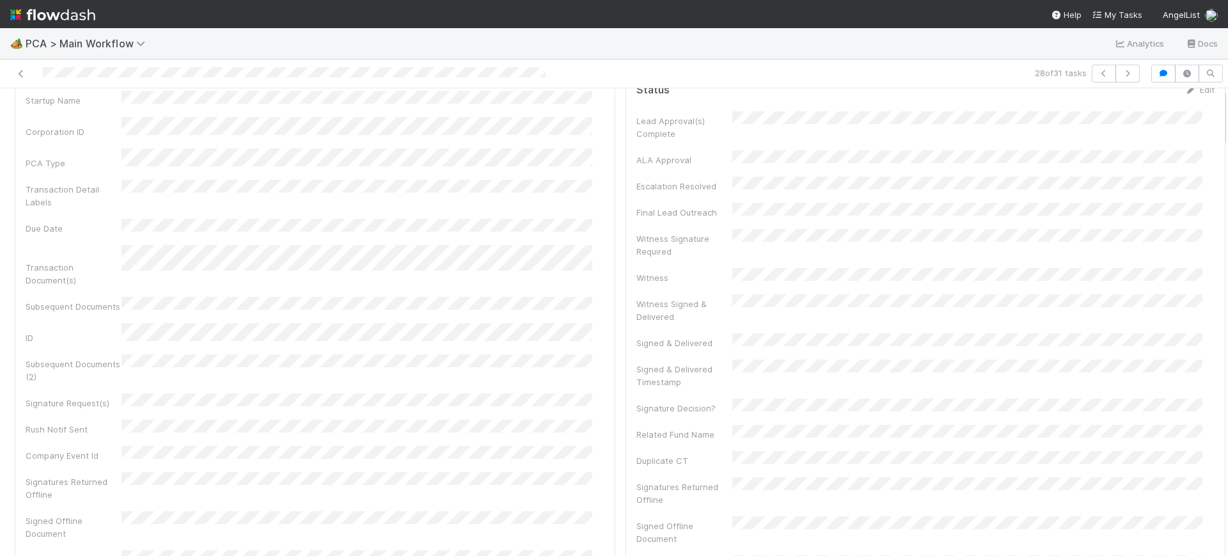
scroll to position [0, 0]
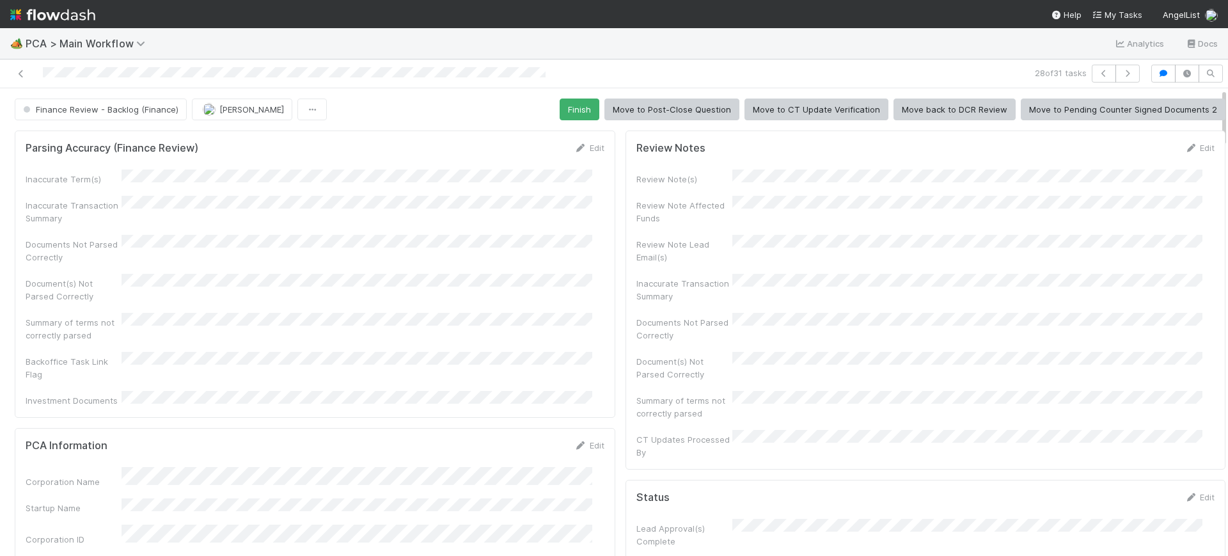
drag, startPoint x: 1210, startPoint y: 269, endPoint x: 1205, endPoint y: 46, distance: 222.6
click at [1205, 46] on div "🏕️ PCA > Main Workflow Analytics Docs 28 of 31 tasks Finance Review - Backlog (…" at bounding box center [614, 292] width 1228 height 528
click at [719, 74] on div "28 of 31 tasks" at bounding box center [614, 73] width 1228 height 29
click at [568, 98] on button "Finish" at bounding box center [579, 109] width 40 height 22
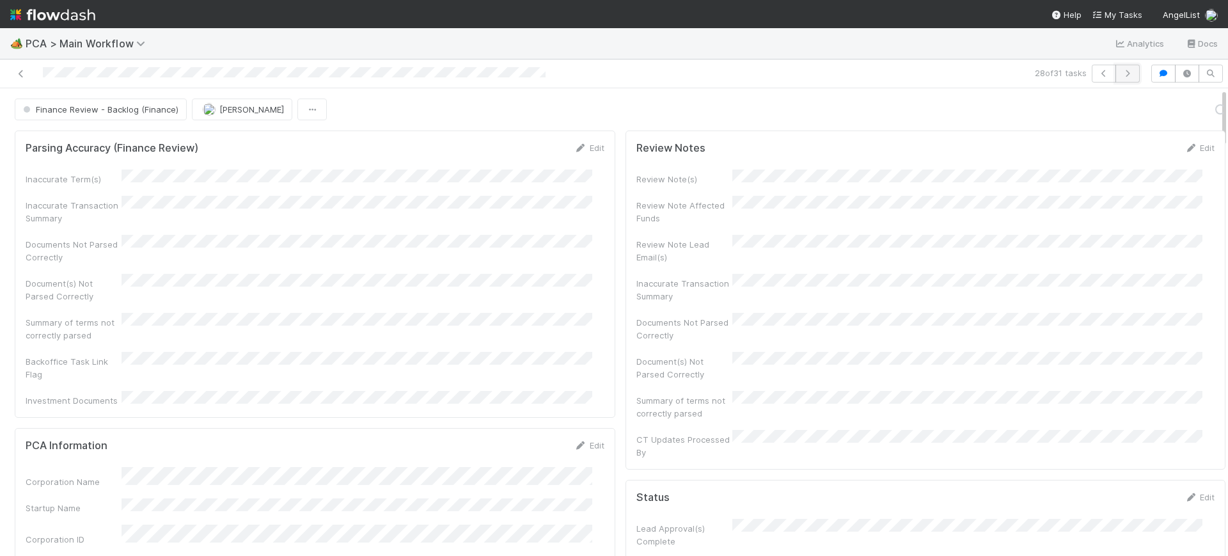
click at [1121, 70] on icon "button" at bounding box center [1127, 74] width 13 height 8
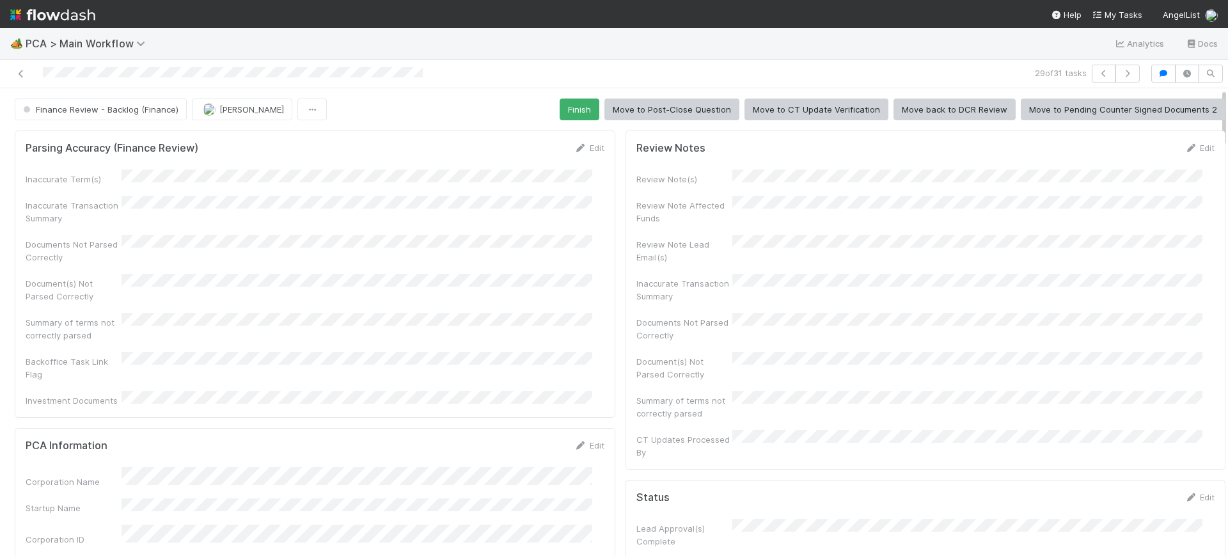
drag, startPoint x: 1212, startPoint y: 116, endPoint x: 1207, endPoint y: 82, distance: 34.4
click at [1207, 82] on div "29 of 31 tasks Finance Review - Backlog (Finance) [PERSON_NAME] Finish Move to …" at bounding box center [614, 307] width 1228 height 496
click at [583, 100] on button "Finish" at bounding box center [579, 109] width 40 height 22
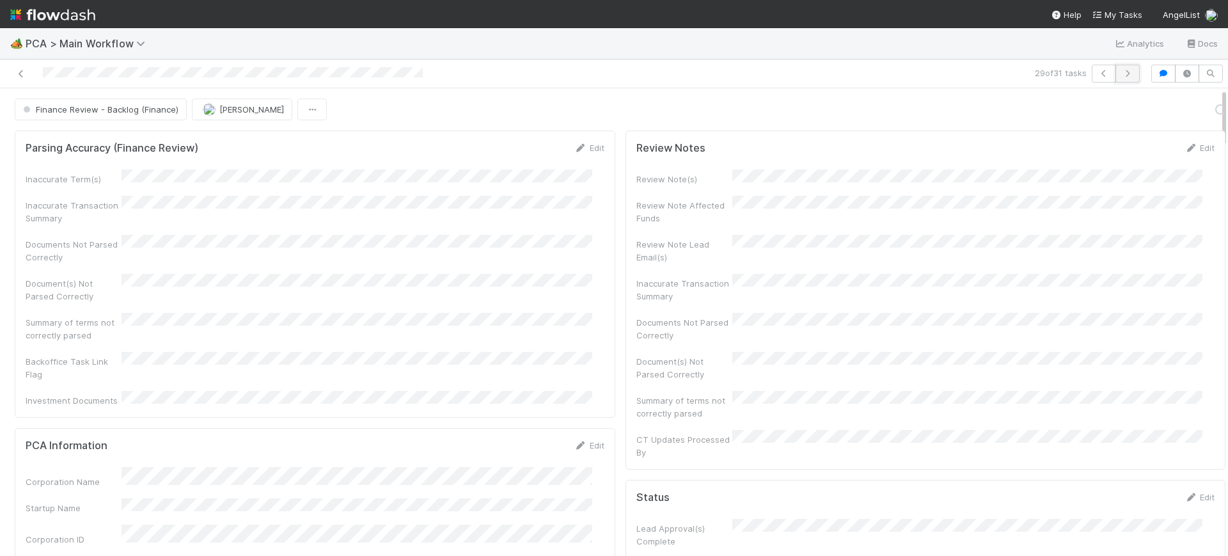
click at [1115, 67] on button "button" at bounding box center [1127, 74] width 24 height 18
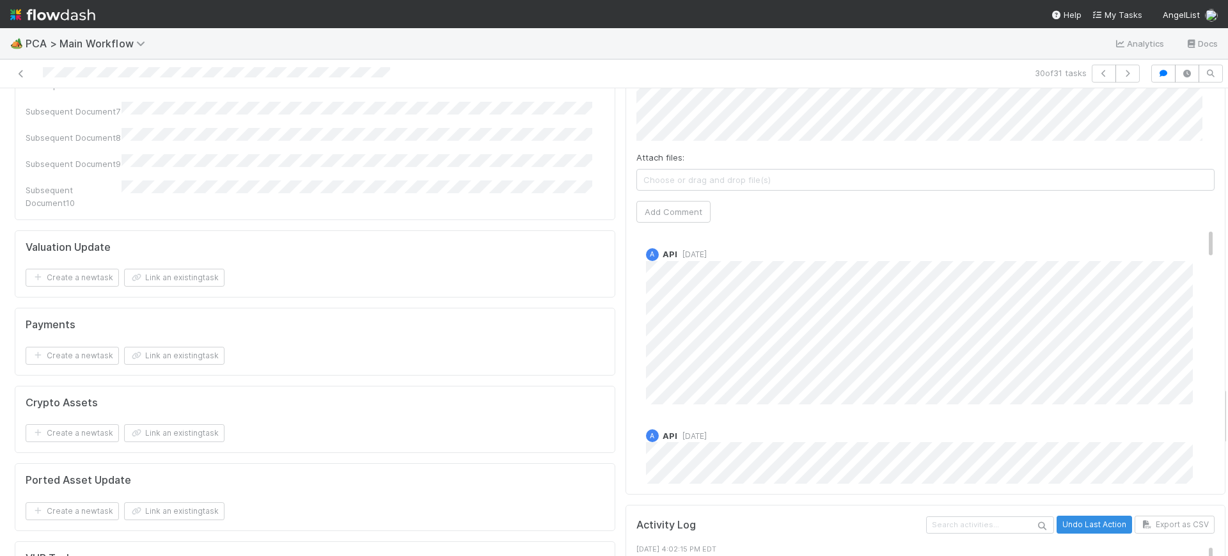
scroll to position [2338, 0]
drag, startPoint x: 1211, startPoint y: 112, endPoint x: 1221, endPoint y: 409, distance: 297.5
click at [1221, 409] on div "🏕️ PCA > Main Workflow Analytics Docs 30 of 31 tasks Finance Review - Backlog (…" at bounding box center [614, 292] width 1228 height 528
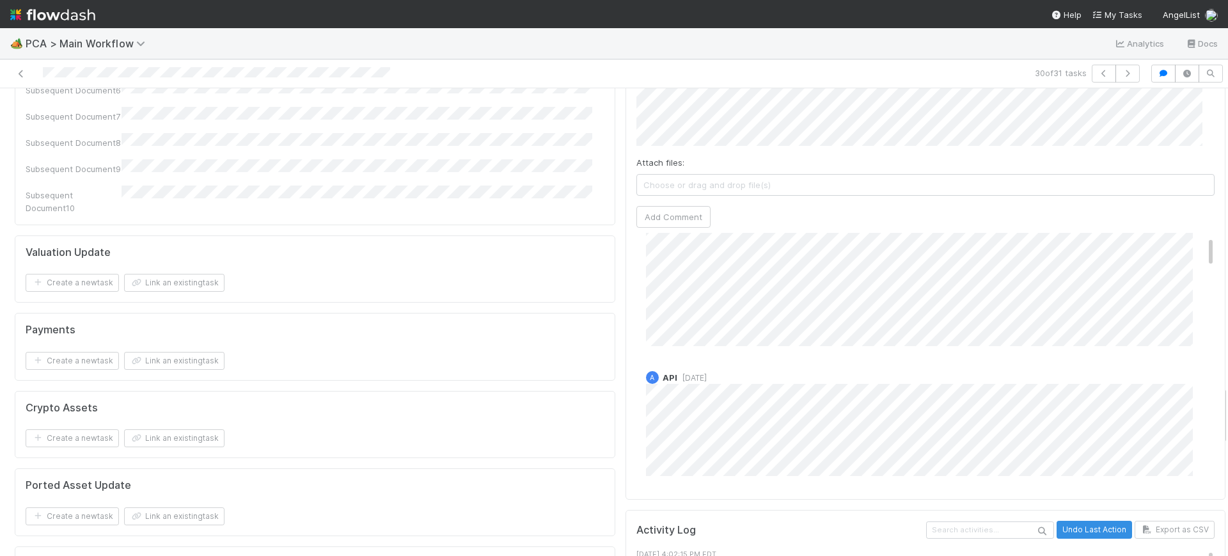
scroll to position [0, 0]
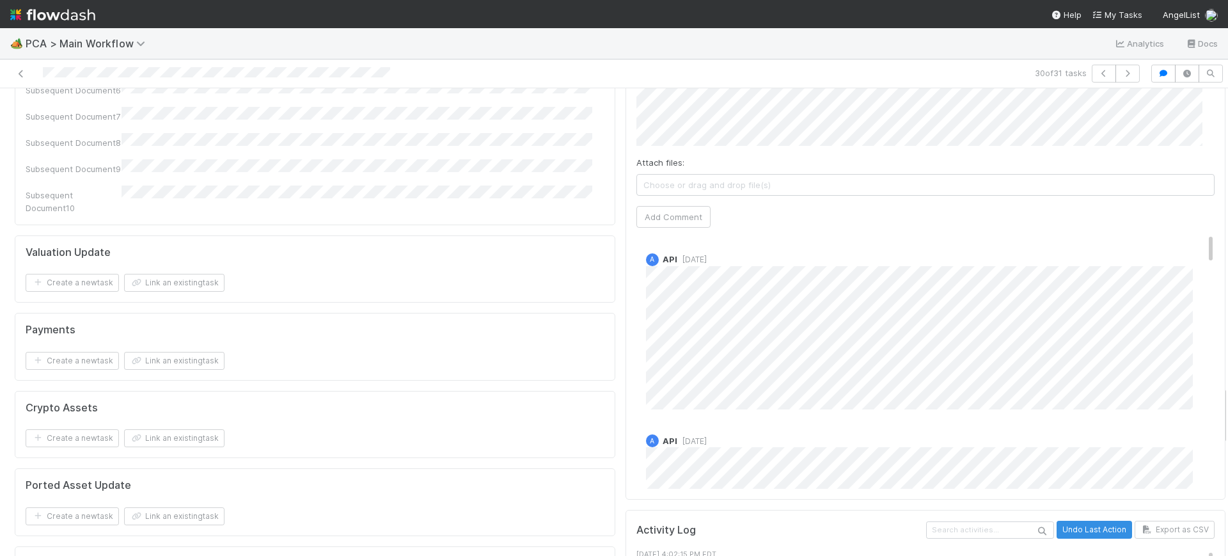
drag, startPoint x: 1185, startPoint y: 150, endPoint x: 1208, endPoint y: 107, distance: 48.3
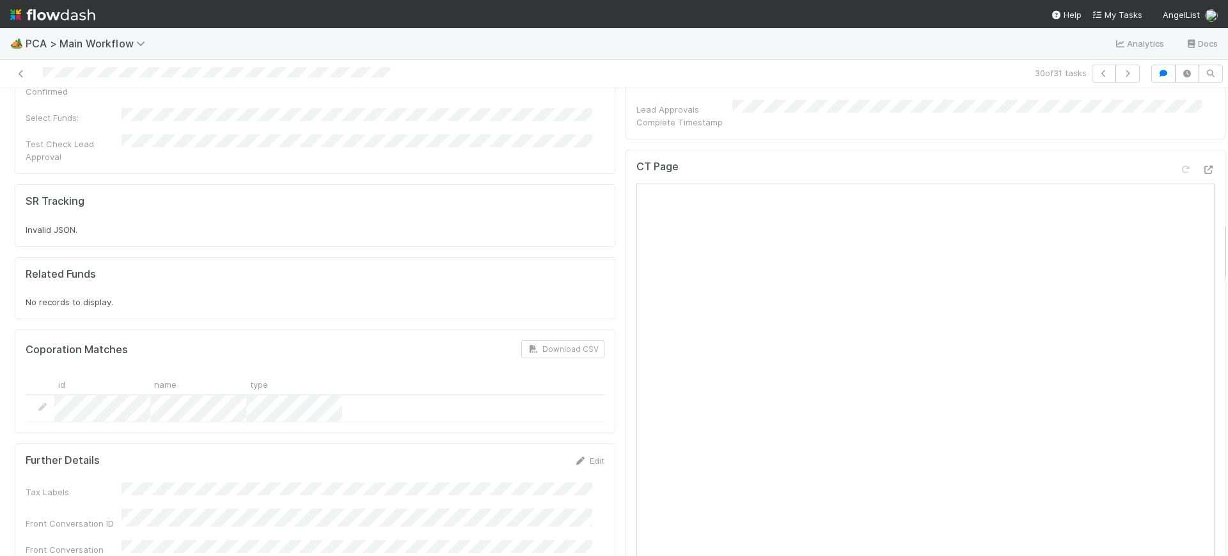
scroll to position [1081, 0]
drag, startPoint x: 1210, startPoint y: 394, endPoint x: 1211, endPoint y: 234, distance: 159.9
drag, startPoint x: 1210, startPoint y: 237, endPoint x: 1224, endPoint y: 288, distance: 53.1
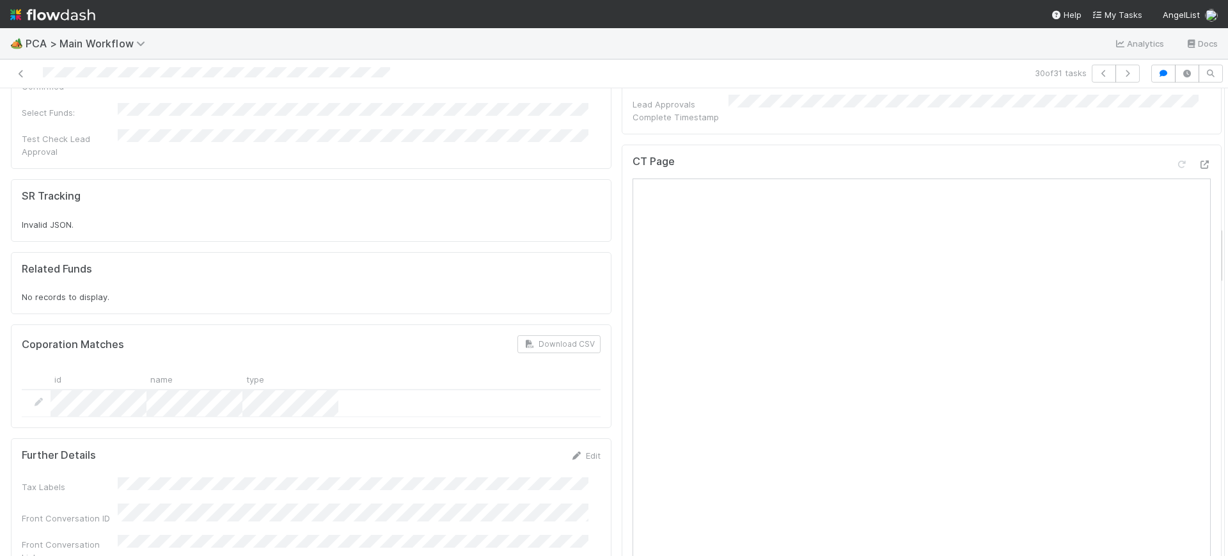
click at [1224, 288] on div "🏕️ PCA > Main Workflow Analytics Docs 30 of 31 tasks Finance Review - Backlog (…" at bounding box center [614, 292] width 1228 height 528
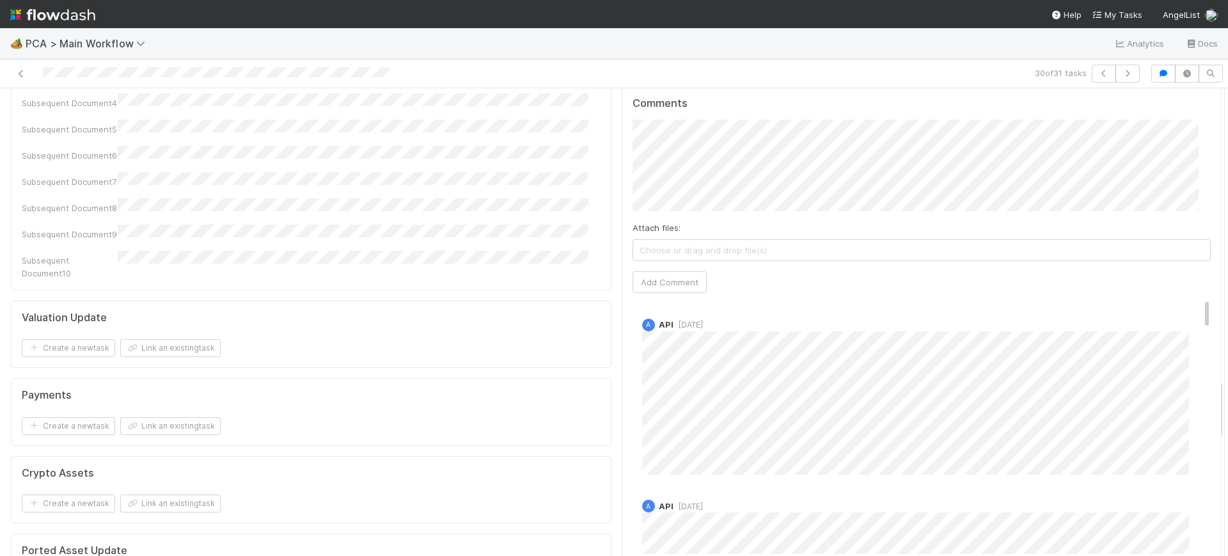
scroll to position [2267, 0]
drag, startPoint x: 1208, startPoint y: 252, endPoint x: 1227, endPoint y: 403, distance: 152.1
click at [1227, 403] on div "🏕️ PCA > Main Workflow Analytics Docs 30 of 31 tasks Finance Review - Backlog (…" at bounding box center [614, 292] width 1228 height 528
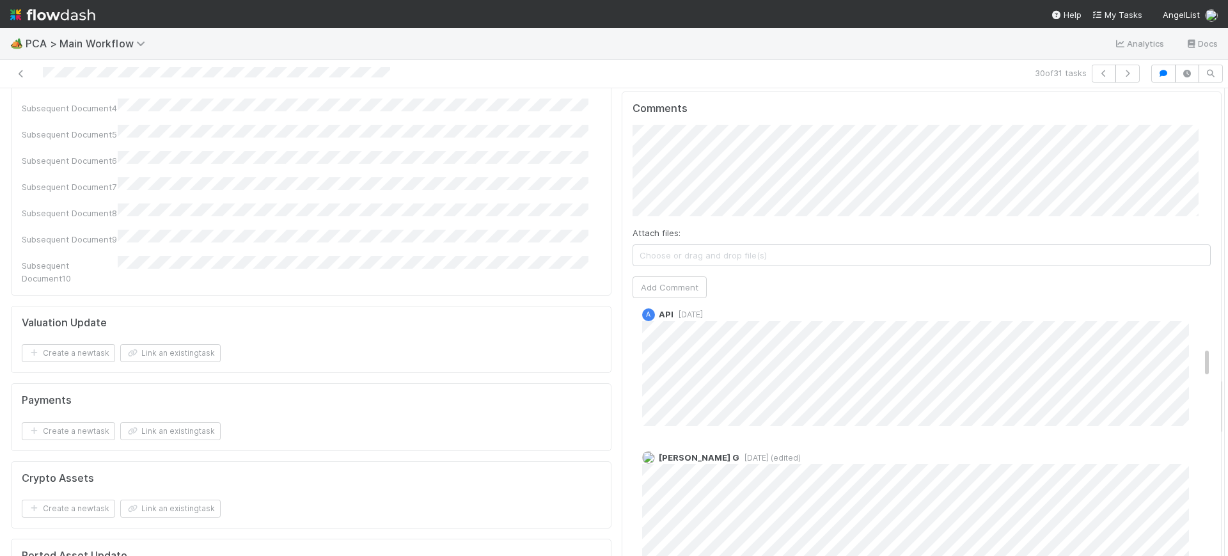
scroll to position [369, 0]
drag, startPoint x: 1182, startPoint y: 219, endPoint x: 1182, endPoint y: 264, distance: 44.8
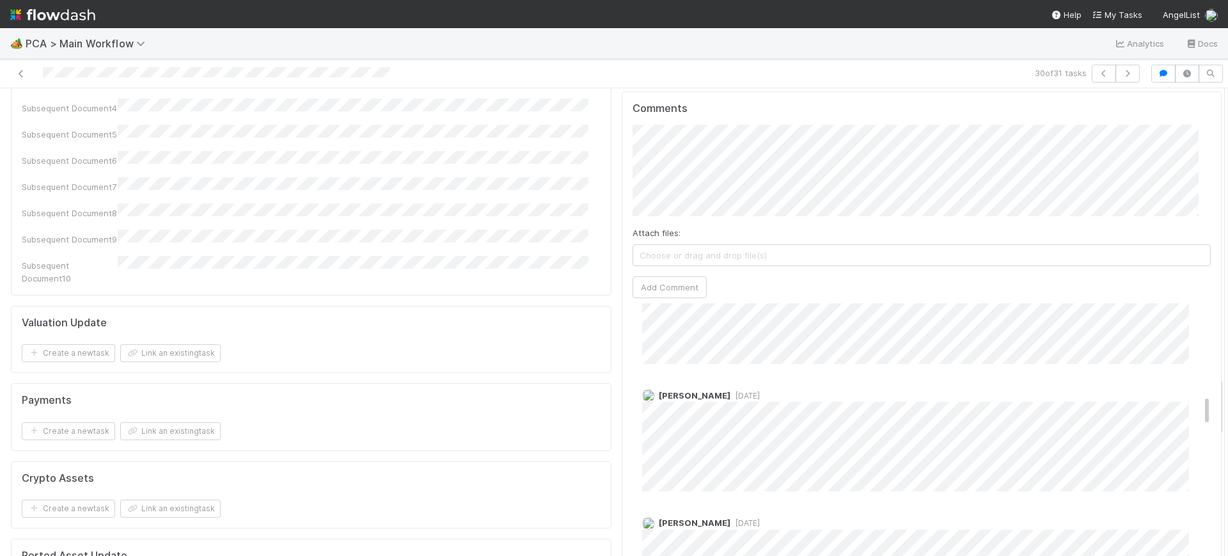
drag, startPoint x: 1182, startPoint y: 264, endPoint x: 1179, endPoint y: 311, distance: 46.7
click at [1121, 70] on icon "button" at bounding box center [1127, 74] width 13 height 8
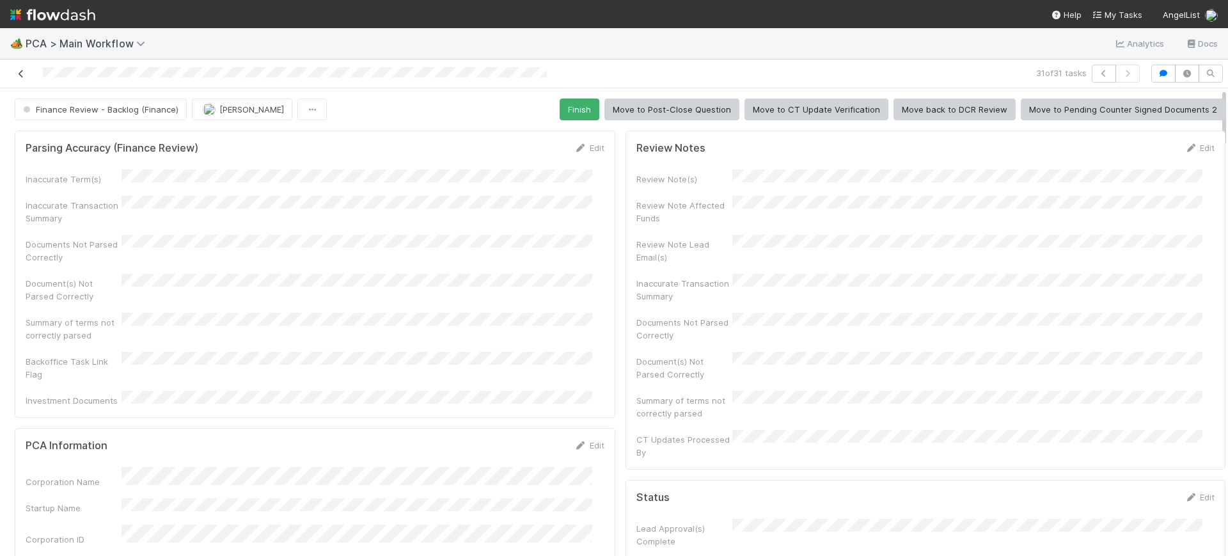
click at [15, 72] on icon at bounding box center [21, 74] width 13 height 8
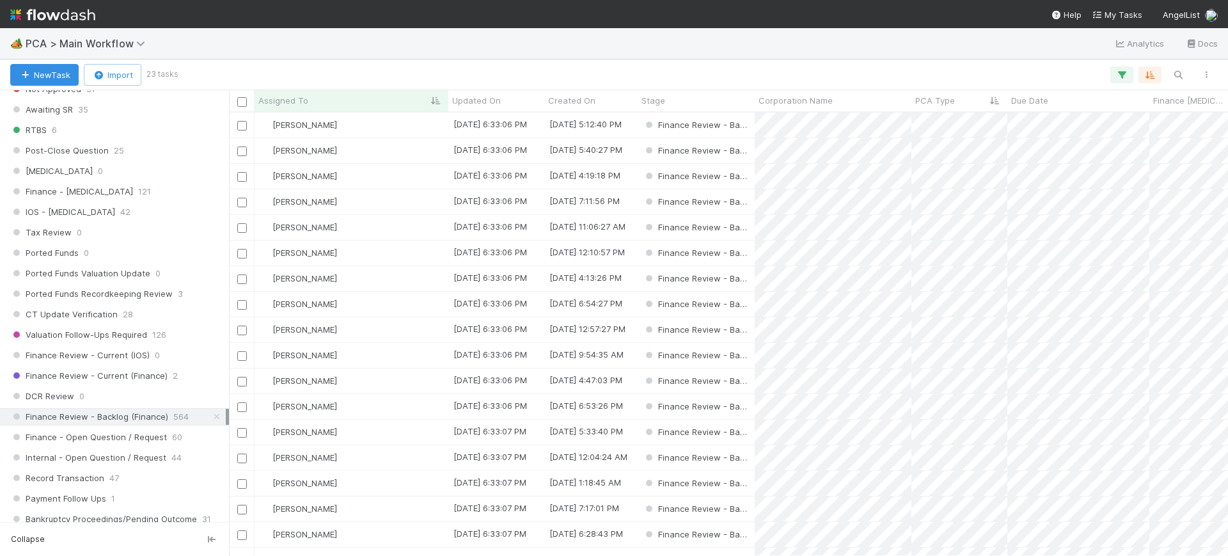
scroll to position [824, 0]
